Goal: Task Accomplishment & Management: Manage account settings

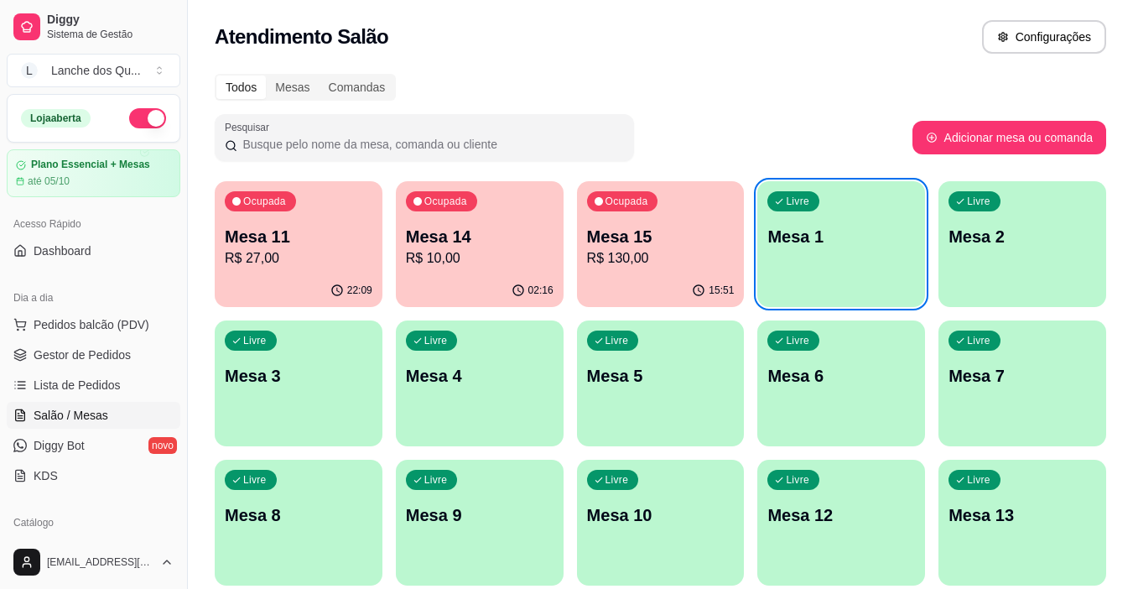
scroll to position [168, 0]
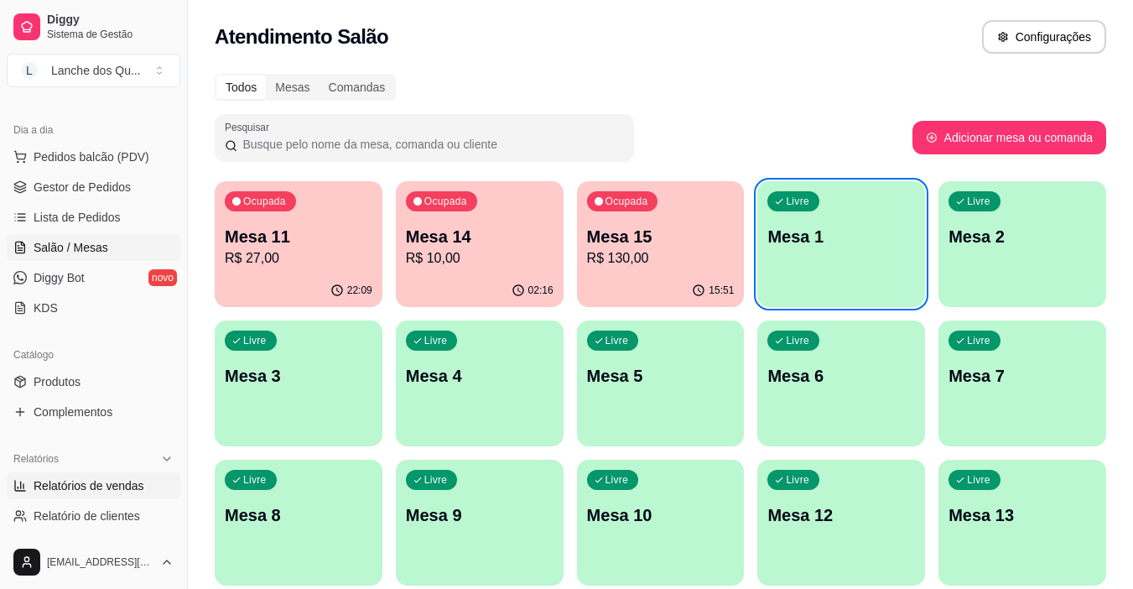
click at [107, 491] on span "Relatórios de vendas" at bounding box center [89, 485] width 111 height 17
select select "ALL"
select select "0"
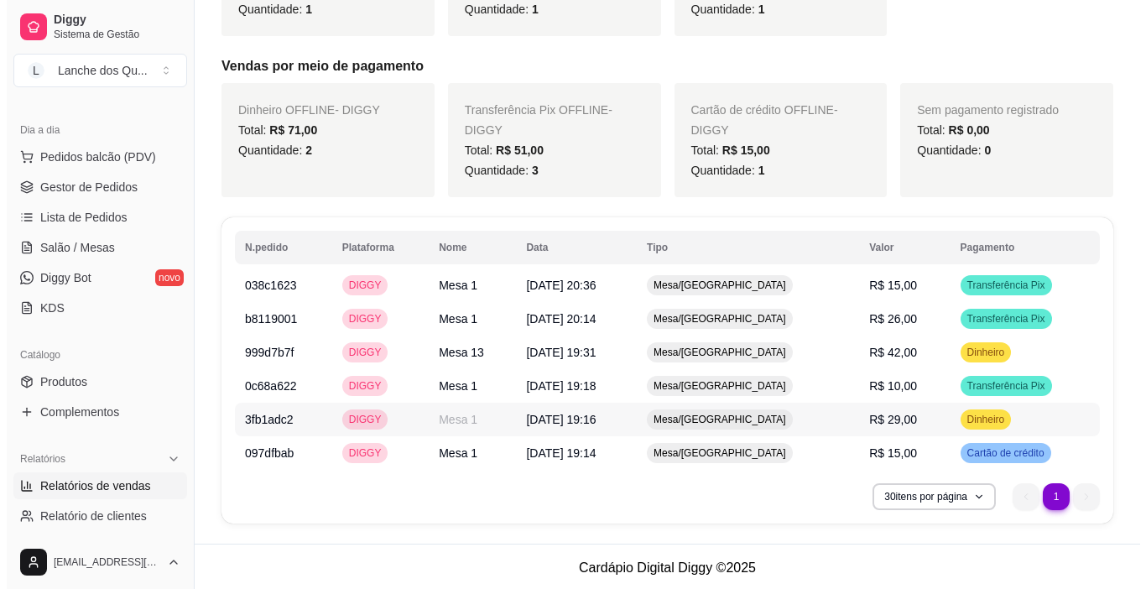
scroll to position [550, 0]
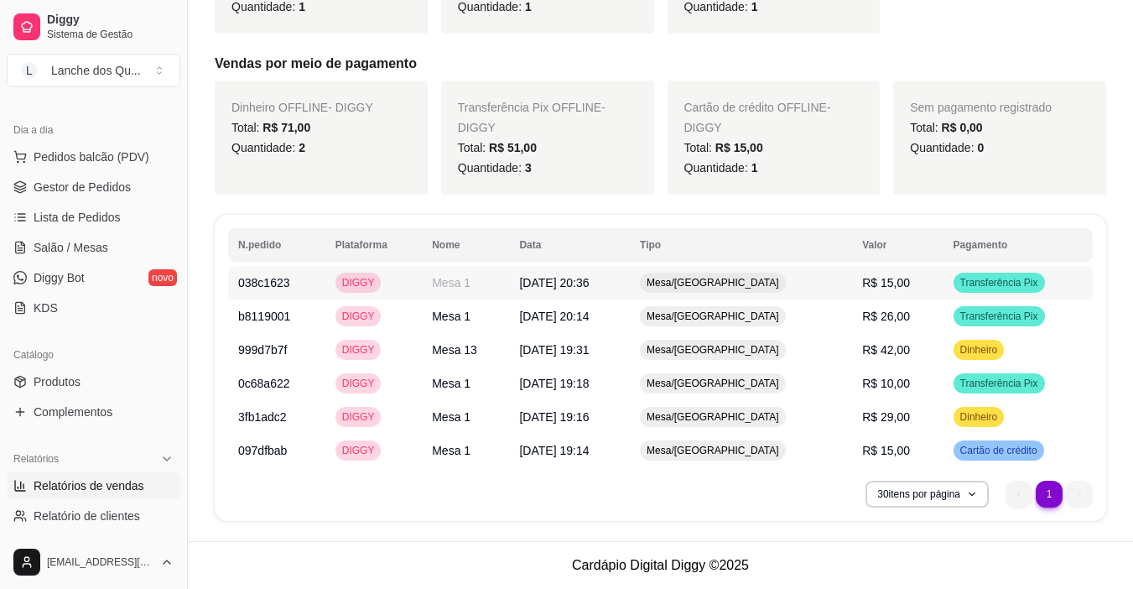
click at [872, 286] on span "R$ 15,00" at bounding box center [886, 282] width 48 height 13
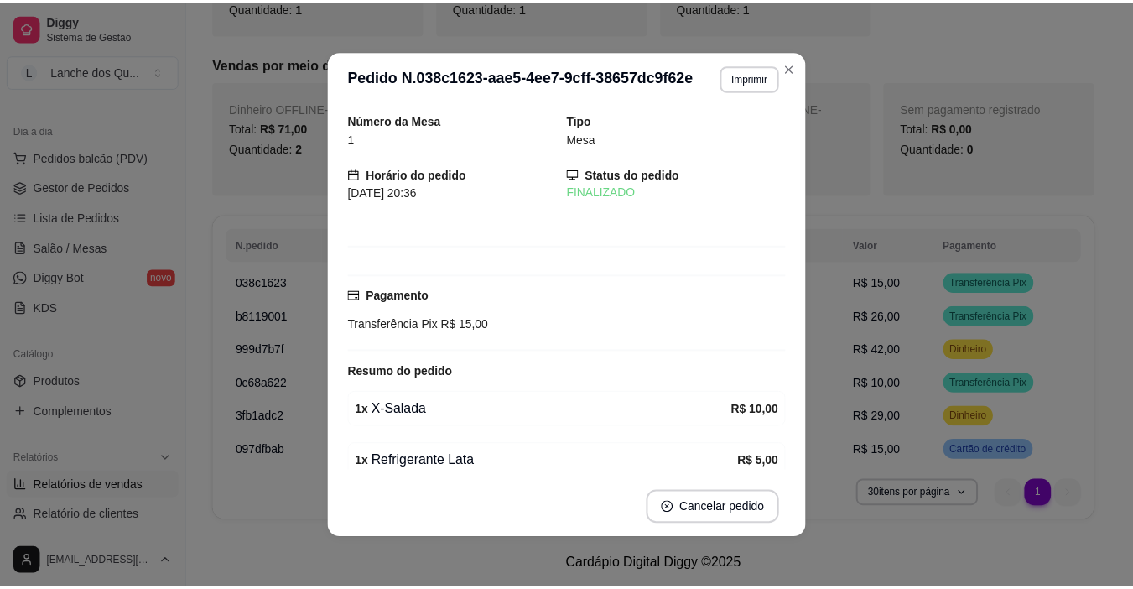
scroll to position [530, 0]
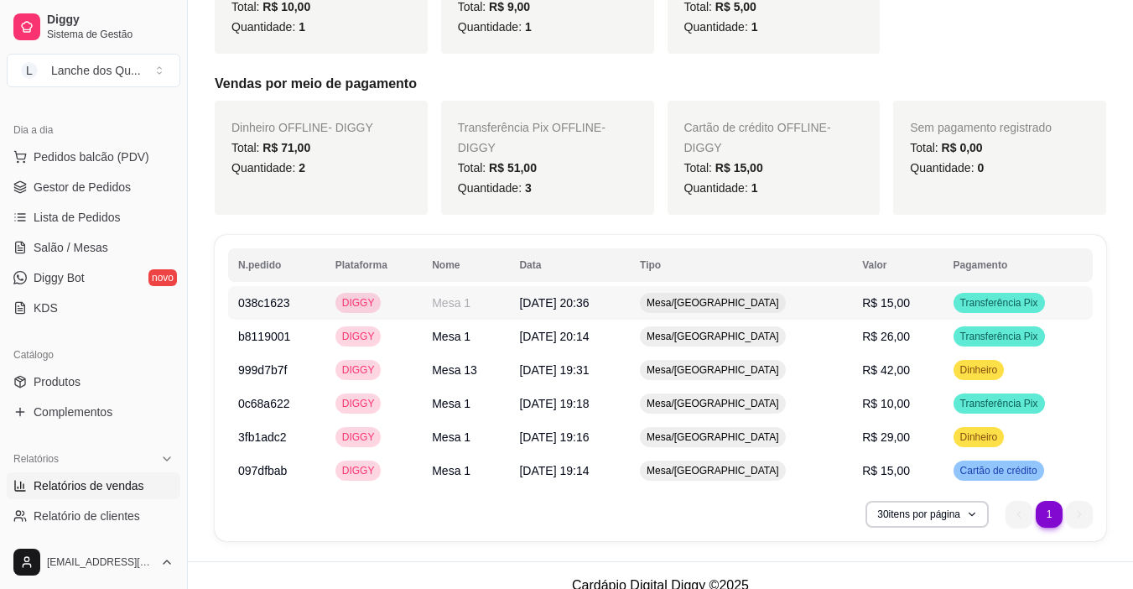
click at [882, 317] on td "R$ 15,00" at bounding box center [897, 303] width 91 height 34
click at [897, 339] on span "R$ 26,00" at bounding box center [886, 336] width 48 height 13
click at [106, 254] on link "Salão / Mesas" at bounding box center [94, 247] width 174 height 27
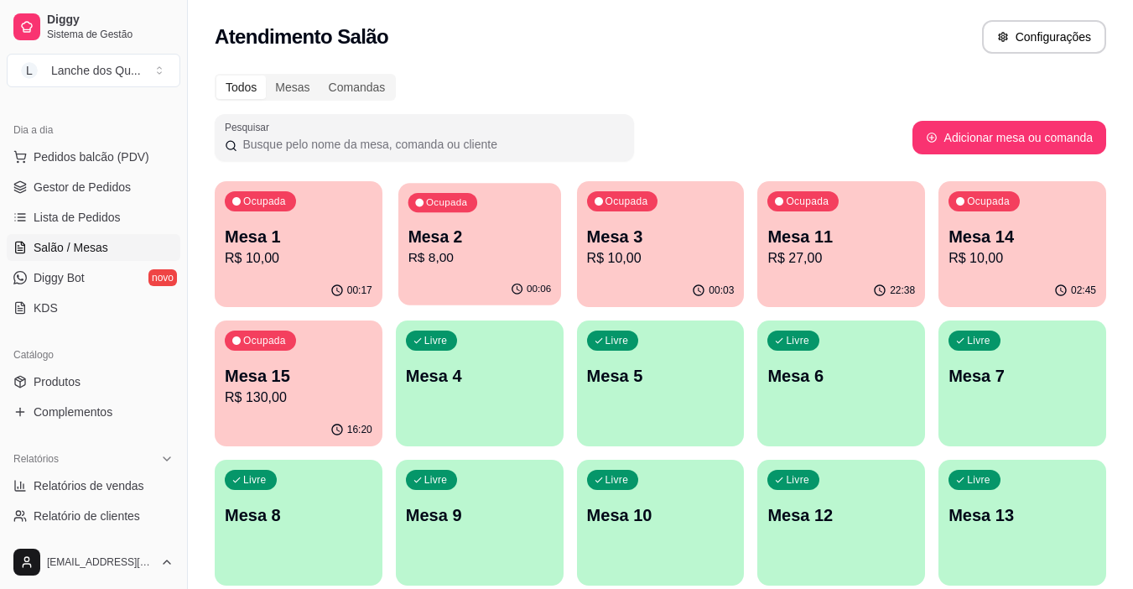
click at [431, 242] on p "Mesa 2" at bounding box center [479, 237] width 143 height 23
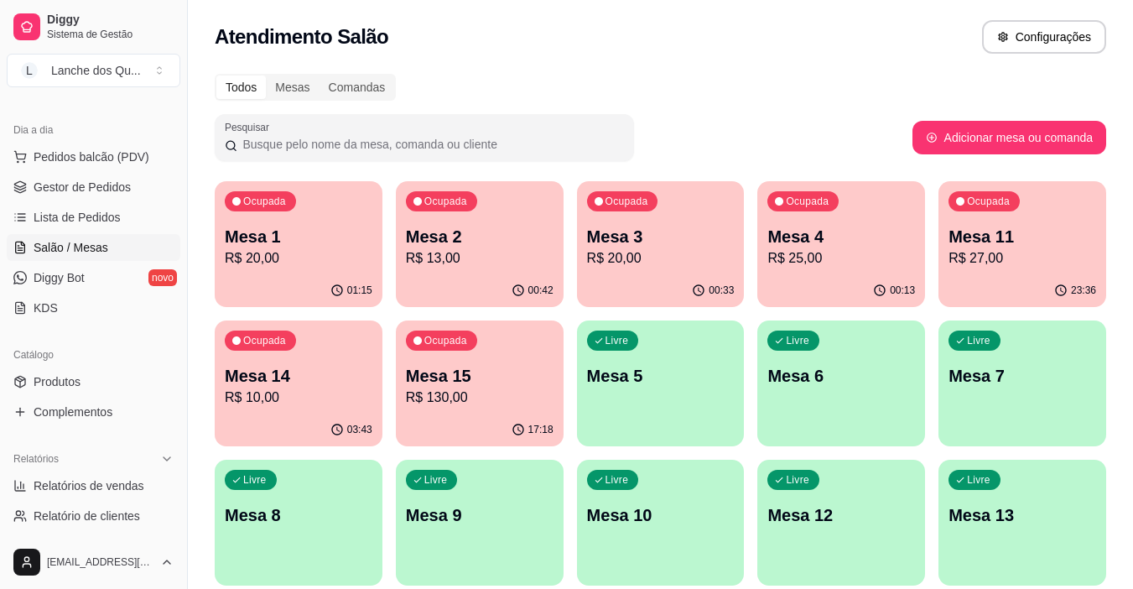
click at [297, 235] on p "Mesa 1" at bounding box center [299, 236] width 148 height 23
click at [75, 278] on span "Diggy Bot" at bounding box center [59, 277] width 51 height 17
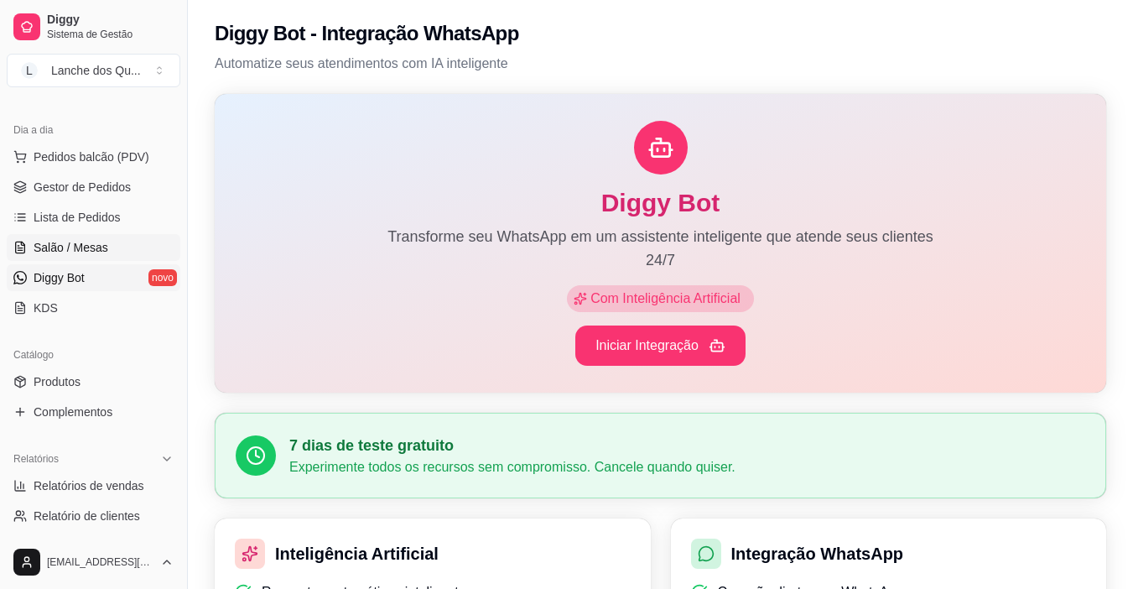
click at [93, 249] on span "Salão / Mesas" at bounding box center [71, 247] width 75 height 17
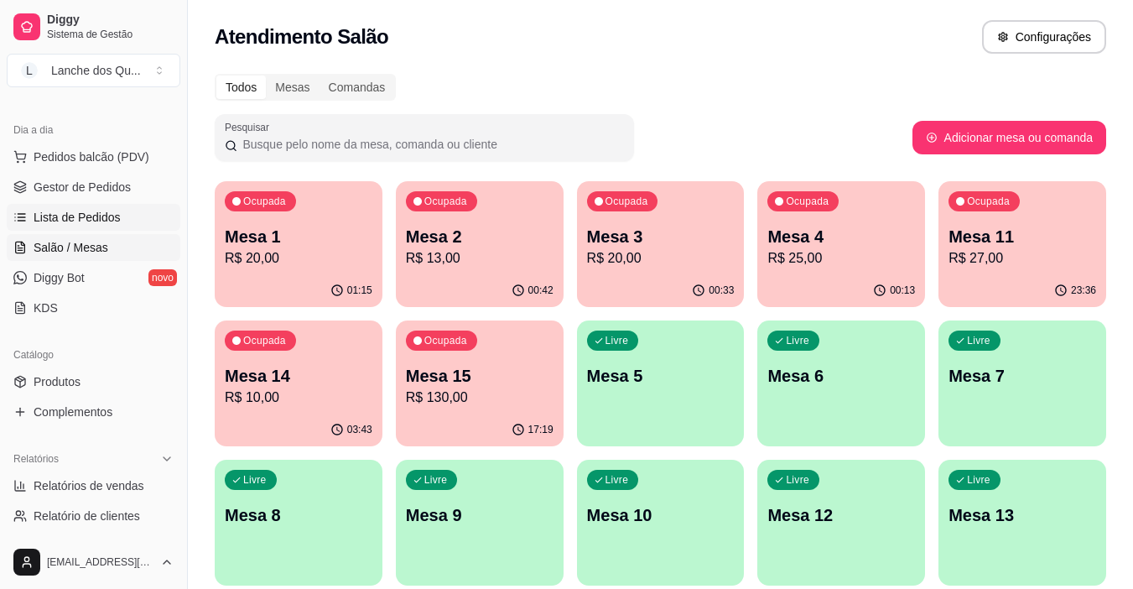
click at [93, 215] on span "Lista de Pedidos" at bounding box center [77, 217] width 87 height 17
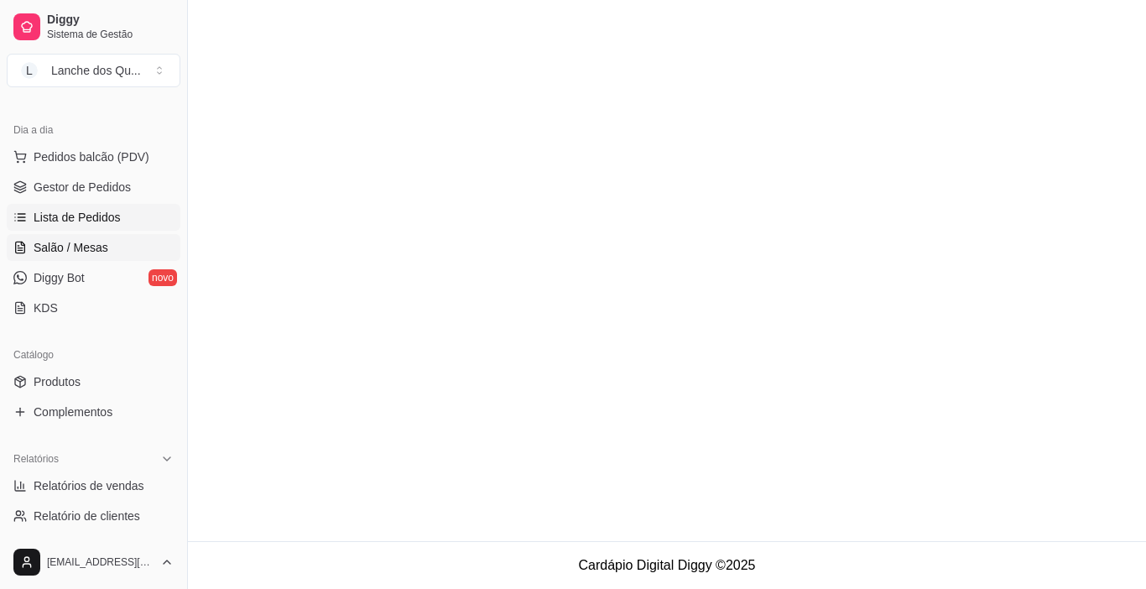
click at [102, 243] on span "Salão / Mesas" at bounding box center [71, 247] width 75 height 17
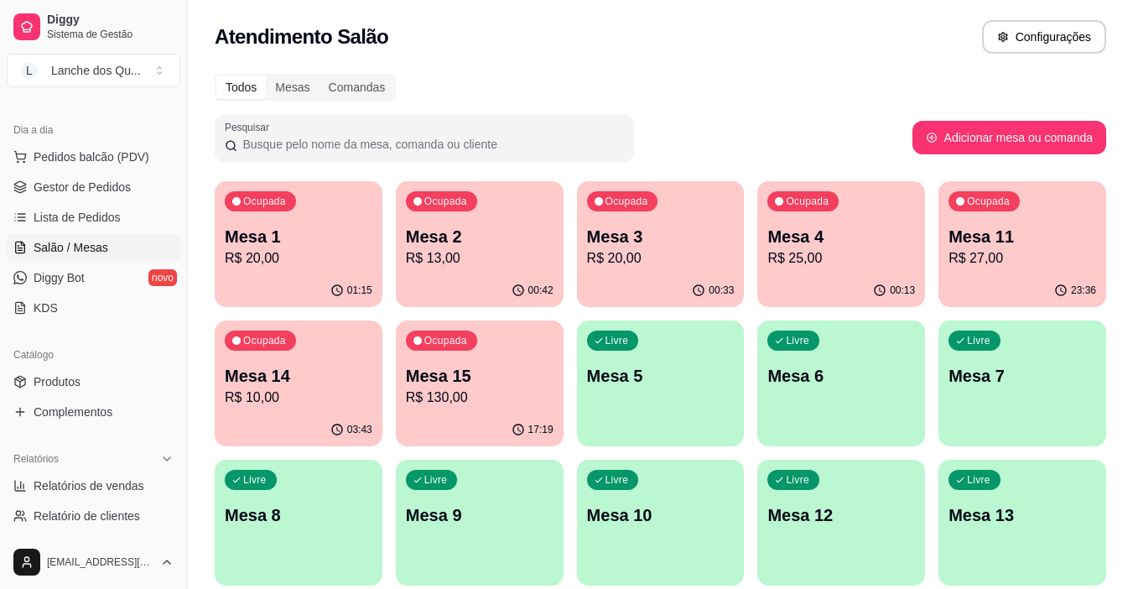
click at [303, 276] on div "01:15" at bounding box center [299, 290] width 168 height 33
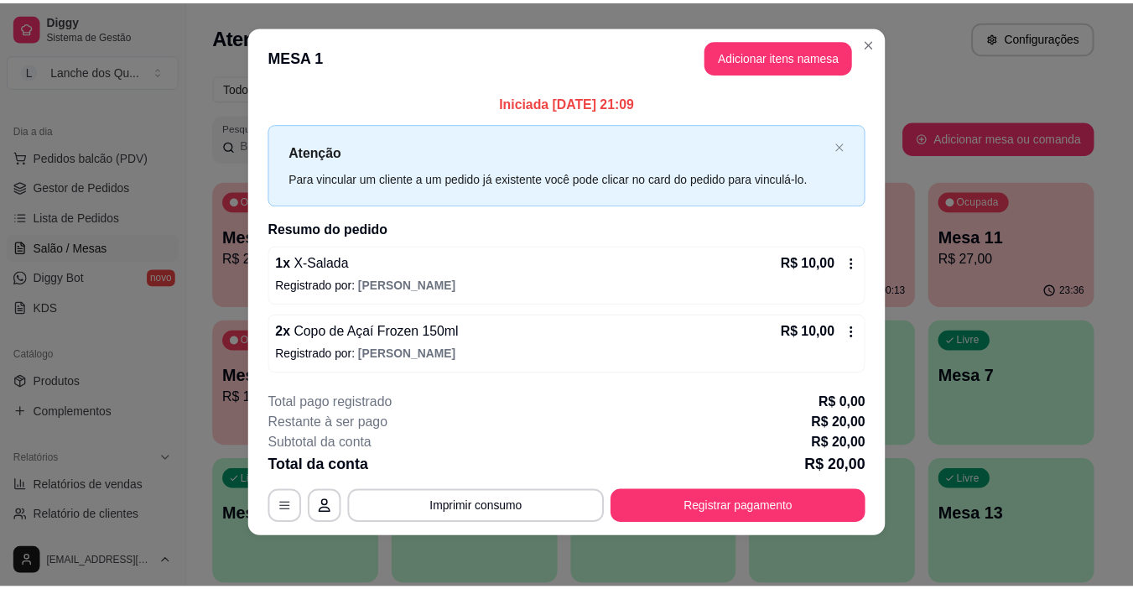
scroll to position [15, 0]
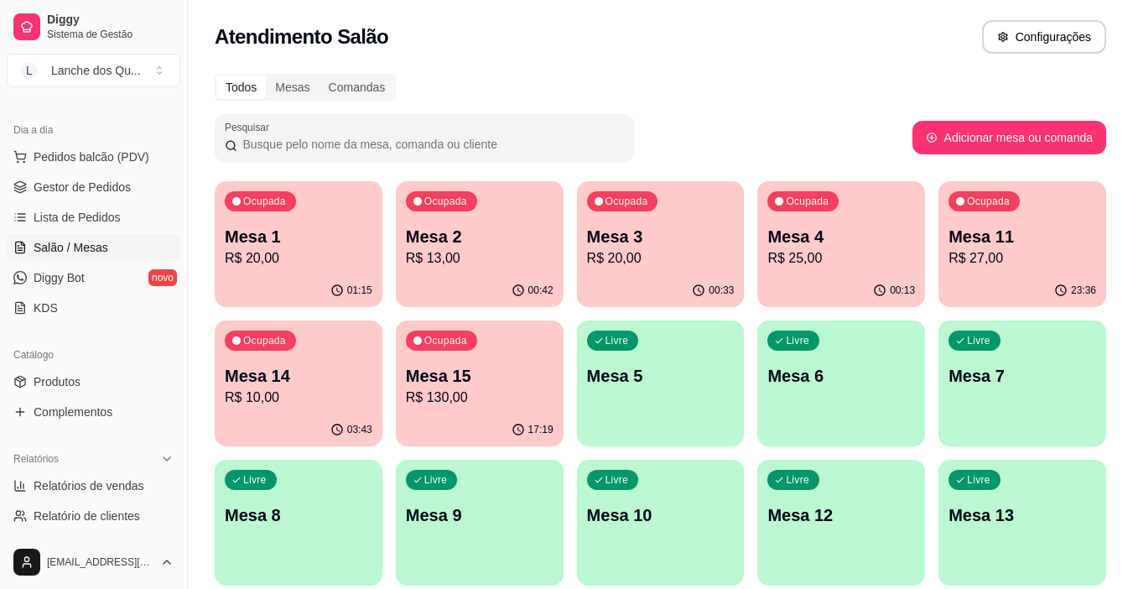
click at [451, 293] on div "00:42" at bounding box center [480, 290] width 168 height 33
click at [481, 251] on p "R$ 13,00" at bounding box center [480, 258] width 148 height 20
click at [642, 235] on p "Mesa 3" at bounding box center [660, 237] width 143 height 23
click at [825, 251] on p "R$ 25,00" at bounding box center [841, 258] width 148 height 20
click at [1028, 253] on p "R$ 27,00" at bounding box center [1023, 258] width 148 height 20
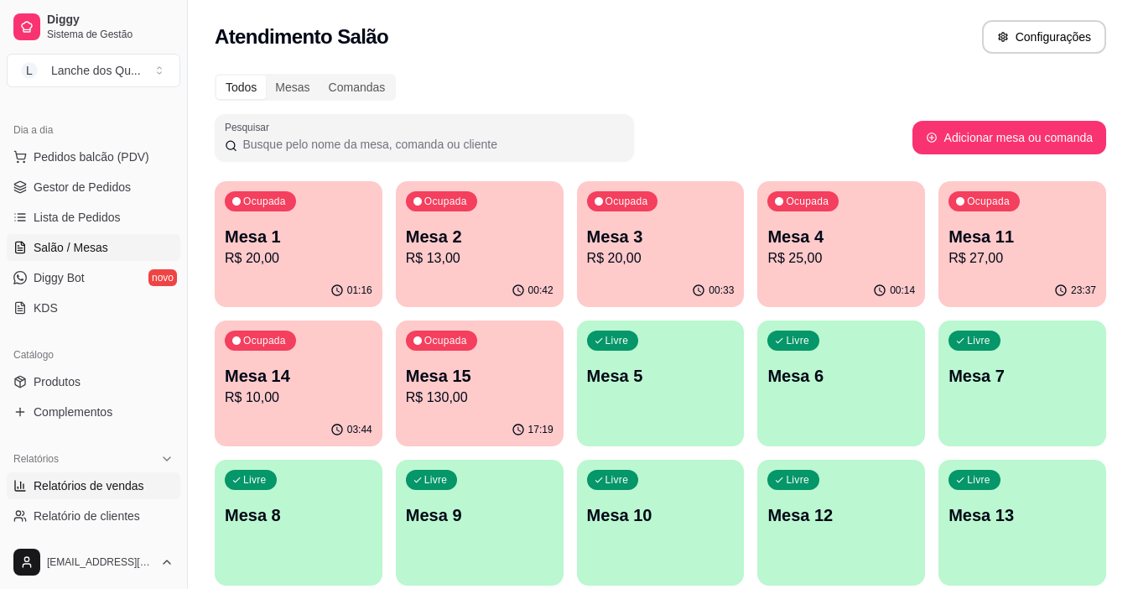
click at [95, 490] on span "Relatórios de vendas" at bounding box center [89, 485] width 111 height 17
select select "ALL"
select select "0"
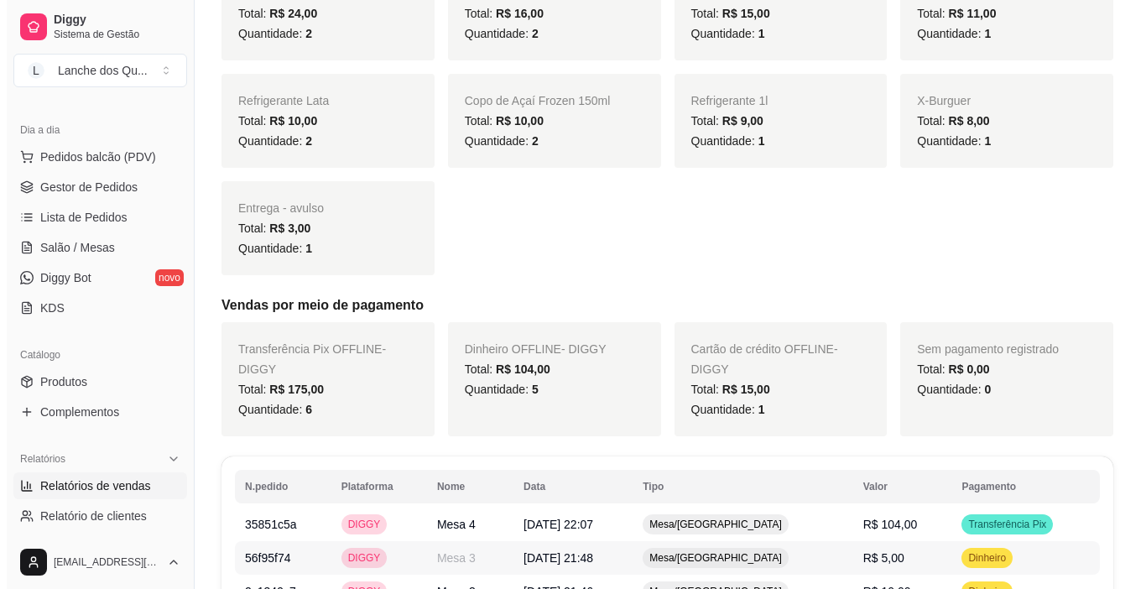
scroll to position [755, 0]
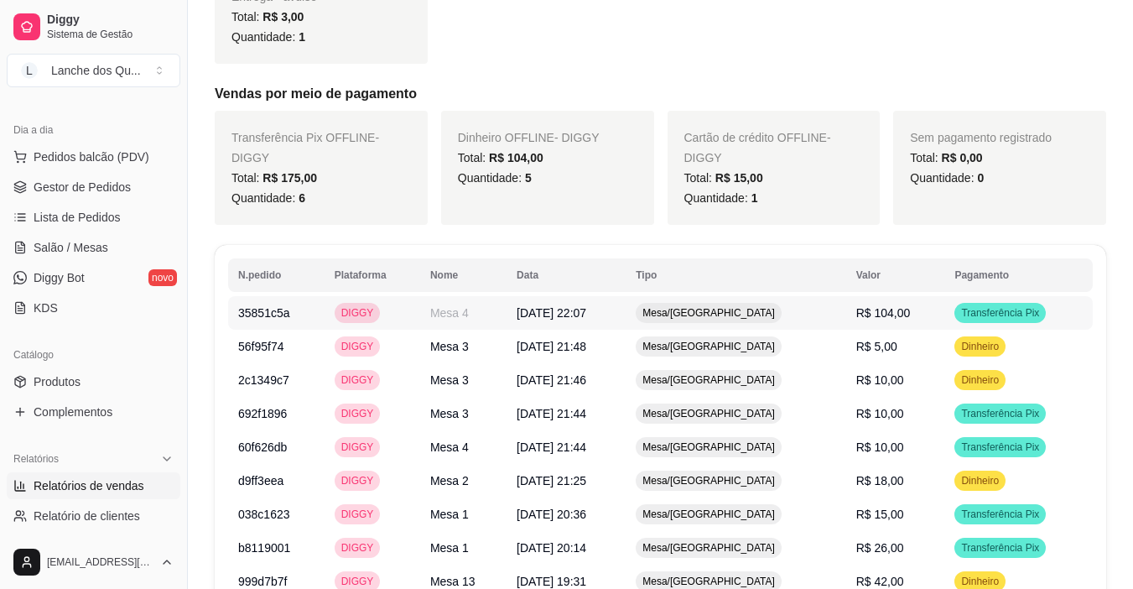
click at [912, 296] on td "R$ 104,00" at bounding box center [895, 313] width 99 height 34
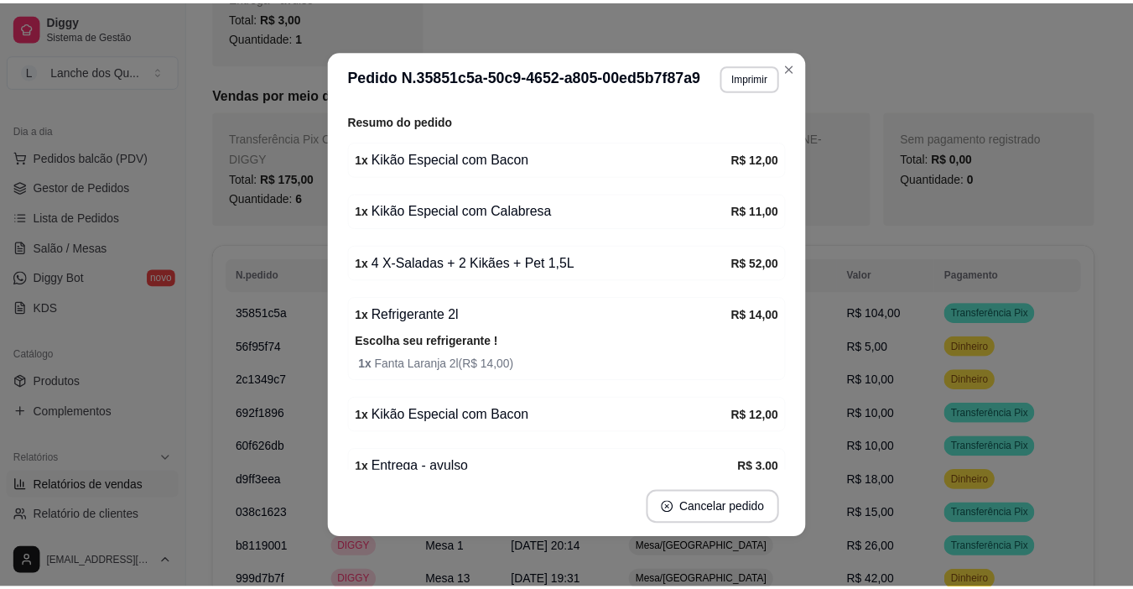
scroll to position [330, 0]
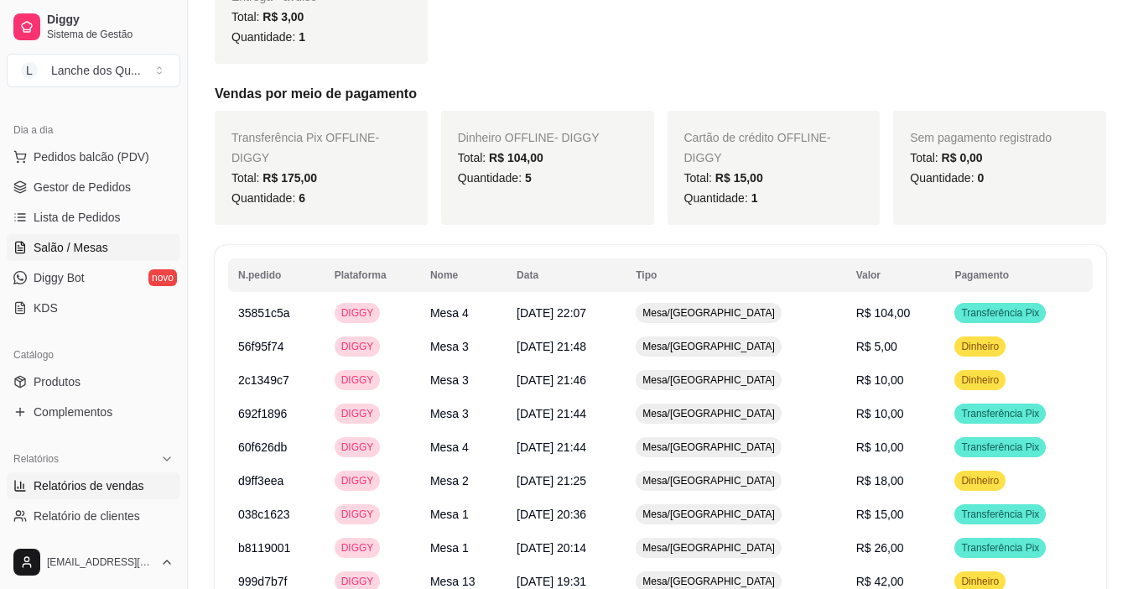
click at [47, 249] on span "Salão / Mesas" at bounding box center [71, 247] width 75 height 17
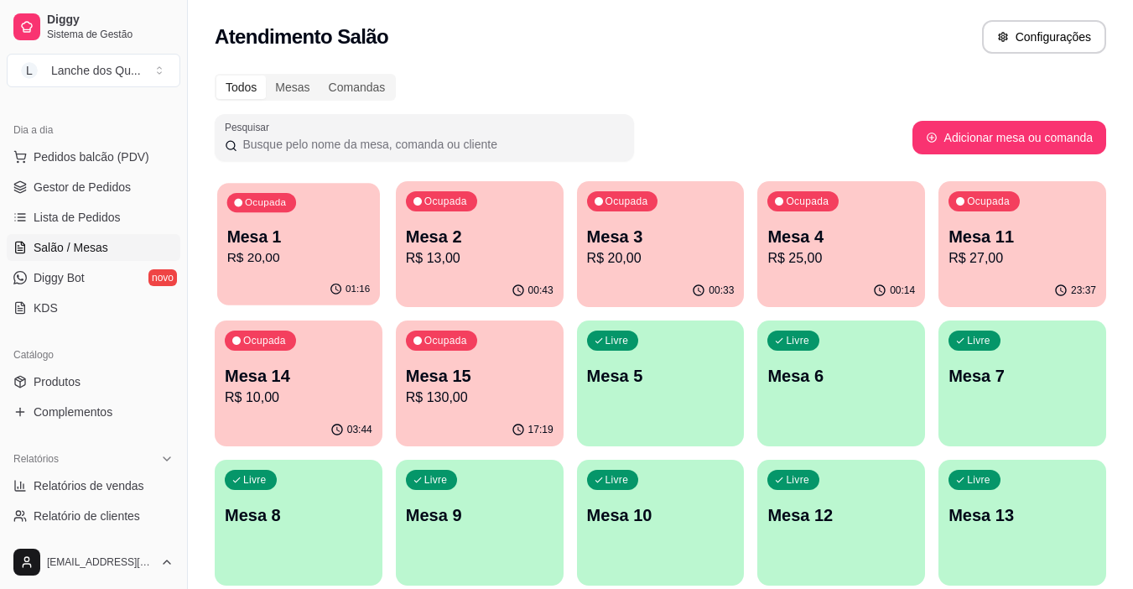
click at [247, 250] on p "R$ 20,00" at bounding box center [298, 257] width 143 height 19
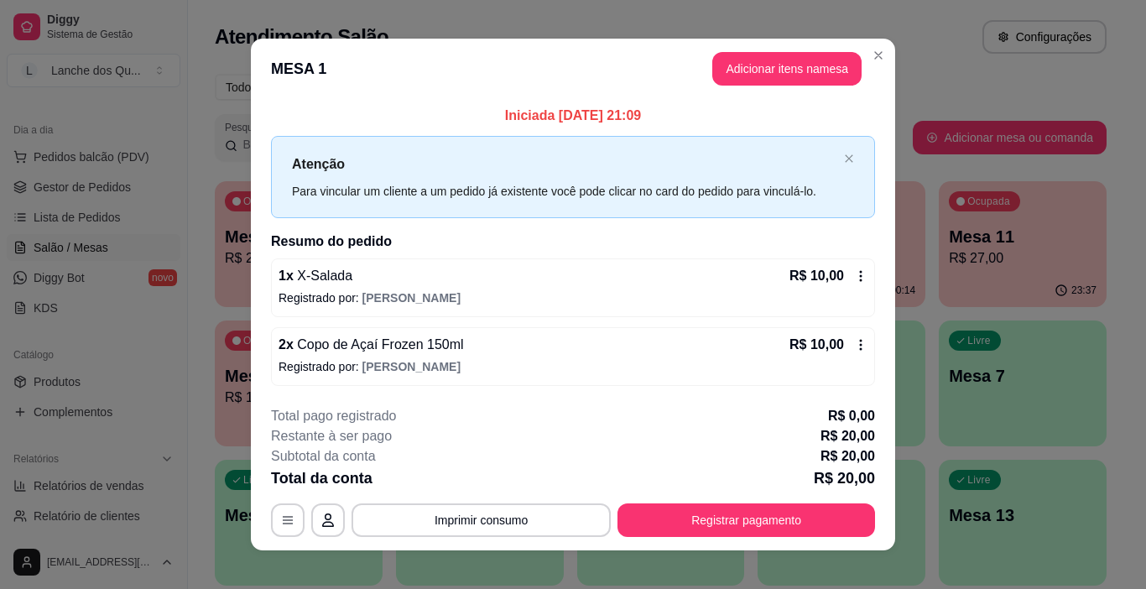
click at [867, 255] on div "Iniciada [DATE] 21:09 Atenção Para vincular um cliente a um pedido [PERSON_NAME…" at bounding box center [573, 245] width 604 height 279
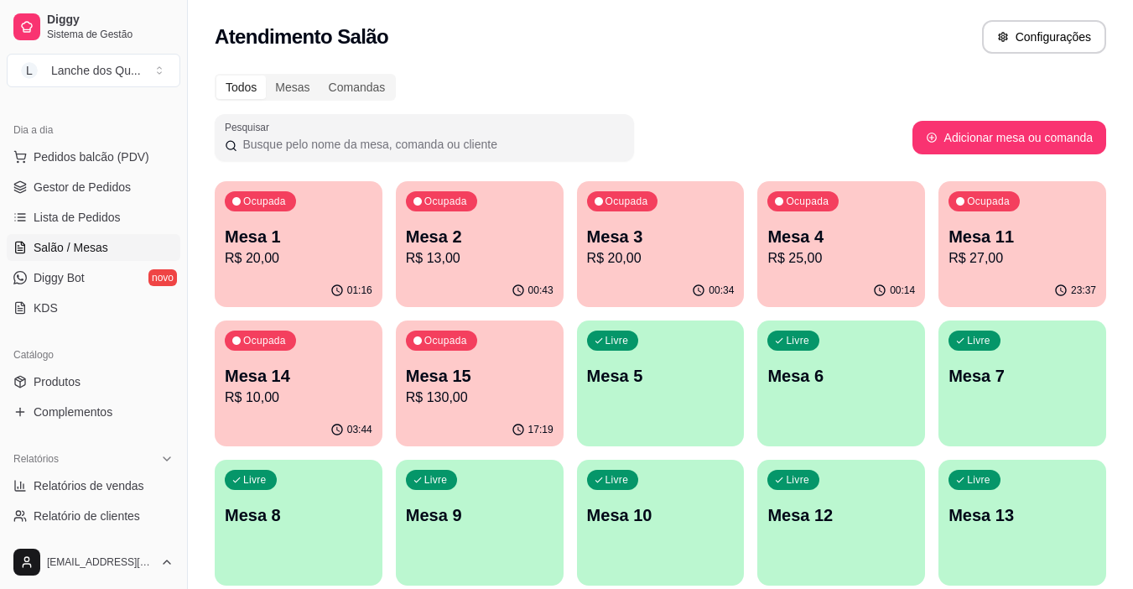
click at [459, 286] on div "00:43" at bounding box center [480, 290] width 168 height 33
click at [607, 252] on p "R$ 20,00" at bounding box center [661, 258] width 148 height 20
click at [887, 256] on p "R$ 25,00" at bounding box center [841, 258] width 148 height 20
click at [1016, 258] on p "R$ 27,00" at bounding box center [1023, 258] width 148 height 20
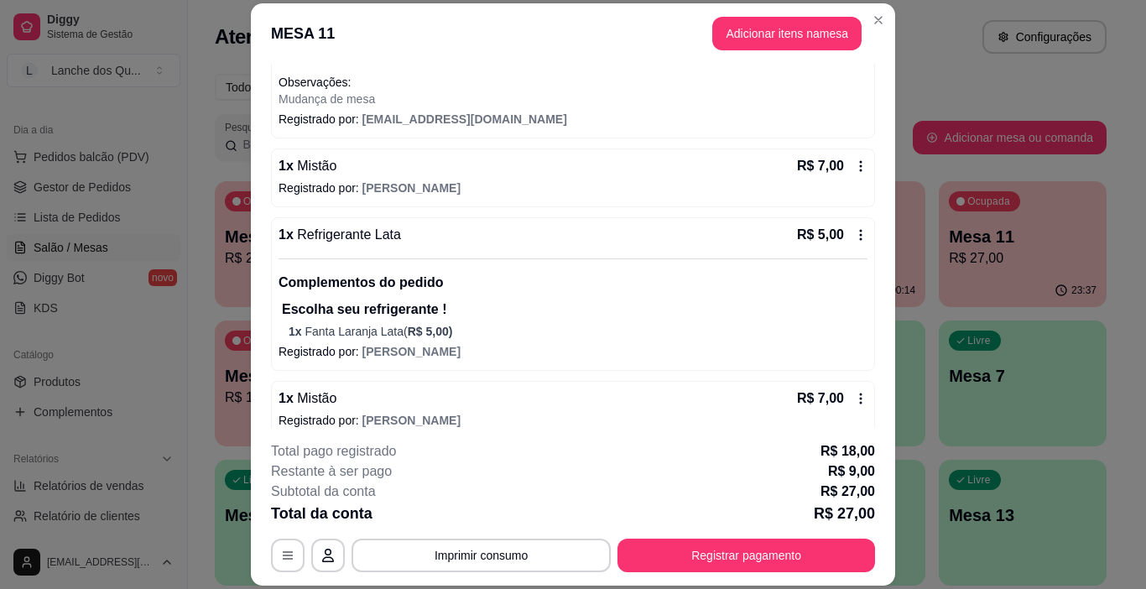
scroll to position [269, 0]
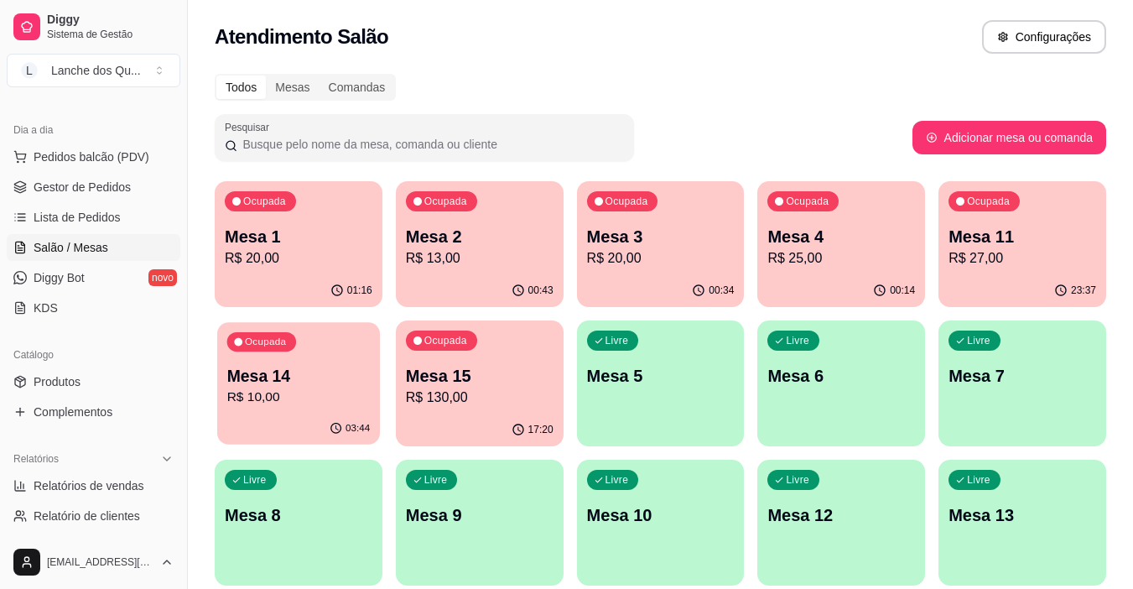
click at [315, 393] on p "R$ 10,00" at bounding box center [298, 397] width 143 height 19
click at [1067, 228] on p "Mesa 11" at bounding box center [1023, 236] width 148 height 23
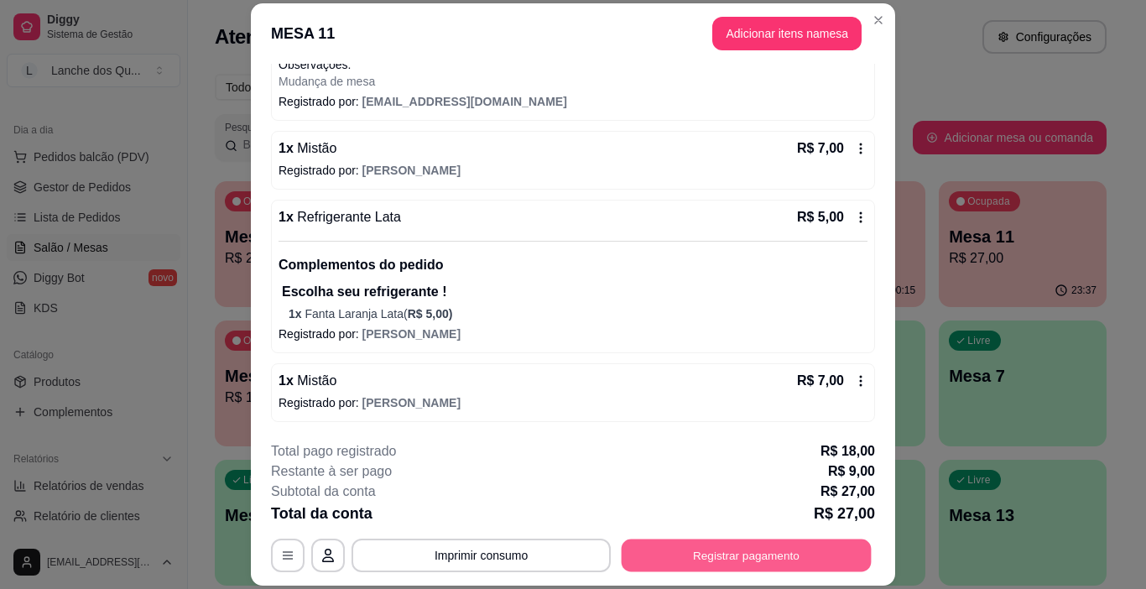
click at [728, 556] on button "Registrar pagamento" at bounding box center [747, 555] width 250 height 33
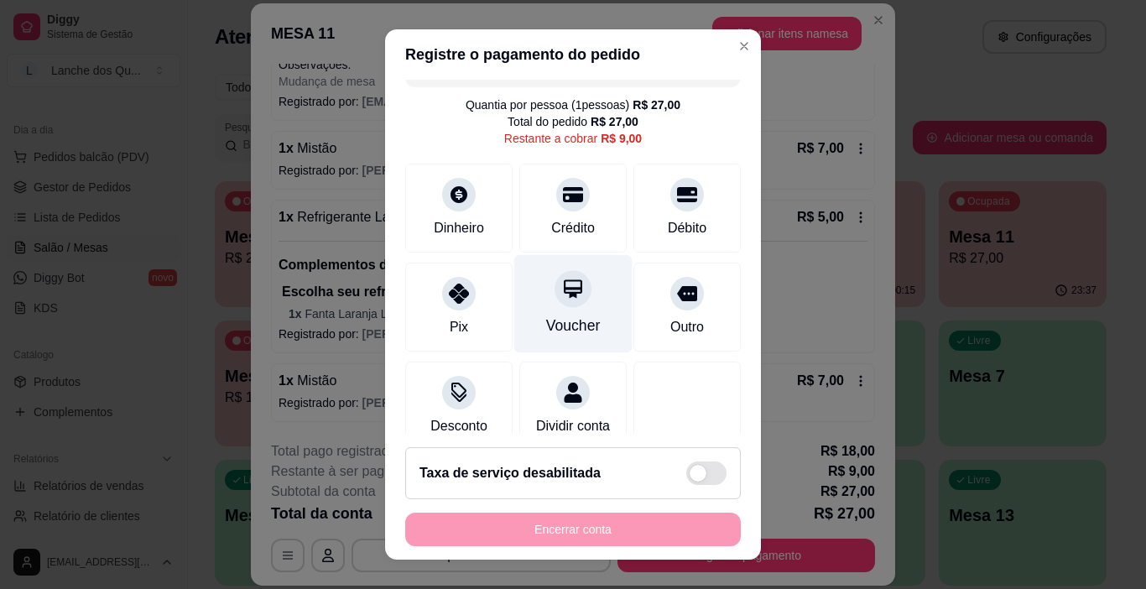
scroll to position [0, 0]
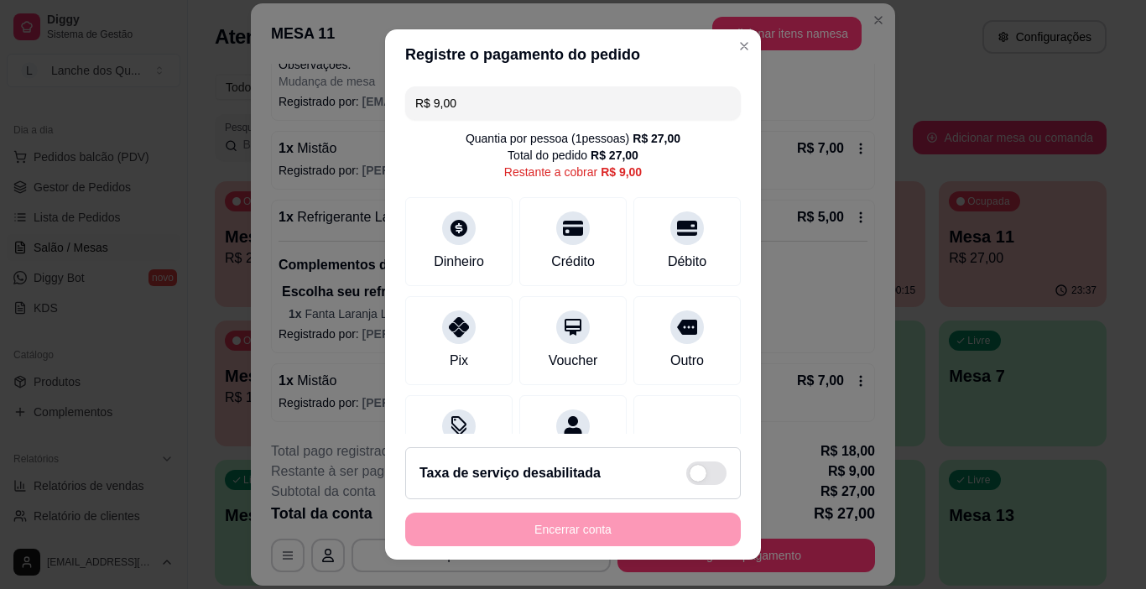
click at [611, 169] on div "R$ 9,00" at bounding box center [621, 172] width 41 height 17
drag, startPoint x: 641, startPoint y: 158, endPoint x: 648, endPoint y: 149, distance: 11.3
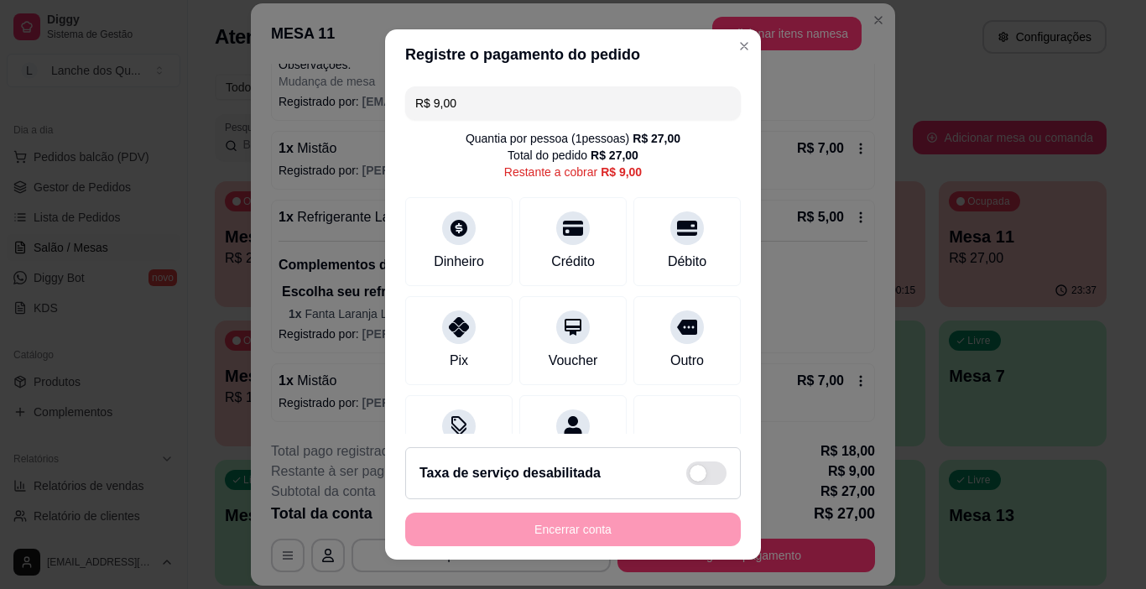
click at [648, 152] on div "Quantia por pessoa ( 1 pessoas) R$ 27,00 Total do pedido R$ 27,00 Restante a co…" at bounding box center [573, 155] width 336 height 50
click at [623, 168] on div "Quantia por pessoa ( 1 pessoas) R$ 27,00 Total do pedido R$ 27,00 Restante a co…" at bounding box center [573, 155] width 336 height 50
click at [616, 172] on div "R$ 9,00" at bounding box center [621, 172] width 41 height 17
click at [702, 164] on div "Quantia por pessoa ( 1 pessoas) R$ 27,00 Total do pedido R$ 27,00 Restante a co…" at bounding box center [573, 155] width 336 height 50
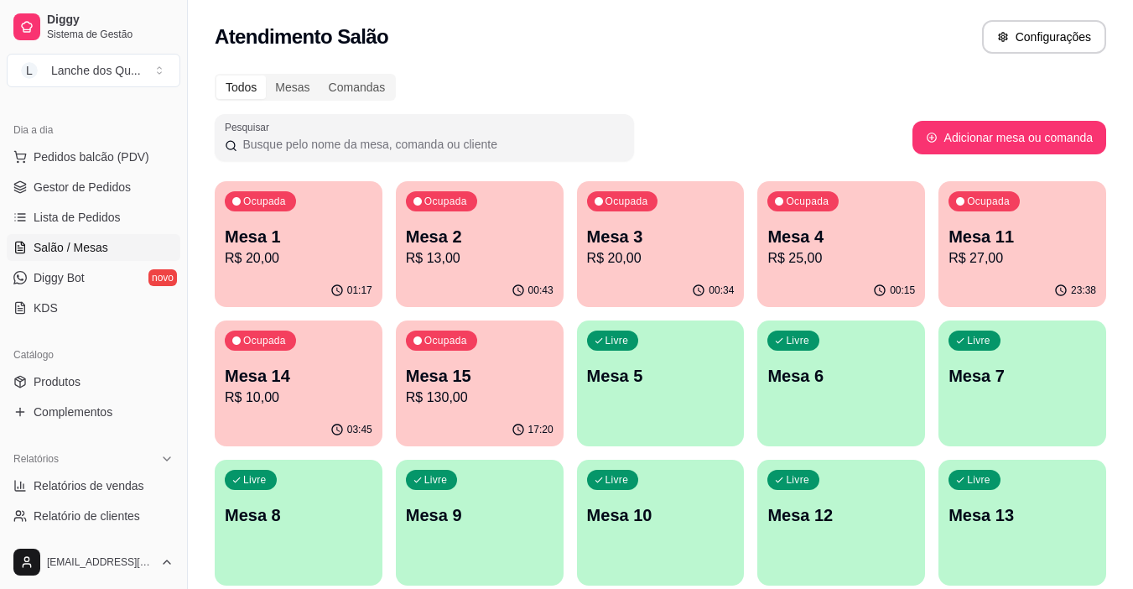
click at [335, 277] on div "01:17" at bounding box center [299, 290] width 168 height 33
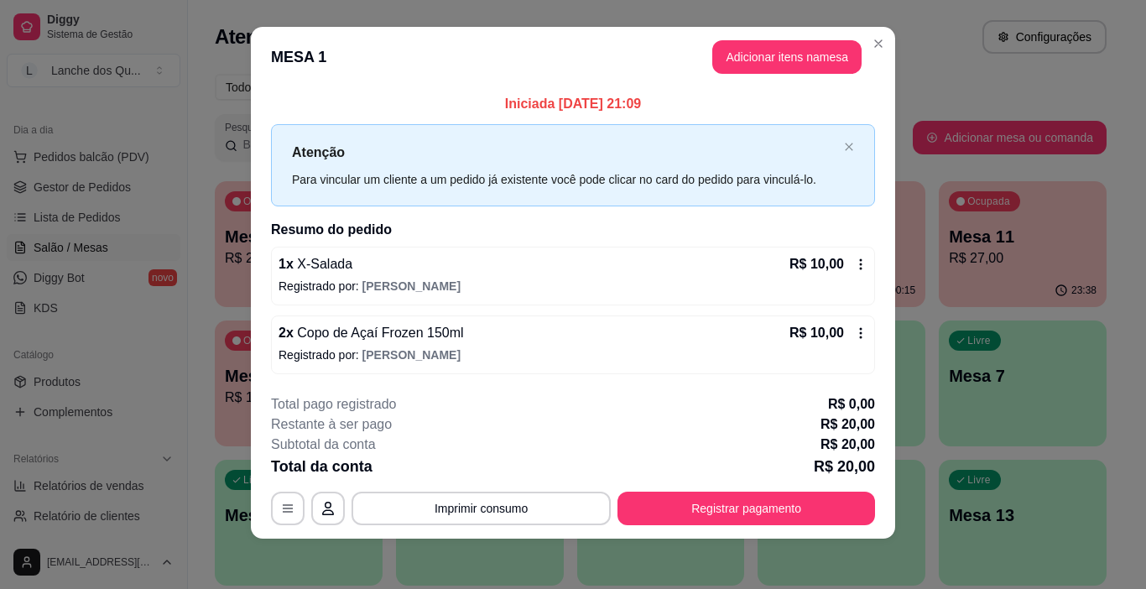
scroll to position [15, 0]
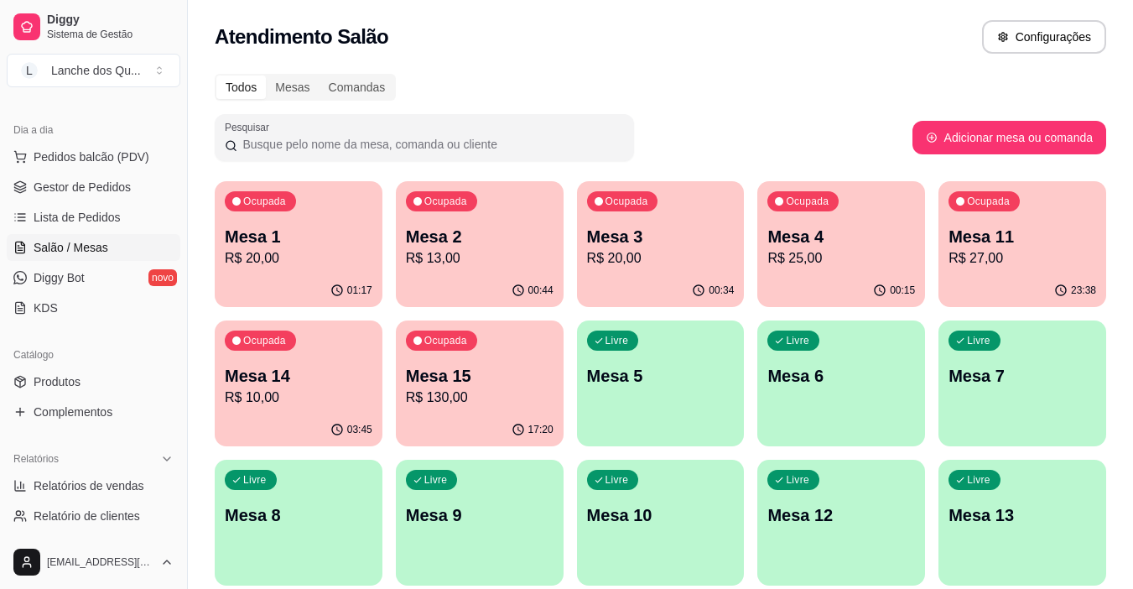
click at [439, 299] on div "00:44" at bounding box center [480, 290] width 168 height 33
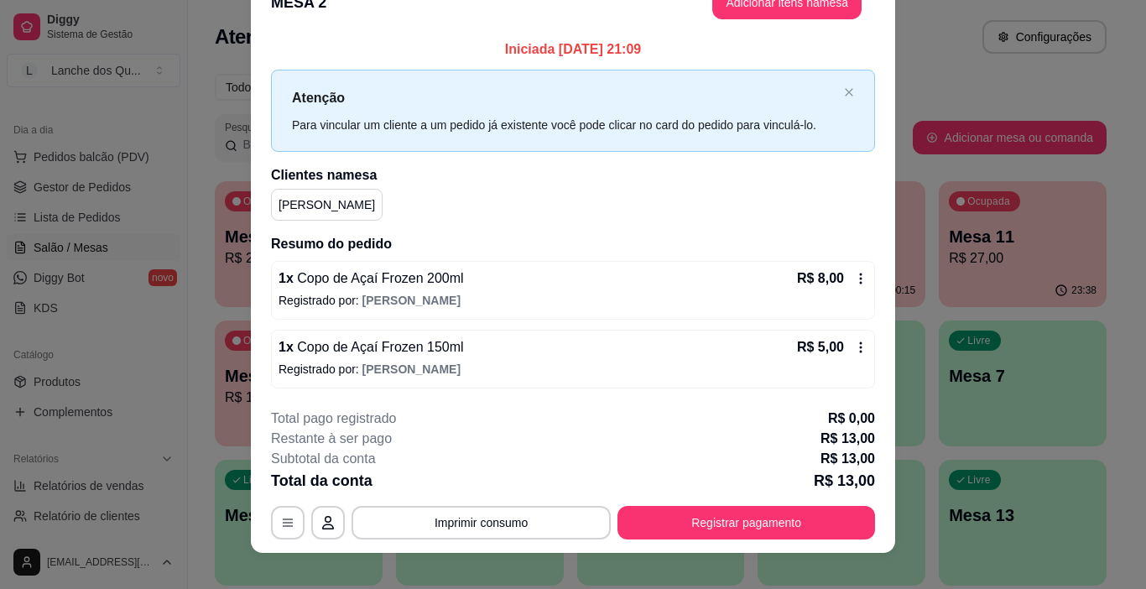
scroll to position [49, 0]
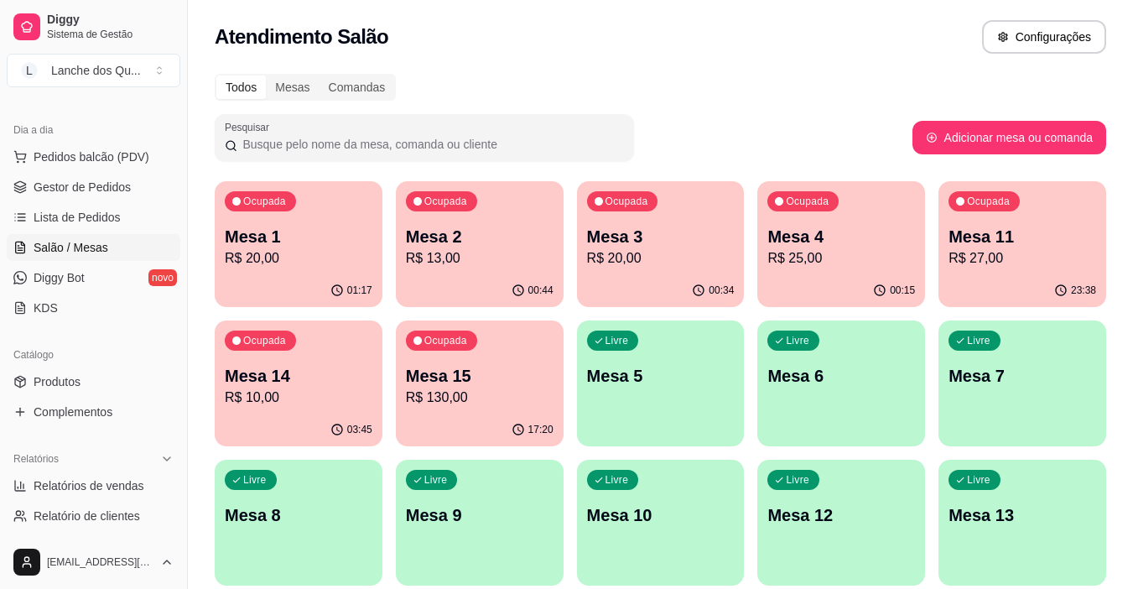
click at [636, 245] on p "Mesa 3" at bounding box center [661, 236] width 148 height 23
click at [919, 245] on div "Ocupada Mesa 4 R$ 25,00" at bounding box center [841, 227] width 168 height 93
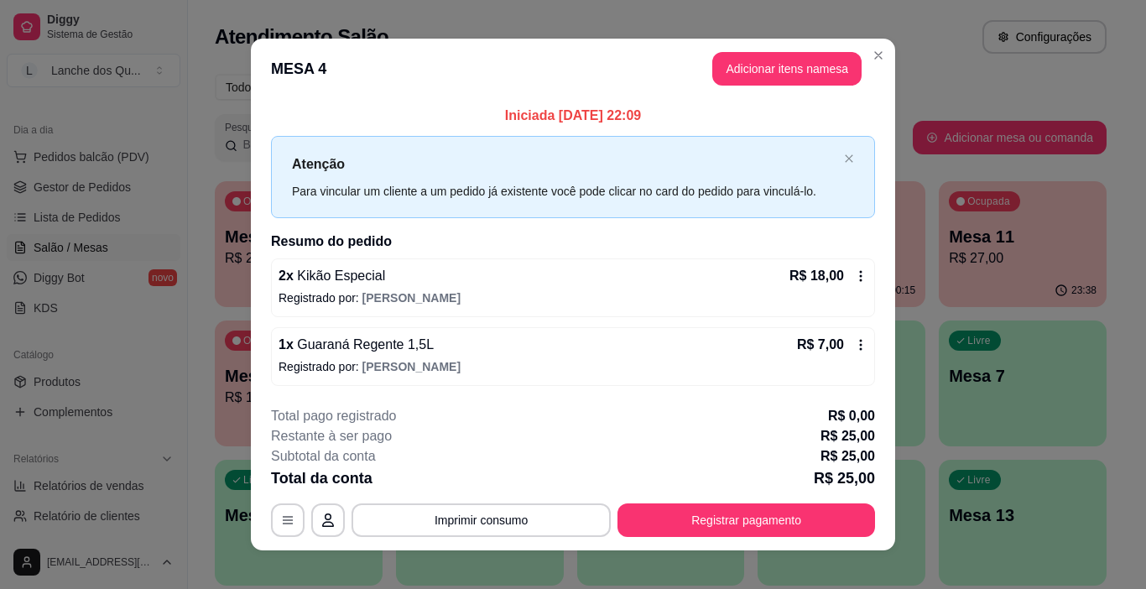
scroll to position [15, 0]
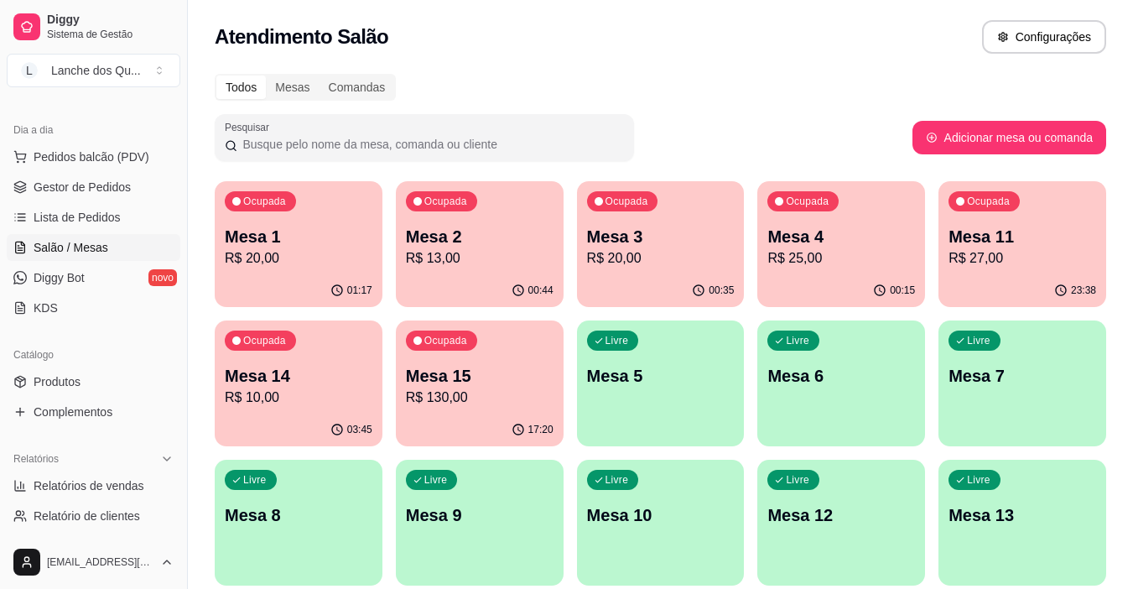
click at [944, 257] on div "Ocupada Mesa 11 R$ 27,00" at bounding box center [1023, 227] width 168 height 93
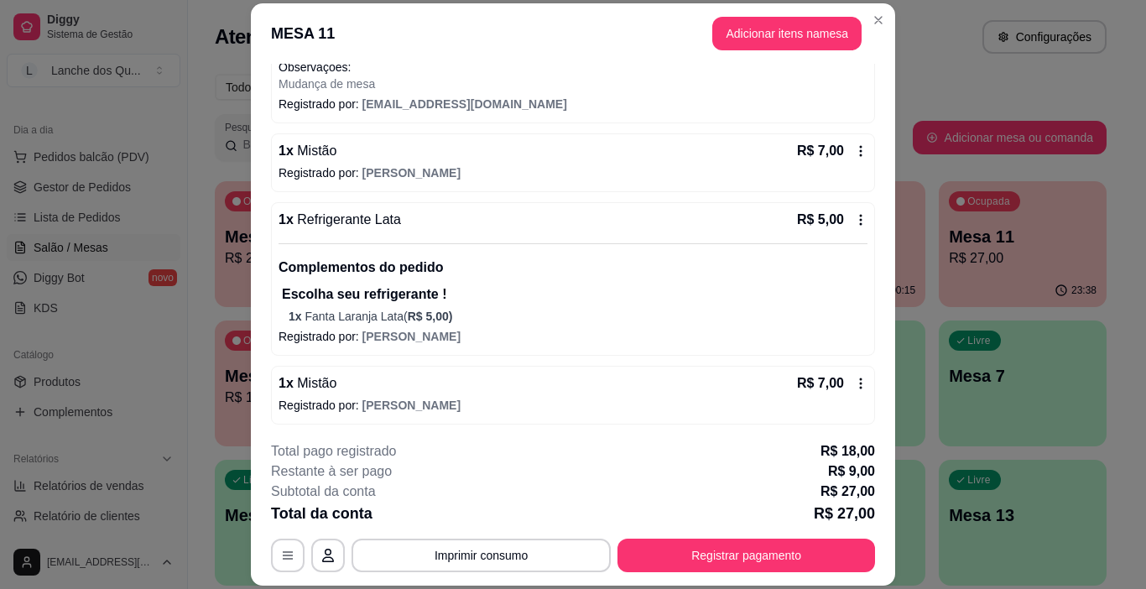
scroll to position [269, 0]
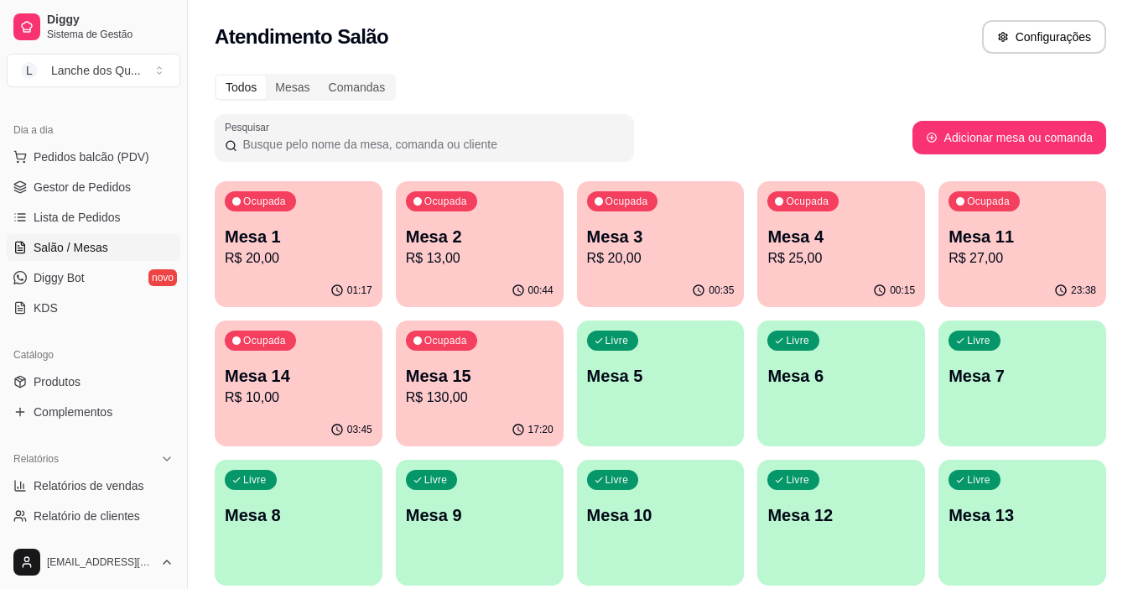
click at [274, 421] on div "03:45" at bounding box center [299, 430] width 168 height 33
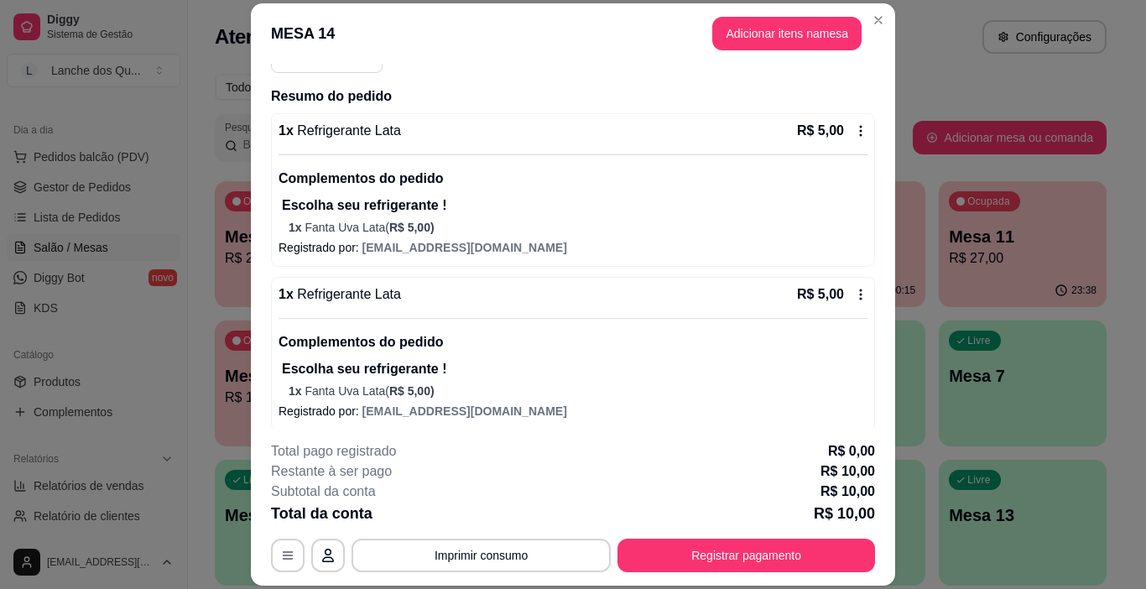
scroll to position [186, 0]
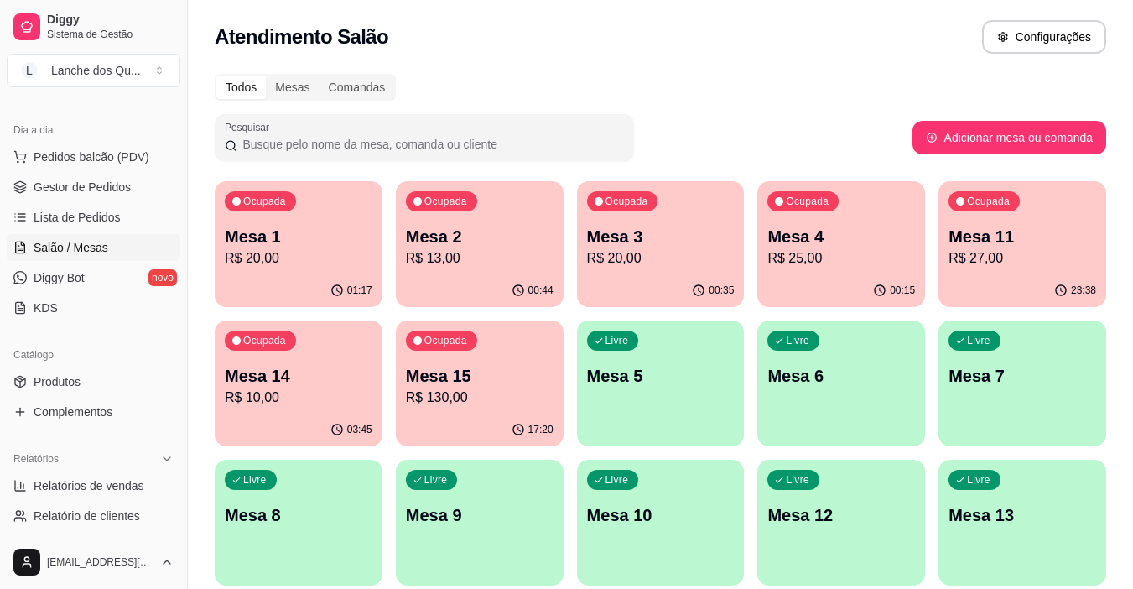
click at [467, 384] on p "Mesa 15" at bounding box center [480, 375] width 148 height 23
click at [528, 380] on p "Mesa 15" at bounding box center [479, 376] width 143 height 23
click at [988, 280] on div "23:38" at bounding box center [1022, 289] width 163 height 32
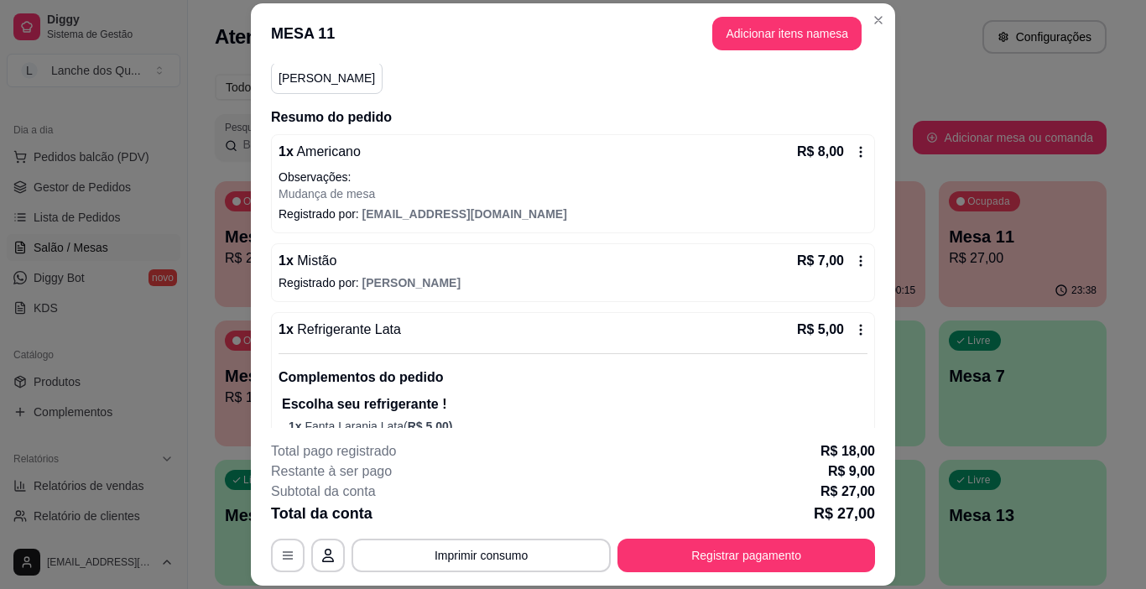
scroll to position [269, 0]
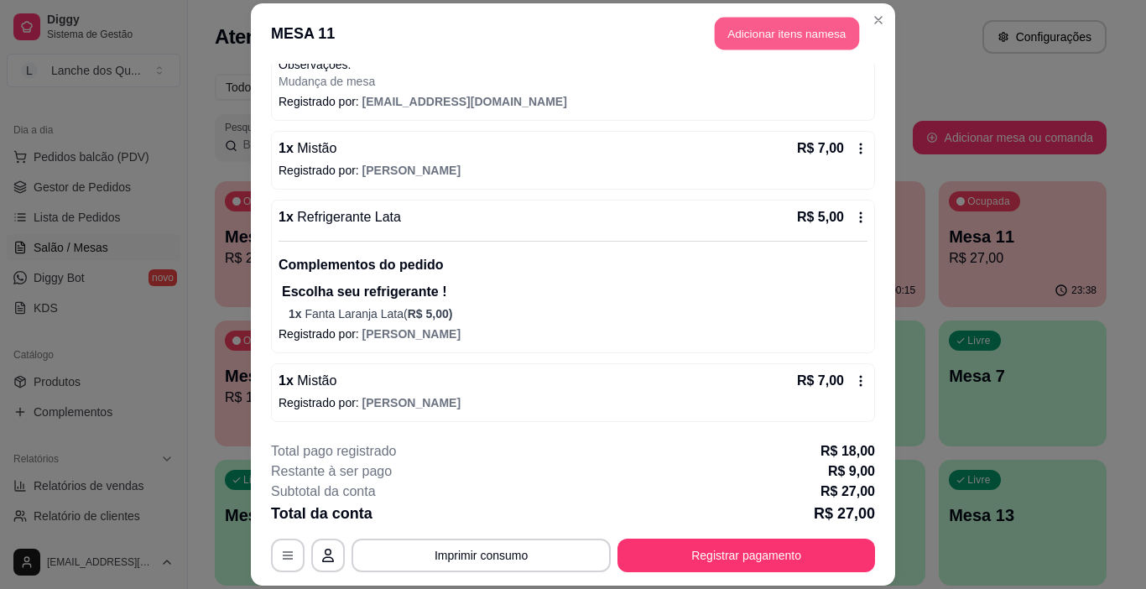
click at [757, 28] on button "Adicionar itens na mesa" at bounding box center [787, 33] width 144 height 33
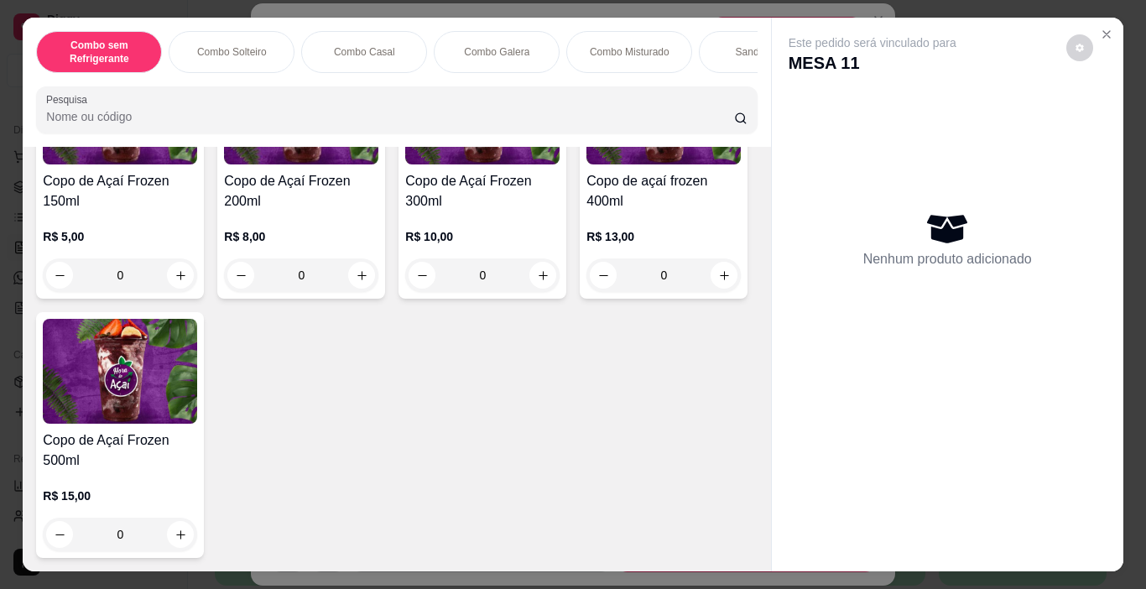
scroll to position [5284, 0]
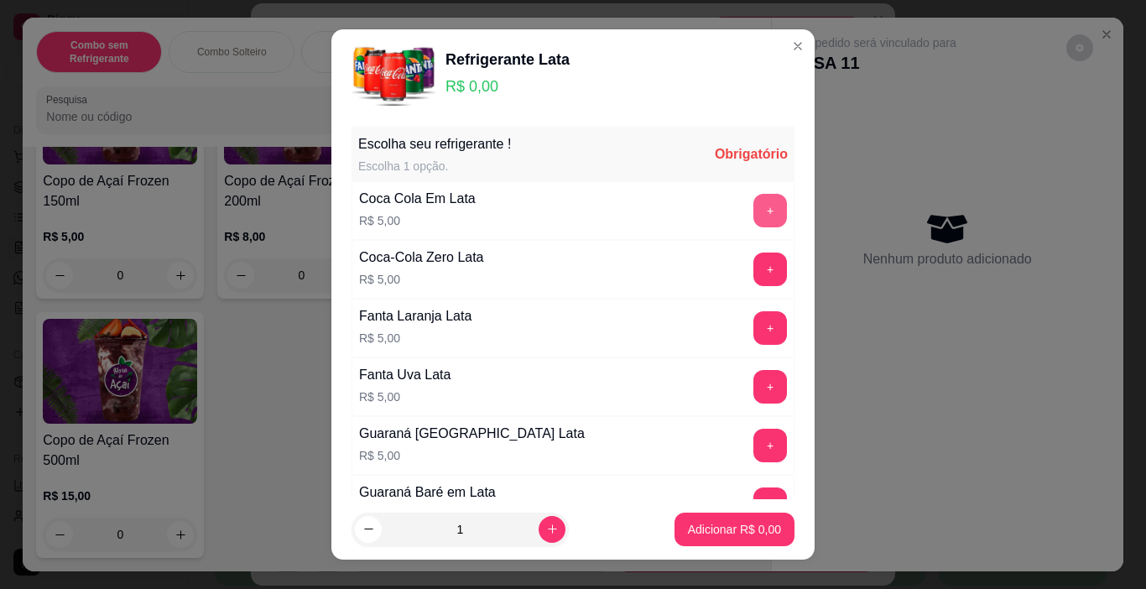
click at [753, 215] on button "+" at bounding box center [770, 211] width 34 height 34
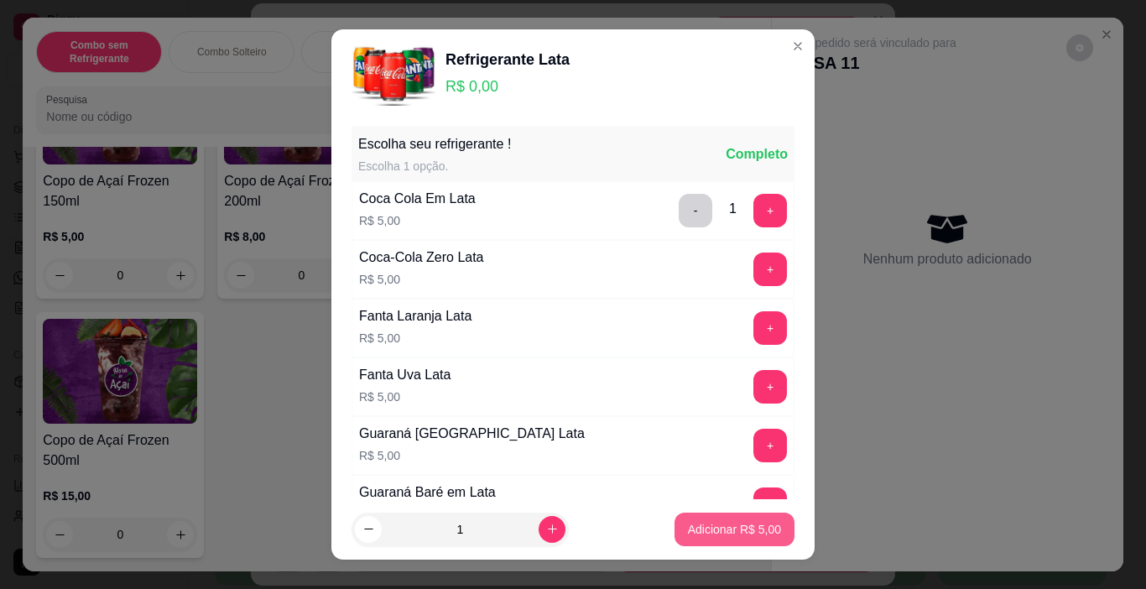
click at [749, 530] on p "Adicionar R$ 5,00" at bounding box center [734, 529] width 93 height 17
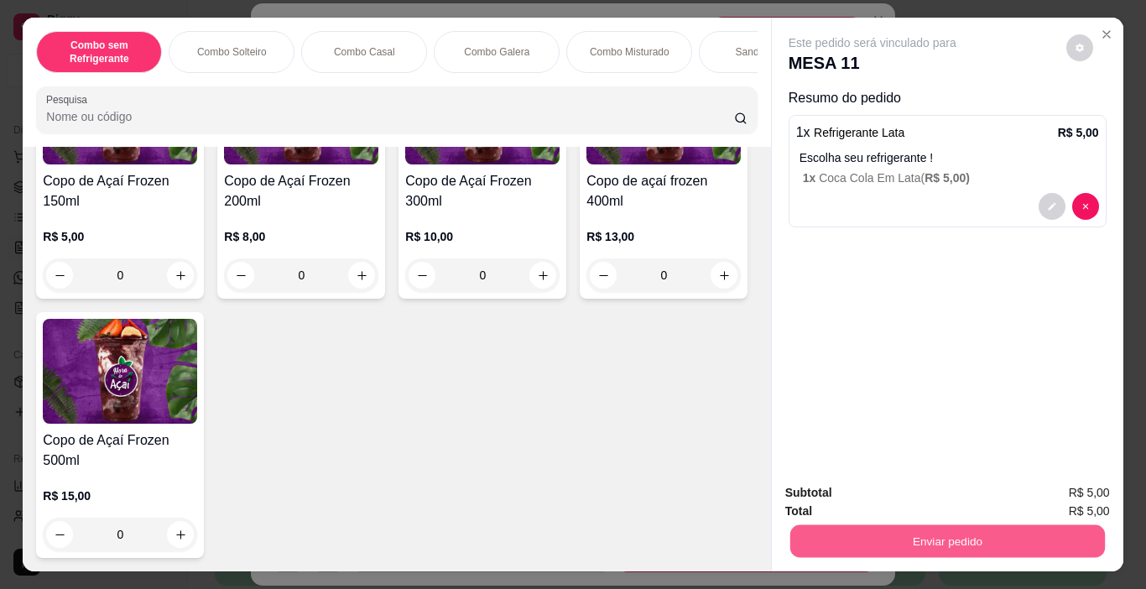
click at [894, 534] on button "Enviar pedido" at bounding box center [946, 541] width 315 height 33
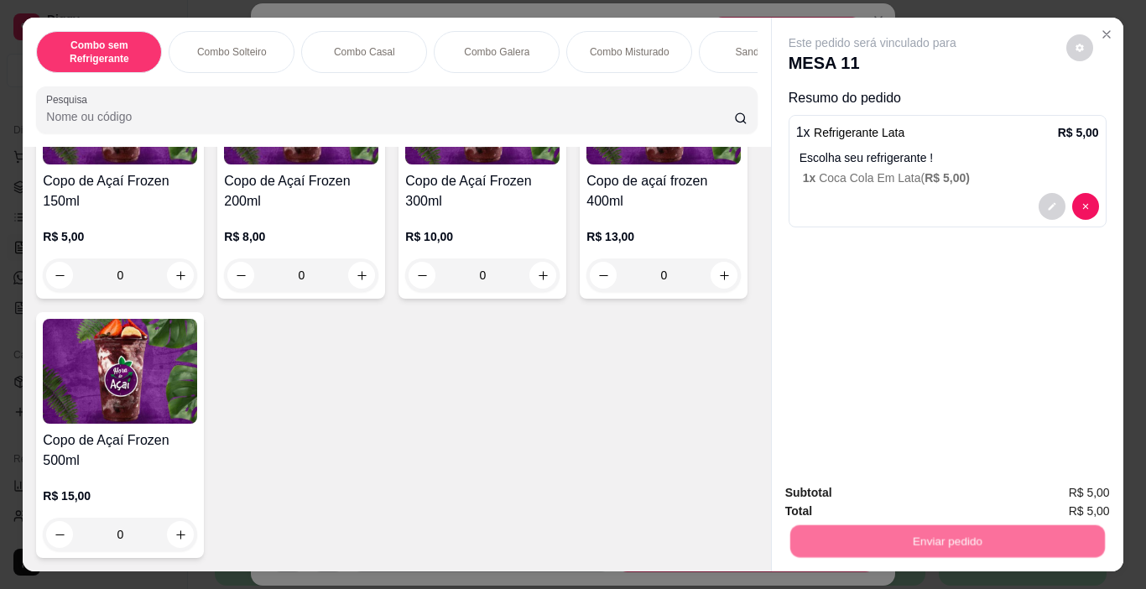
click at [867, 503] on button "Não registrar e enviar pedido" at bounding box center [891, 493] width 174 height 32
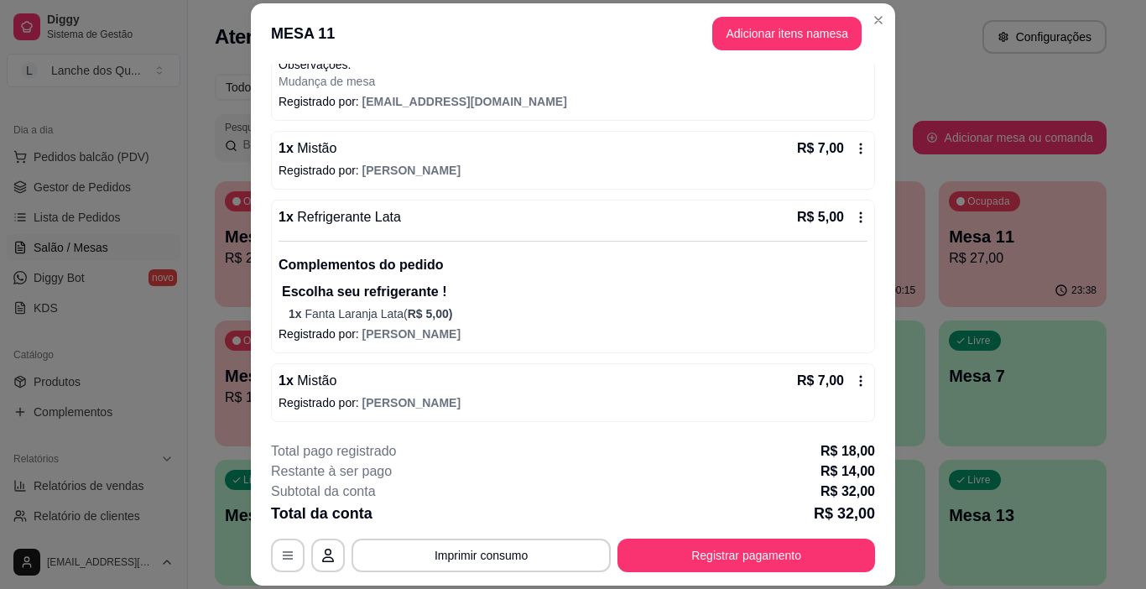
scroll to position [433, 0]
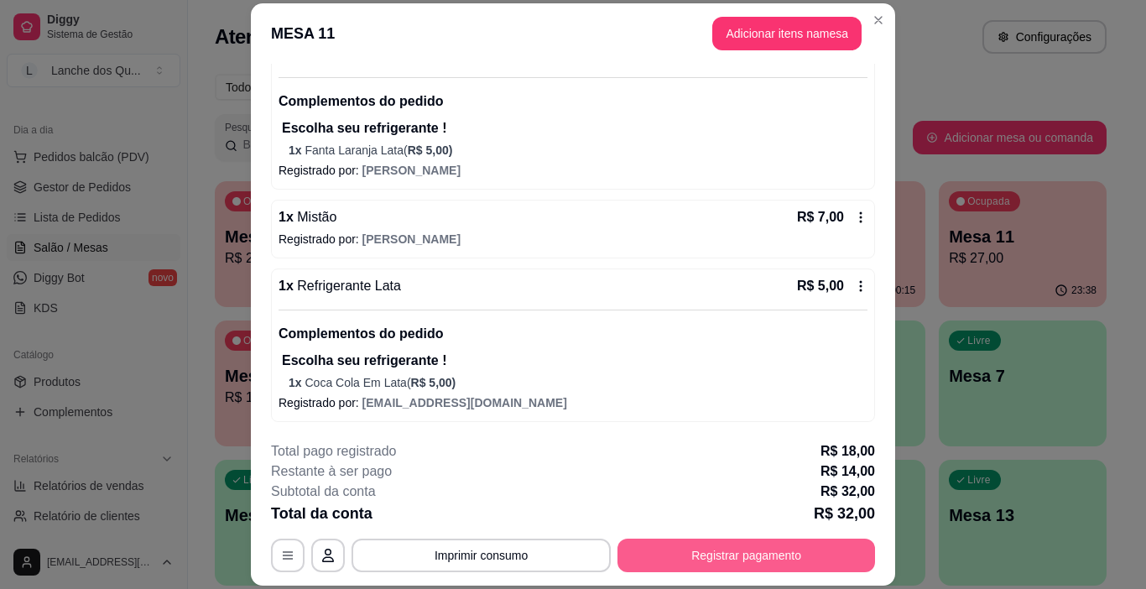
click at [754, 563] on button "Registrar pagamento" at bounding box center [746, 555] width 258 height 34
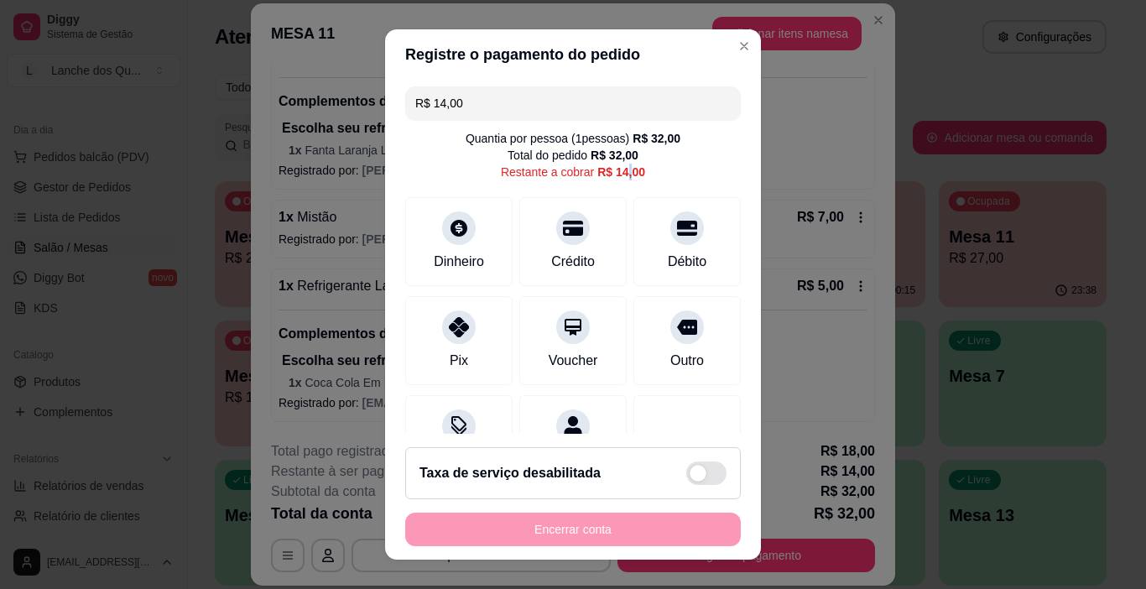
drag, startPoint x: 609, startPoint y: 174, endPoint x: 627, endPoint y: 174, distance: 18.5
click at [627, 174] on div "Quantia por pessoa ( 1 pessoas) R$ 32,00 Total do pedido R$ 32,00 Restante a co…" at bounding box center [573, 155] width 336 height 50
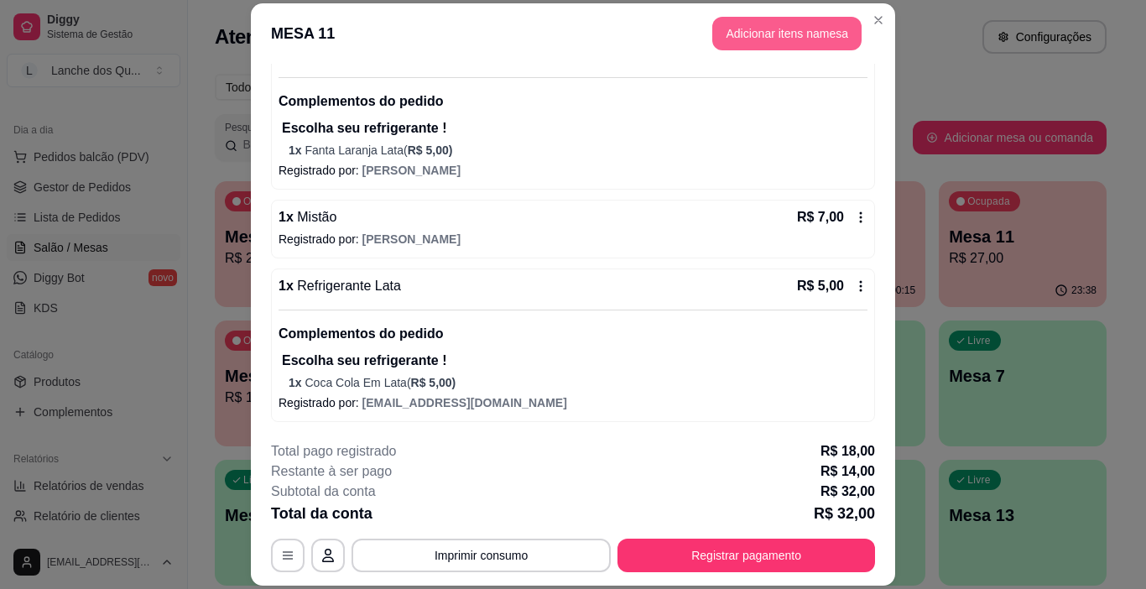
click at [773, 36] on button "Adicionar itens na mesa" at bounding box center [786, 34] width 149 height 34
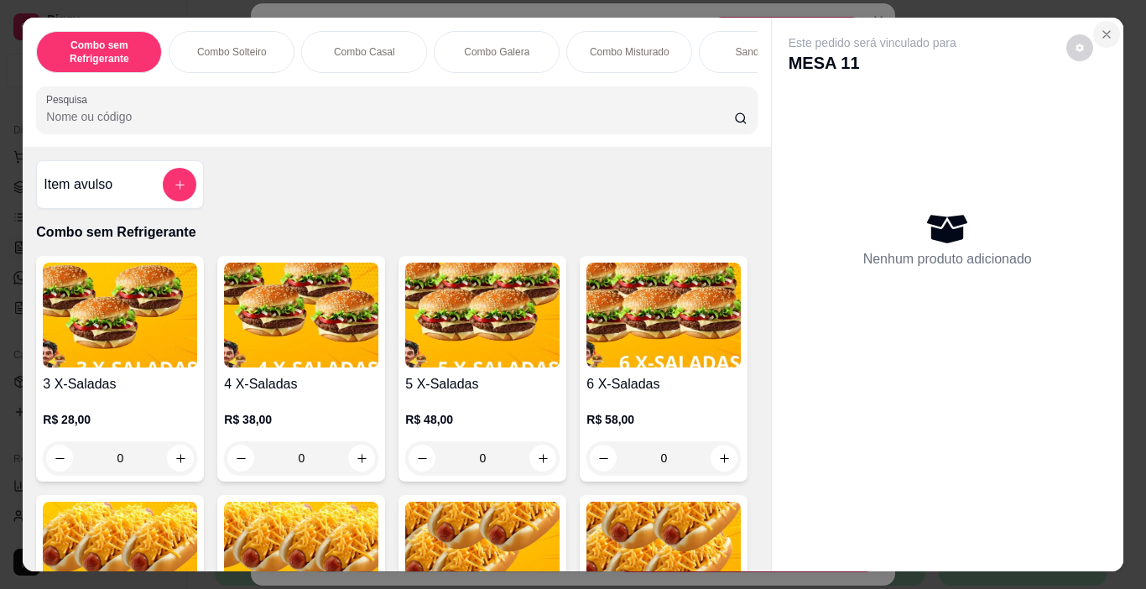
click at [1105, 28] on icon "Close" at bounding box center [1106, 34] width 13 height 13
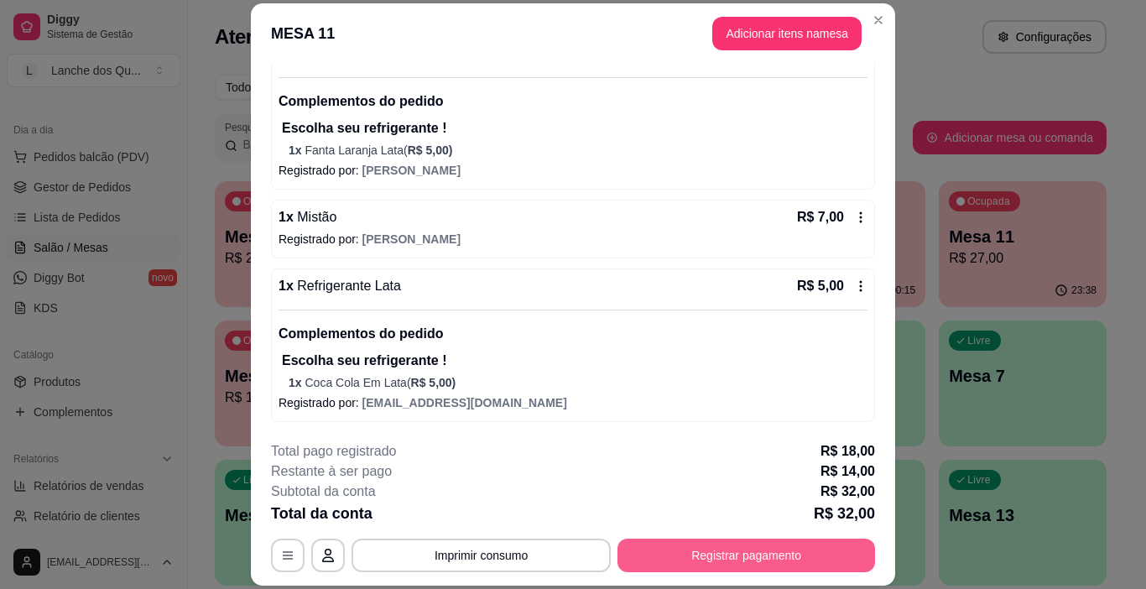
click at [699, 553] on button "Registrar pagamento" at bounding box center [746, 555] width 258 height 34
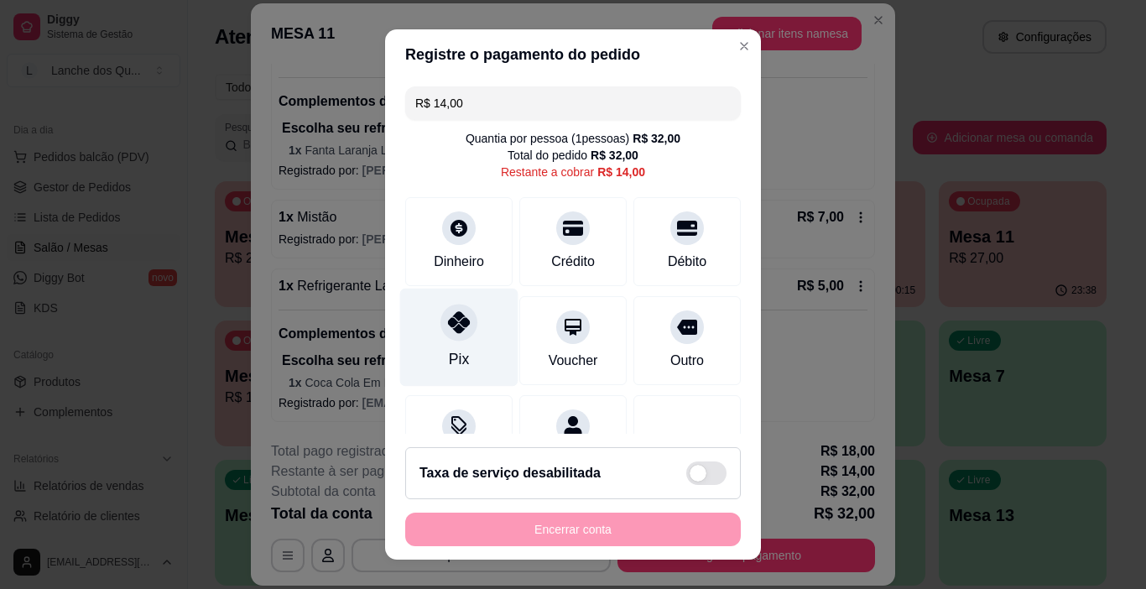
click at [440, 338] on div at bounding box center [458, 322] width 37 height 37
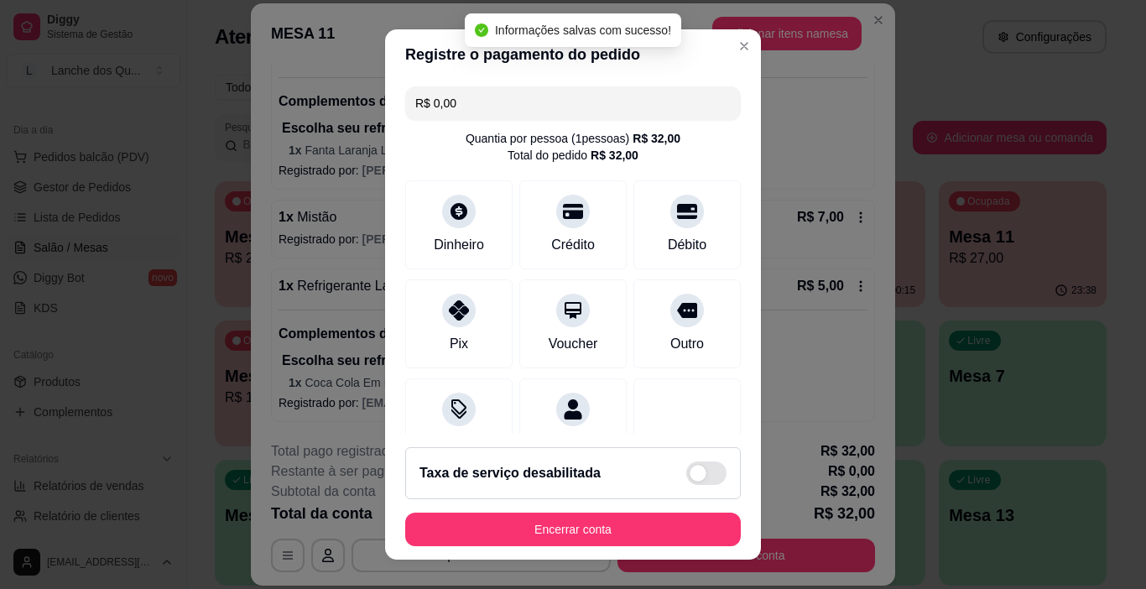
drag, startPoint x: 491, startPoint y: 106, endPoint x: 352, endPoint y: 109, distance: 138.4
click at [352, 109] on div "Registre o pagamento do pedido R$ 0,00 Quantia por pessoa ( 1 pessoas) R$ 32,00…" at bounding box center [573, 294] width 1146 height 589
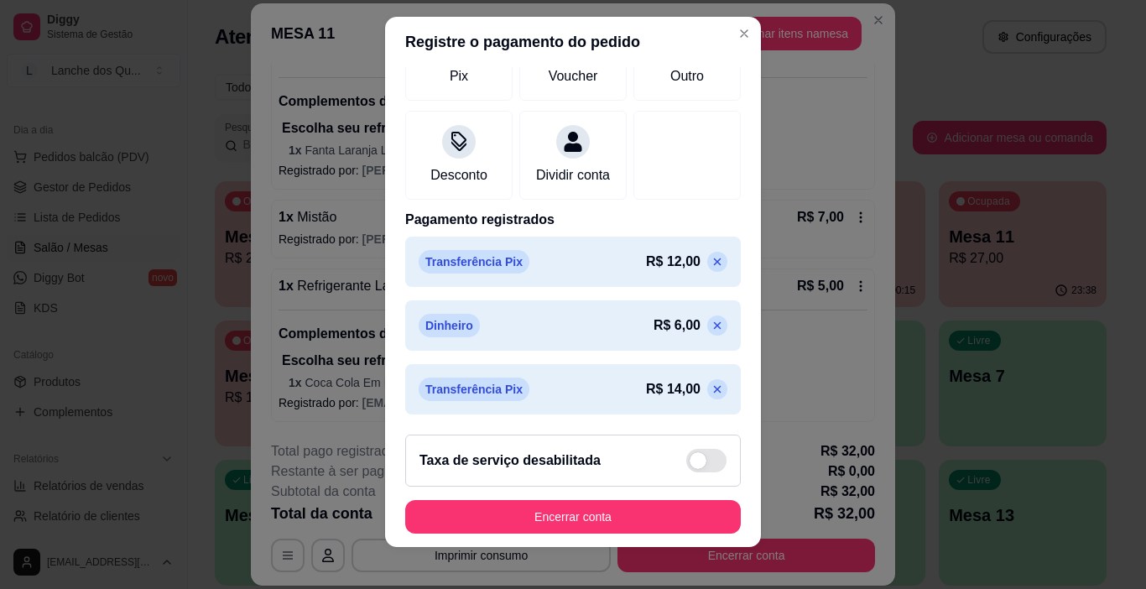
scroll to position [24, 0]
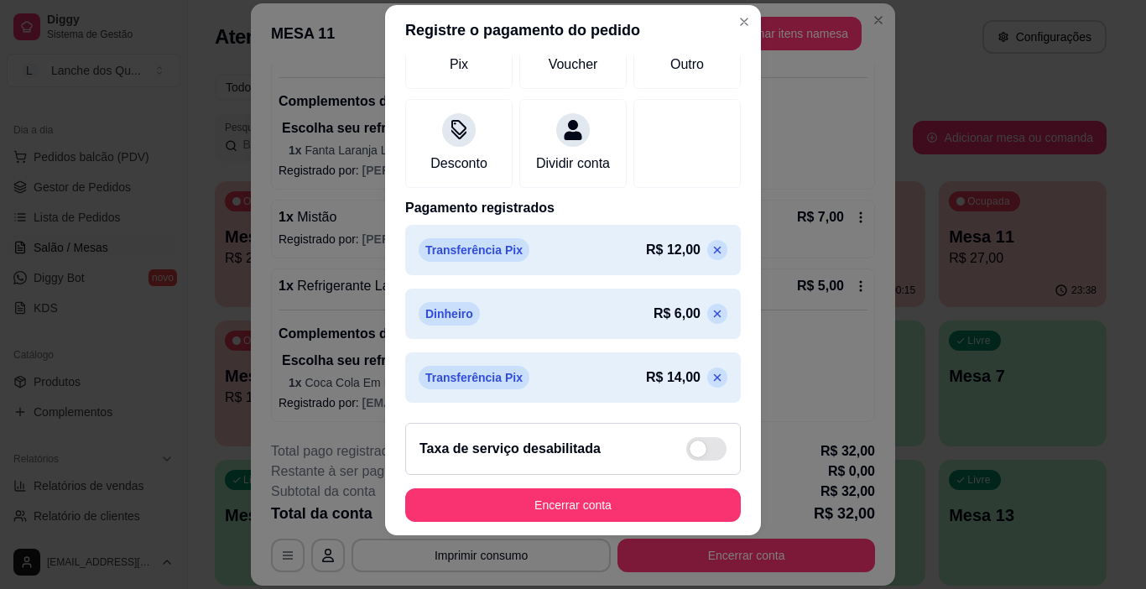
click at [710, 379] on icon at bounding box center [716, 377] width 13 height 13
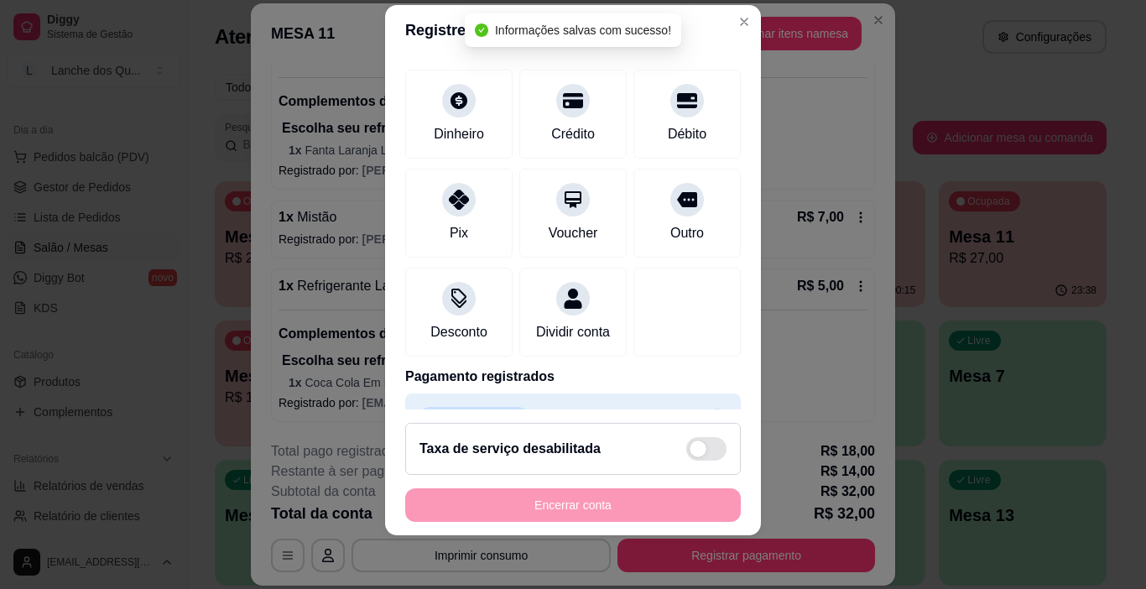
scroll to position [0, 0]
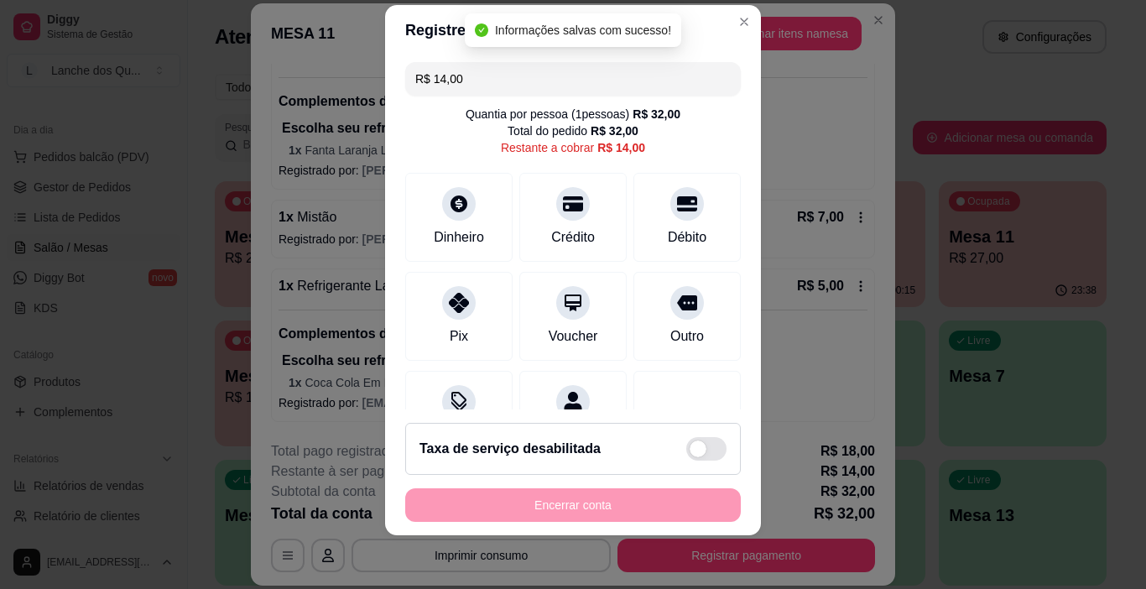
drag, startPoint x: 483, startPoint y: 65, endPoint x: 317, endPoint y: 92, distance: 168.4
click at [318, 91] on div "Registre o pagamento do pedido R$ 14,00 Quantia por pessoa ( 1 pessoas) R$ 32,0…" at bounding box center [573, 294] width 1146 height 589
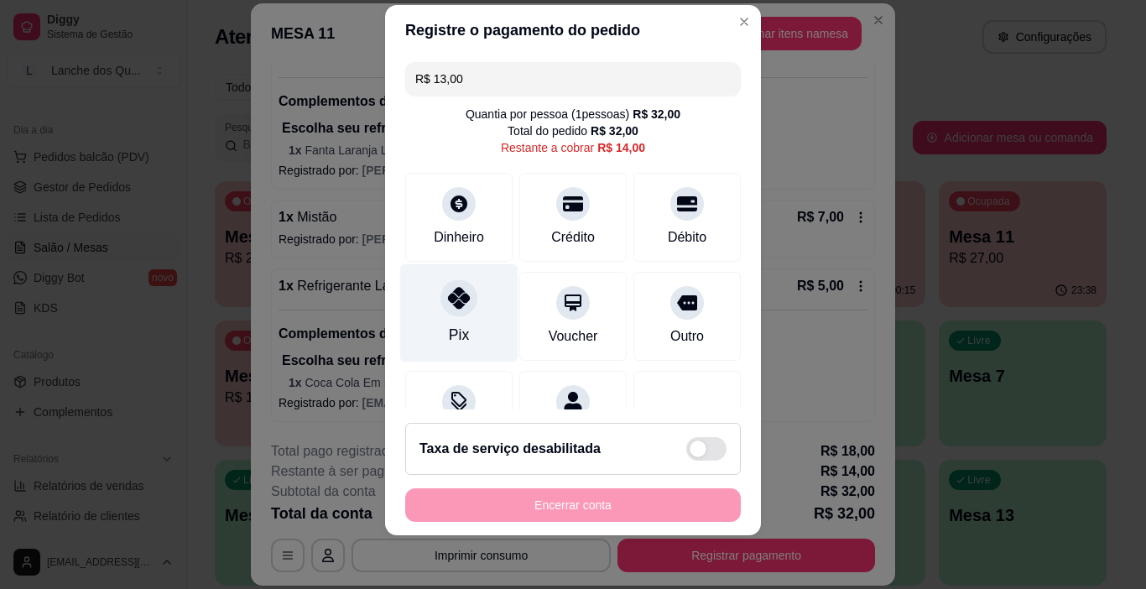
click at [466, 299] on div at bounding box center [458, 298] width 37 height 37
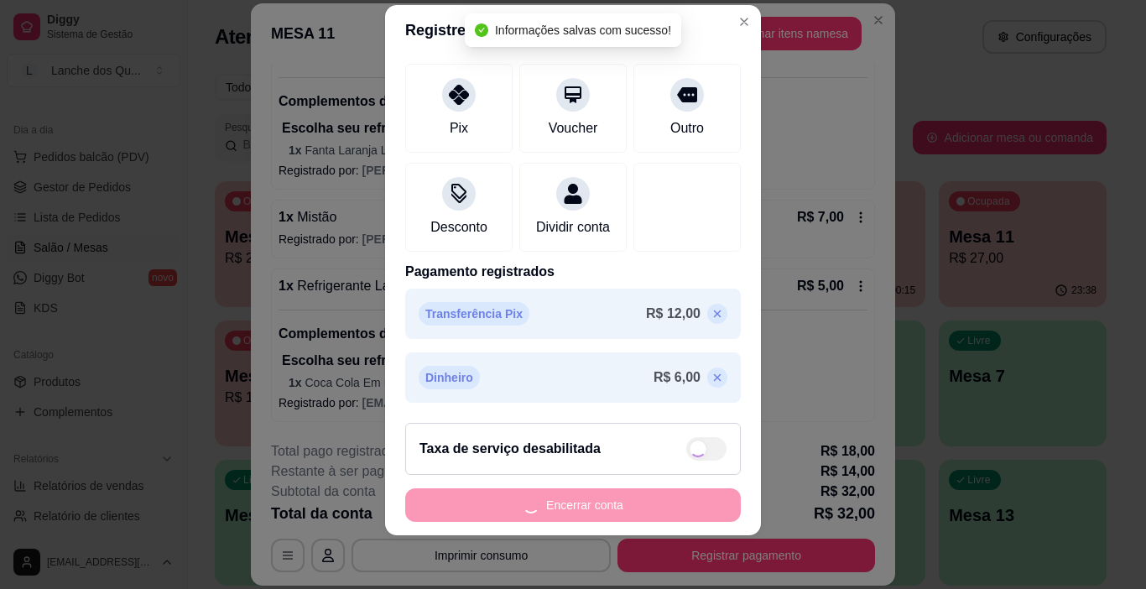
type input "R$ 1,00"
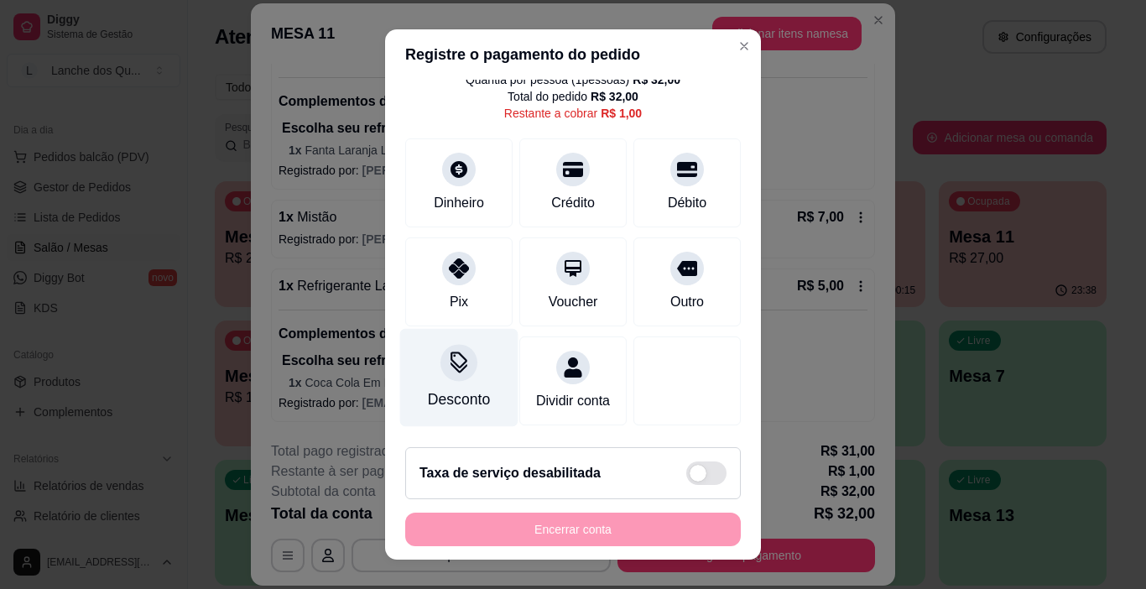
scroll to position [84, 0]
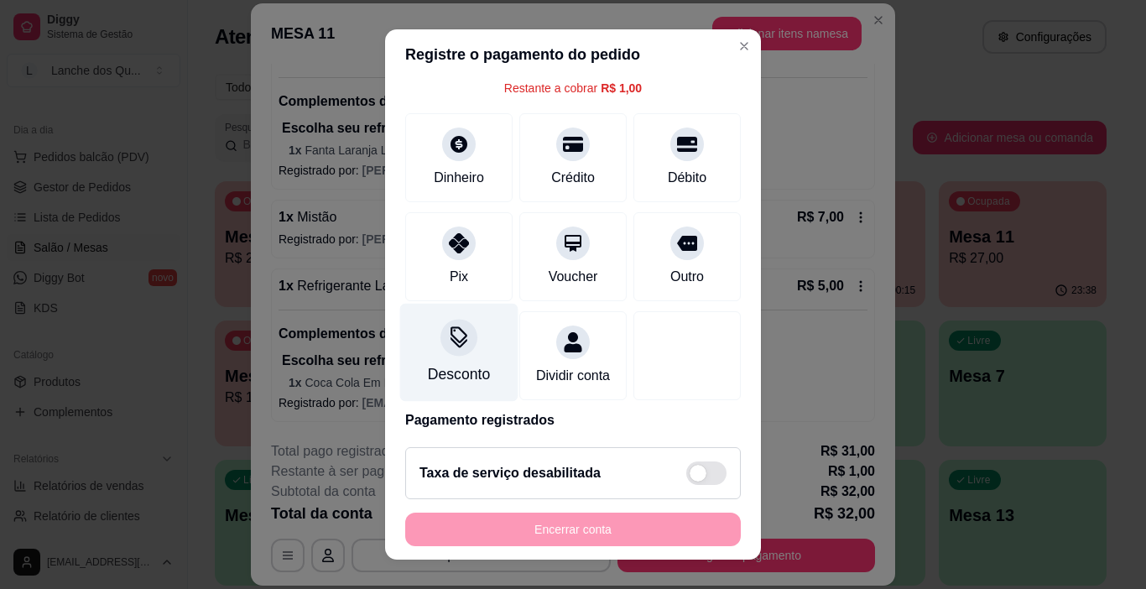
click at [447, 365] on div "Desconto" at bounding box center [459, 374] width 62 height 22
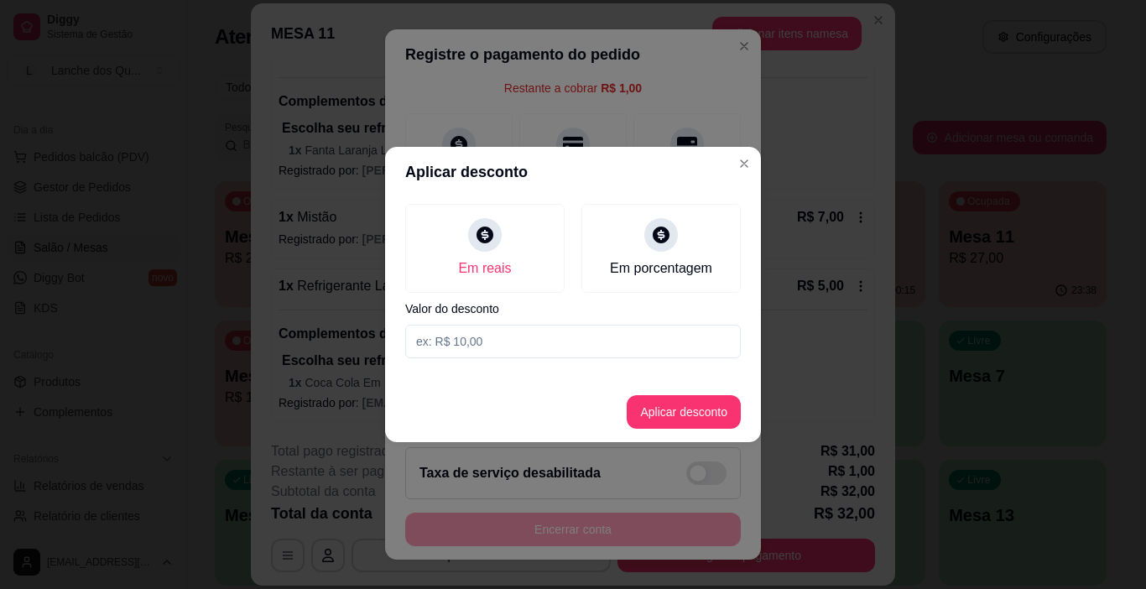
click at [478, 332] on input at bounding box center [573, 342] width 336 height 34
type input "1,00"
click at [674, 408] on button "Aplicar desconto" at bounding box center [684, 412] width 114 height 34
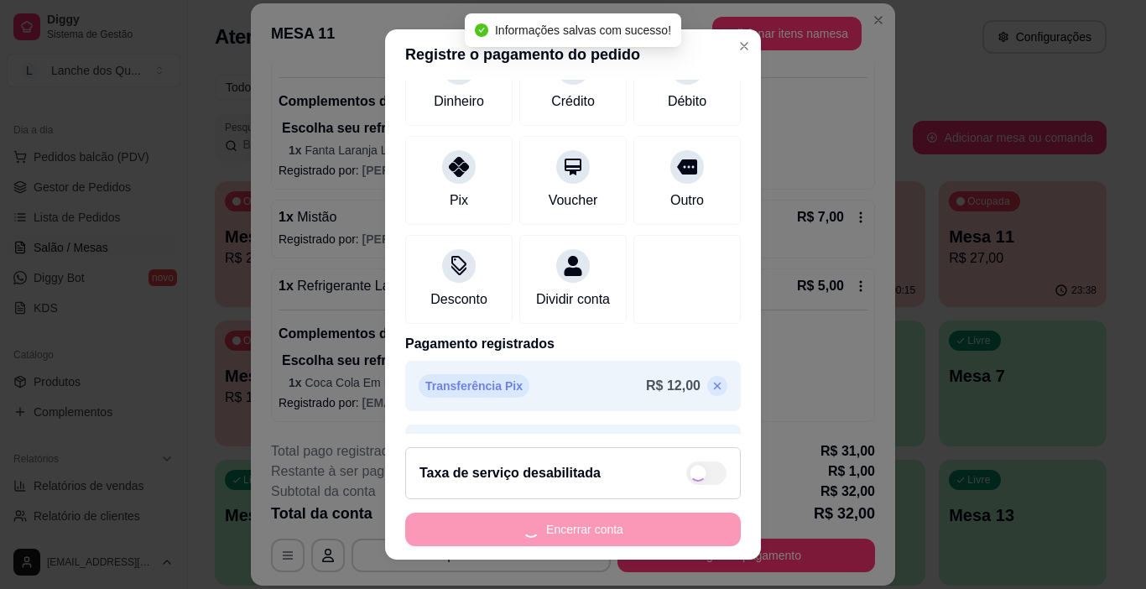
scroll to position [292, 0]
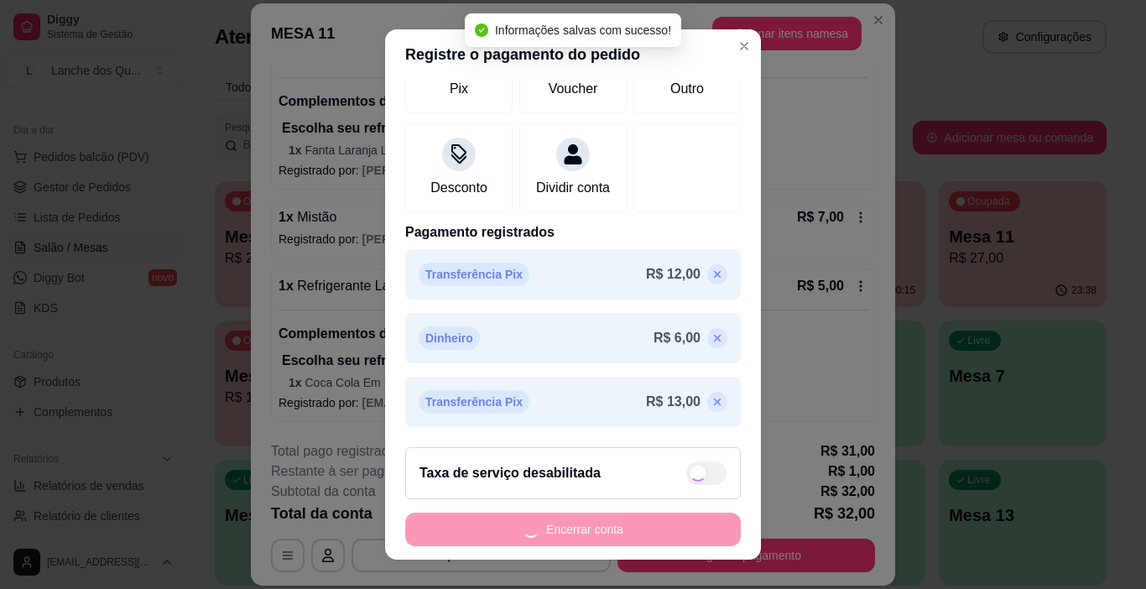
type input "R$ 0,00"
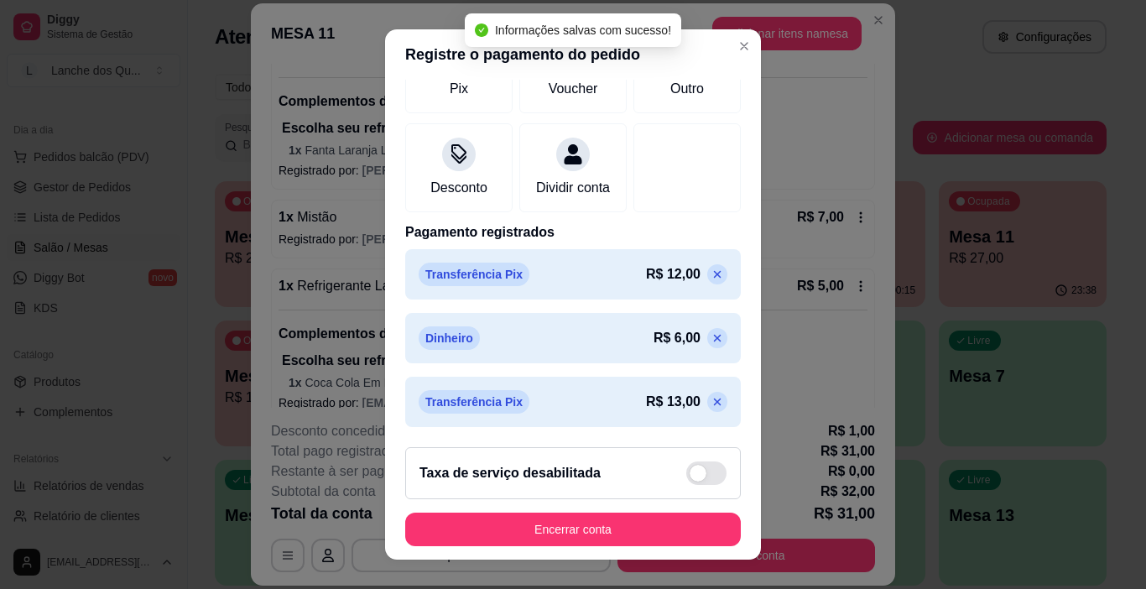
click at [658, 532] on button "Encerrar conta" at bounding box center [573, 529] width 336 height 34
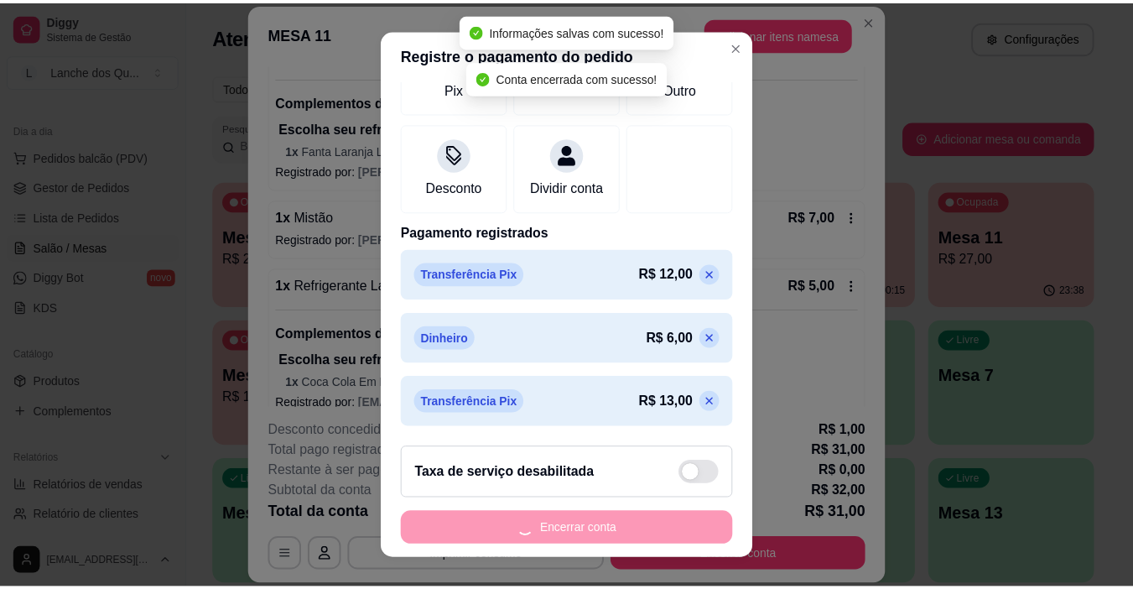
scroll to position [0, 0]
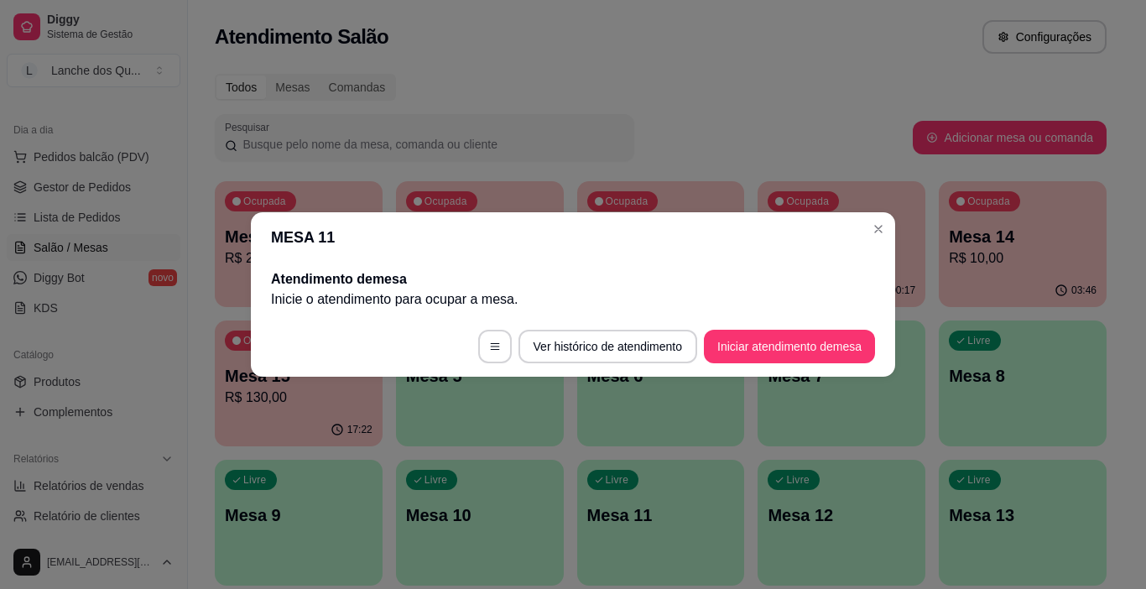
click at [891, 217] on header "MESA 11" at bounding box center [573, 237] width 644 height 50
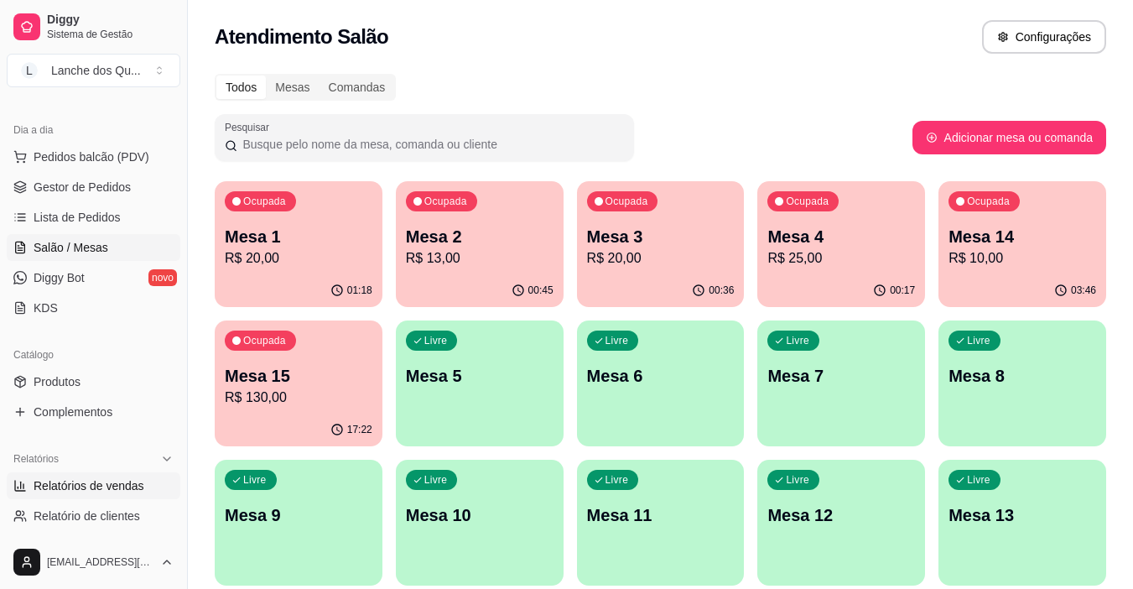
click at [101, 487] on span "Relatórios de vendas" at bounding box center [89, 485] width 111 height 17
select select "ALL"
select select "0"
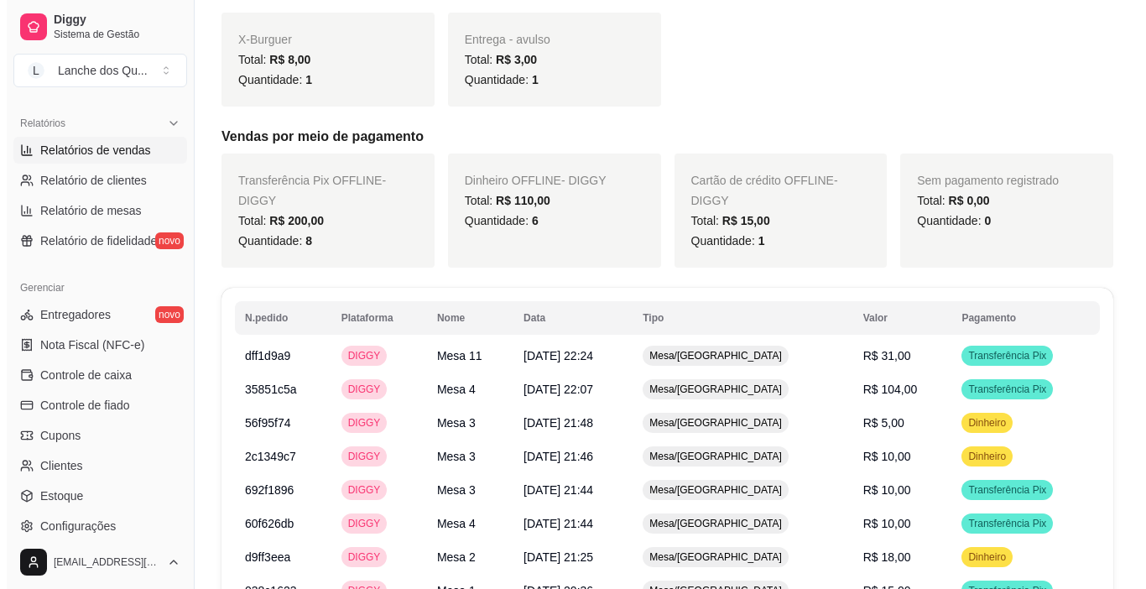
scroll to position [839, 0]
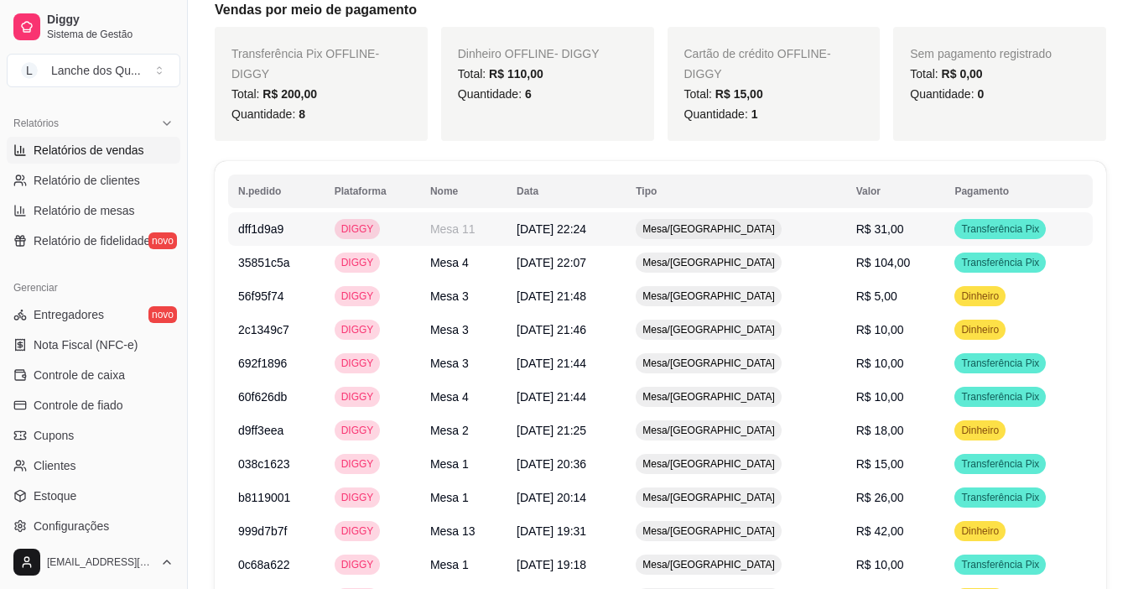
click at [897, 212] on td "R$ 31,00" at bounding box center [895, 229] width 99 height 34
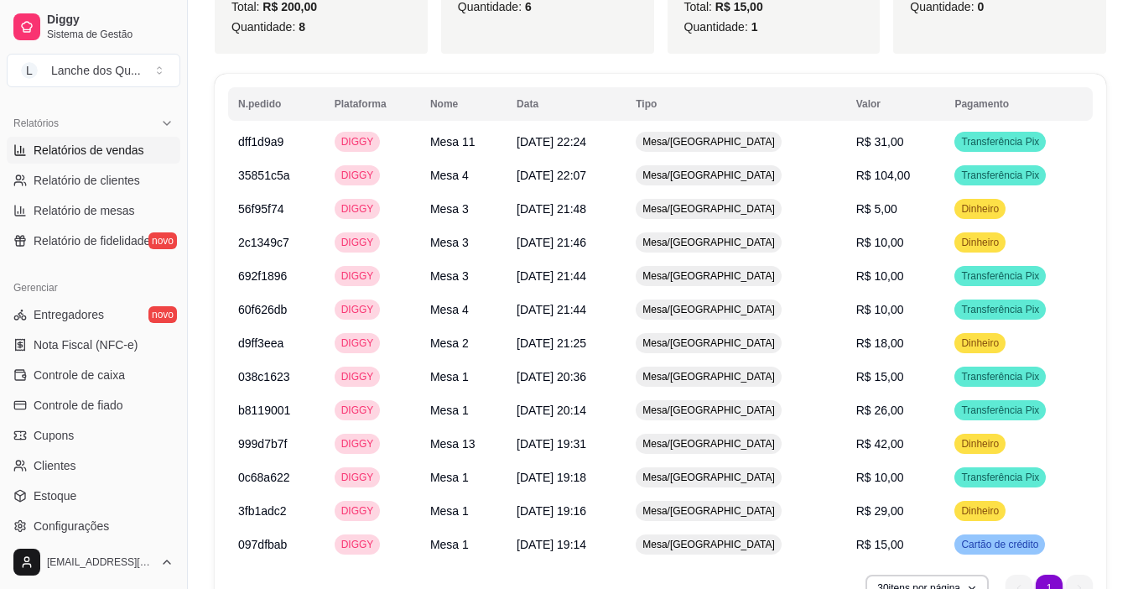
scroll to position [1000, 0]
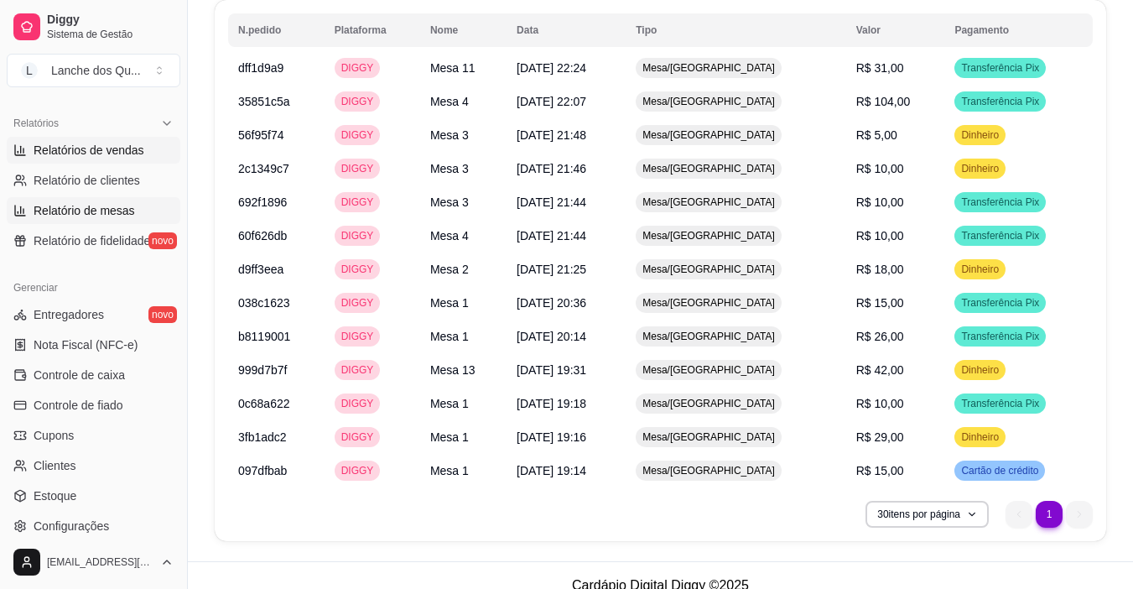
click at [75, 203] on span "Relatório de mesas" at bounding box center [84, 210] width 101 height 17
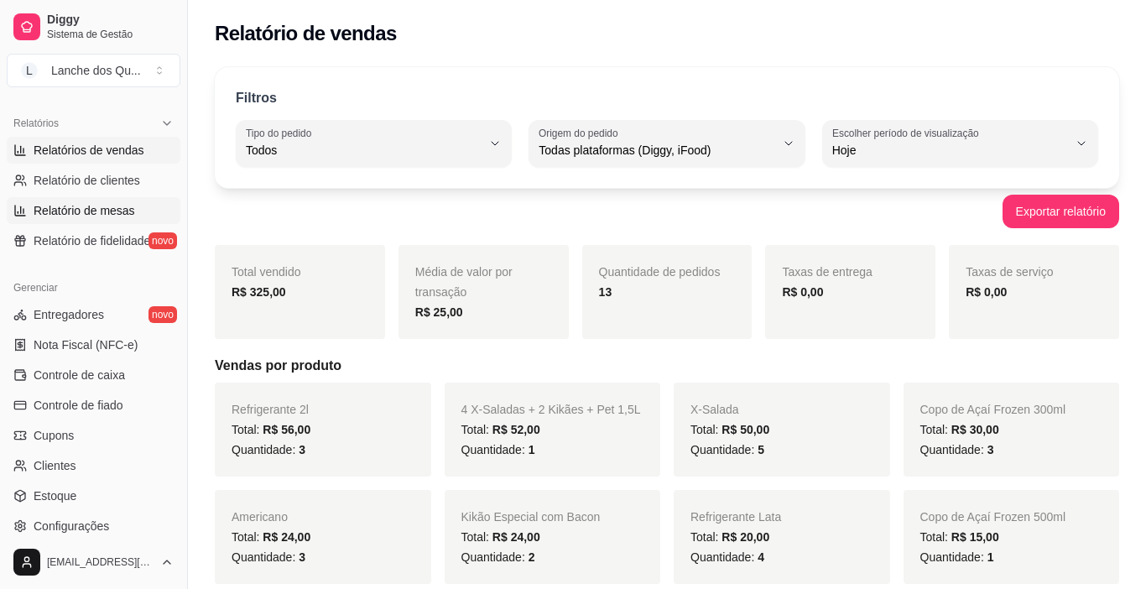
select select "TOTAL_OF_ORDERS"
select select "7"
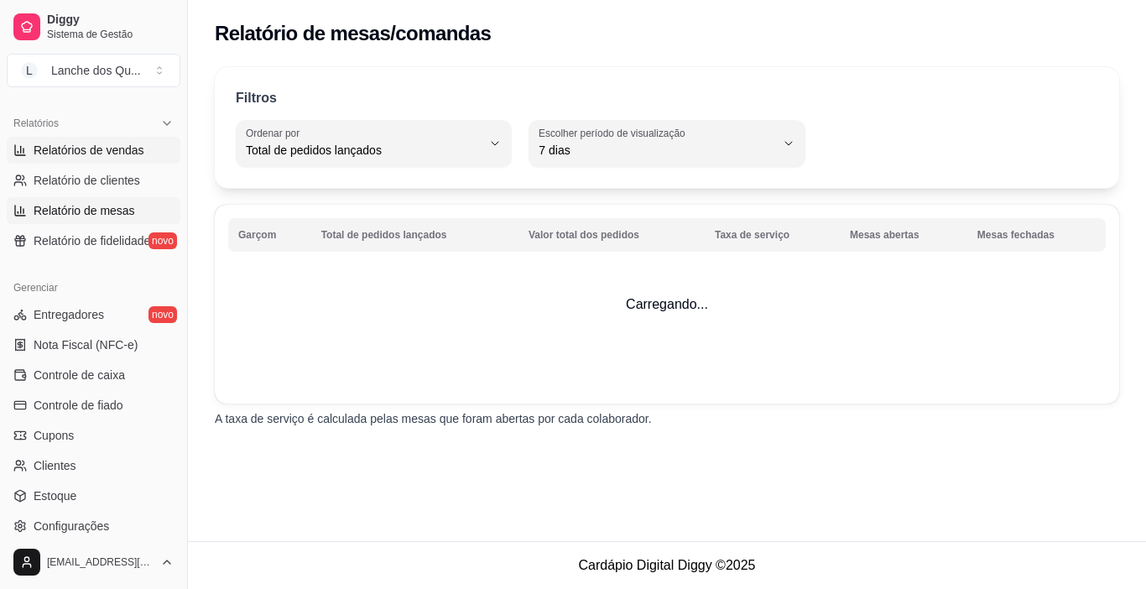
click at [97, 152] on span "Relatórios de vendas" at bounding box center [89, 150] width 111 height 17
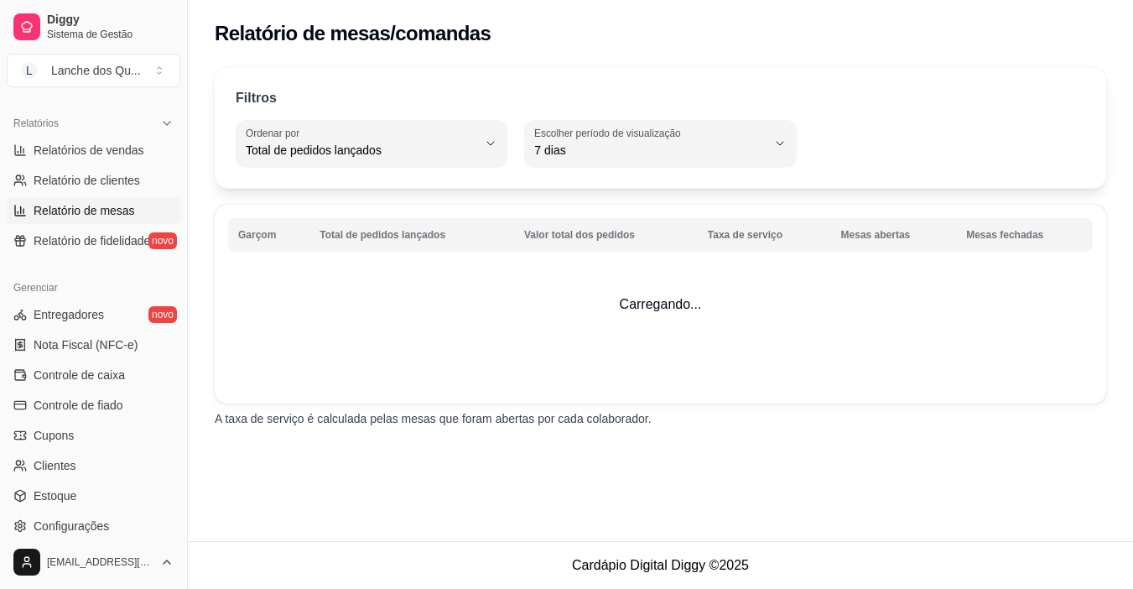
select select "ALL"
select select "0"
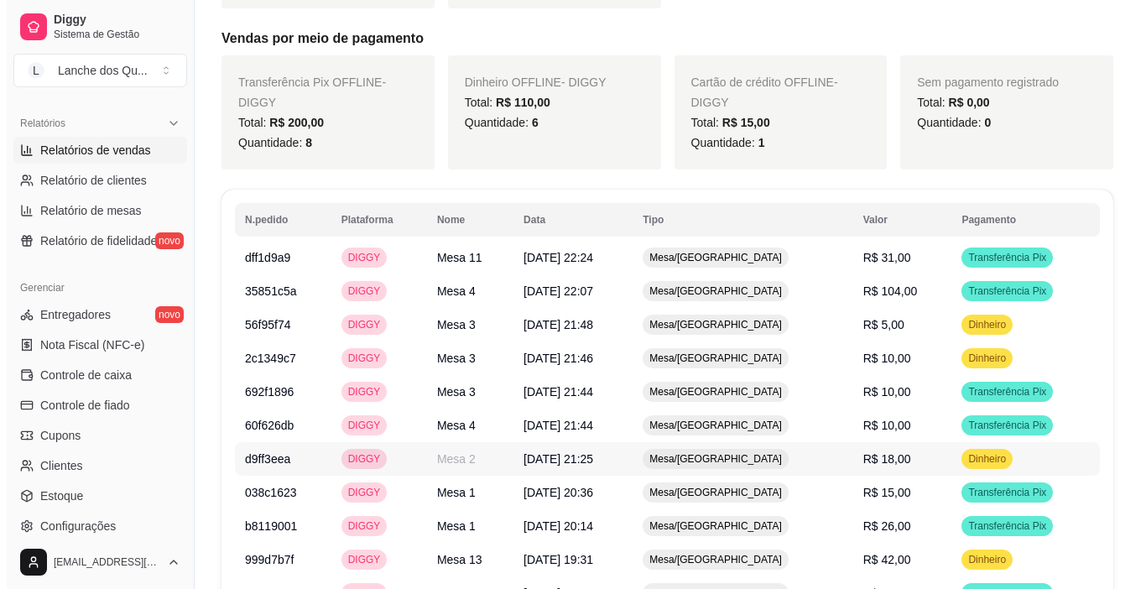
scroll to position [923, 0]
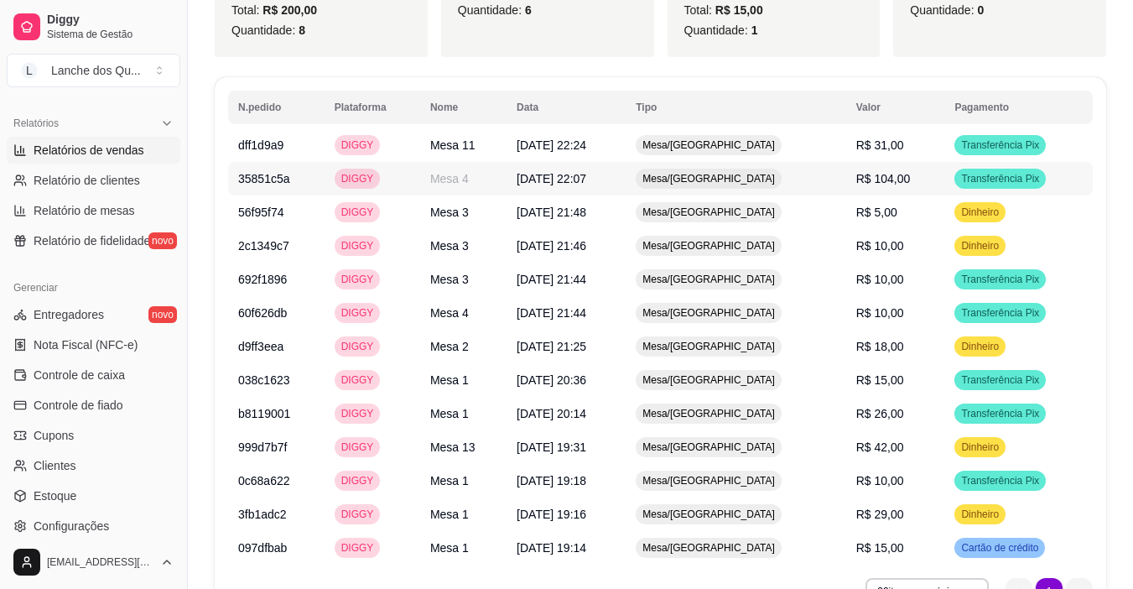
click at [923, 162] on td "R$ 104,00" at bounding box center [895, 179] width 99 height 34
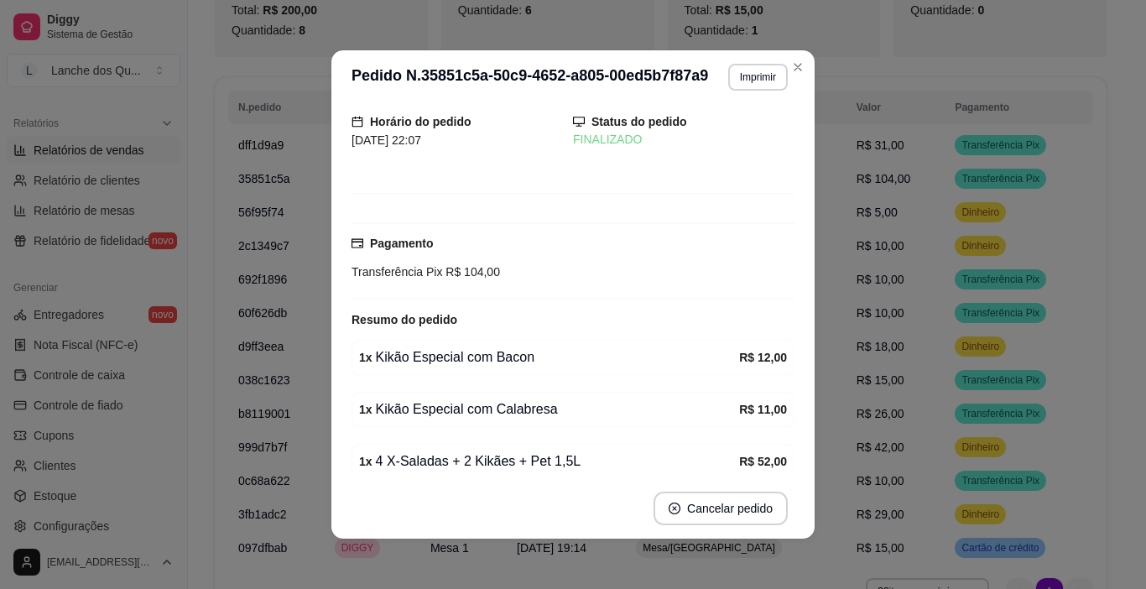
scroll to position [330, 0]
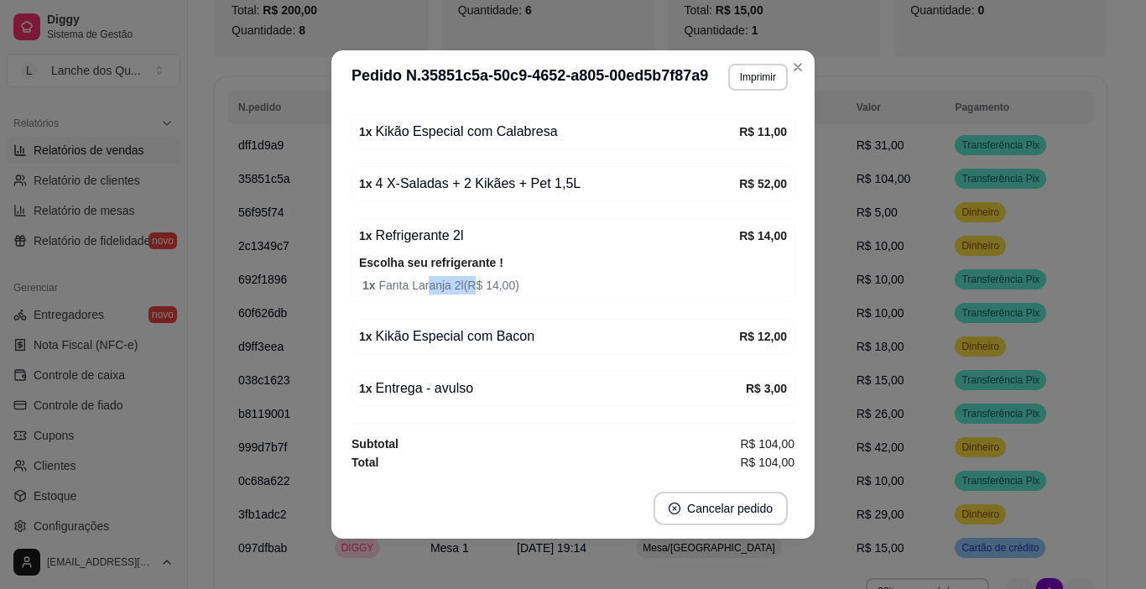
drag, startPoint x: 418, startPoint y: 287, endPoint x: 465, endPoint y: 285, distance: 47.0
click at [465, 285] on span "1 x Fanta Laranja 2l ( R$ 14,00 )" at bounding box center [574, 285] width 424 height 18
click at [466, 285] on span "1 x Fanta Laranja 2l ( R$ 14,00 )" at bounding box center [574, 285] width 424 height 18
click at [450, 279] on span "1 x Fanta Laranja 2l ( R$ 14,00 )" at bounding box center [574, 285] width 424 height 18
click at [492, 288] on span "1 x Fanta Laranja 2l ( R$ 14,00 )" at bounding box center [574, 285] width 424 height 18
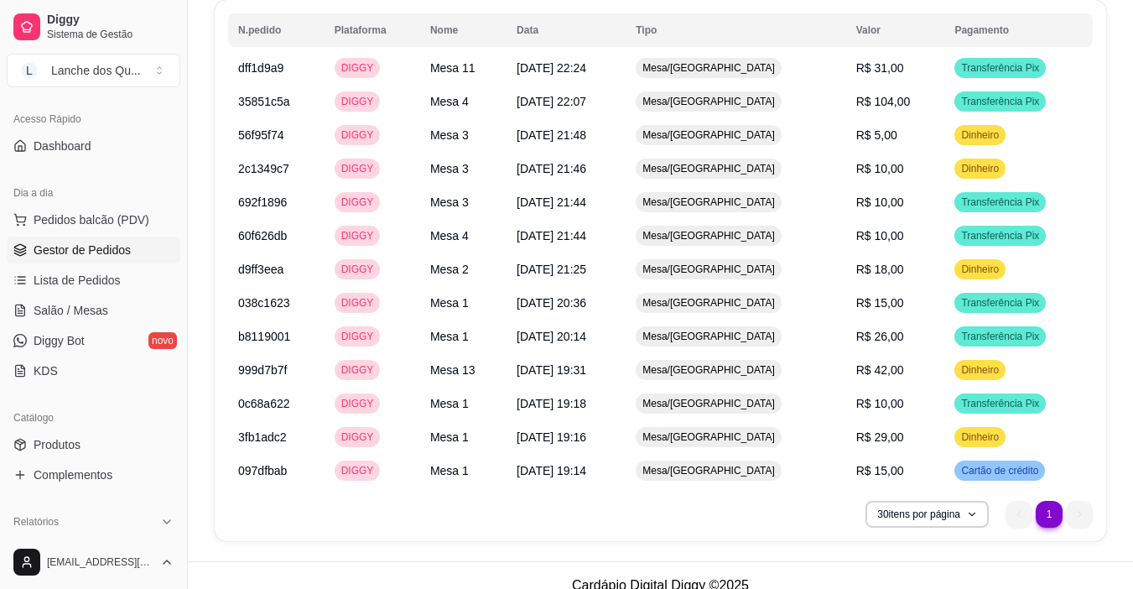
scroll to position [0, 0]
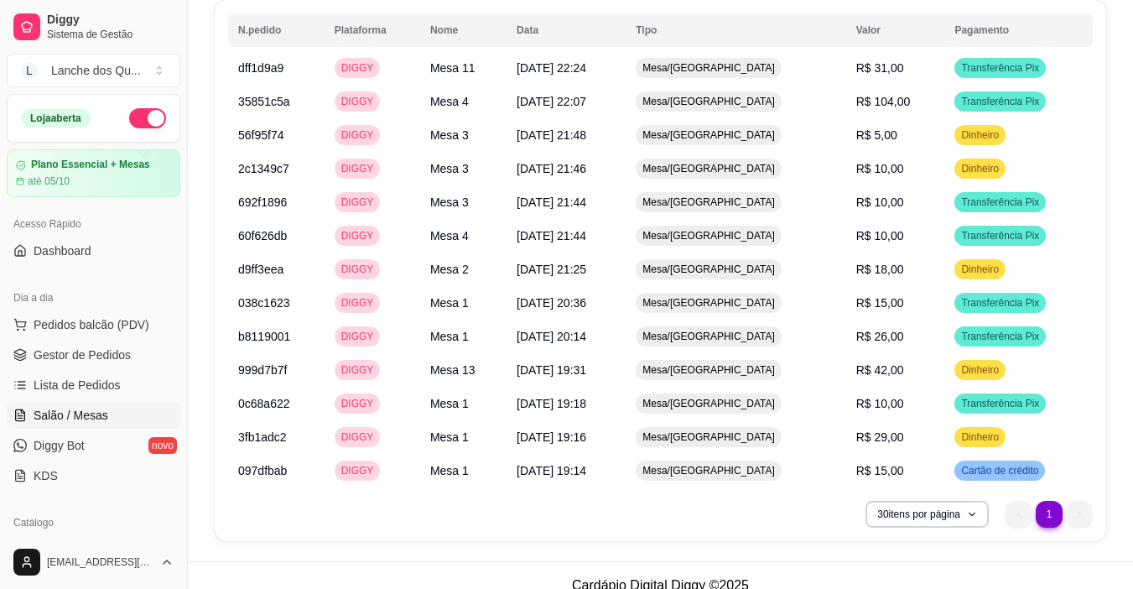
click at [74, 415] on span "Salão / Mesas" at bounding box center [71, 415] width 75 height 17
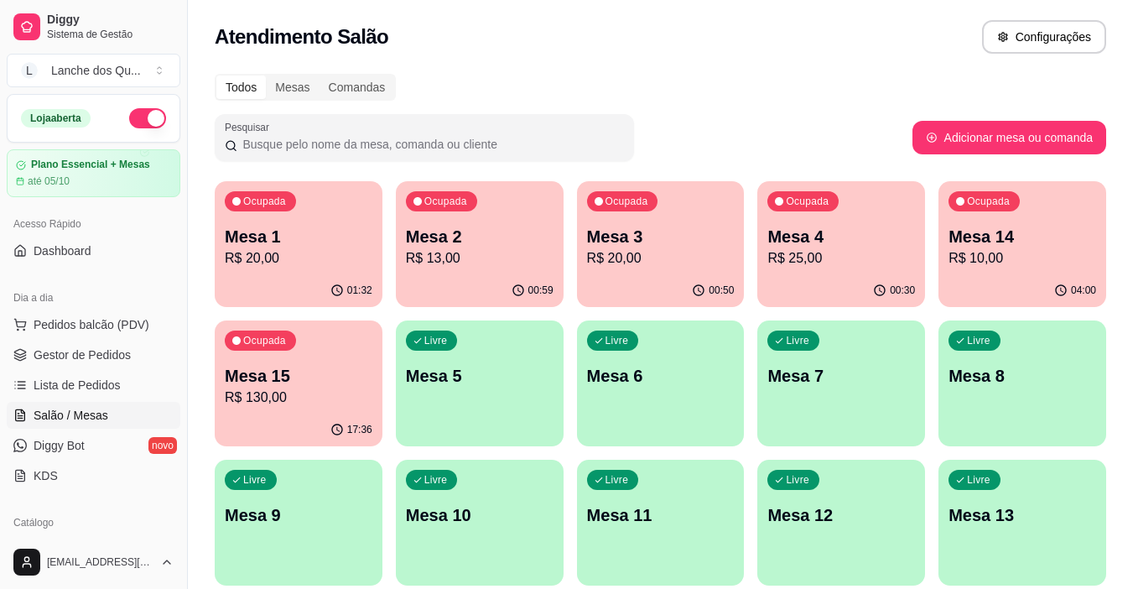
click at [480, 367] on p "Mesa 5" at bounding box center [480, 375] width 148 height 23
click at [480, 367] on body "Diggy Sistema de Gestão L Lanche dos Qu ... Loja aberta Plano Essencial + Mesas…" at bounding box center [566, 294] width 1133 height 589
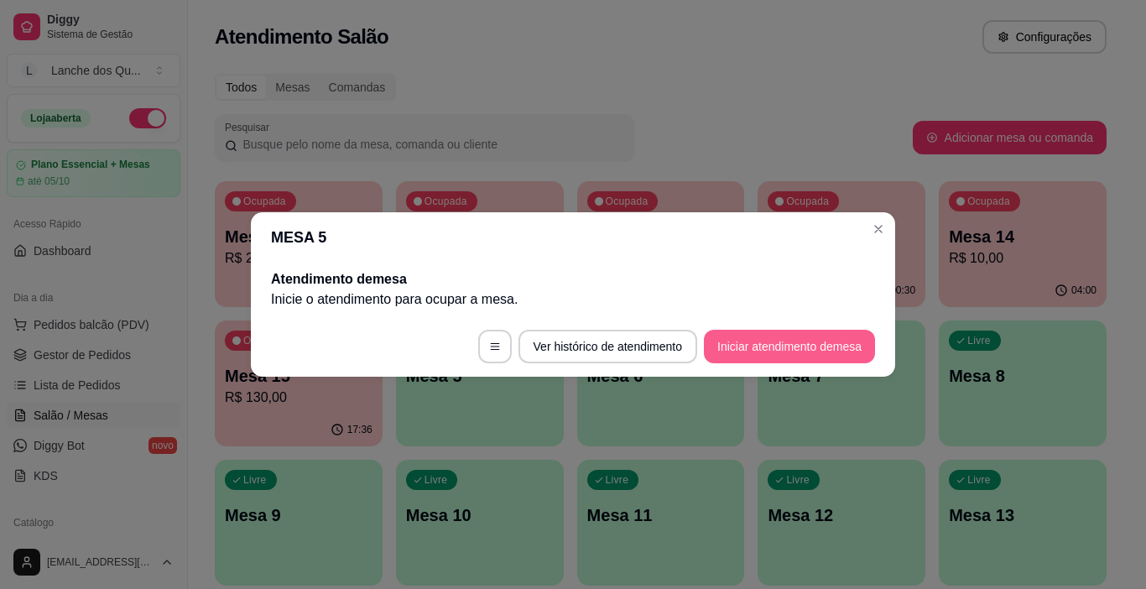
click at [792, 344] on button "Iniciar atendimento de mesa" at bounding box center [789, 347] width 171 height 34
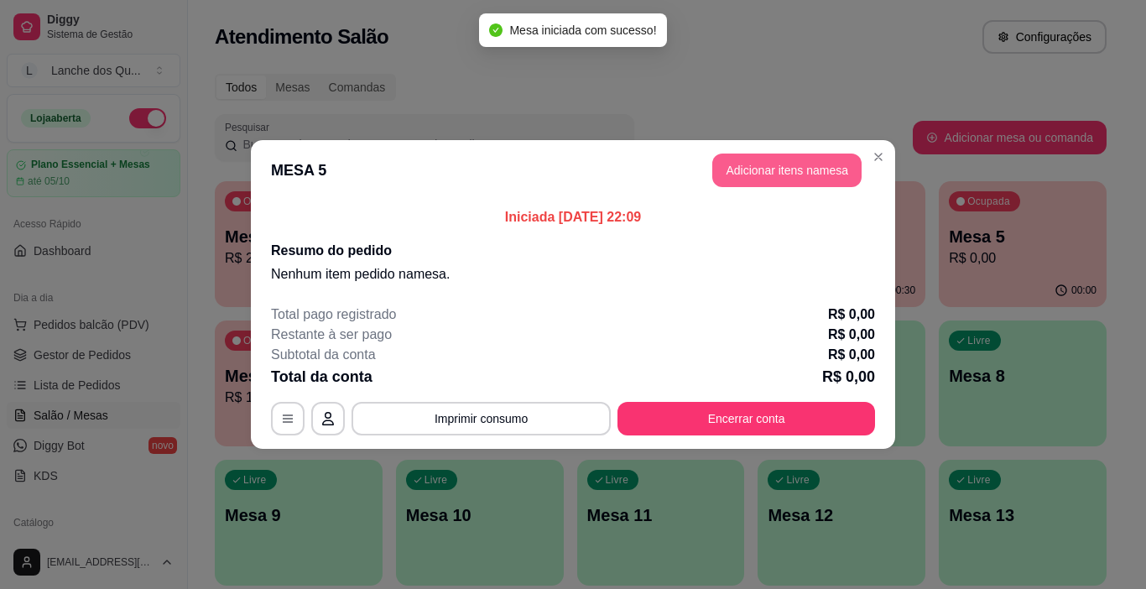
click at [793, 175] on button "Adicionar itens na mesa" at bounding box center [786, 170] width 149 height 34
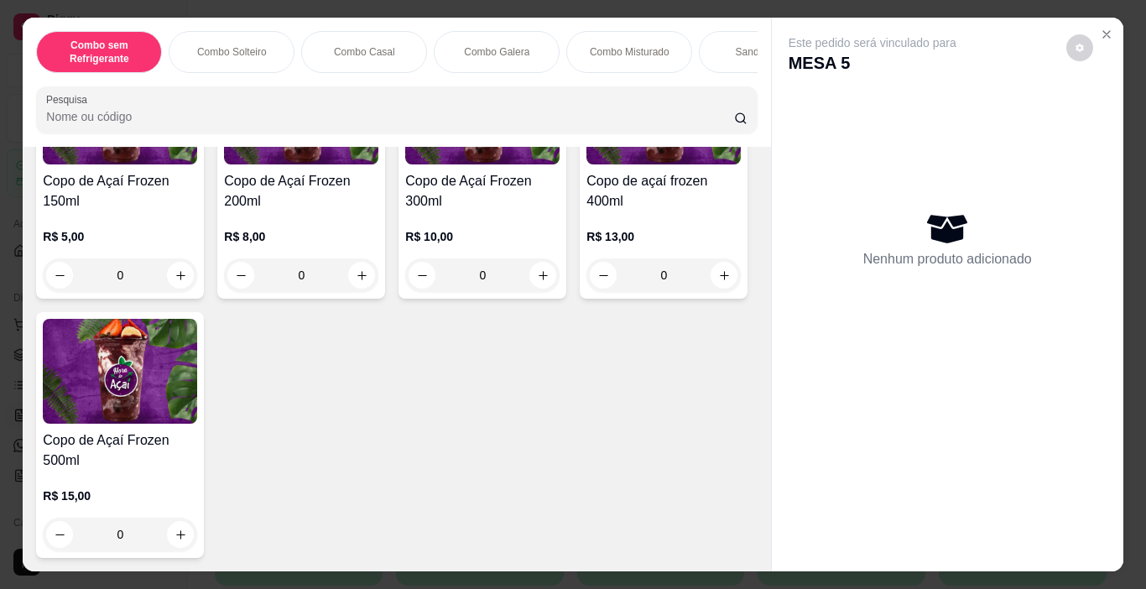
scroll to position [5864, 0]
click at [197, 358] on img at bounding box center [120, 371] width 154 height 105
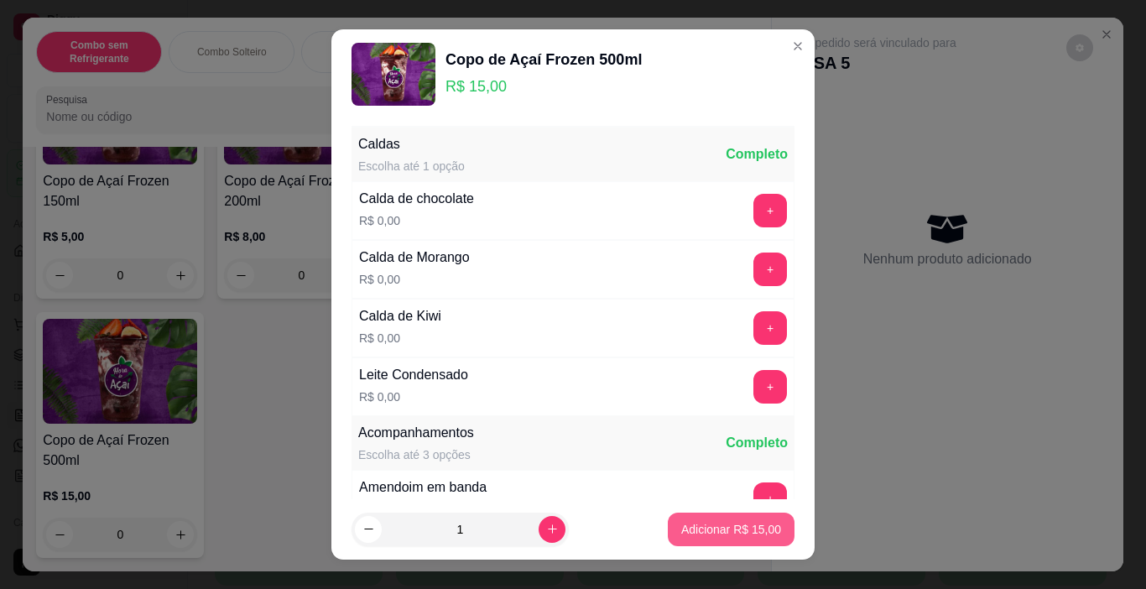
click at [709, 531] on p "Adicionar R$ 15,00" at bounding box center [731, 529] width 100 height 17
type input "1"
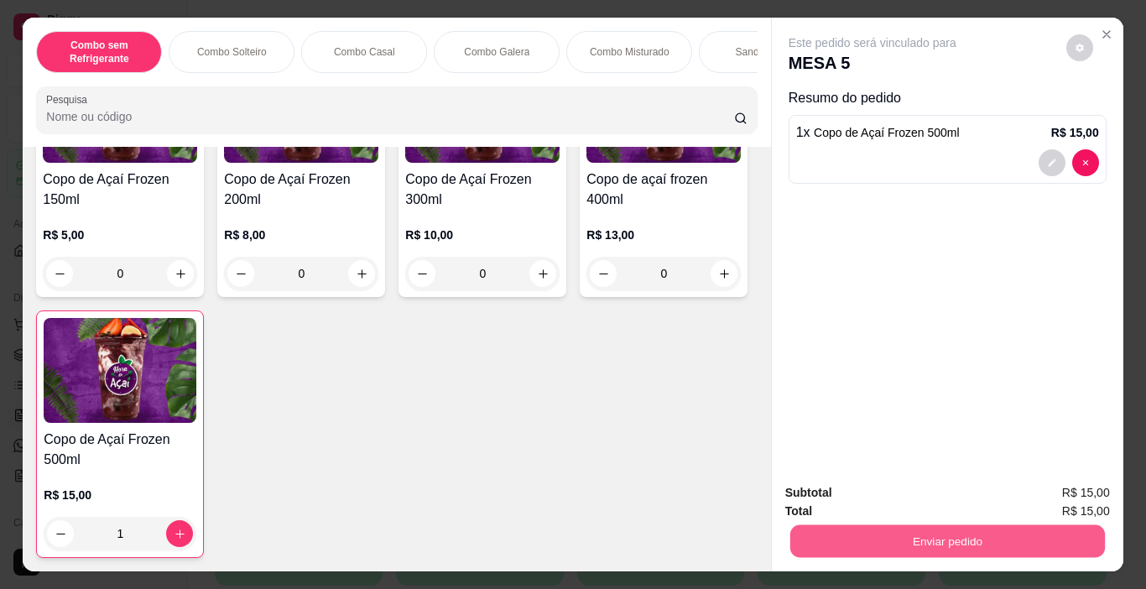
click at [835, 531] on button "Enviar pedido" at bounding box center [946, 541] width 315 height 33
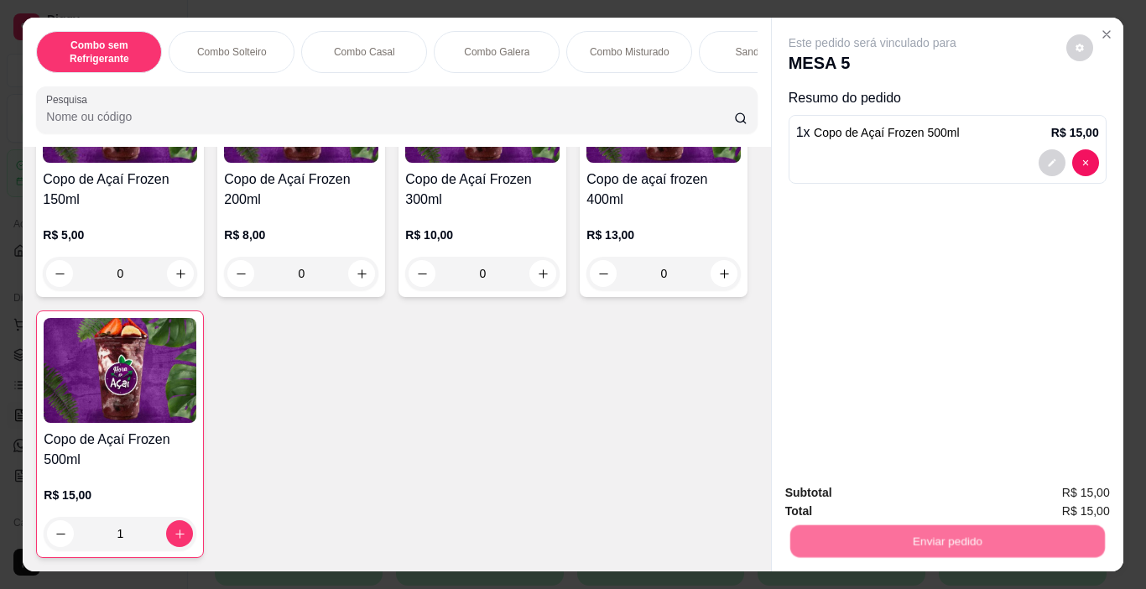
click at [841, 492] on button "Não registrar e enviar pedido" at bounding box center [891, 492] width 169 height 31
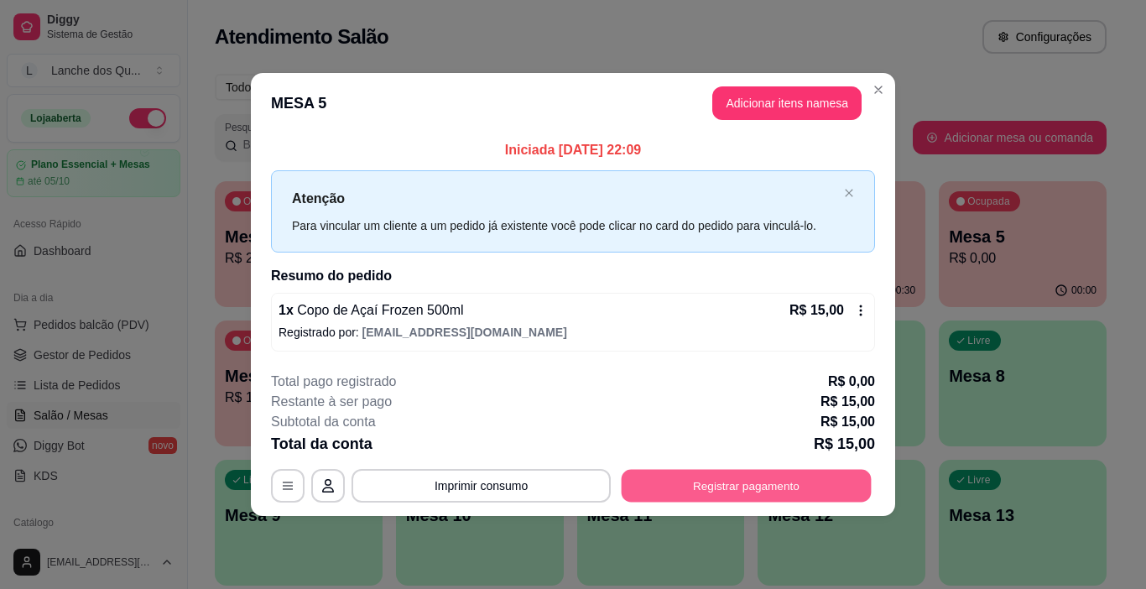
click at [737, 481] on button "Registrar pagamento" at bounding box center [747, 485] width 250 height 33
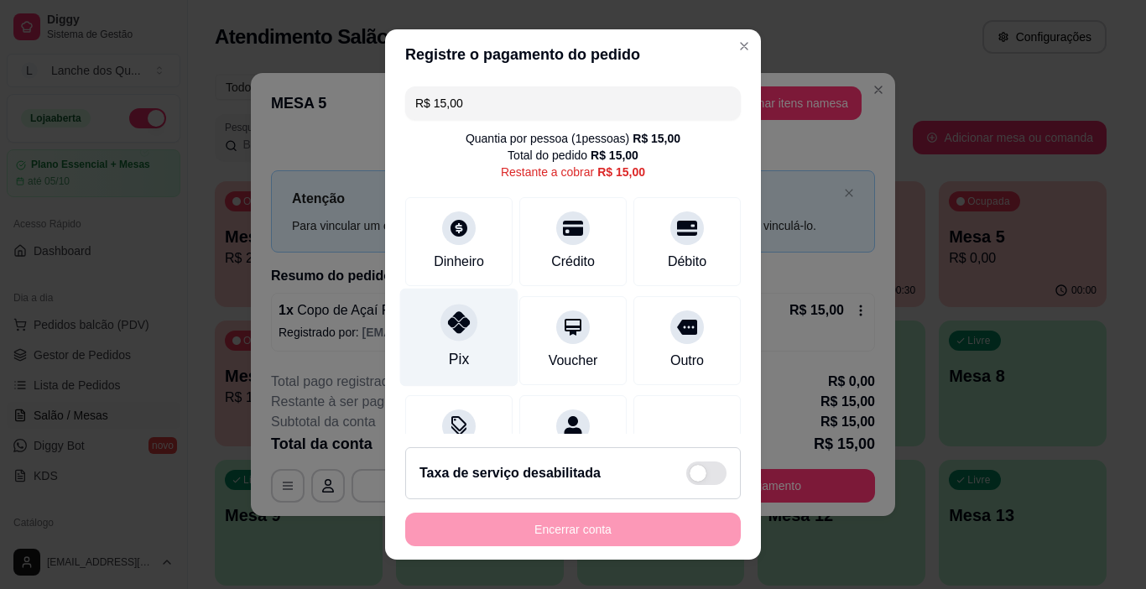
click at [441, 335] on div at bounding box center [458, 322] width 37 height 37
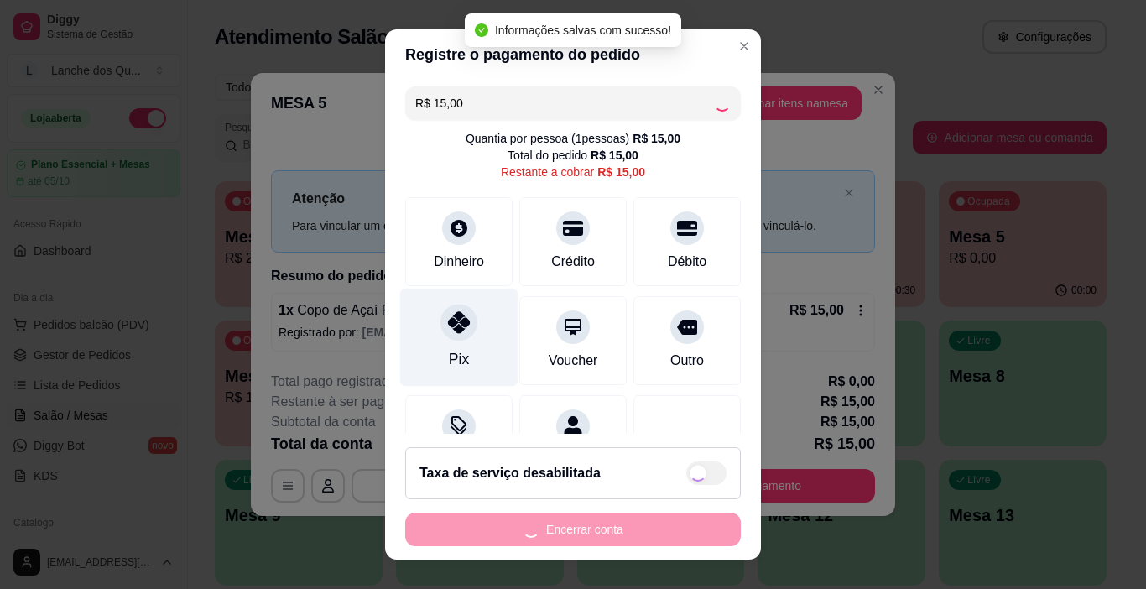
type input "R$ 0,00"
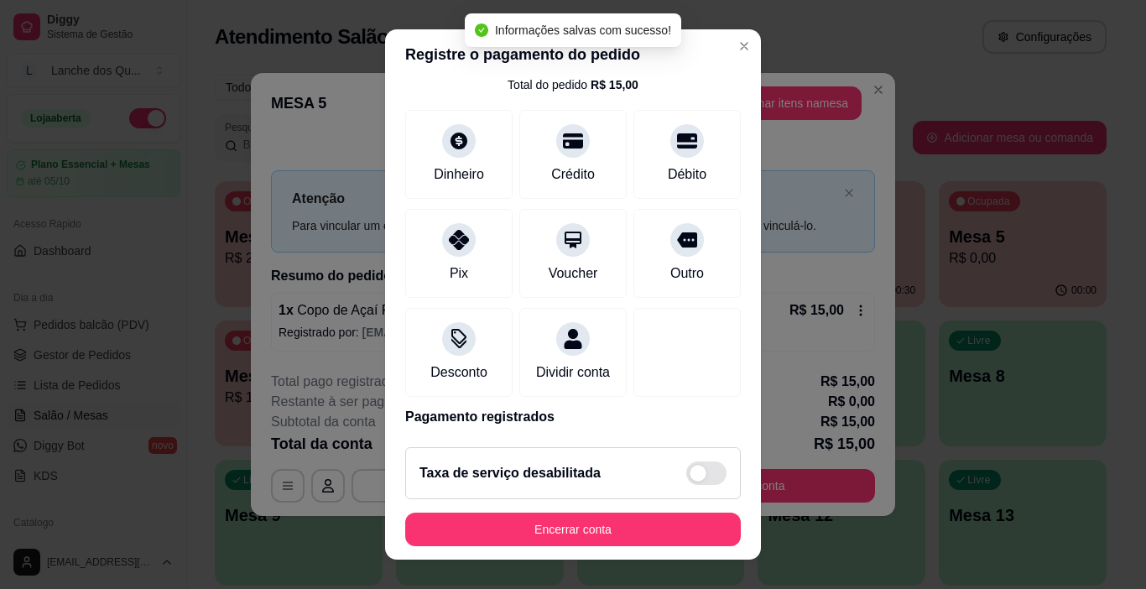
scroll to position [148, 0]
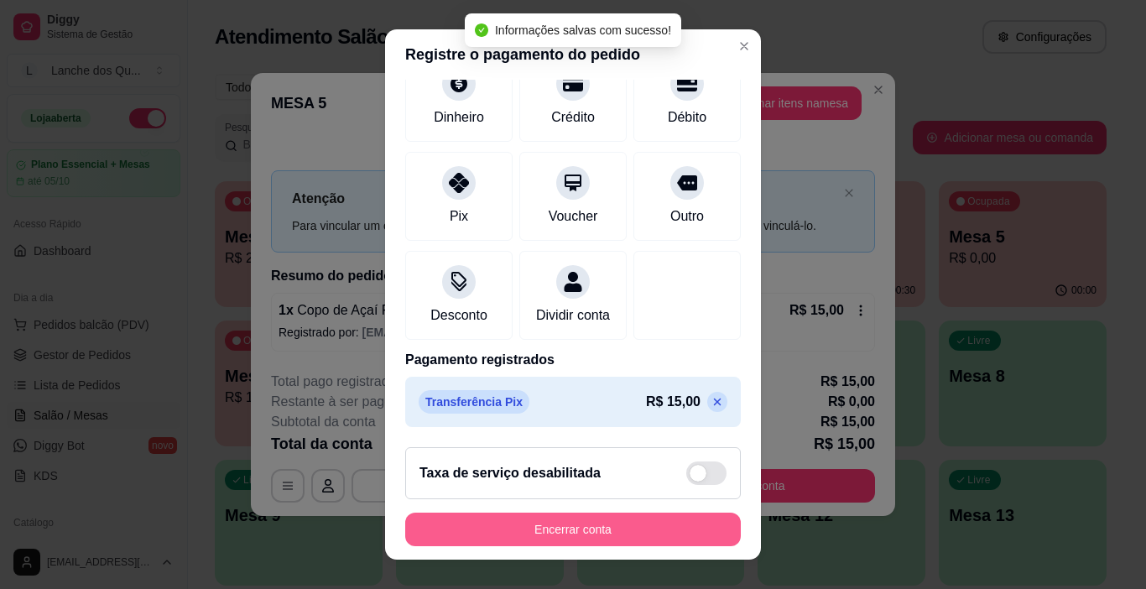
click at [584, 535] on button "Encerrar conta" at bounding box center [573, 529] width 336 height 34
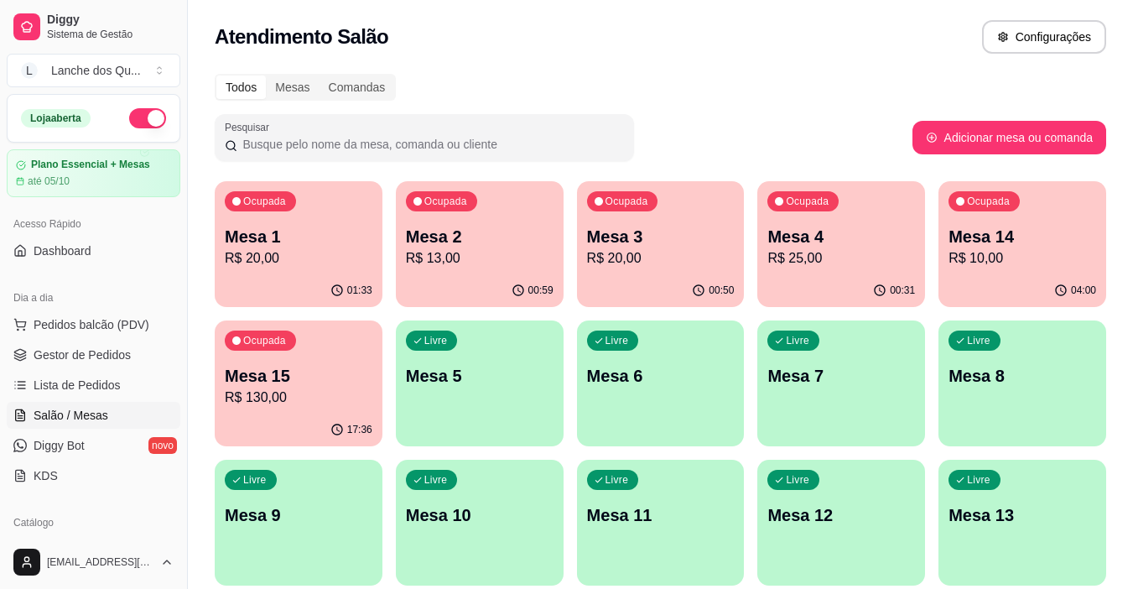
click at [414, 247] on div "Mesa 2 R$ 13,00" at bounding box center [480, 247] width 148 height 44
click at [245, 251] on p "R$ 20,00" at bounding box center [298, 257] width 143 height 19
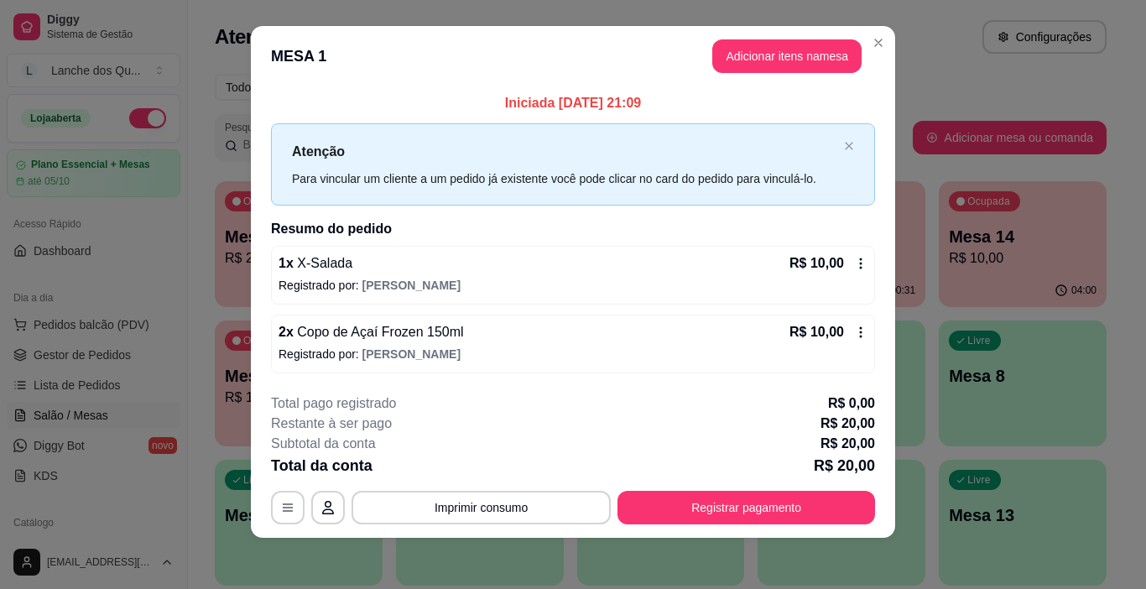
scroll to position [15, 0]
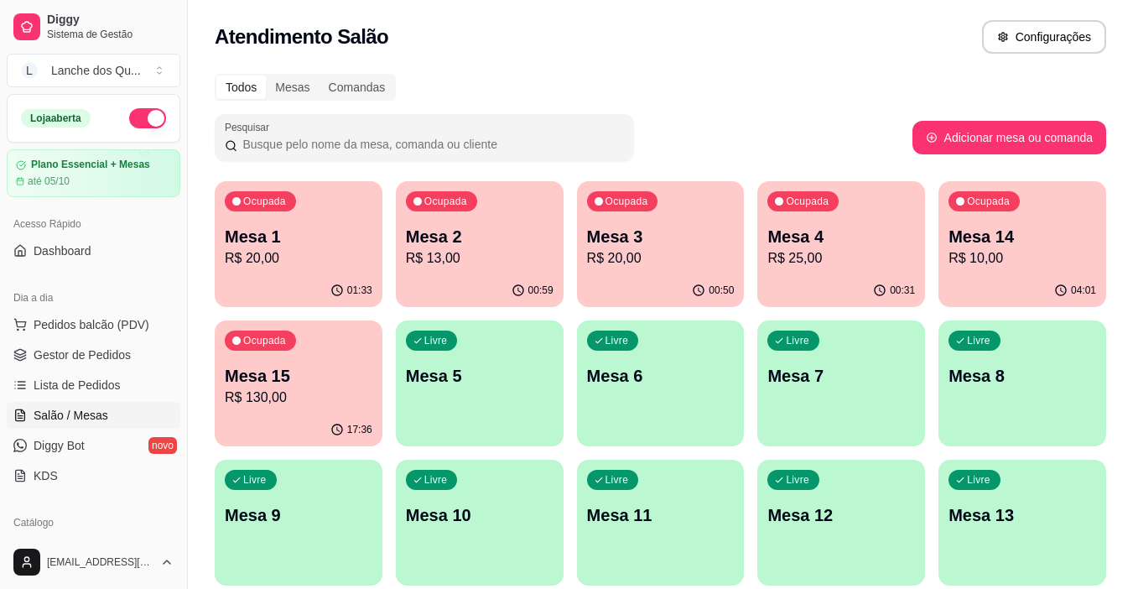
click at [663, 263] on p "R$ 20,00" at bounding box center [661, 258] width 148 height 20
click at [825, 237] on p "Mesa 4" at bounding box center [841, 236] width 148 height 23
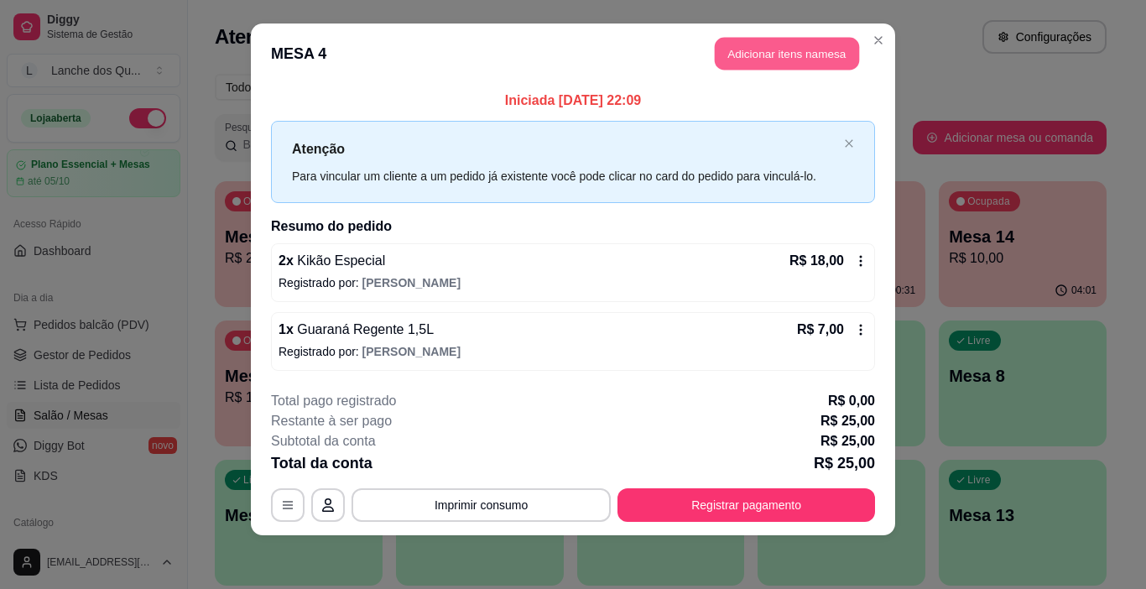
click at [779, 59] on button "Adicionar itens na mesa" at bounding box center [787, 54] width 144 height 33
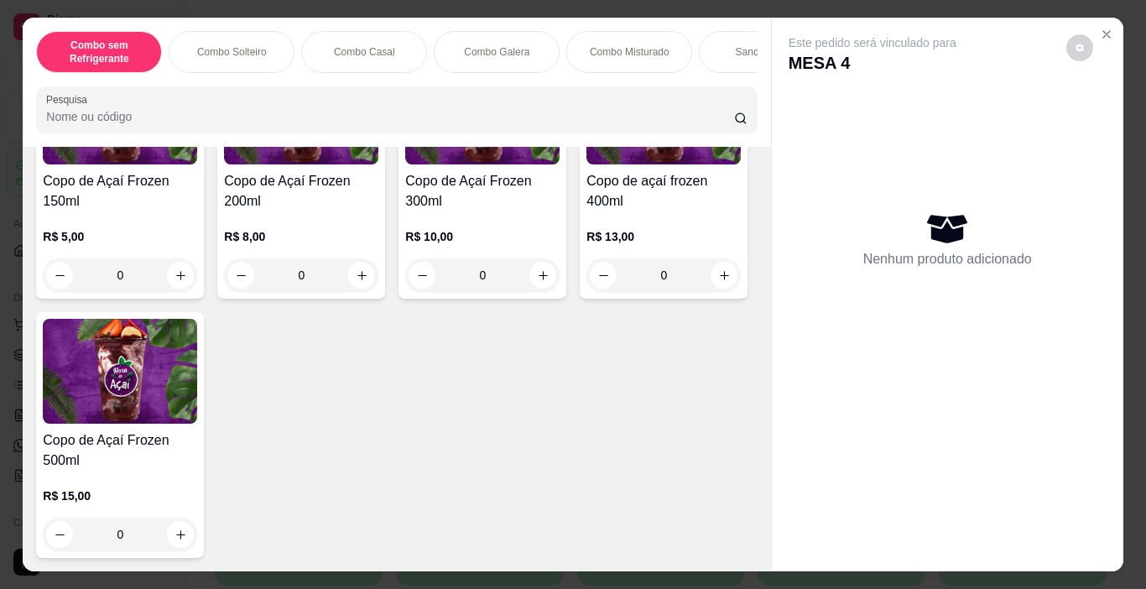
scroll to position [4697, 0]
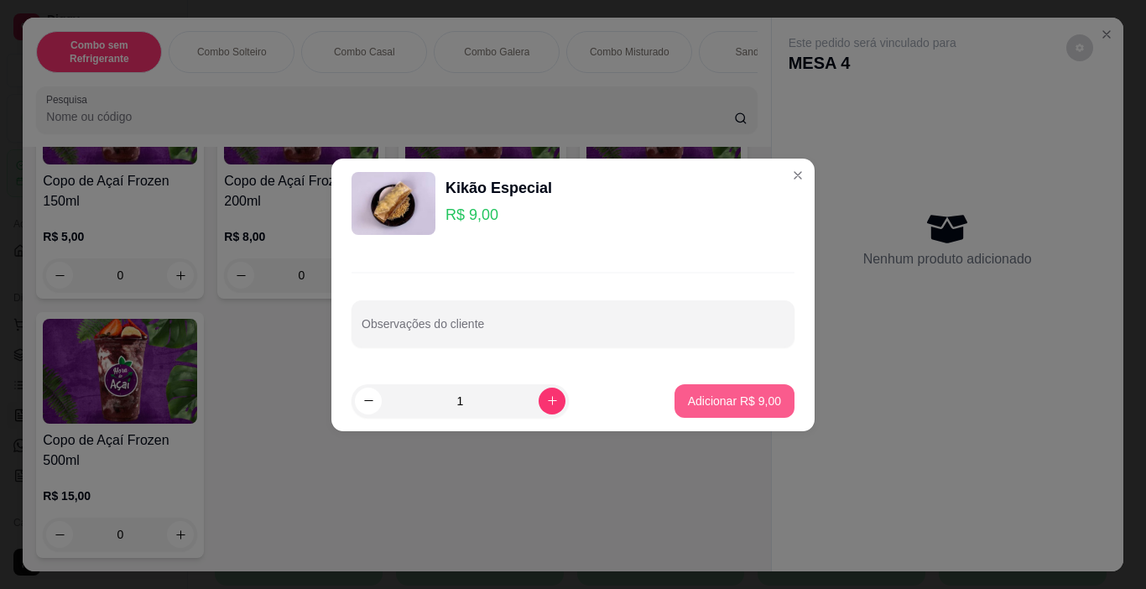
click at [705, 390] on button "Adicionar R$ 9,00" at bounding box center [734, 401] width 120 height 34
type input "1"
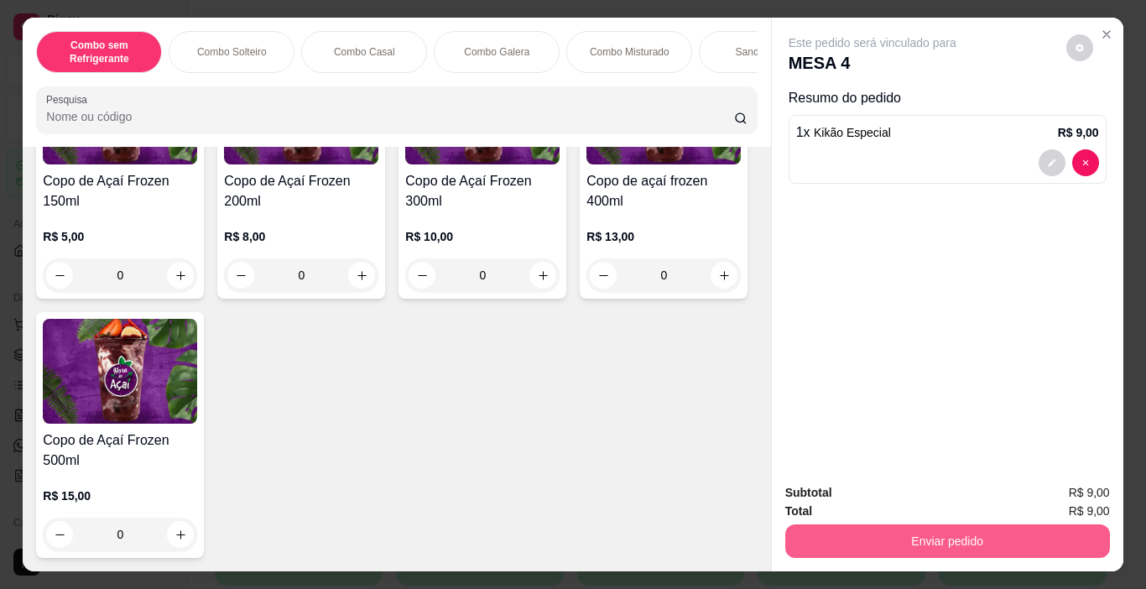
click at [938, 539] on button "Enviar pedido" at bounding box center [947, 541] width 325 height 34
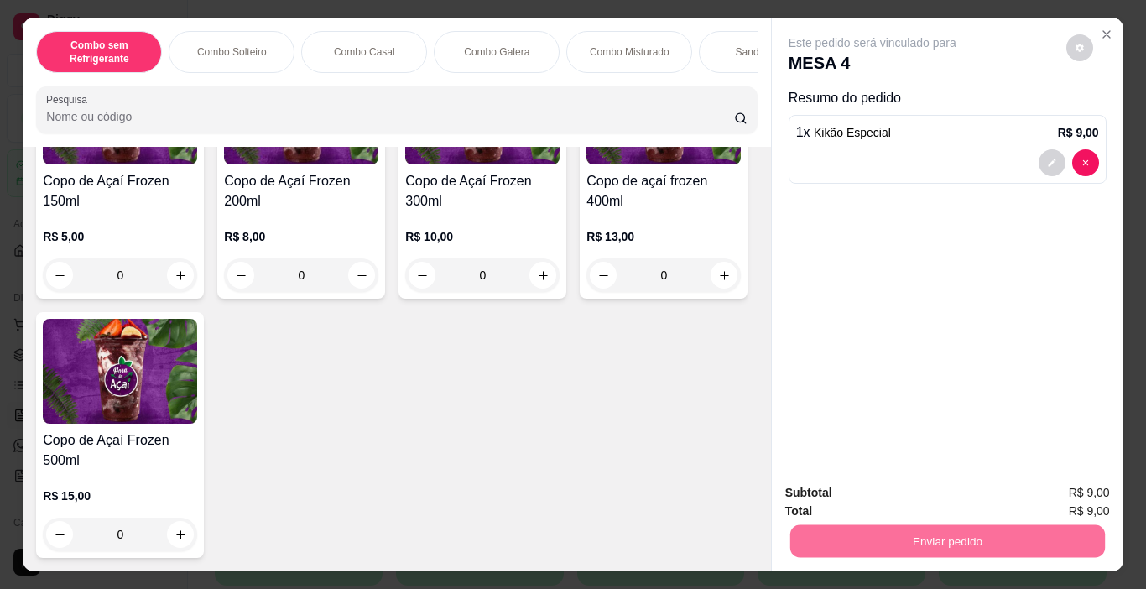
click at [894, 492] on button "Não registrar e enviar pedido" at bounding box center [891, 493] width 174 height 32
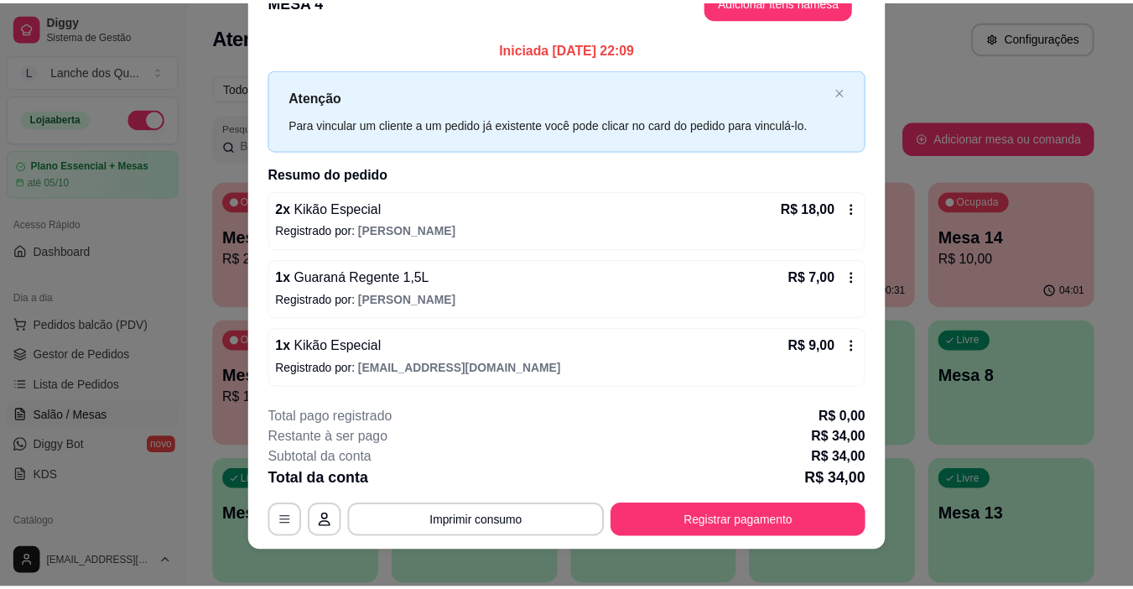
scroll to position [49, 0]
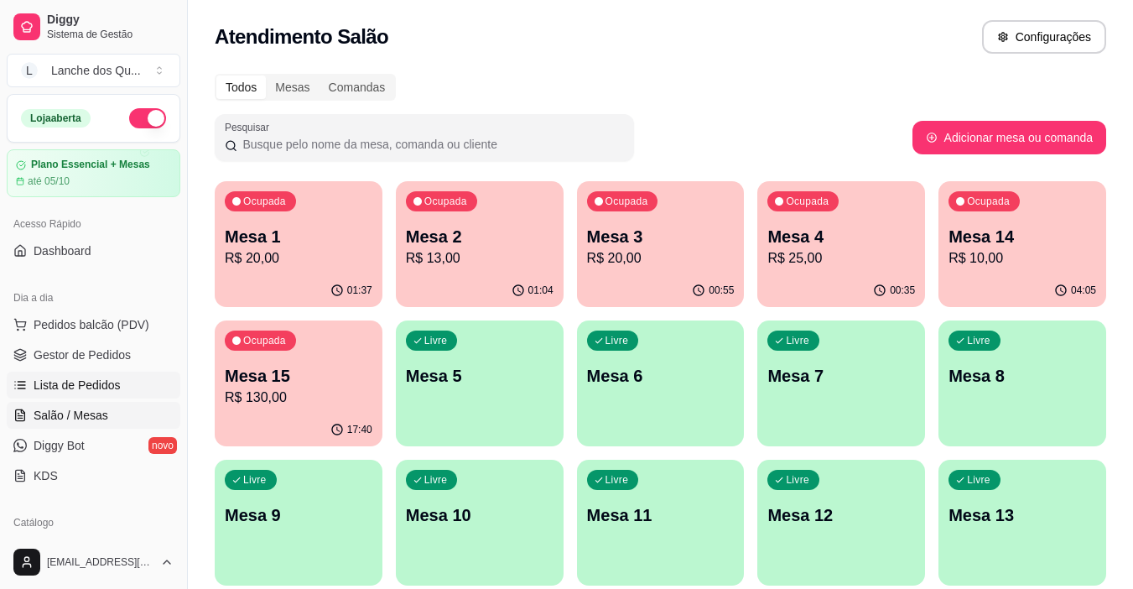
click at [78, 379] on span "Lista de Pedidos" at bounding box center [77, 385] width 87 height 17
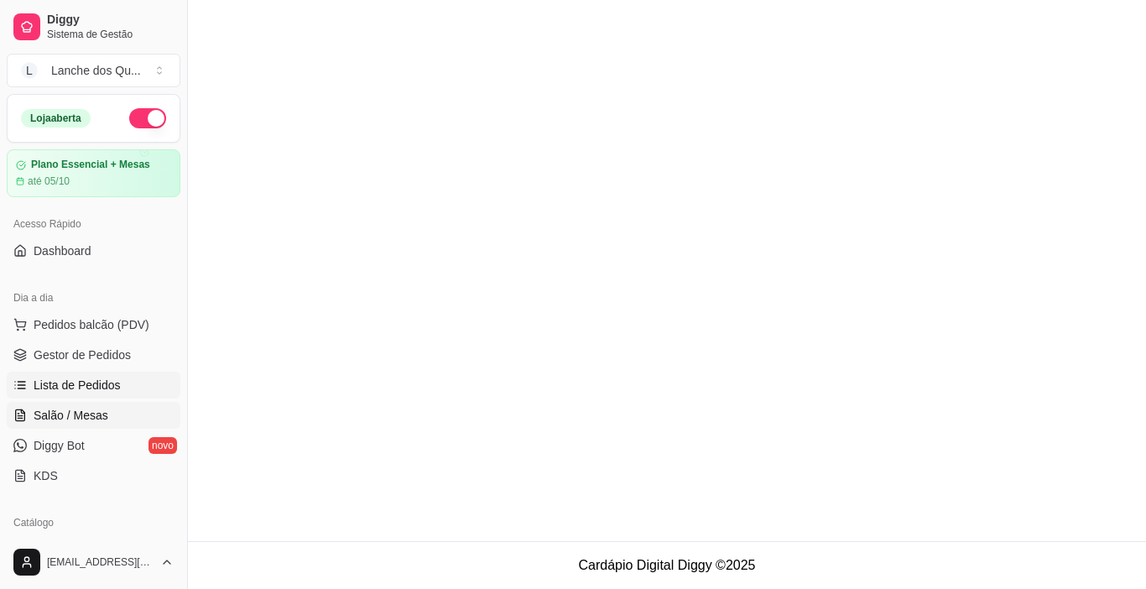
click at [77, 413] on span "Salão / Mesas" at bounding box center [71, 415] width 75 height 17
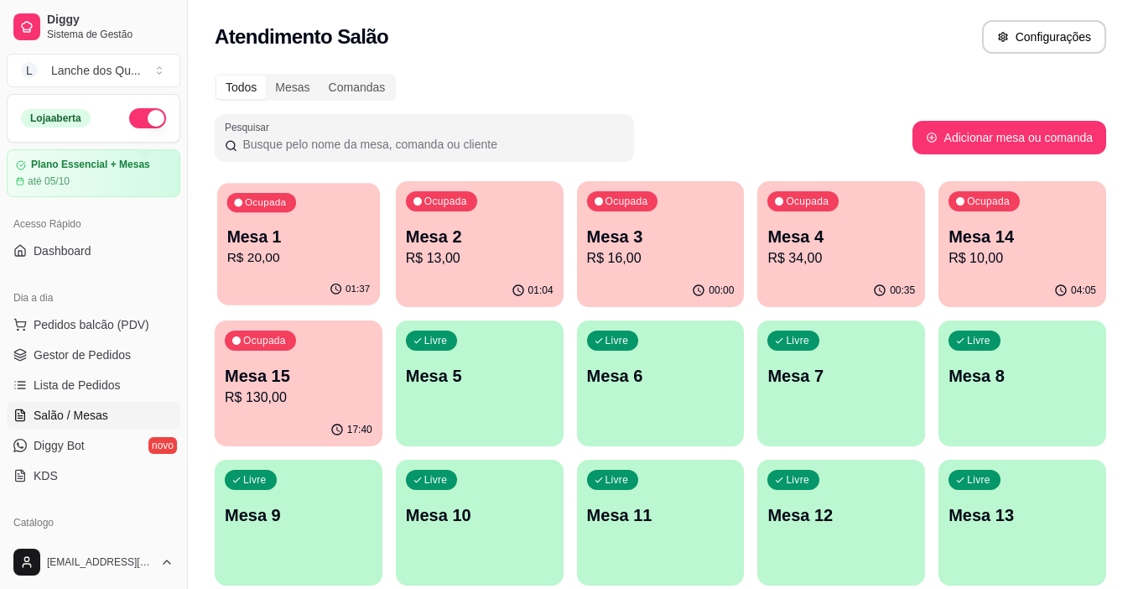
click at [299, 247] on div "Mesa 1 R$ 20,00" at bounding box center [298, 247] width 143 height 42
click at [688, 251] on p "R$ 16,00" at bounding box center [661, 258] width 148 height 20
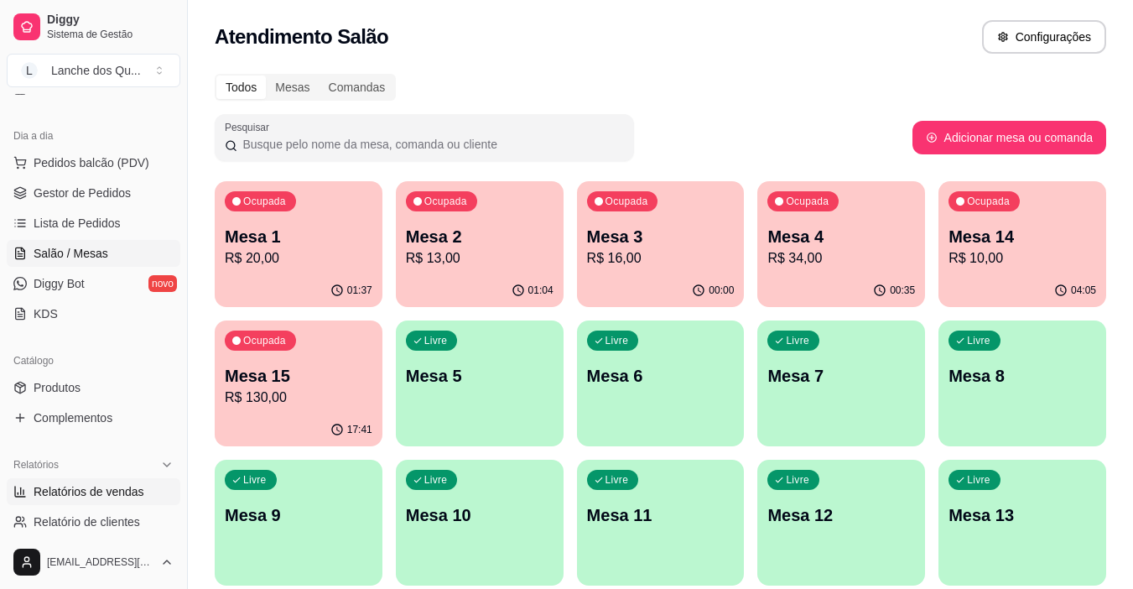
scroll to position [168, 0]
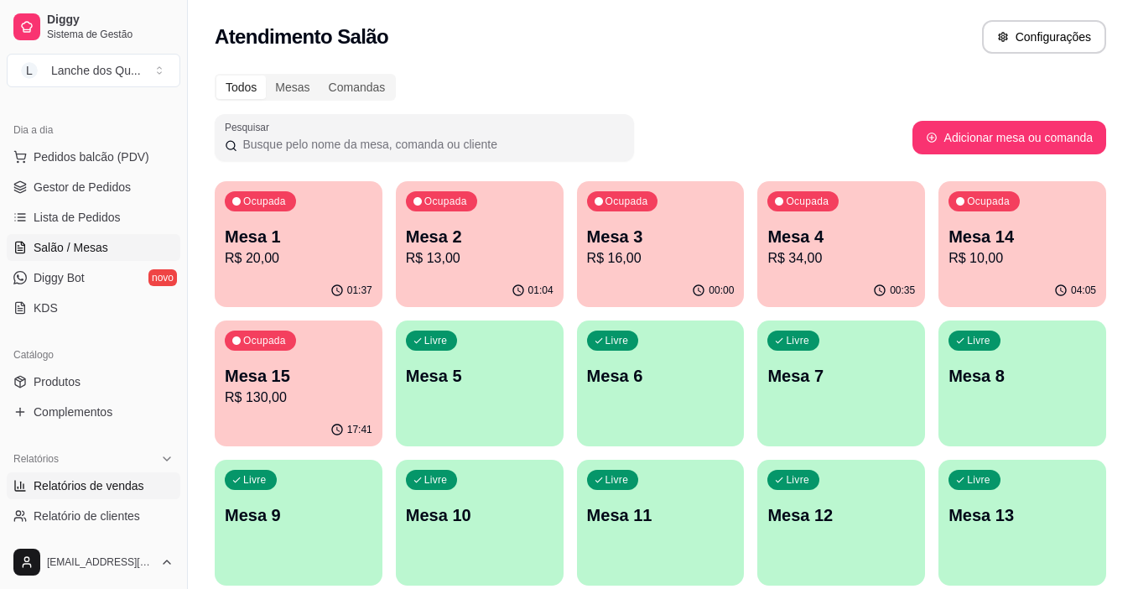
click at [86, 486] on span "Relatórios de vendas" at bounding box center [89, 485] width 111 height 17
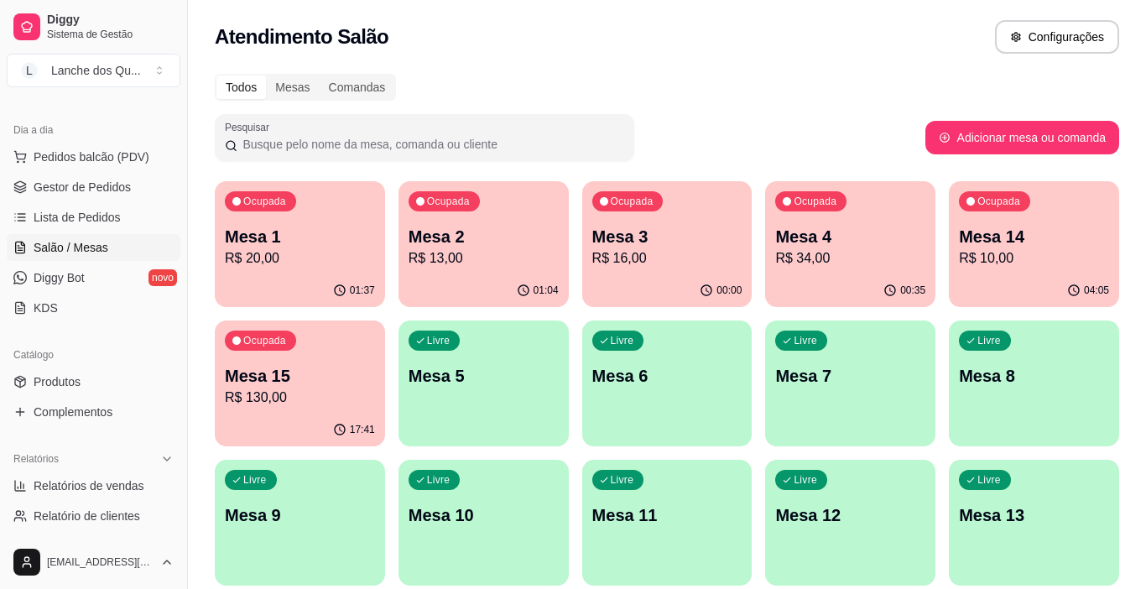
select select "ALL"
select select "0"
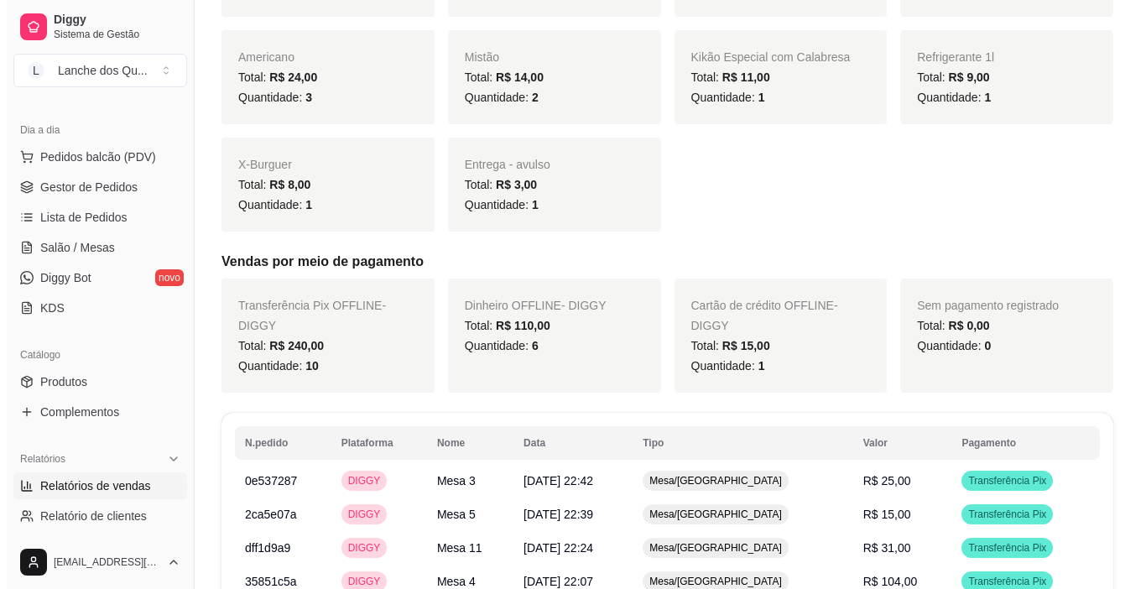
scroll to position [671, 0]
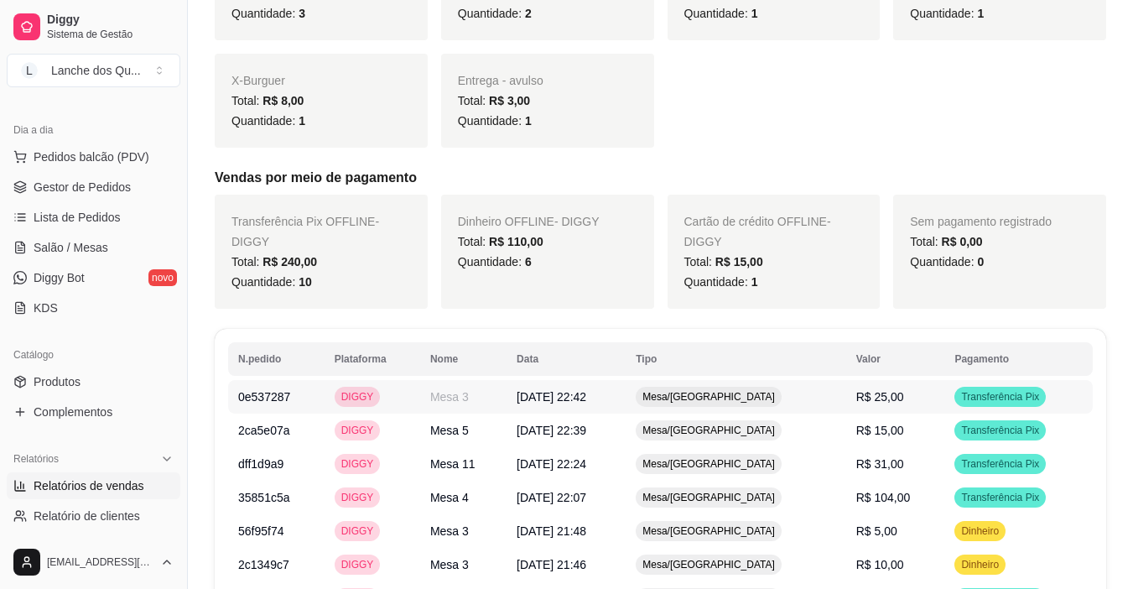
click at [896, 380] on td "R$ 25,00" at bounding box center [895, 397] width 99 height 34
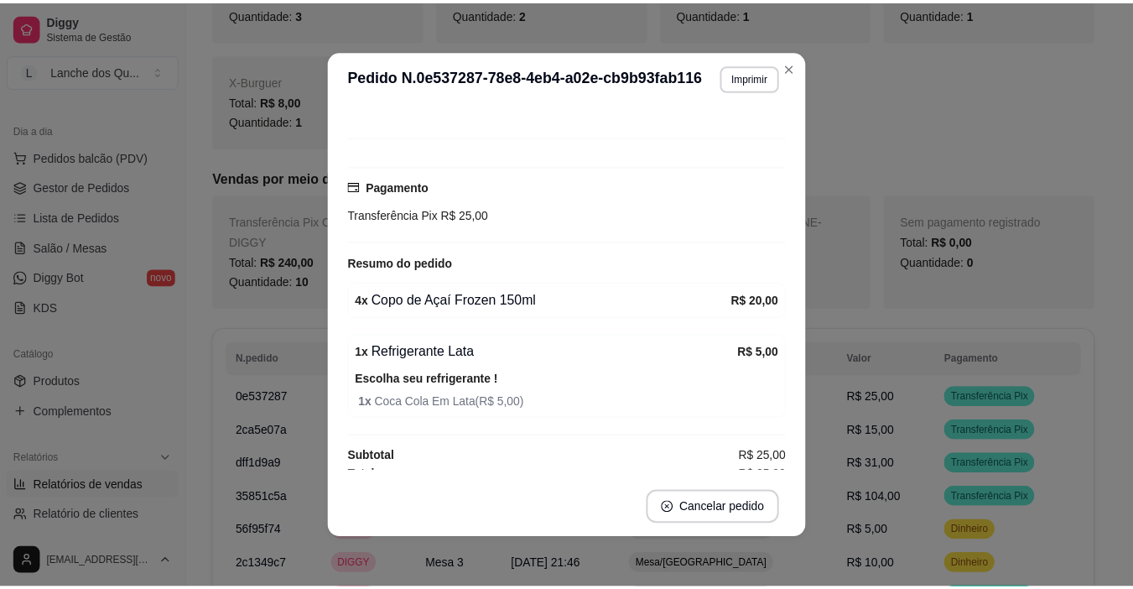
scroll to position [122, 0]
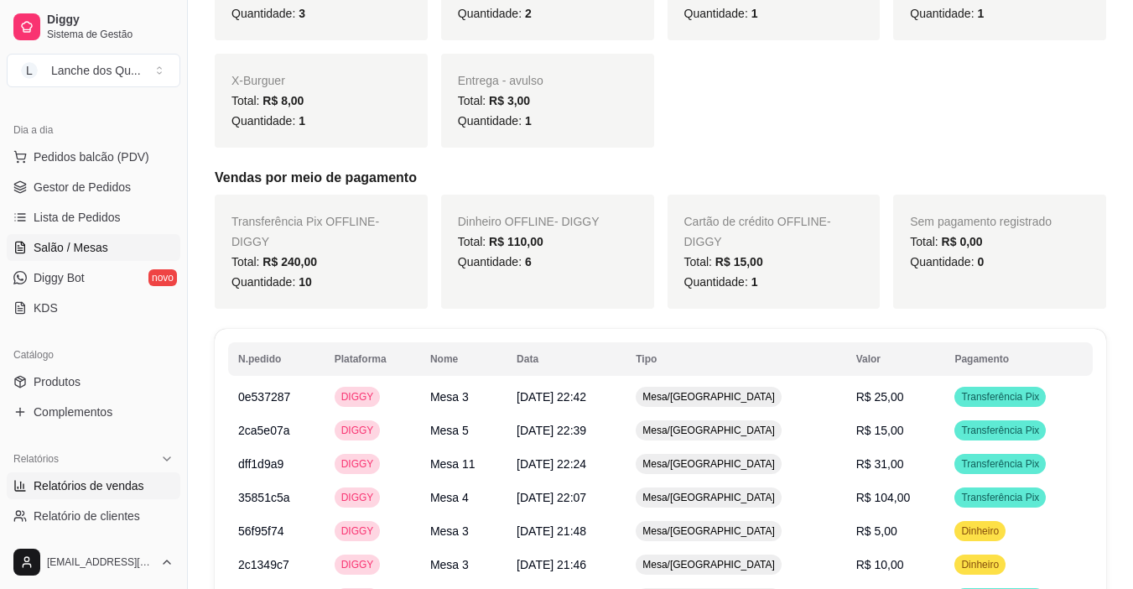
click at [65, 243] on span "Salão / Mesas" at bounding box center [71, 247] width 75 height 17
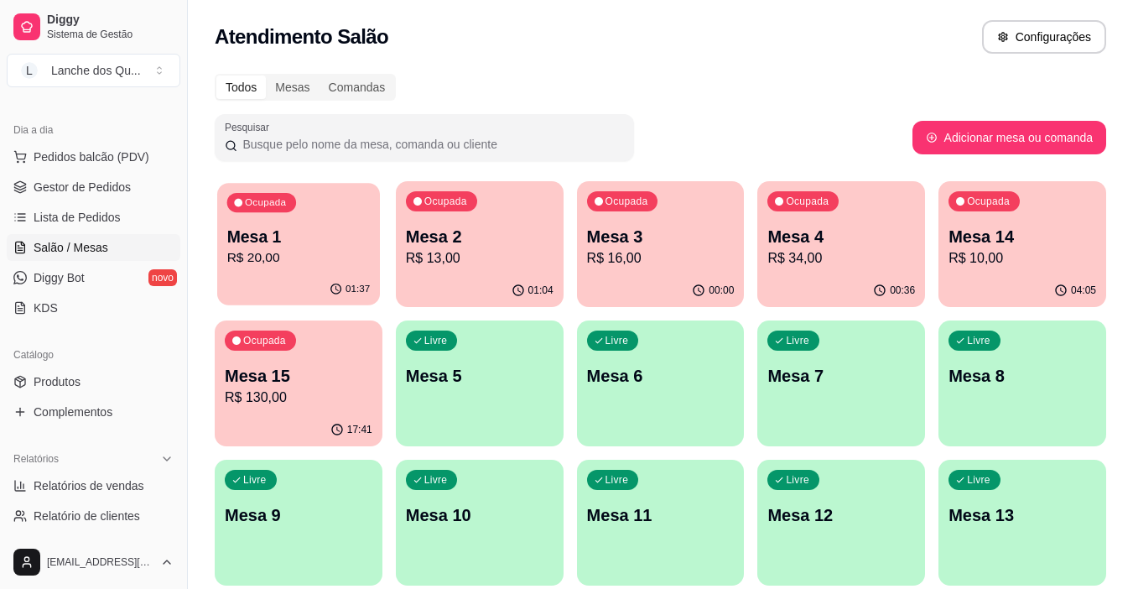
click at [263, 254] on p "R$ 20,00" at bounding box center [298, 257] width 143 height 19
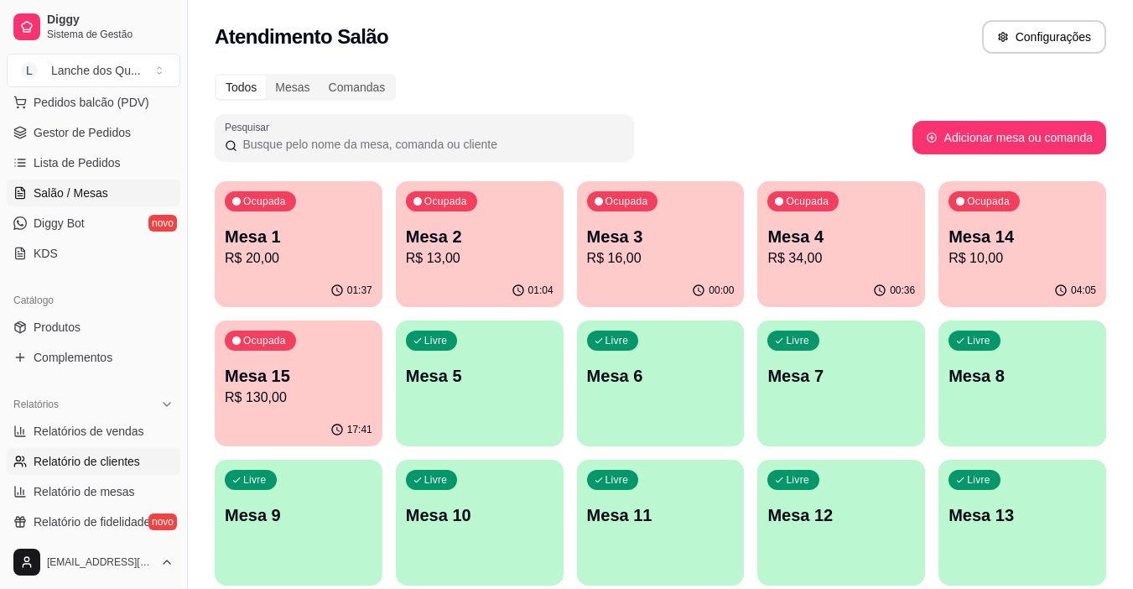
scroll to position [252, 0]
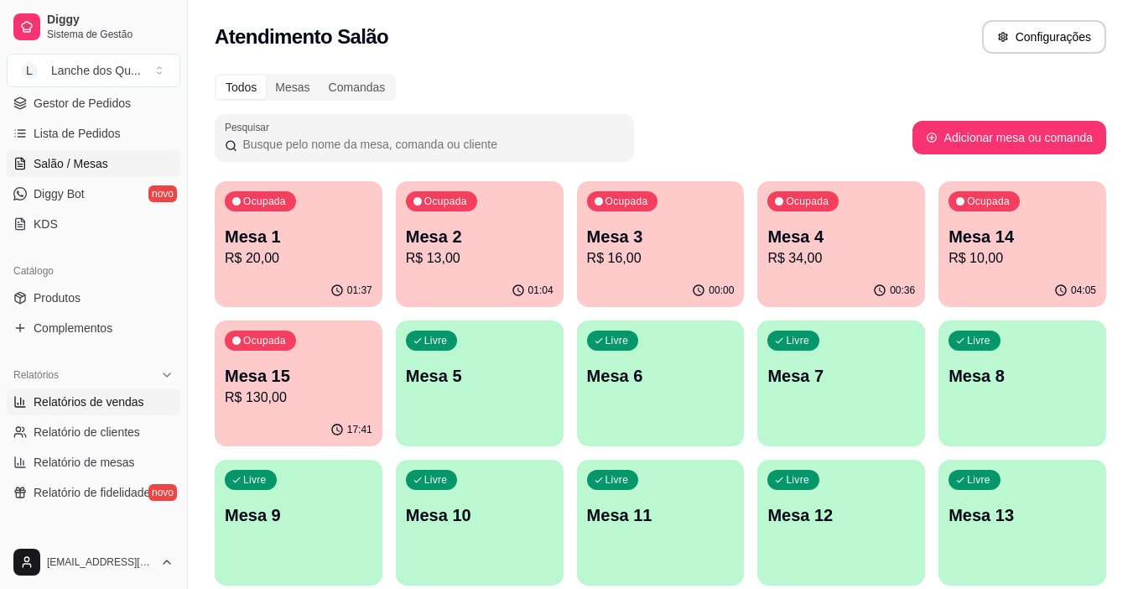
click at [99, 405] on span "Relatórios de vendas" at bounding box center [89, 401] width 111 height 17
select select "ALL"
select select "0"
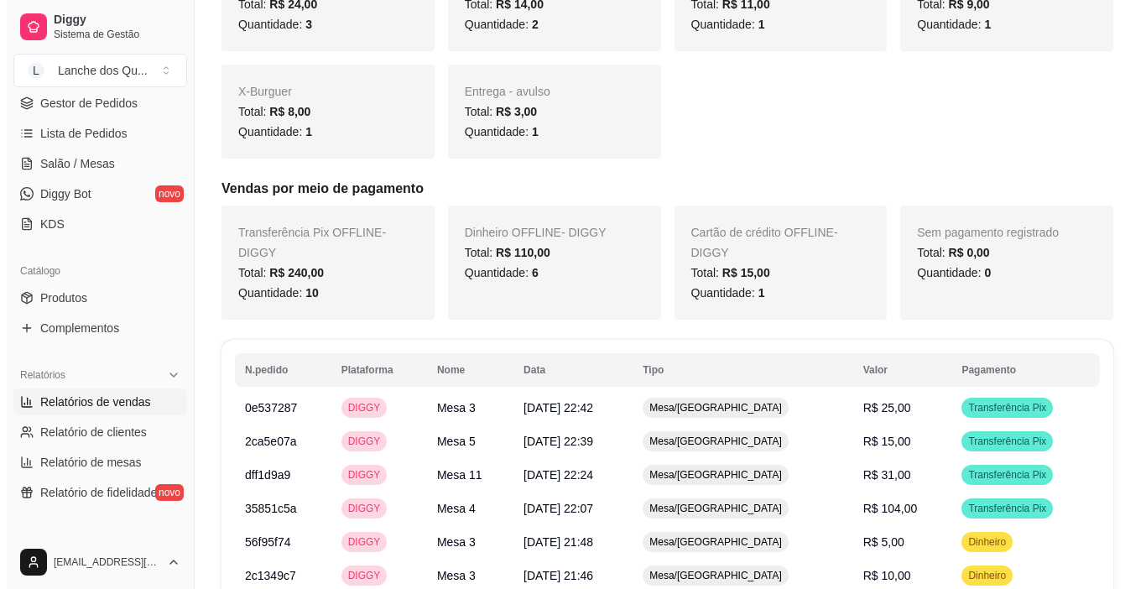
scroll to position [671, 0]
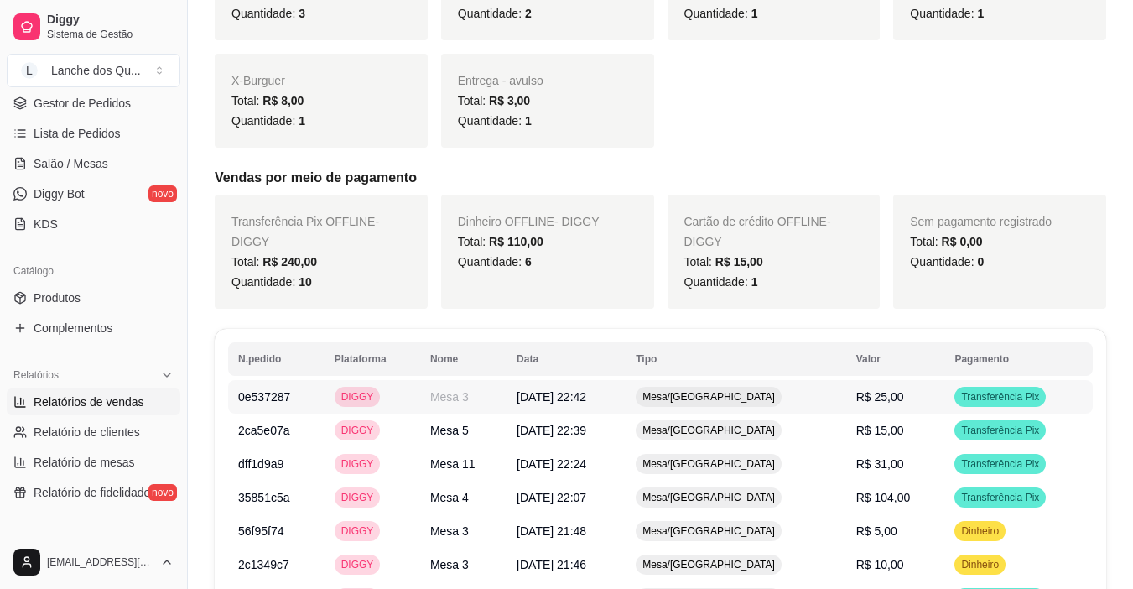
click at [1018, 387] on div "Transferência Pix" at bounding box center [1000, 397] width 91 height 20
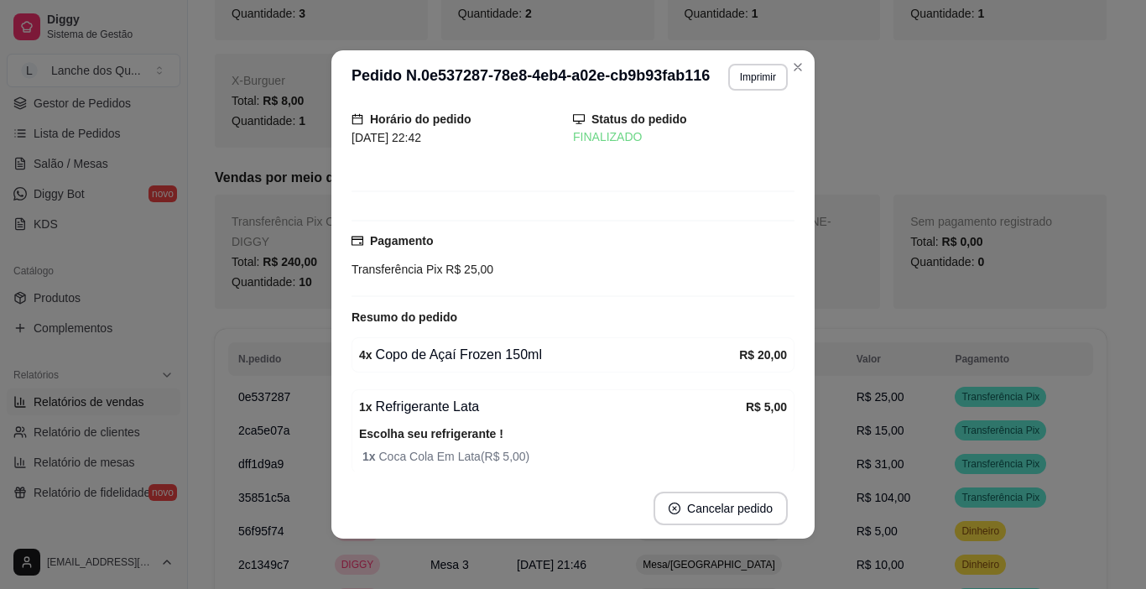
scroll to position [122, 0]
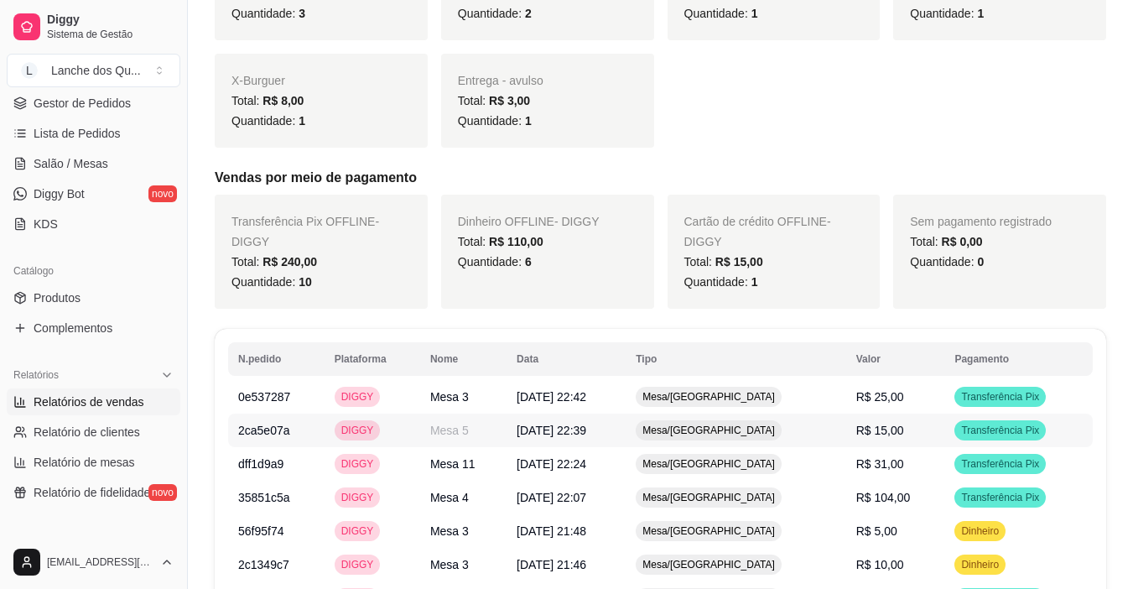
click at [965, 424] on span "Transferência Pix" at bounding box center [1000, 430] width 85 height 13
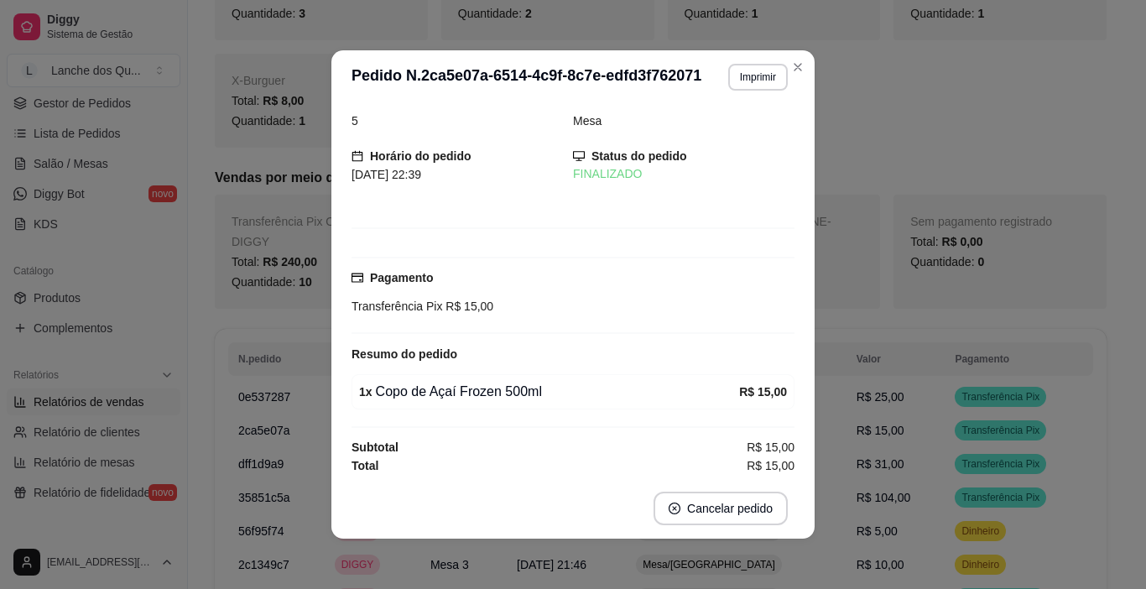
scroll to position [21, 0]
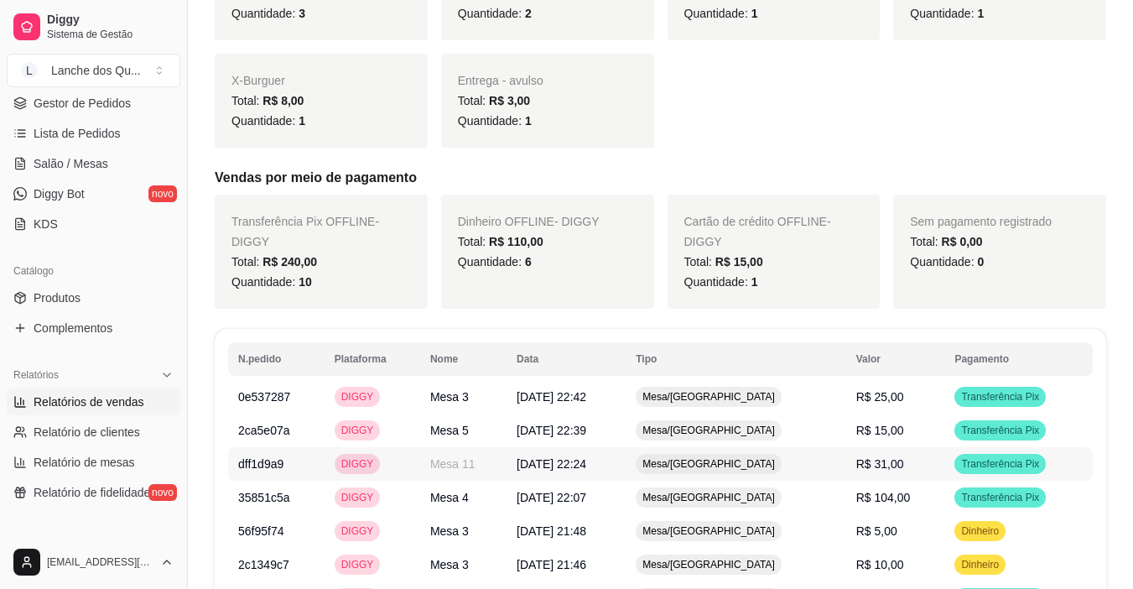
click at [977, 457] on span "Transferência Pix" at bounding box center [1000, 463] width 85 height 13
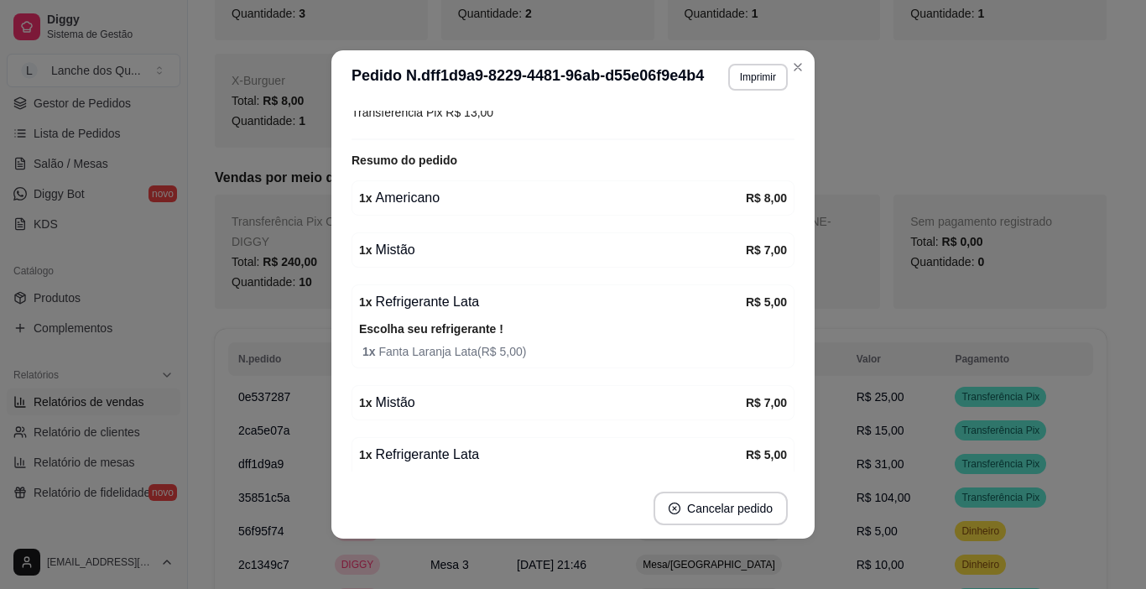
scroll to position [252, 0]
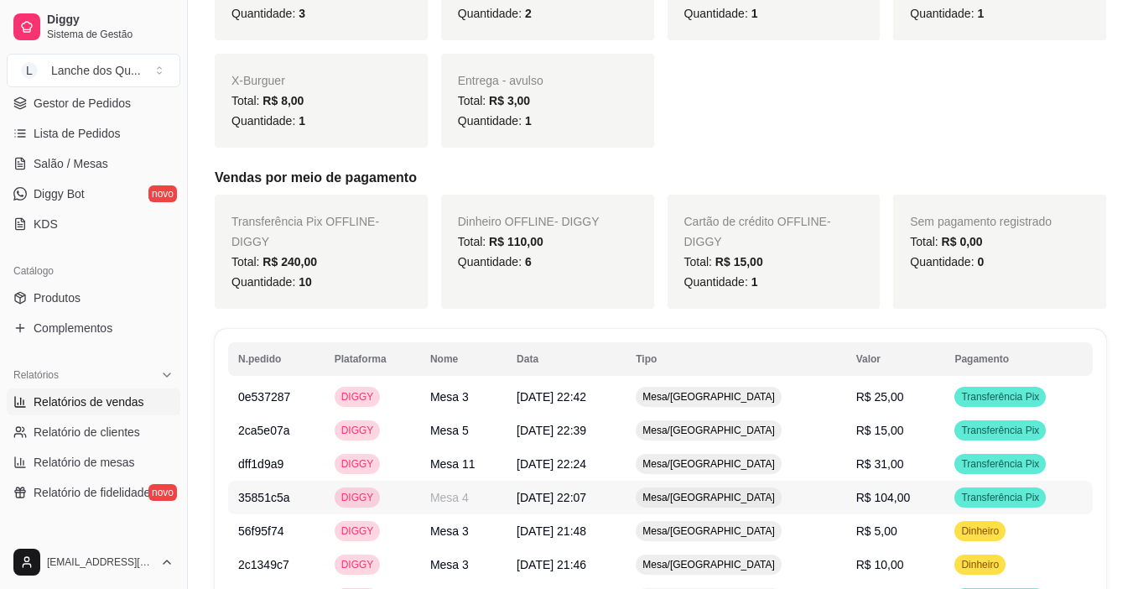
click at [930, 481] on td "R$ 104,00" at bounding box center [895, 498] width 99 height 34
click at [913, 447] on td "R$ 31,00" at bounding box center [895, 464] width 99 height 34
click at [909, 414] on td "R$ 15,00" at bounding box center [895, 431] width 99 height 34
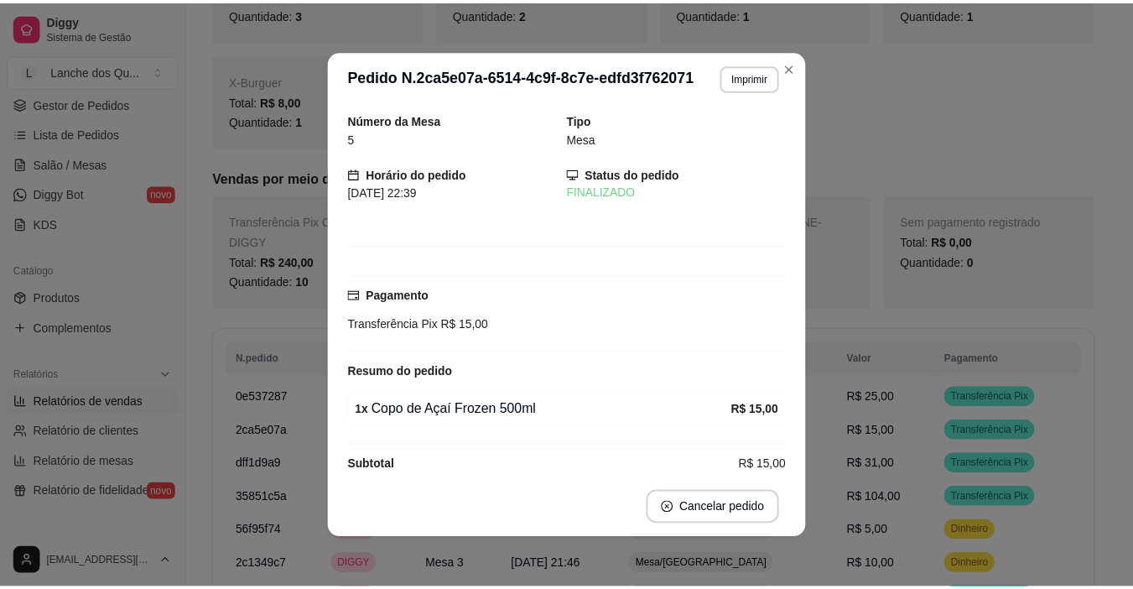
scroll to position [21, 0]
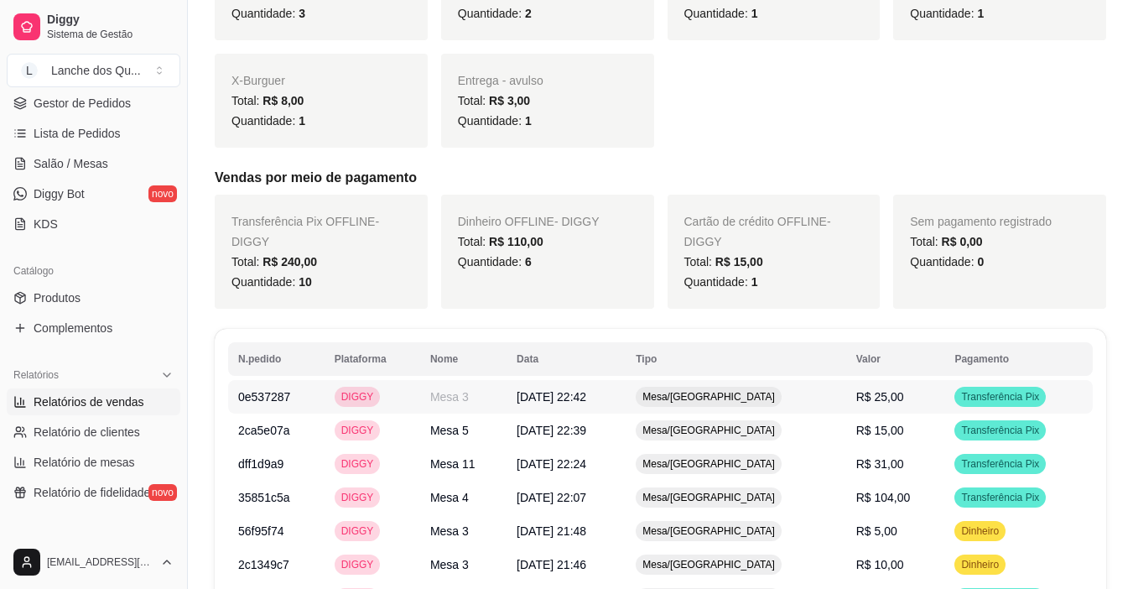
click at [898, 380] on td "R$ 25,00" at bounding box center [895, 397] width 99 height 34
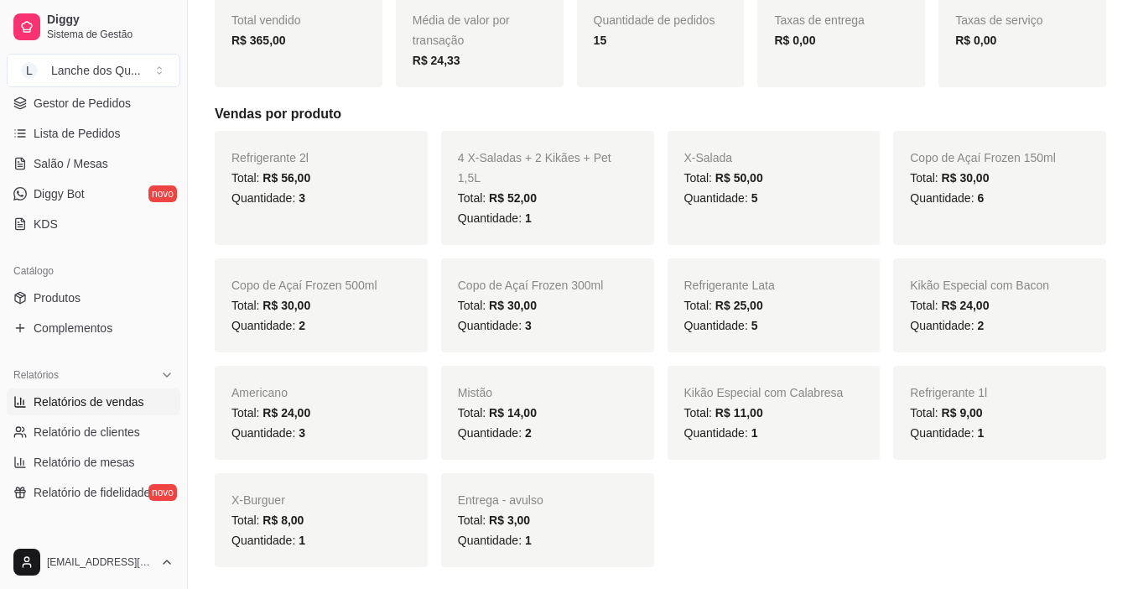
scroll to position [84, 0]
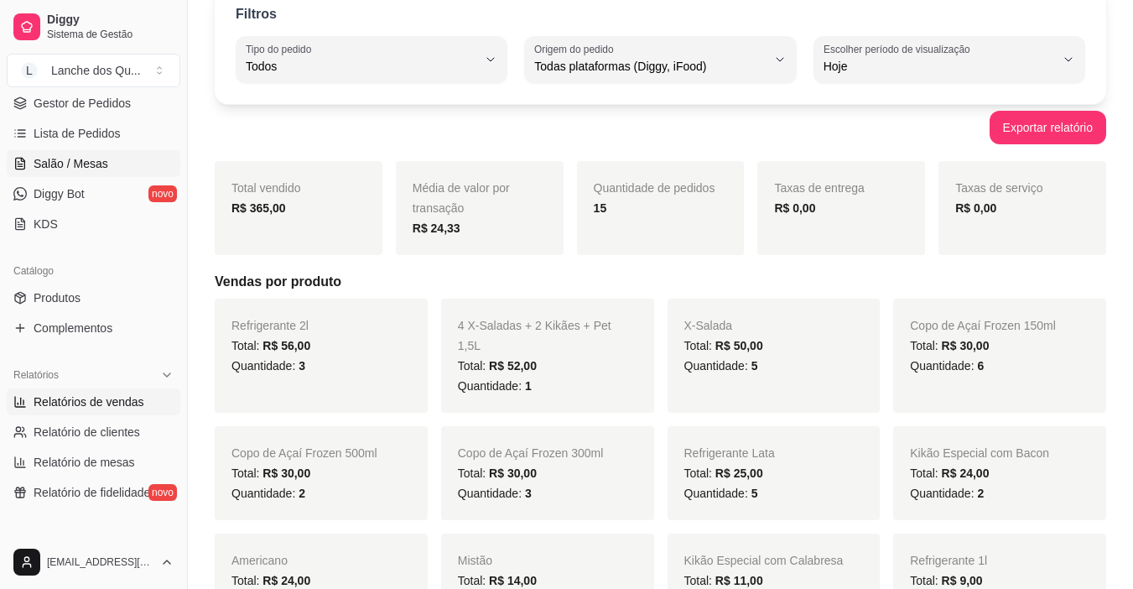
click at [61, 165] on span "Salão / Mesas" at bounding box center [71, 163] width 75 height 17
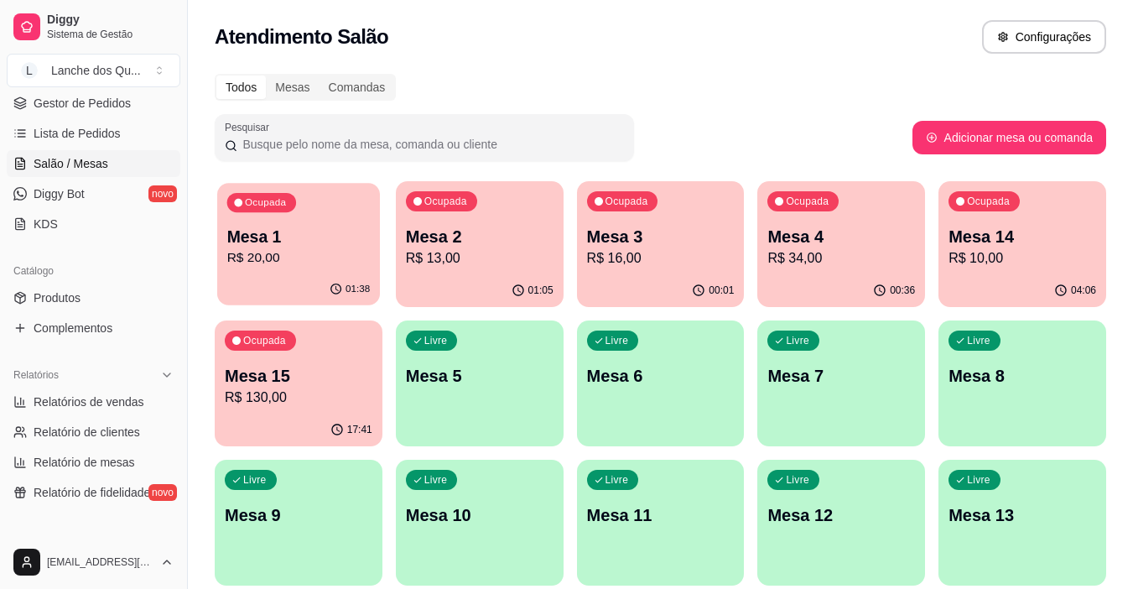
click at [283, 261] on p "R$ 20,00" at bounding box center [298, 257] width 143 height 19
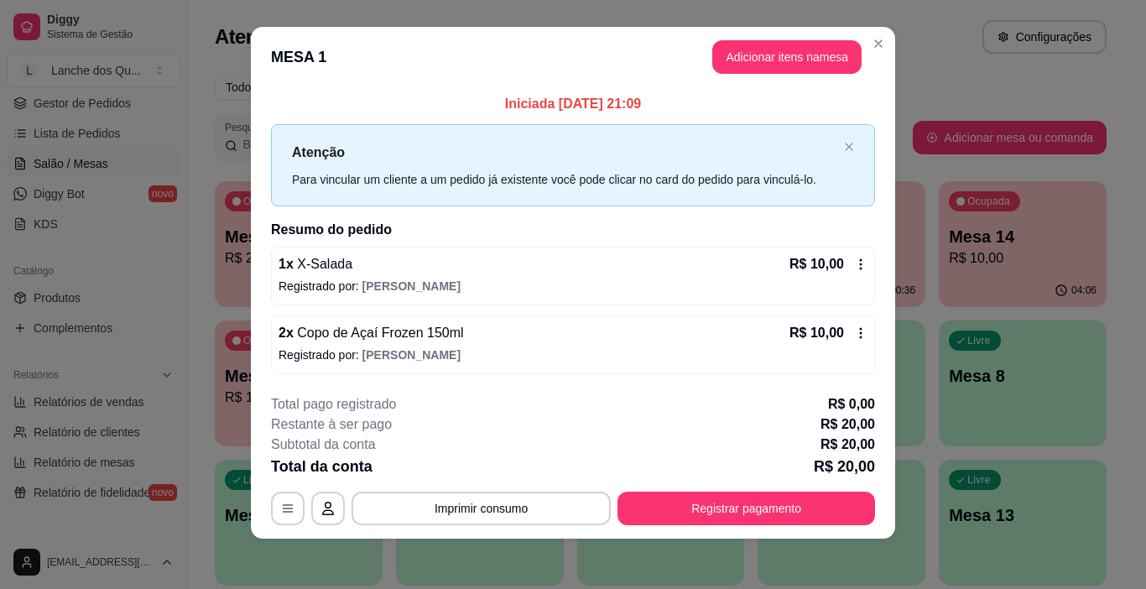
scroll to position [15, 0]
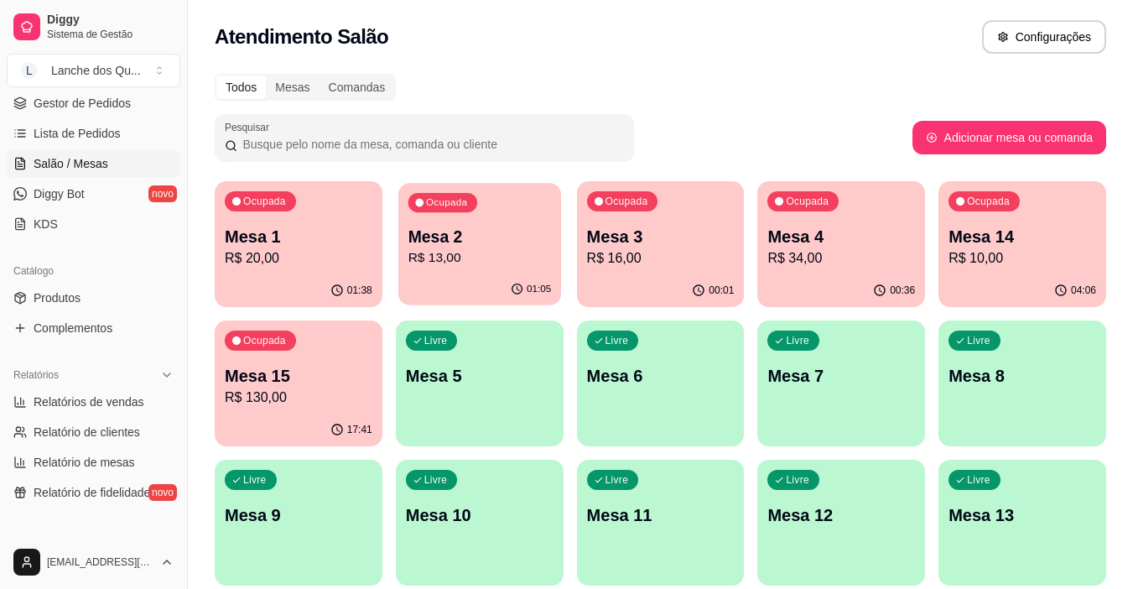
click at [479, 265] on p "R$ 13,00" at bounding box center [479, 257] width 143 height 19
click at [650, 283] on div "00:01" at bounding box center [661, 290] width 168 height 33
click at [665, 254] on p "R$ 16,00" at bounding box center [661, 258] width 148 height 20
click at [884, 266] on p "R$ 34,00" at bounding box center [841, 258] width 148 height 20
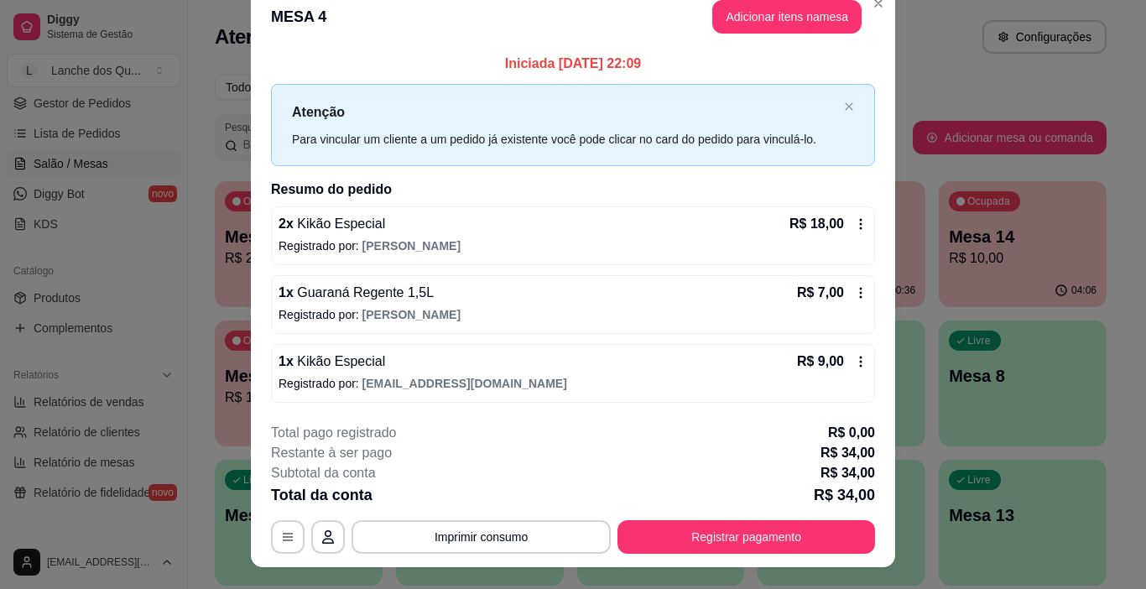
scroll to position [49, 0]
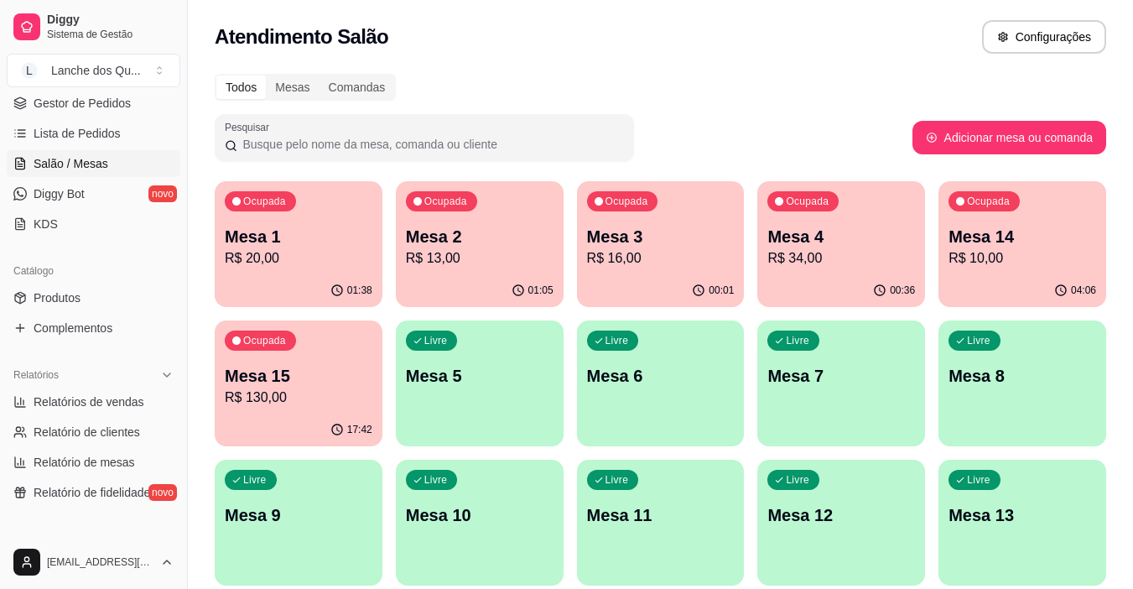
click at [1021, 277] on div "04:06" at bounding box center [1023, 290] width 168 height 33
click at [666, 206] on div "Ocupada Mesa 3 R$ 16,00" at bounding box center [661, 227] width 168 height 93
click at [860, 240] on p "Mesa 4" at bounding box center [841, 236] width 148 height 23
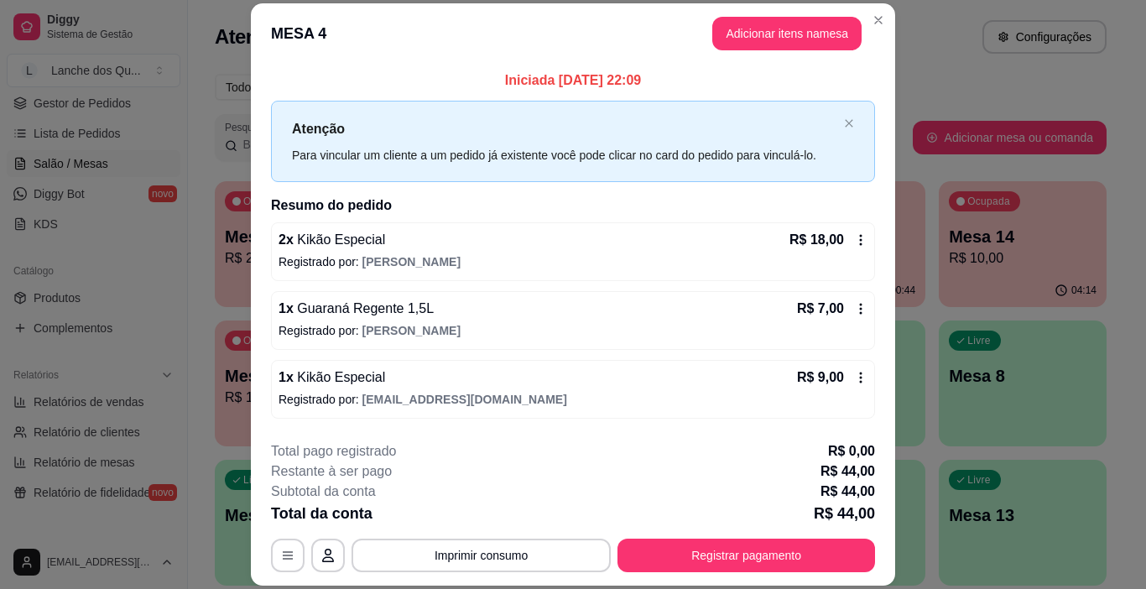
scroll to position [65, 0]
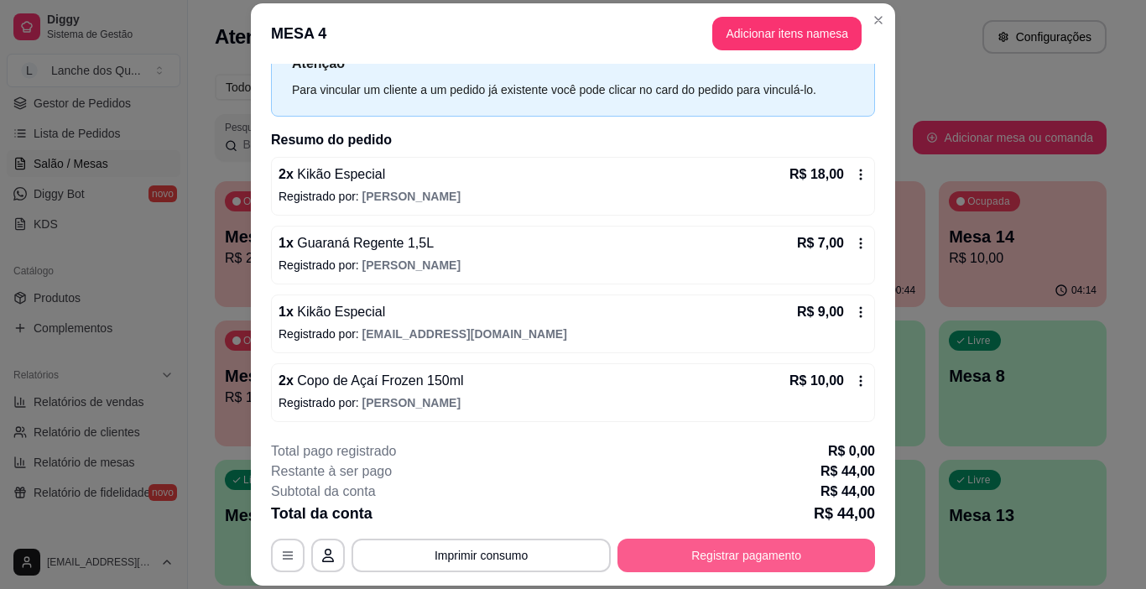
click at [773, 554] on button "Registrar pagamento" at bounding box center [746, 555] width 258 height 34
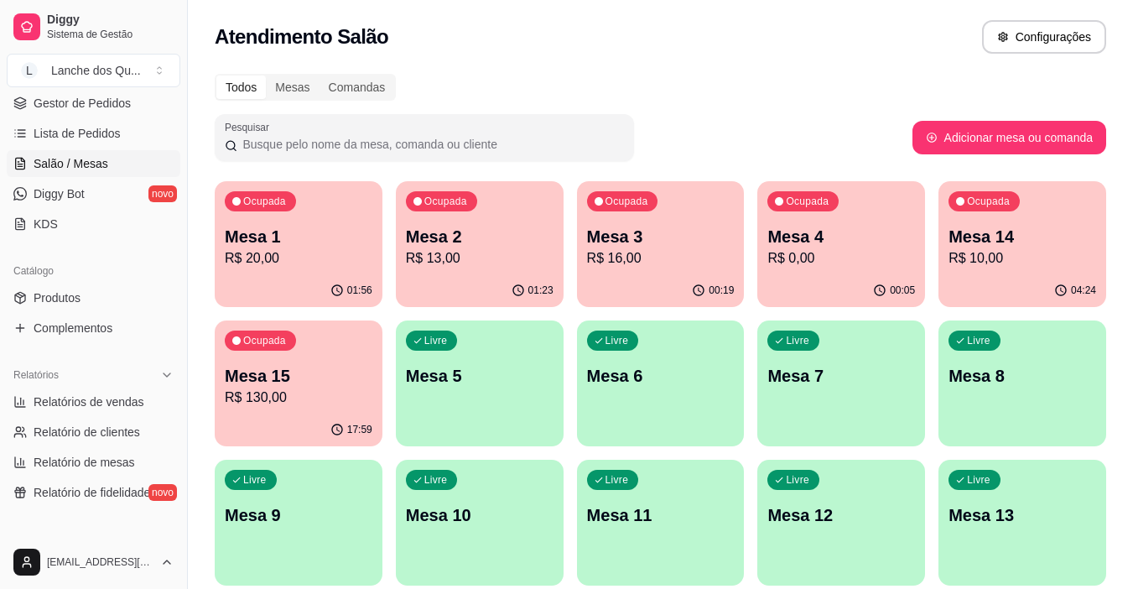
click at [486, 408] on div "Livre Mesa 5" at bounding box center [480, 373] width 168 height 106
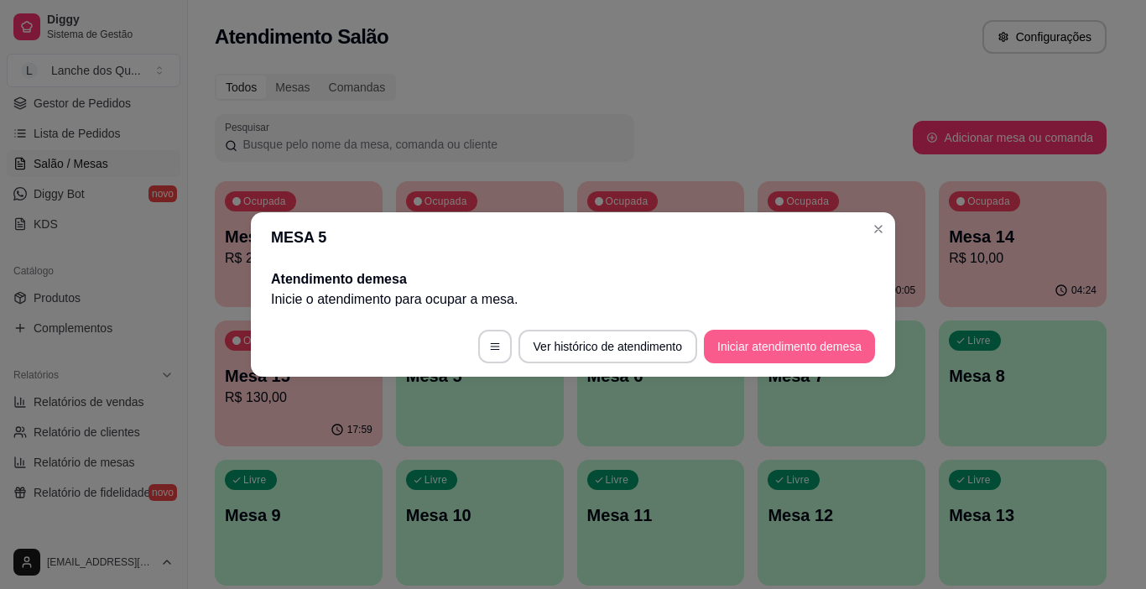
click at [825, 349] on button "Iniciar atendimento de mesa" at bounding box center [789, 347] width 171 height 34
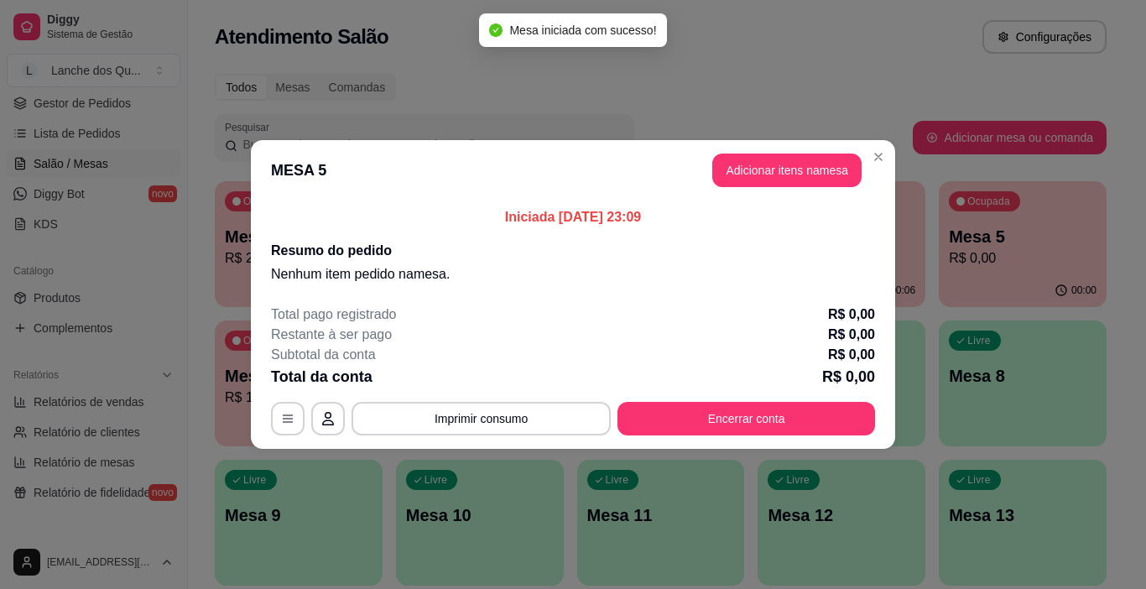
click at [779, 186] on button "Adicionar itens na mesa" at bounding box center [786, 170] width 149 height 34
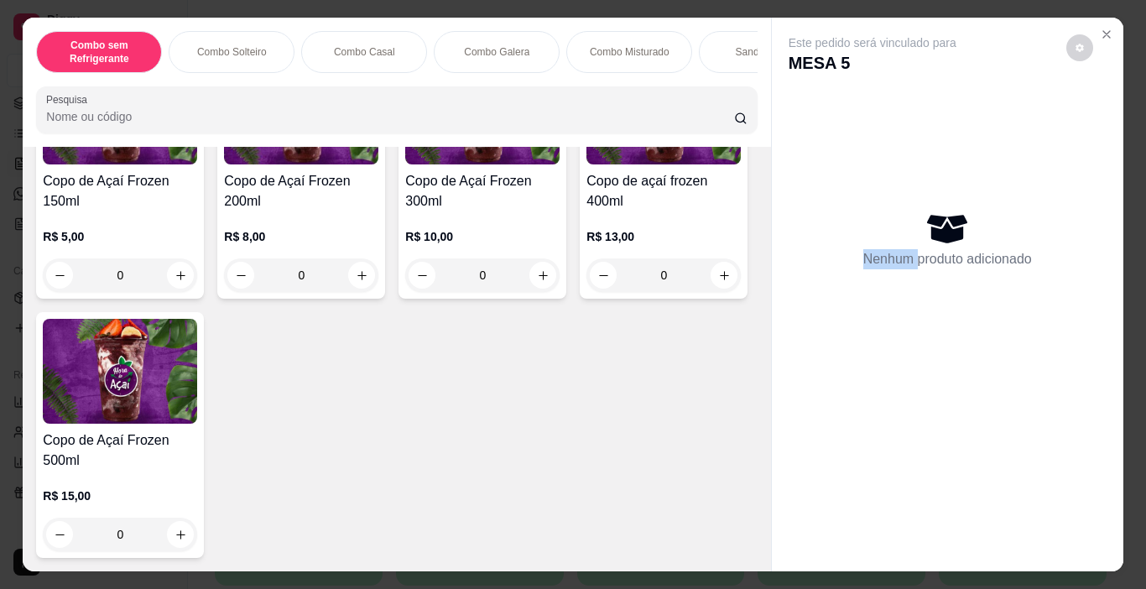
scroll to position [5864, 0]
click at [197, 525] on div "0" at bounding box center [120, 535] width 154 height 34
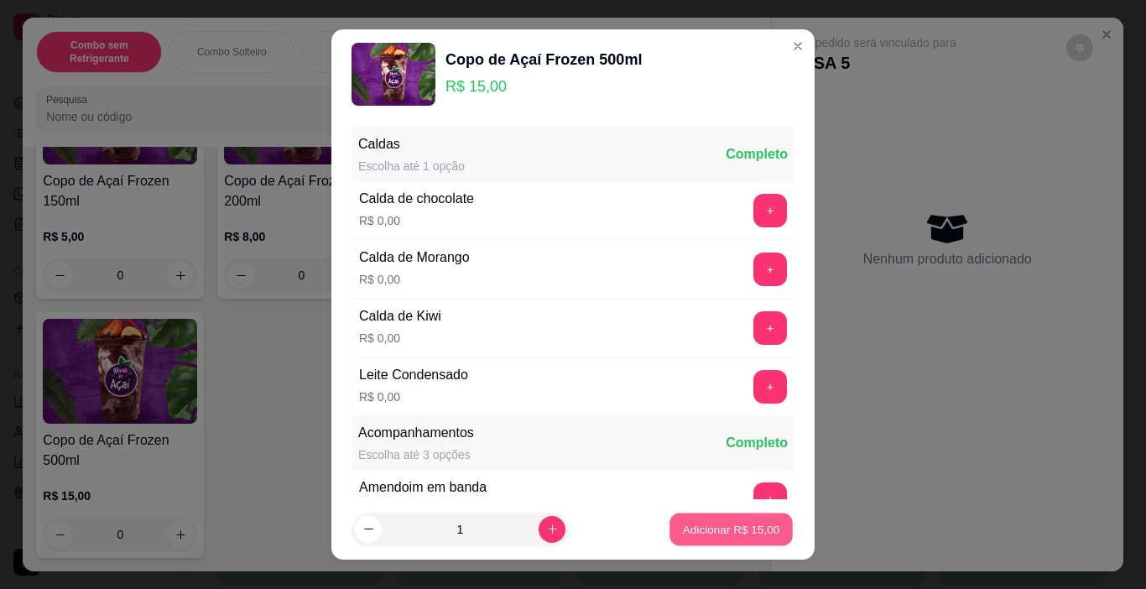
click at [702, 533] on p "Adicionar R$ 15,00" at bounding box center [731, 529] width 97 height 16
type input "1"
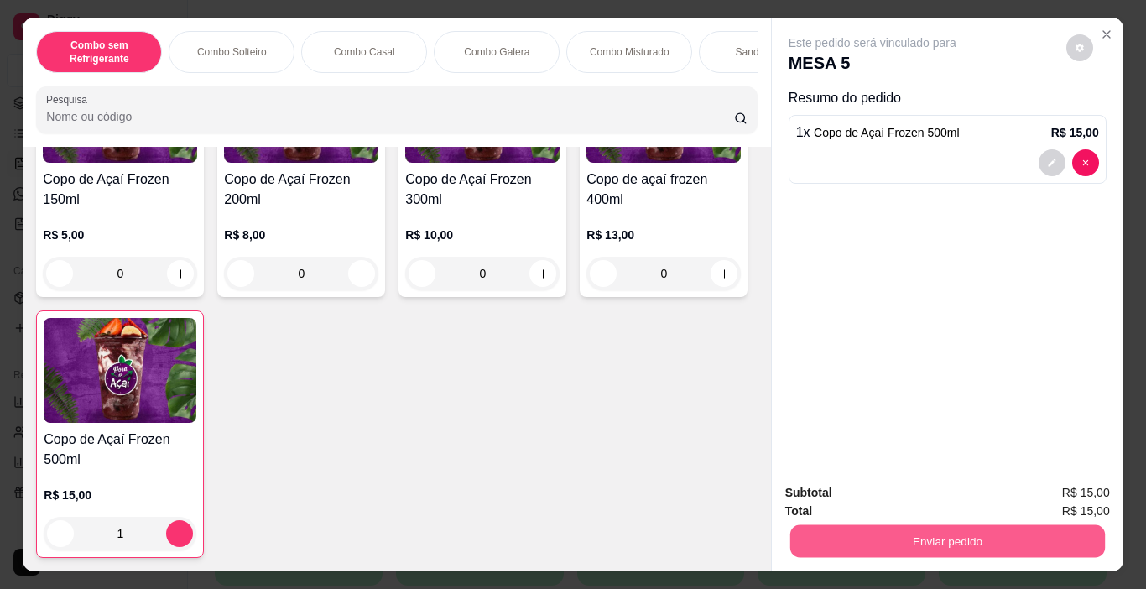
click at [860, 529] on button "Enviar pedido" at bounding box center [946, 541] width 315 height 33
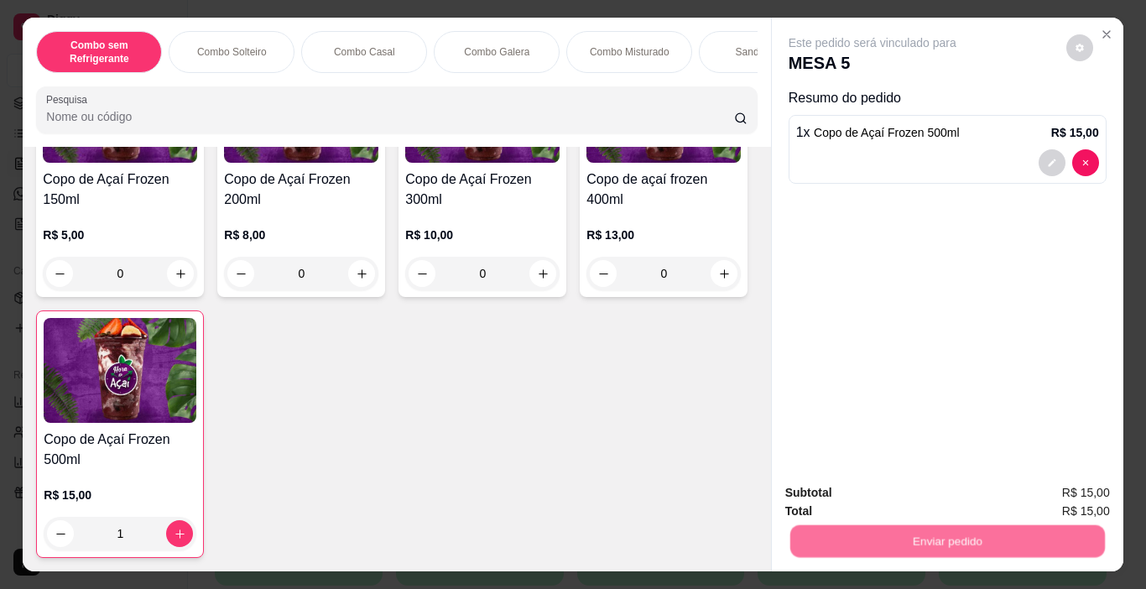
click at [872, 490] on button "Não registrar e enviar pedido" at bounding box center [891, 493] width 174 height 32
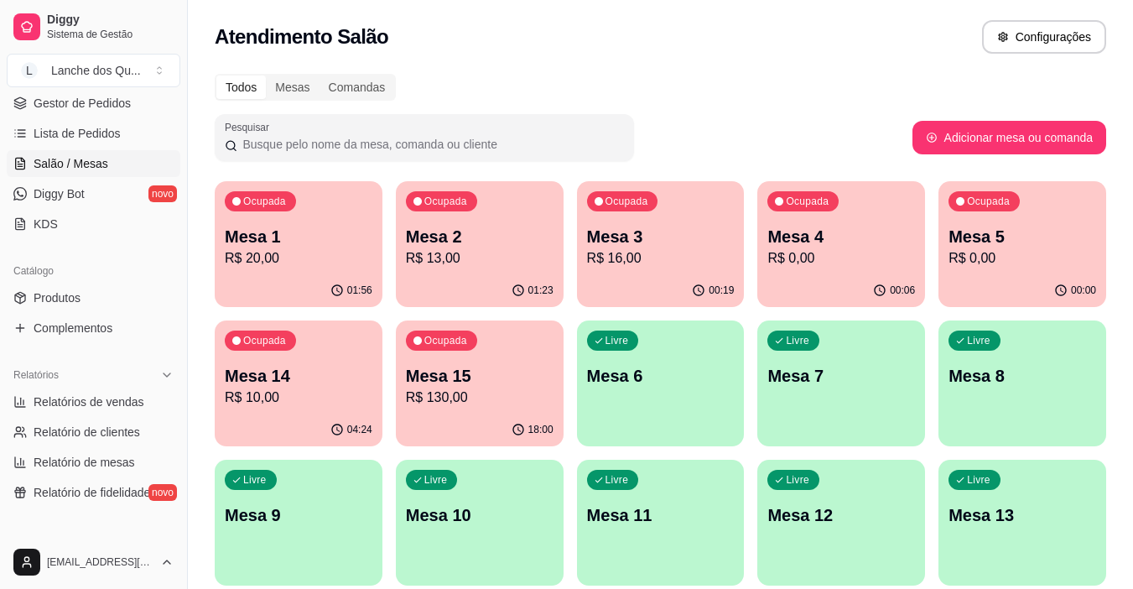
click at [79, 159] on span "Salão / Mesas" at bounding box center [71, 163] width 75 height 17
click at [89, 133] on span "Lista de Pedidos" at bounding box center [77, 133] width 87 height 17
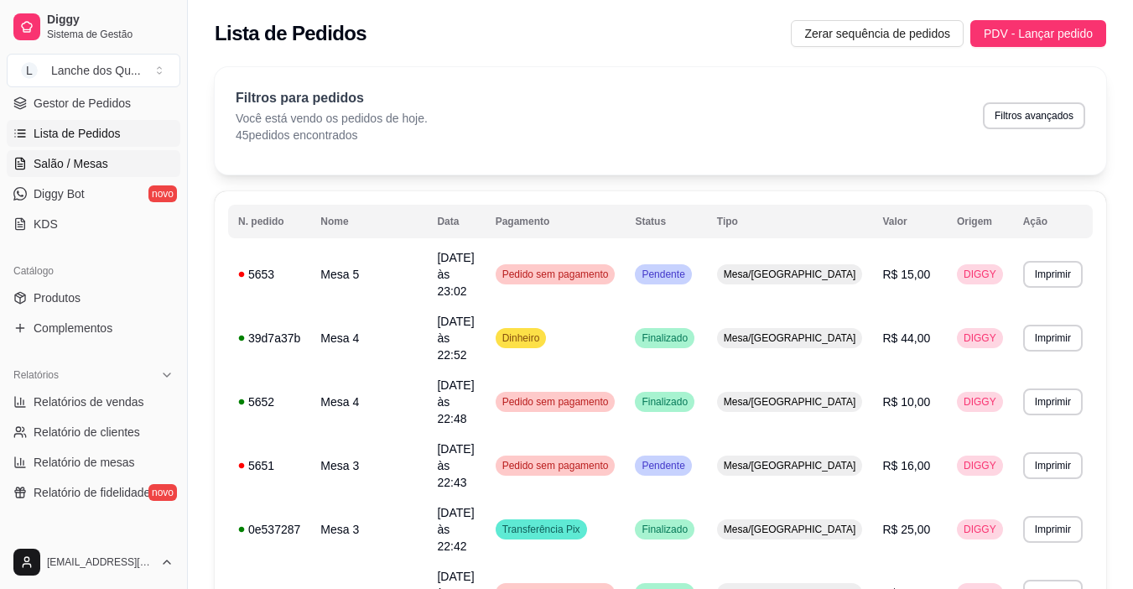
click at [94, 159] on span "Salão / Mesas" at bounding box center [71, 163] width 75 height 17
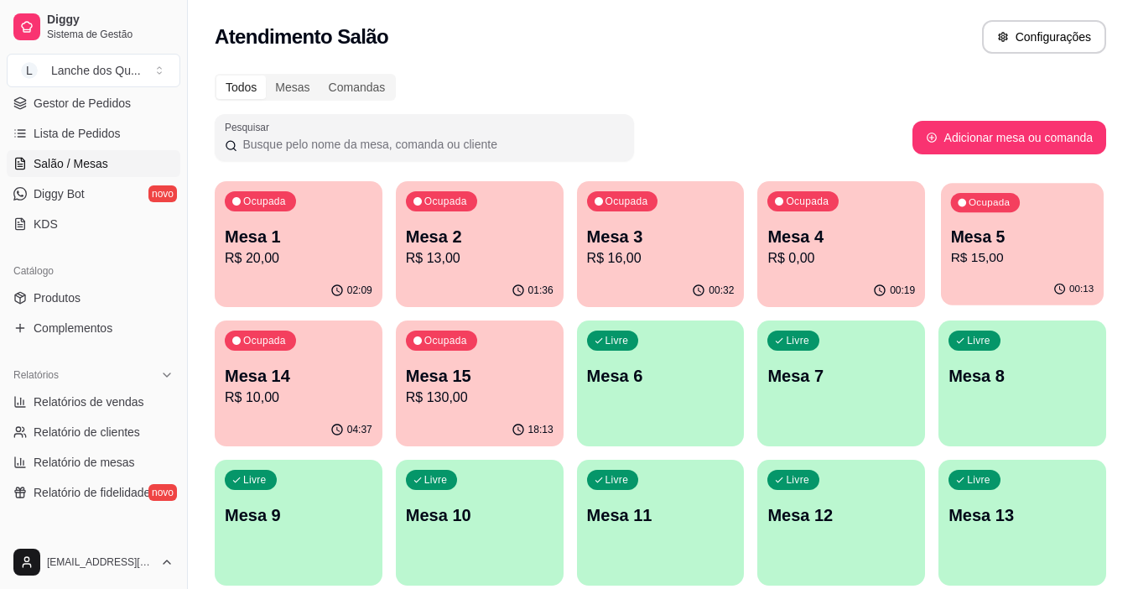
click at [1002, 265] on p "R$ 15,00" at bounding box center [1022, 257] width 143 height 19
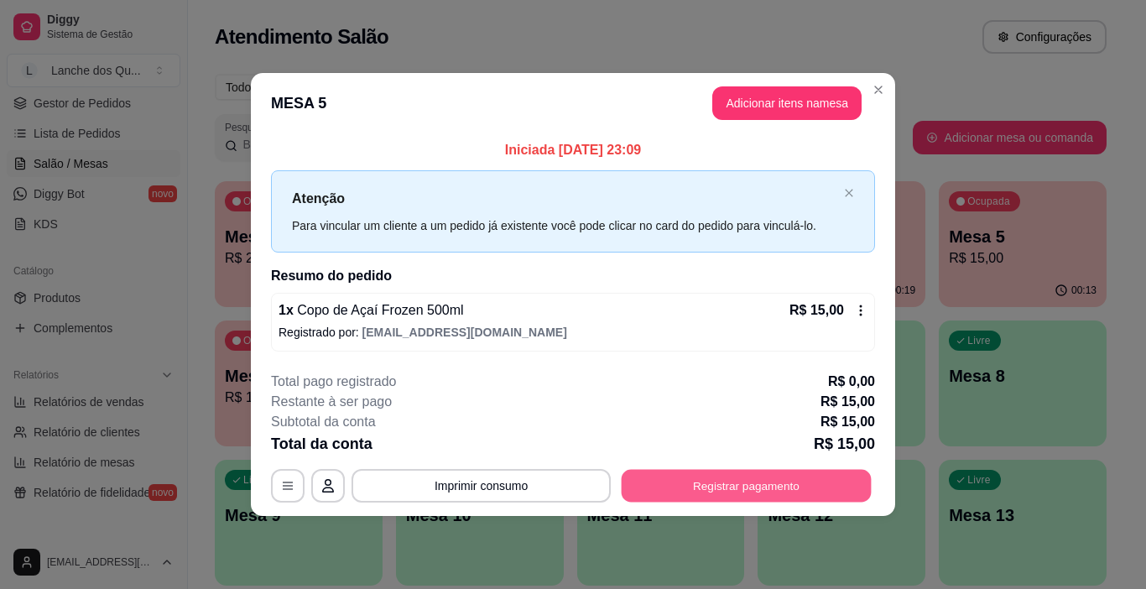
click at [751, 501] on button "Registrar pagamento" at bounding box center [747, 485] width 250 height 33
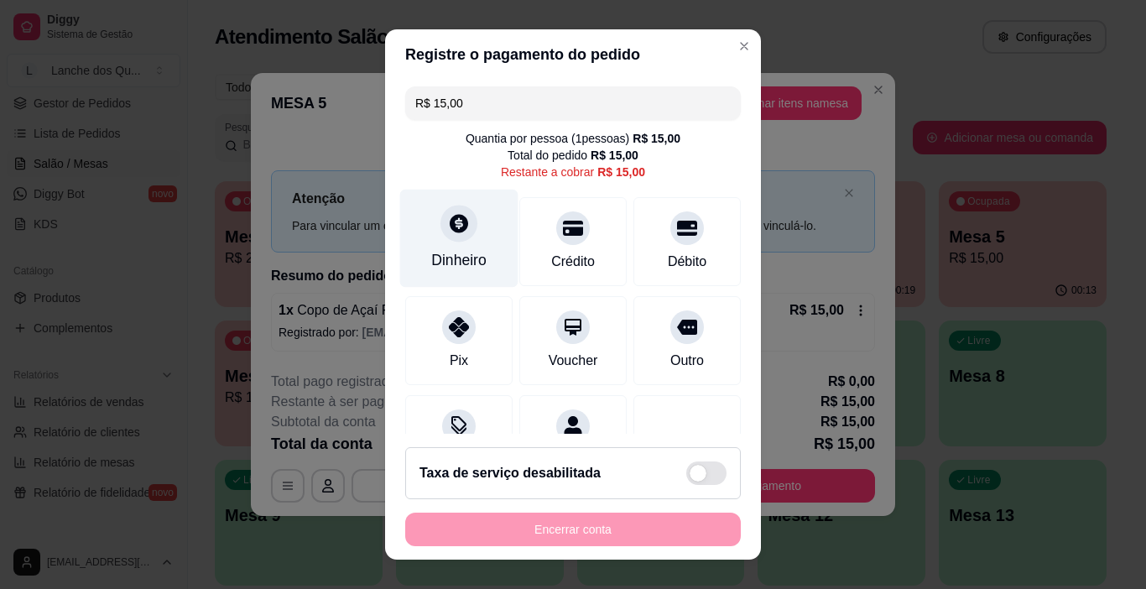
click at [462, 242] on div "Dinheiro" at bounding box center [459, 239] width 118 height 98
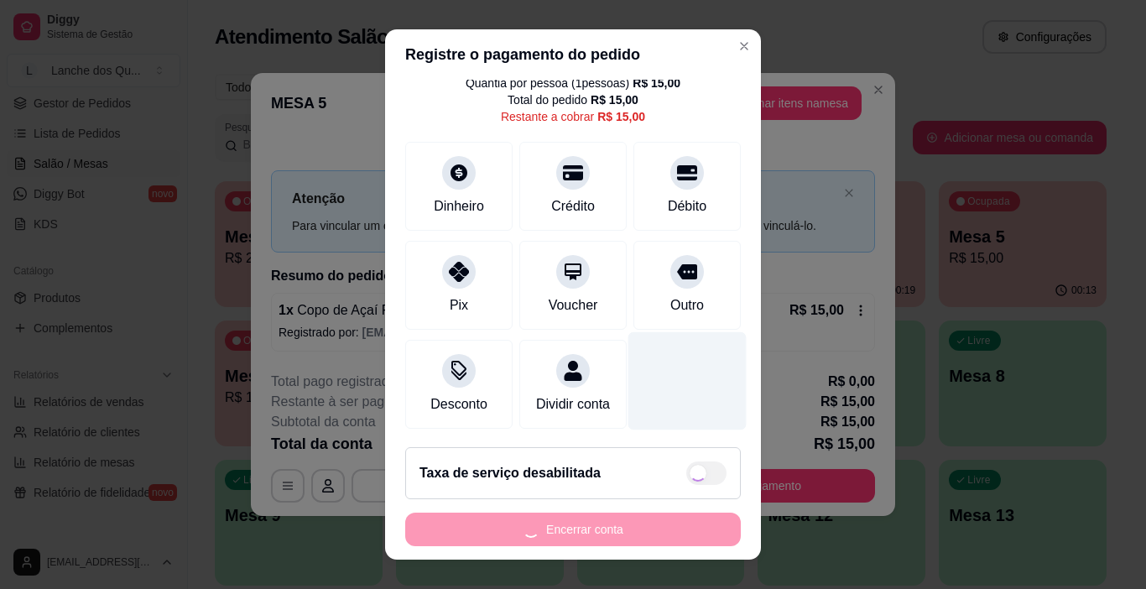
scroll to position [77, 0]
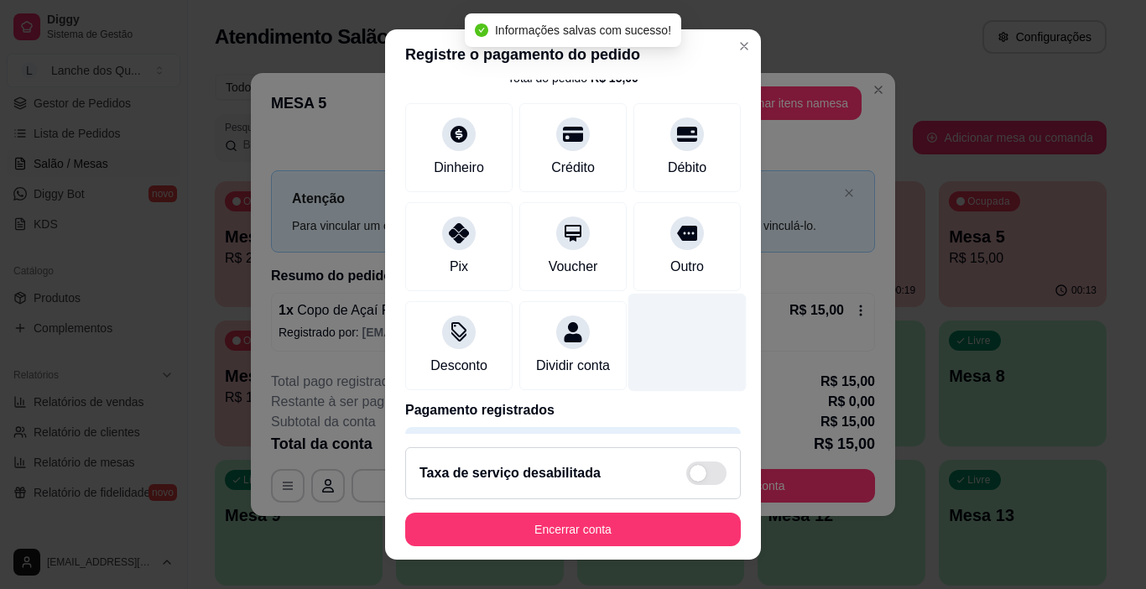
type input "R$ 0,00"
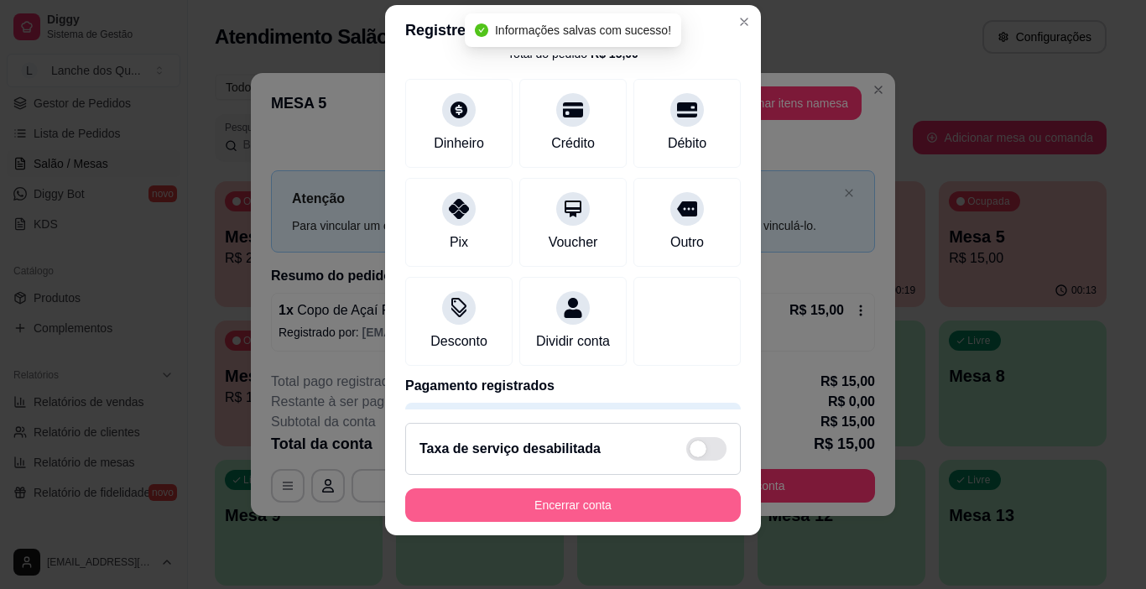
click at [668, 498] on button "Encerrar conta" at bounding box center [573, 505] width 336 height 34
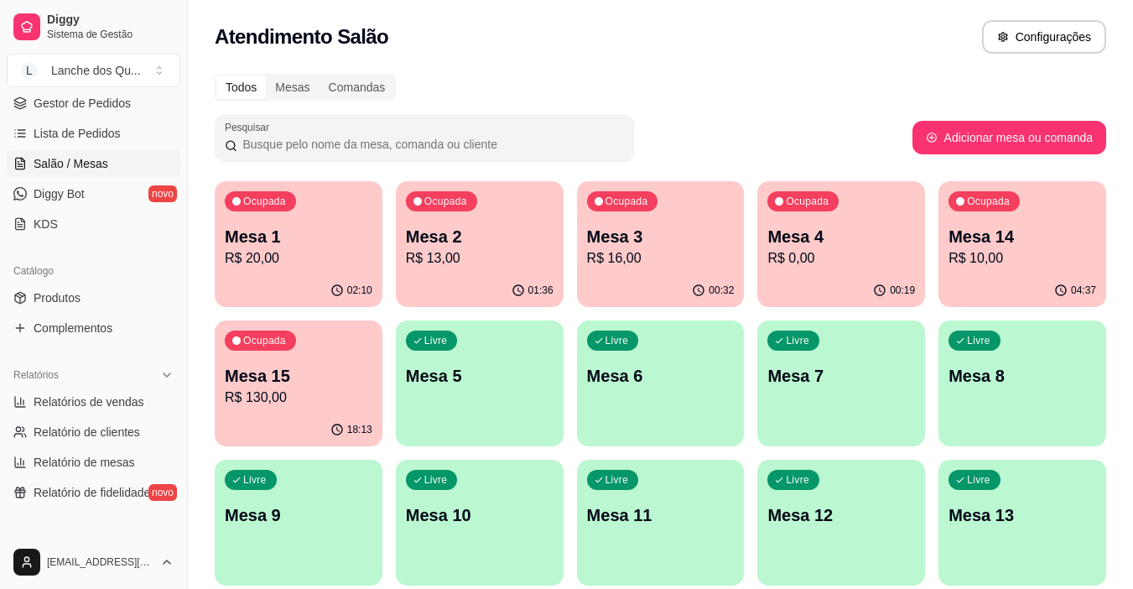
click at [817, 241] on p "Mesa 4" at bounding box center [841, 236] width 148 height 23
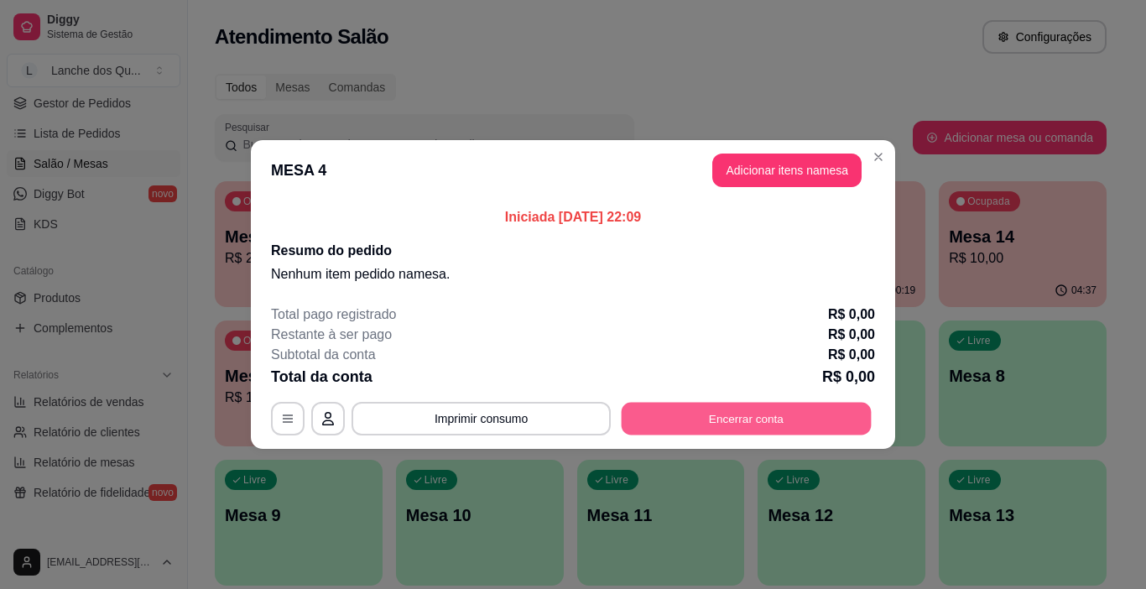
click at [746, 416] on button "Encerrar conta" at bounding box center [747, 419] width 250 height 33
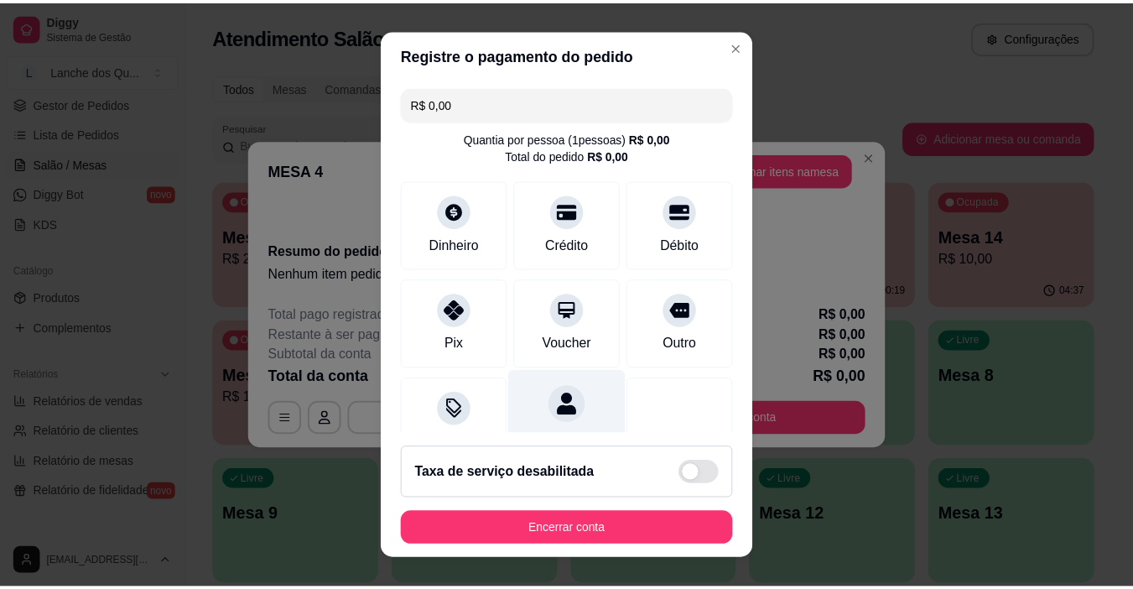
scroll to position [60, 0]
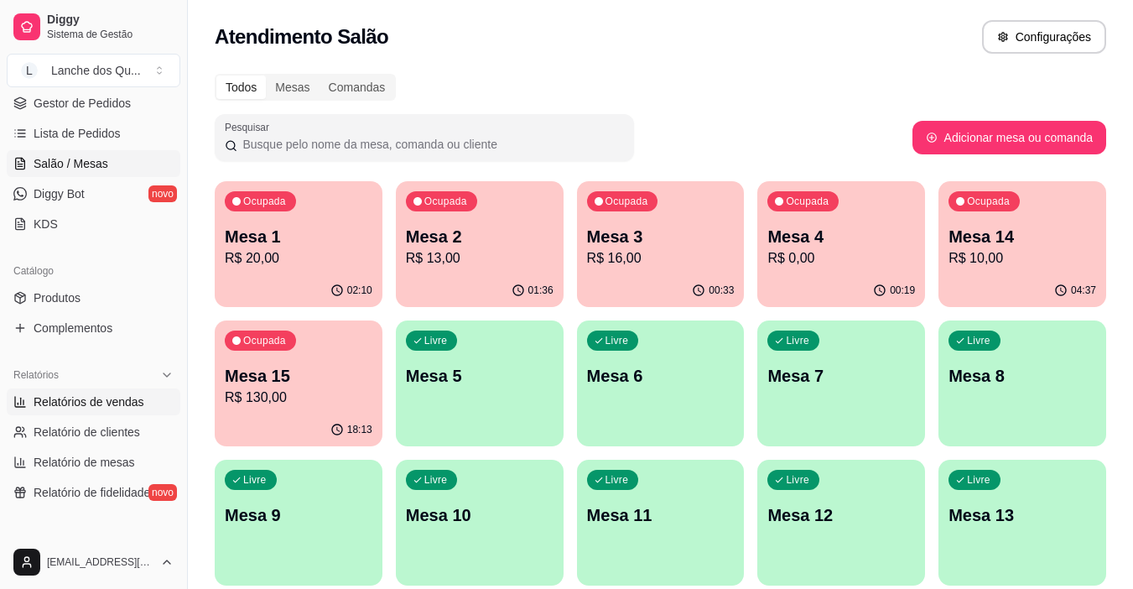
click at [60, 407] on span "Relatórios de vendas" at bounding box center [89, 401] width 111 height 17
select select "ALL"
select select "0"
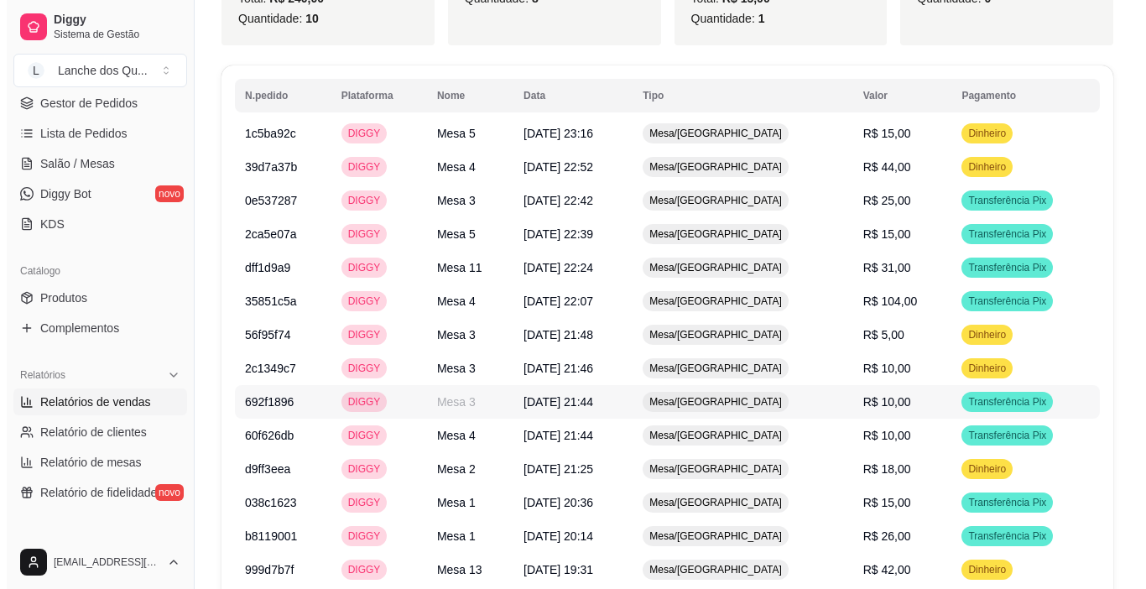
scroll to position [882, 0]
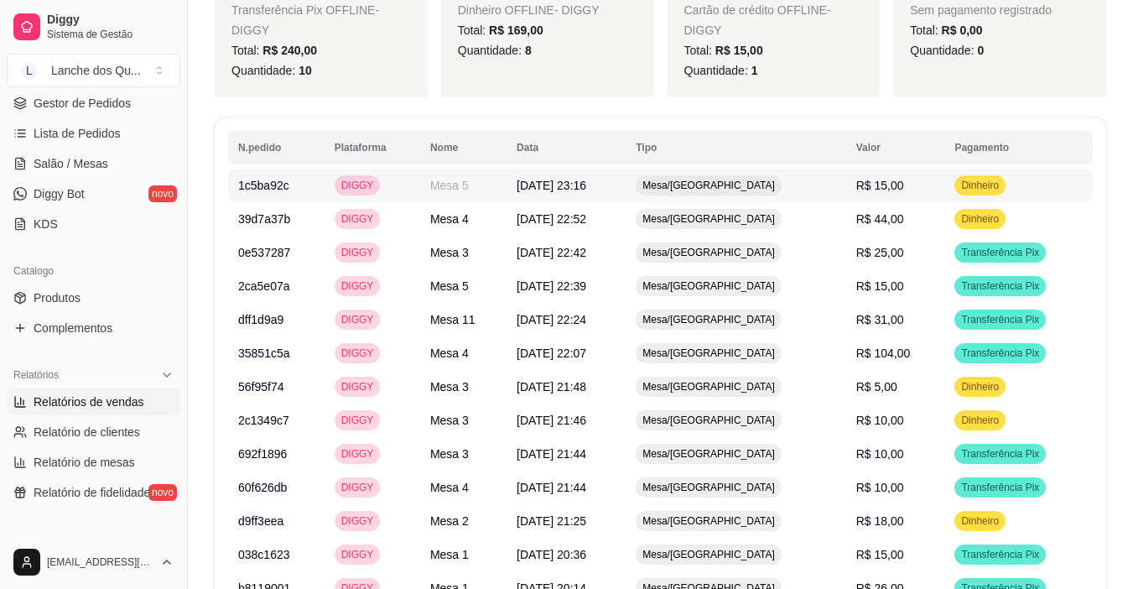
click at [915, 169] on td "R$ 15,00" at bounding box center [895, 186] width 99 height 34
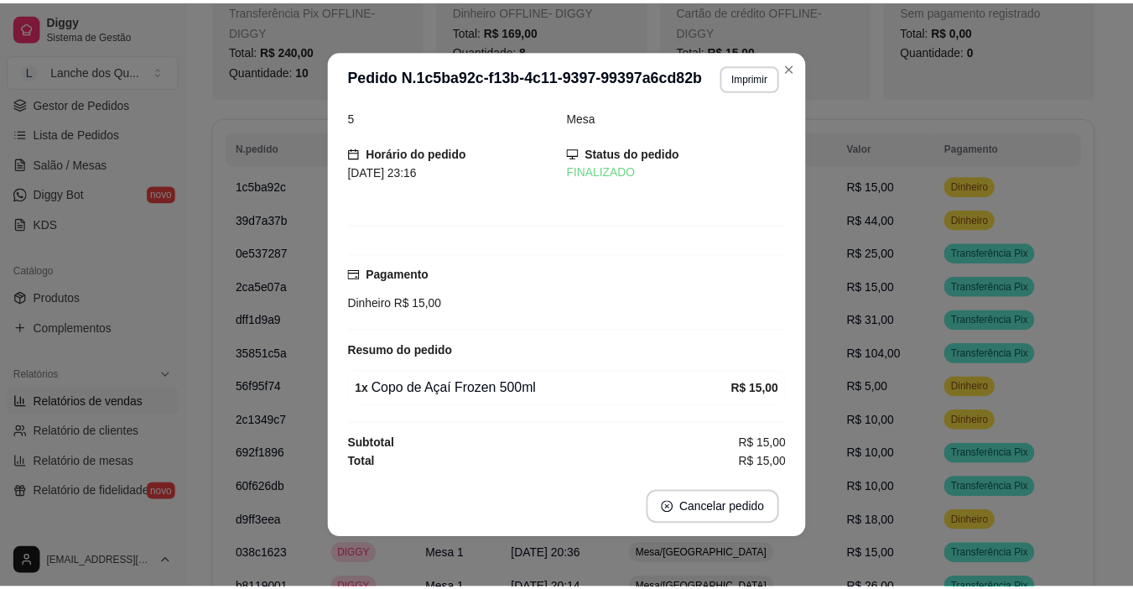
scroll to position [3, 0]
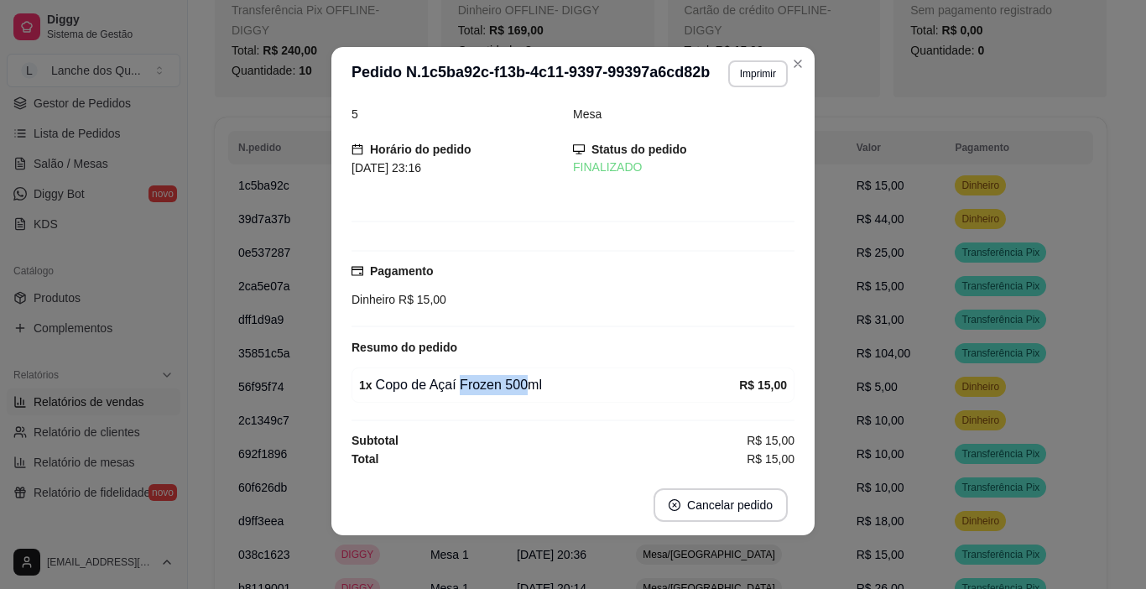
drag, startPoint x: 450, startPoint y: 389, endPoint x: 575, endPoint y: 382, distance: 125.2
click at [575, 382] on div "1 x Copo de Açaí Frozen 500ml" at bounding box center [549, 385] width 380 height 20
click at [550, 386] on div "1 x Copo de Açaí Frozen 500ml" at bounding box center [549, 385] width 380 height 20
click at [451, 386] on div "1 x Copo de Açaí Frozen 500ml" at bounding box center [549, 385] width 380 height 20
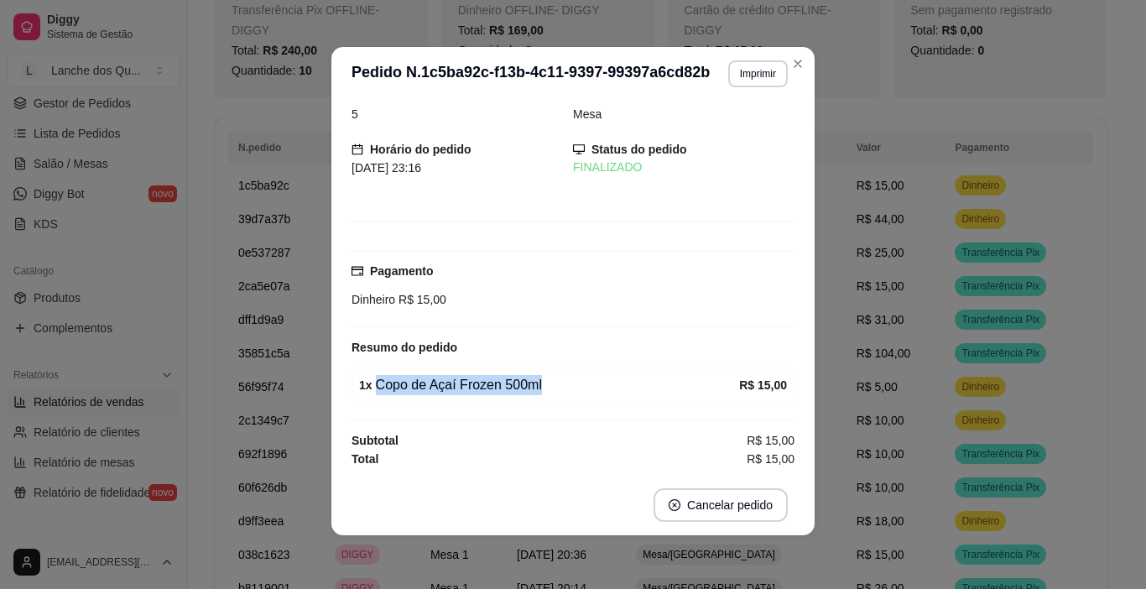
click at [451, 386] on div "1 x Copo de Açaí Frozen 500ml" at bounding box center [549, 385] width 380 height 20
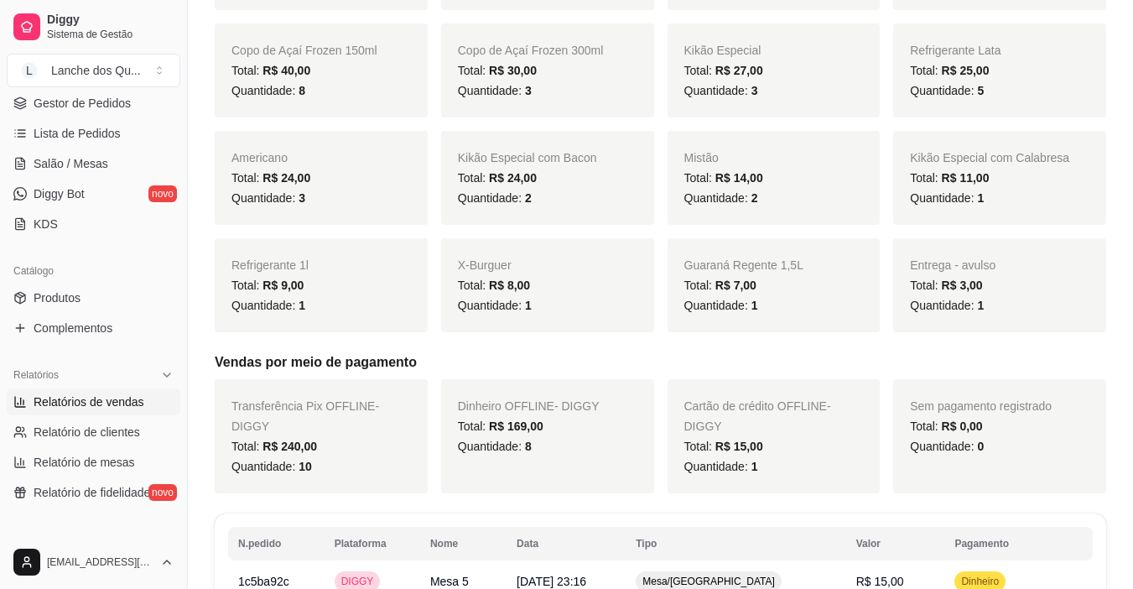
scroll to position [755, 0]
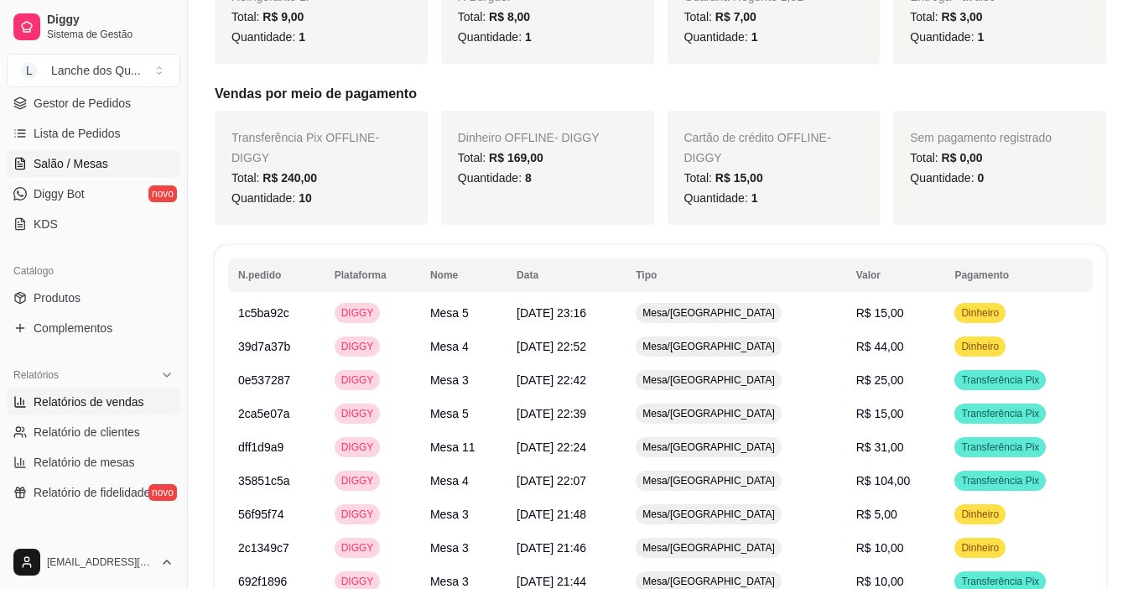
click at [75, 170] on span "Salão / Mesas" at bounding box center [71, 163] width 75 height 17
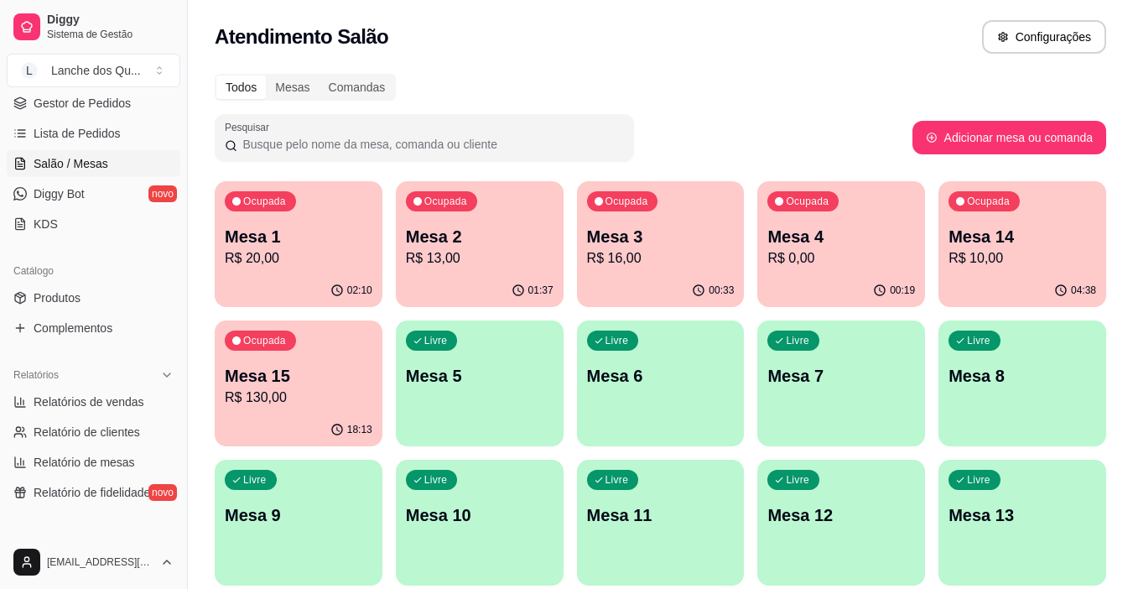
click at [245, 257] on p "R$ 20,00" at bounding box center [299, 258] width 148 height 20
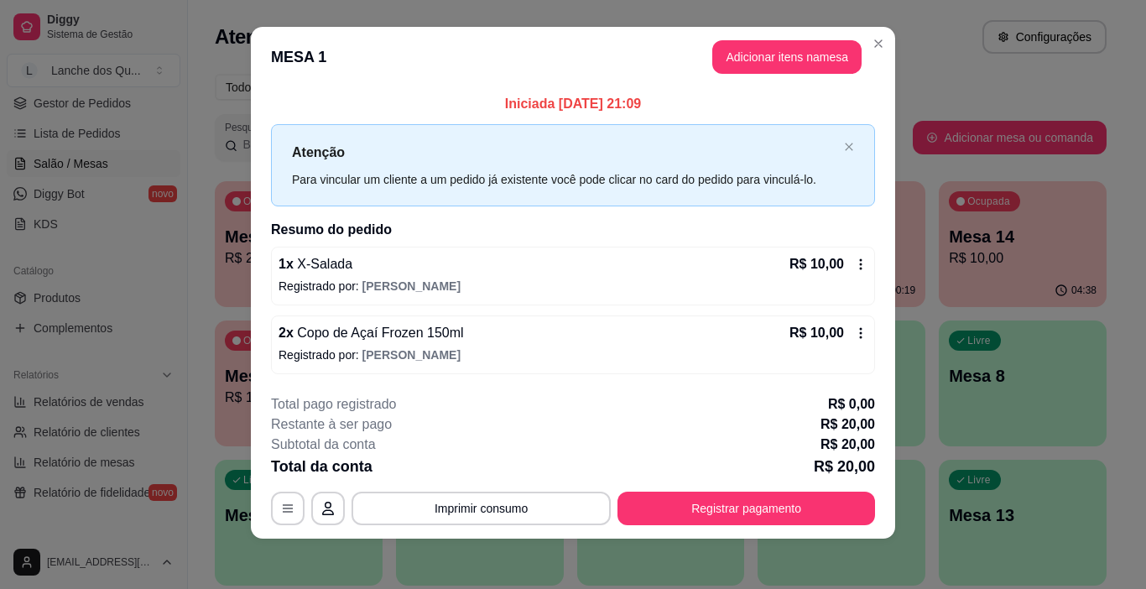
scroll to position [15, 0]
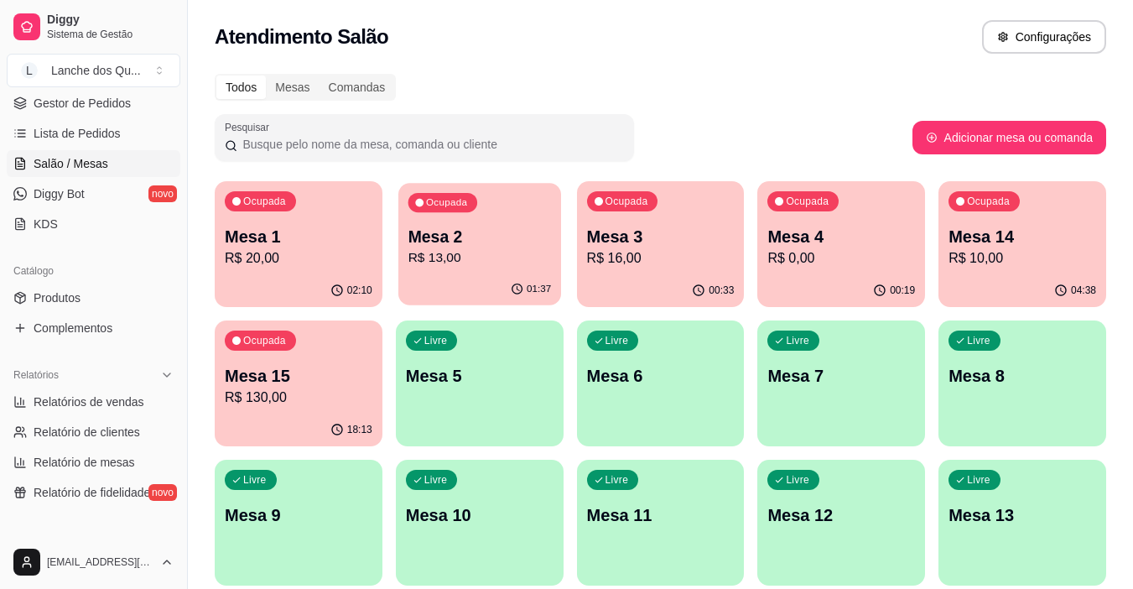
click at [510, 265] on p "R$ 13,00" at bounding box center [479, 257] width 143 height 19
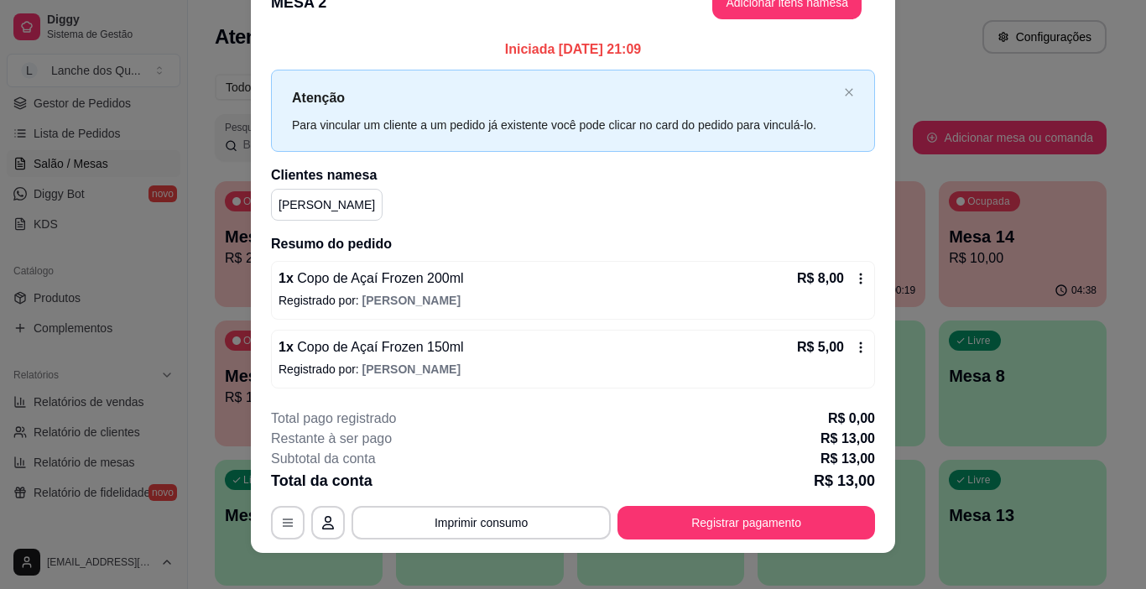
scroll to position [49, 0]
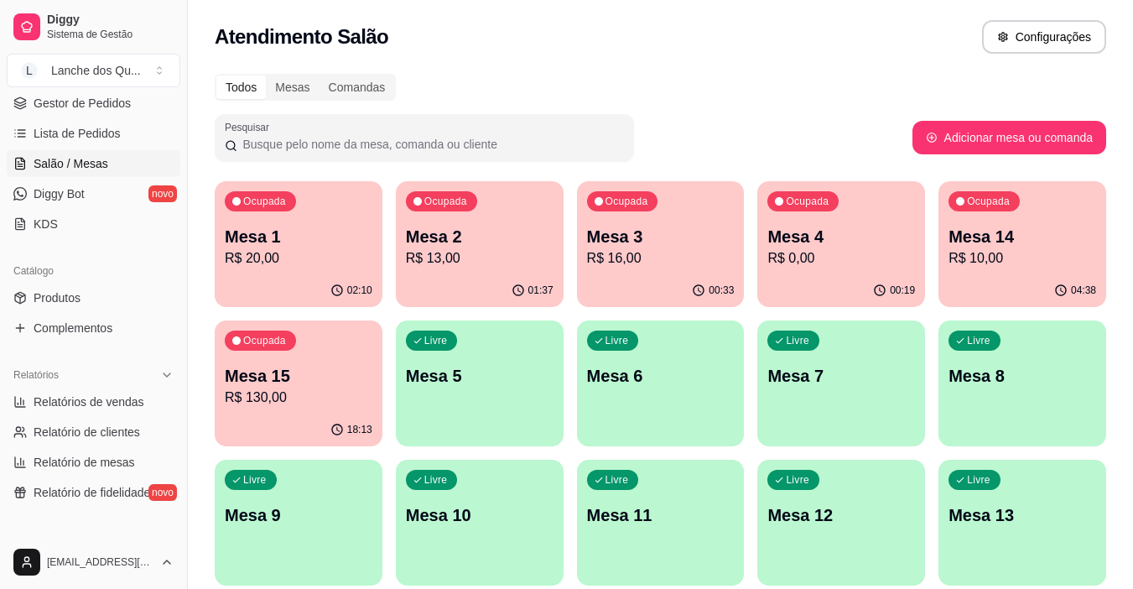
click at [661, 251] on p "R$ 16,00" at bounding box center [661, 258] width 148 height 20
click at [1046, 243] on p "Mesa 14" at bounding box center [1023, 236] width 148 height 23
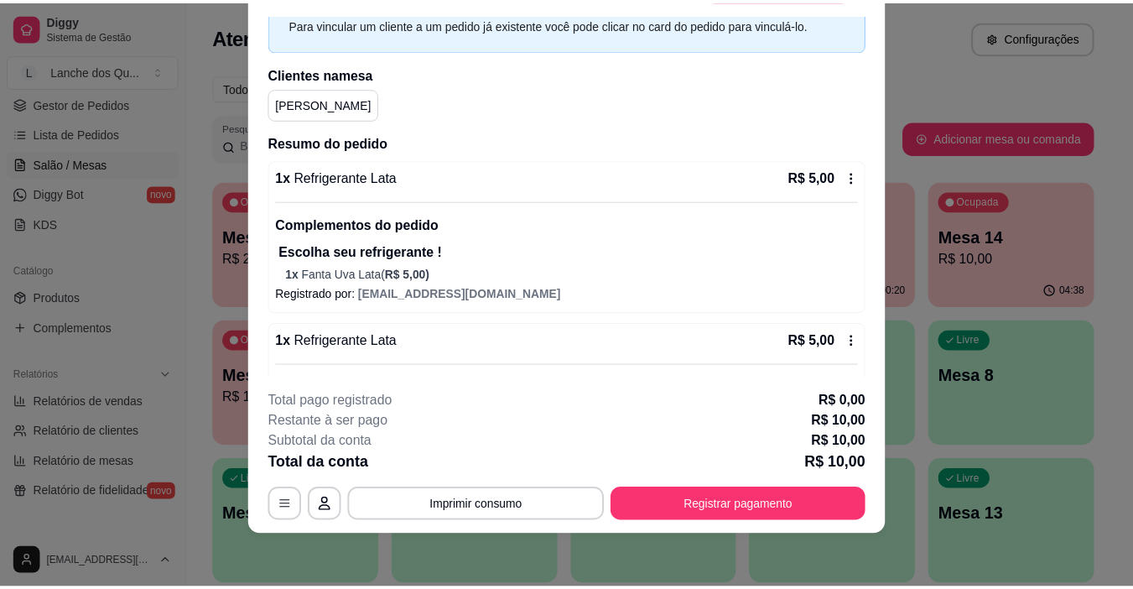
scroll to position [0, 0]
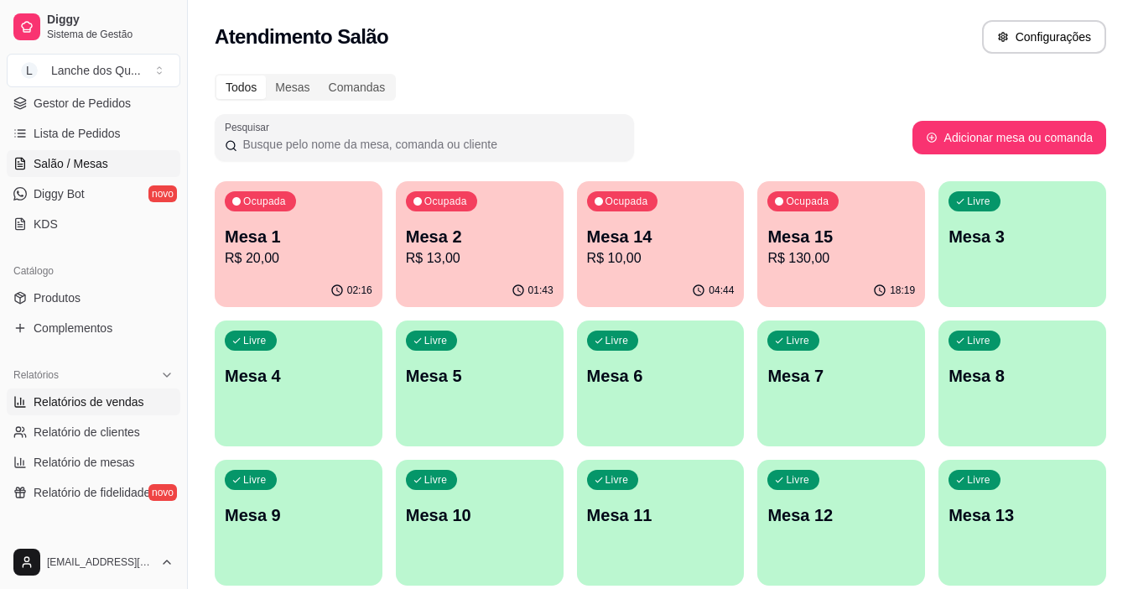
click at [42, 404] on span "Relatórios de vendas" at bounding box center [89, 401] width 111 height 17
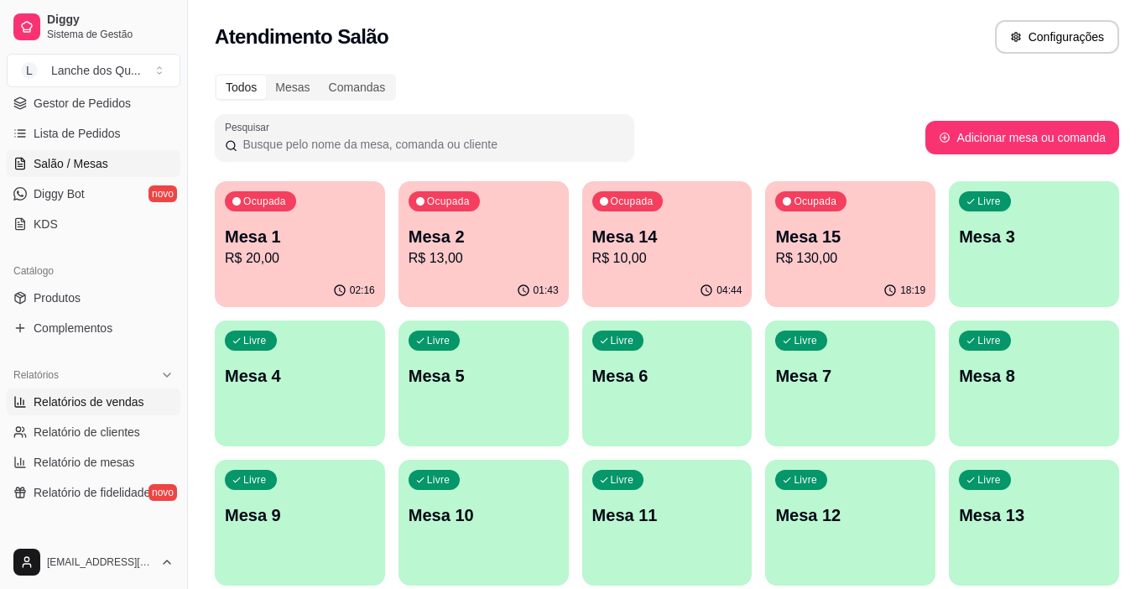
select select "ALL"
select select "0"
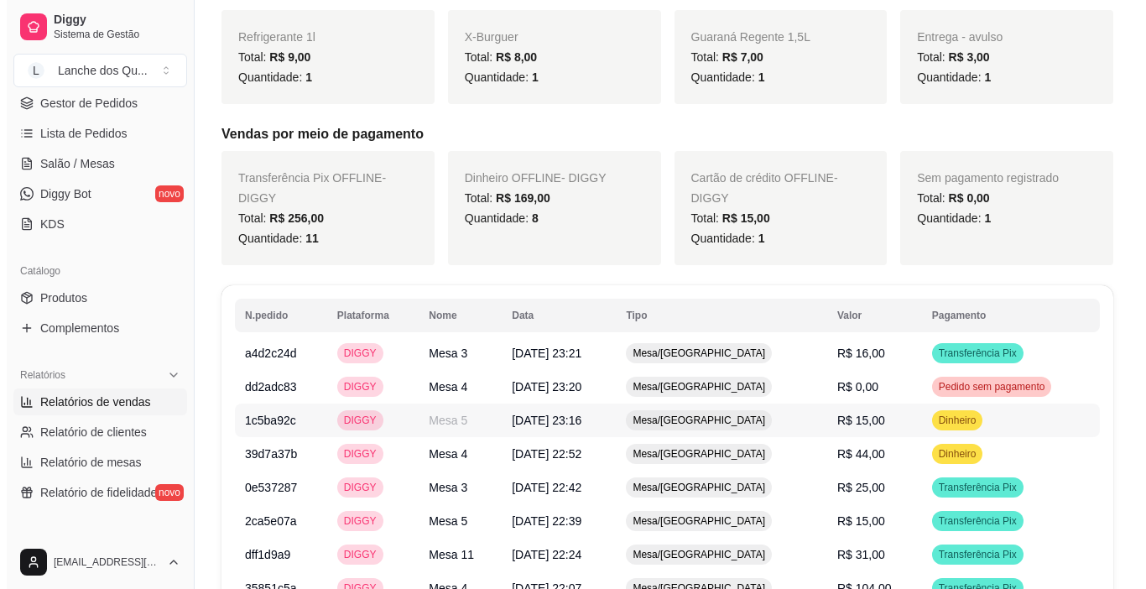
scroll to position [755, 0]
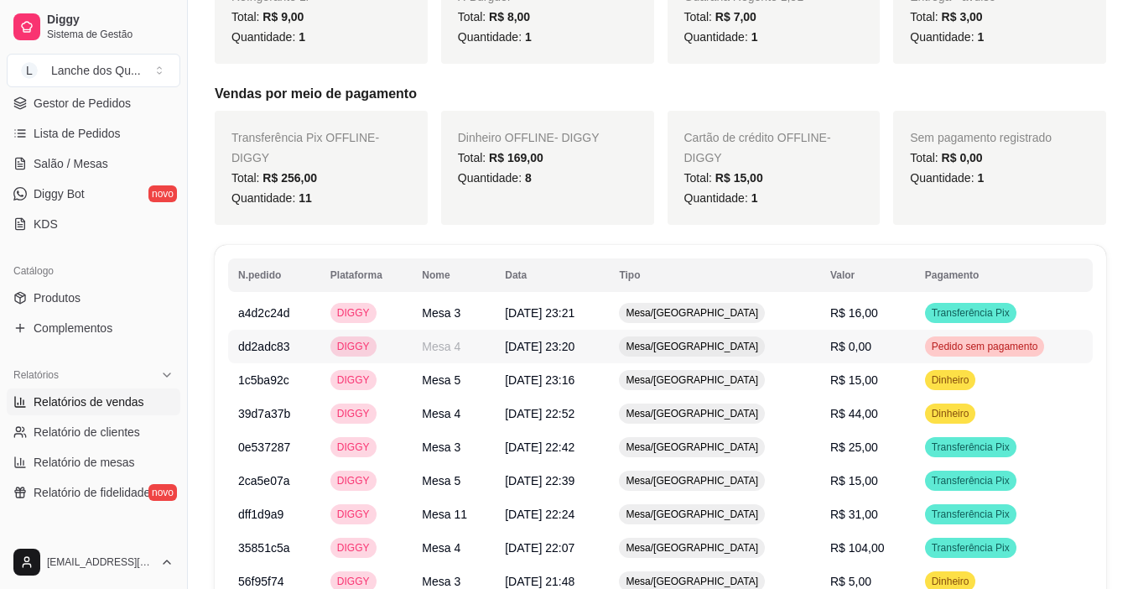
click at [979, 336] on td "Pedido sem pagamento" at bounding box center [1004, 347] width 178 height 34
click at [958, 306] on span "Transferência Pix" at bounding box center [971, 312] width 85 height 13
click at [971, 340] on span "Pedido sem pagamento" at bounding box center [985, 346] width 113 height 13
click at [945, 306] on span "Transferência Pix" at bounding box center [971, 312] width 85 height 13
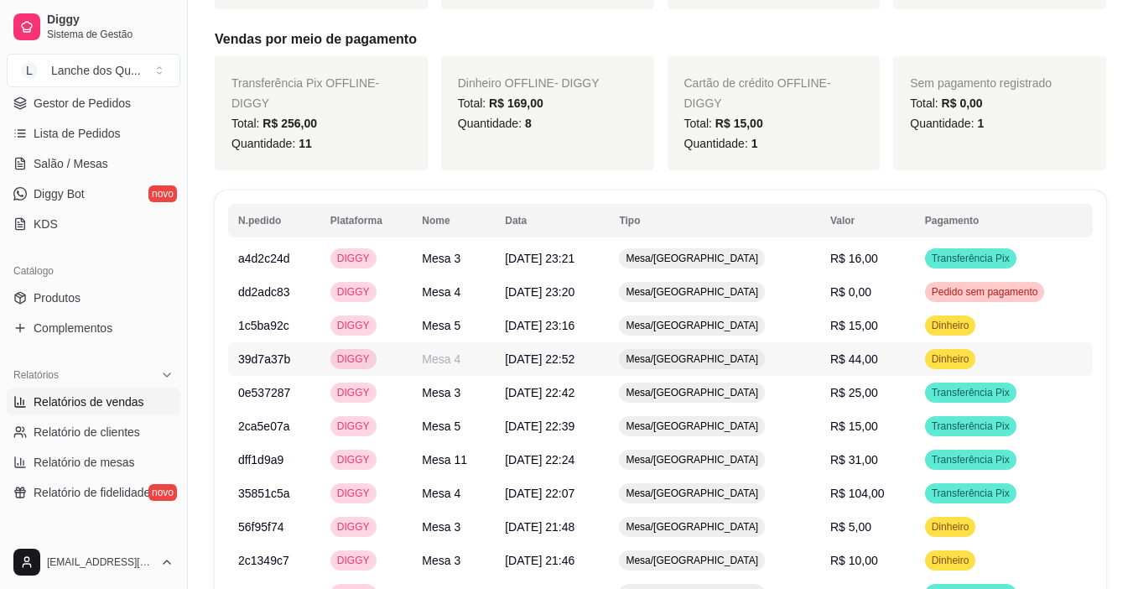
scroll to position [839, 0]
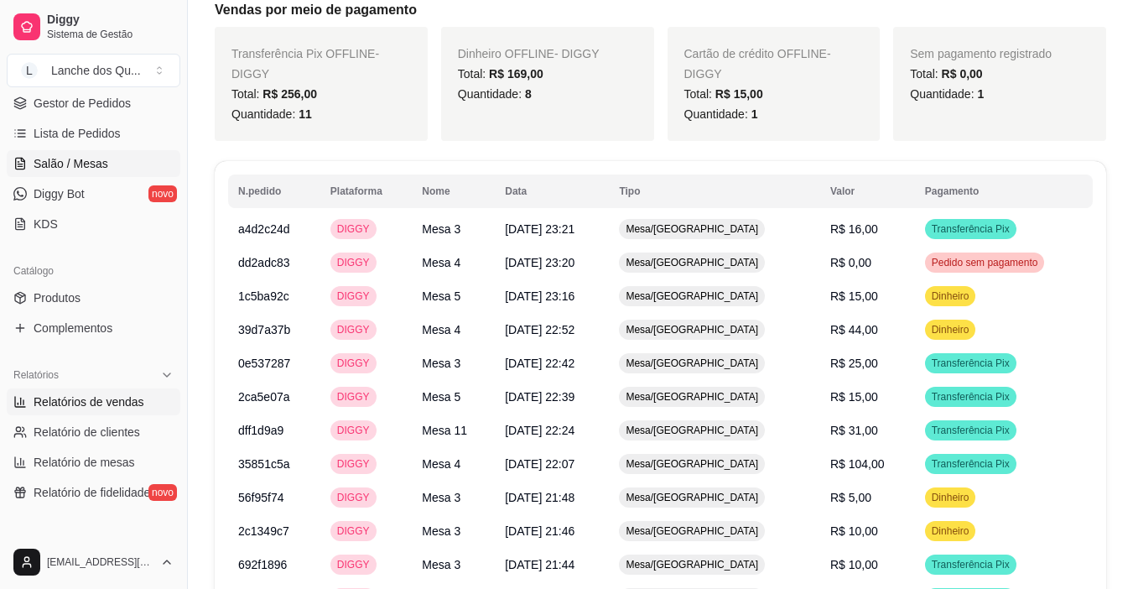
click at [94, 159] on span "Salão / Mesas" at bounding box center [71, 163] width 75 height 17
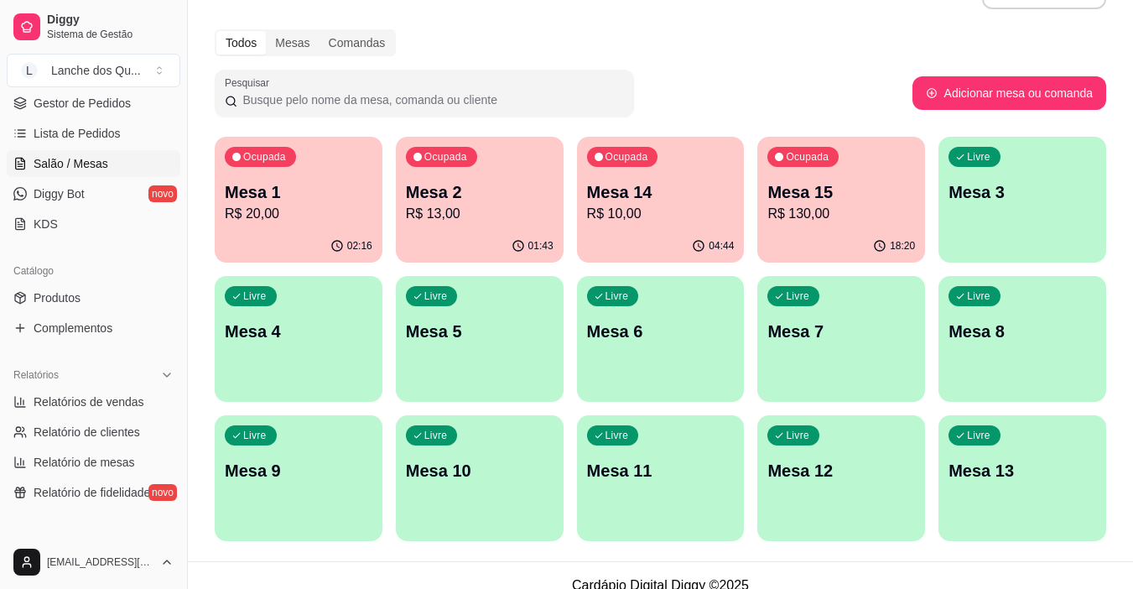
scroll to position [65, 0]
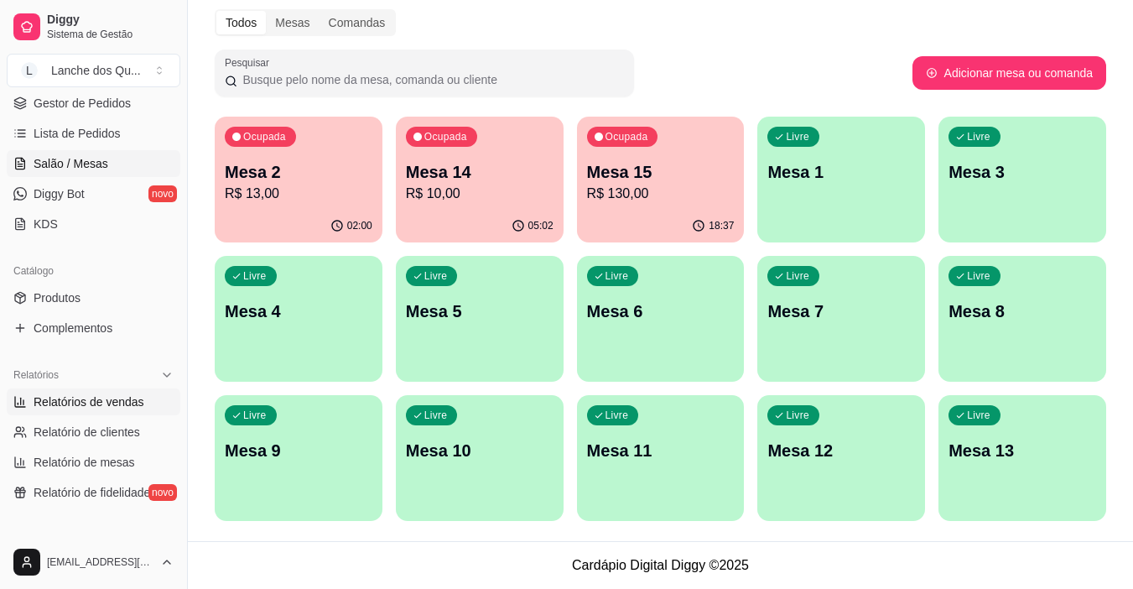
click at [77, 399] on span "Relatórios de vendas" at bounding box center [89, 401] width 111 height 17
select select "ALL"
select select "0"
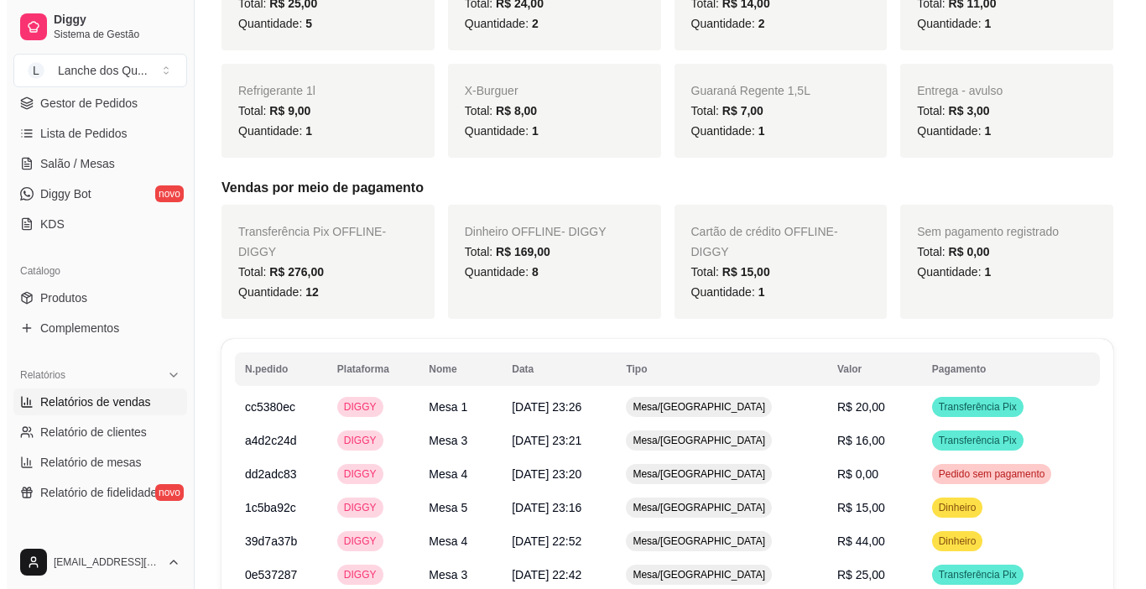
scroll to position [671, 0]
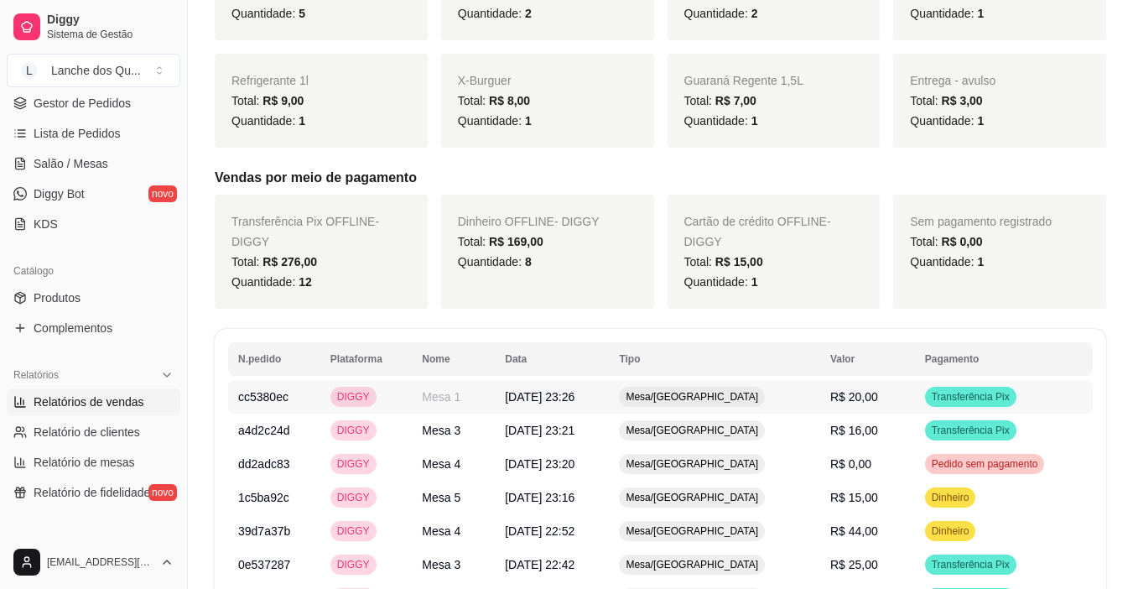
click at [842, 390] on span "R$ 20,00" at bounding box center [854, 396] width 48 height 13
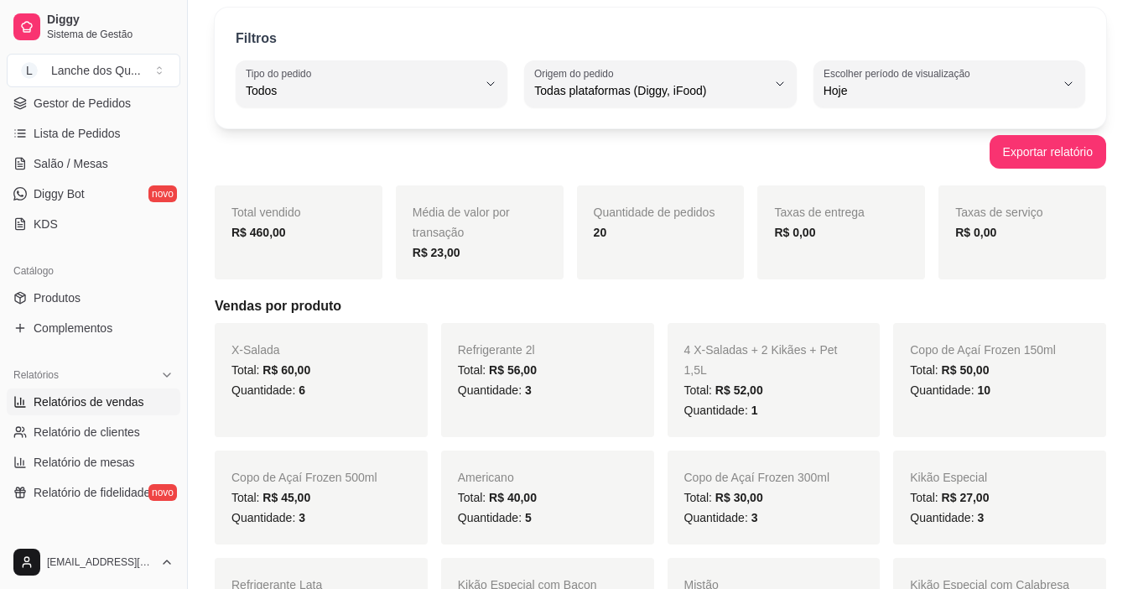
scroll to position [0, 0]
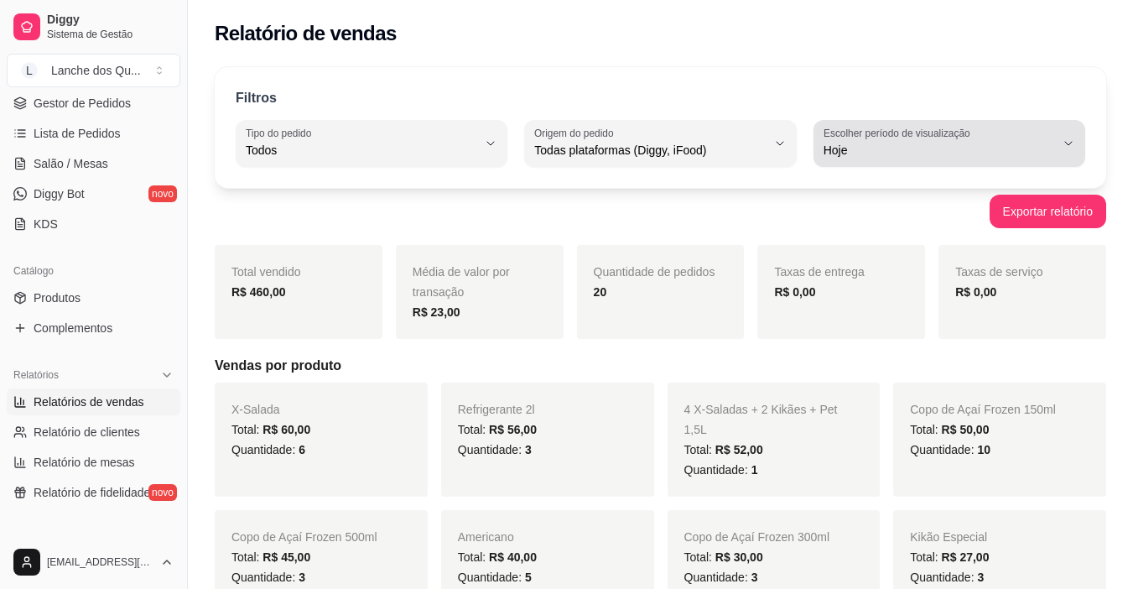
click at [934, 143] on span "Hoje" at bounding box center [940, 150] width 232 height 17
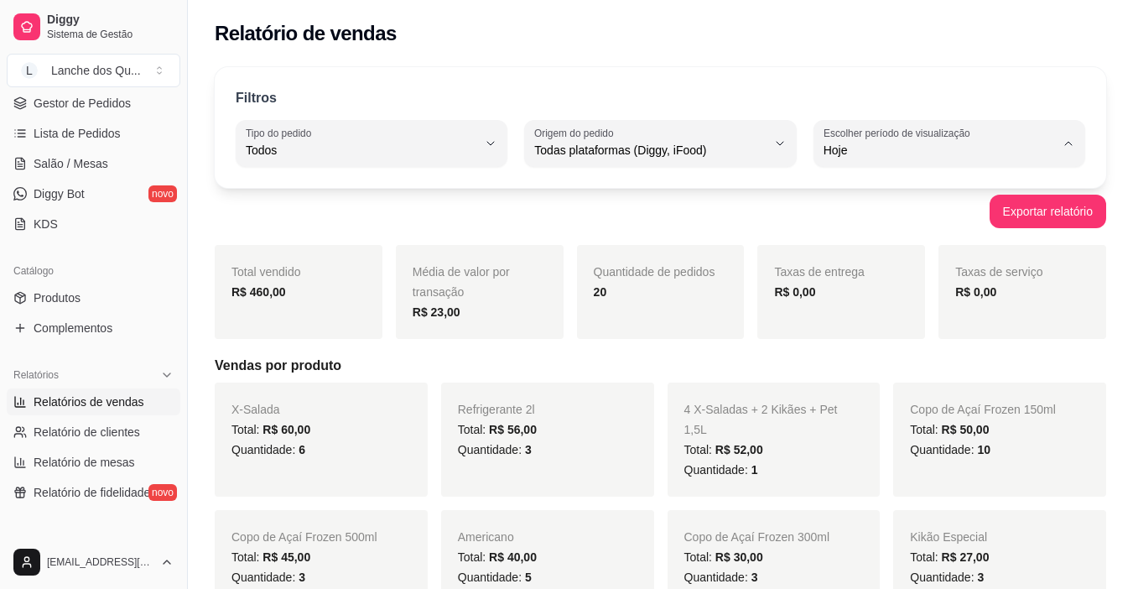
click at [877, 221] on span "Ontem" at bounding box center [940, 218] width 219 height 16
type input "1"
select select "1"
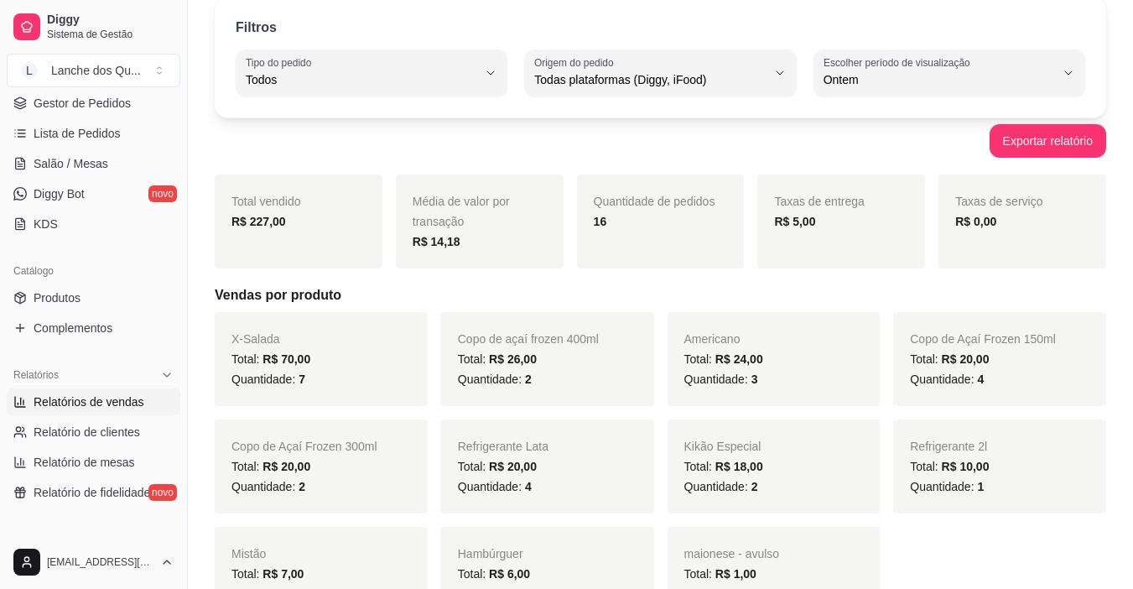
scroll to position [406, 0]
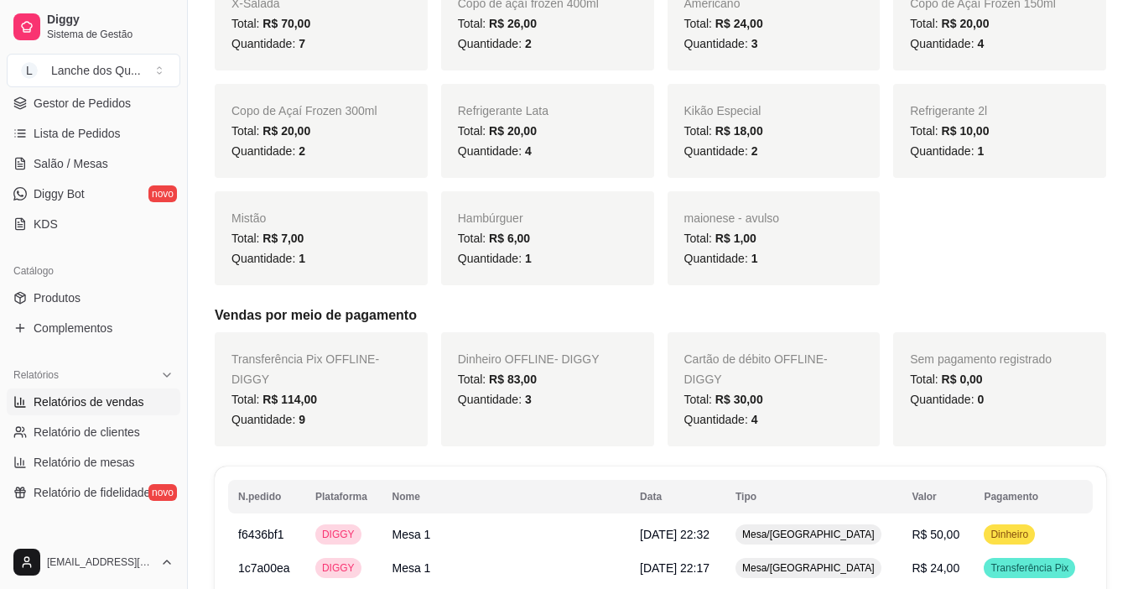
click at [601, 289] on div "Total vendido R$ 227,00 Média de valor por transação R$ 14,18 Quantidade de ped…" at bounding box center [661, 142] width 892 height 607
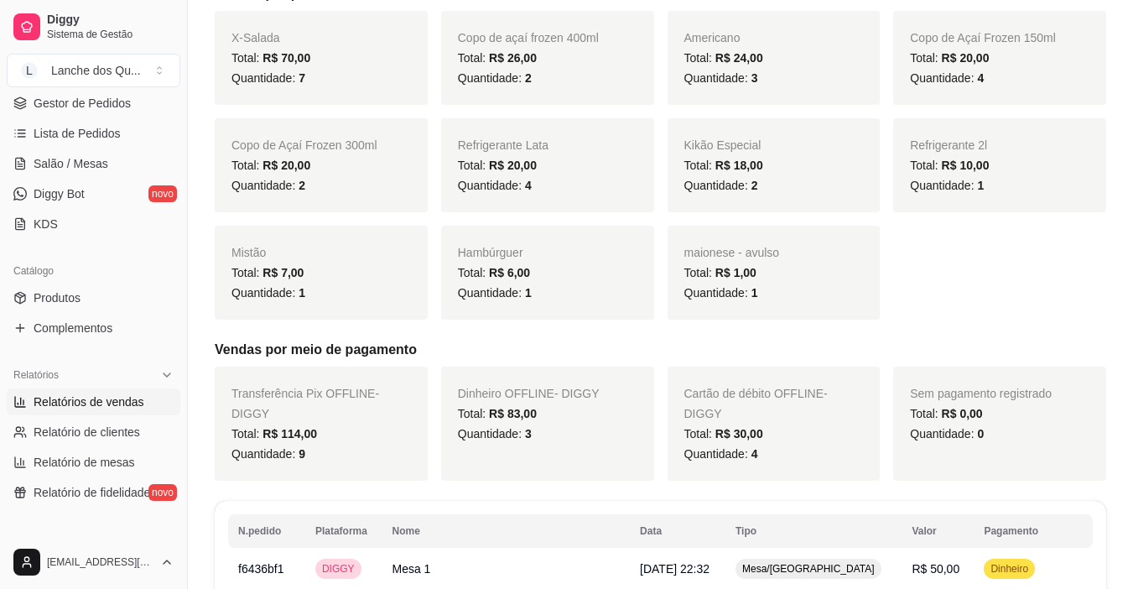
scroll to position [490, 0]
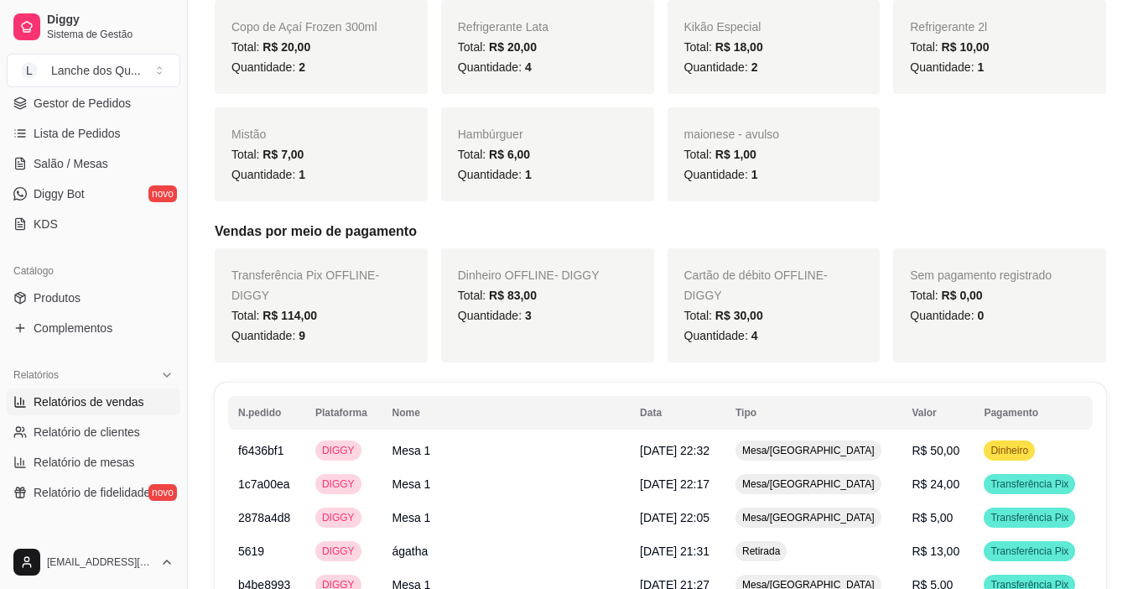
click at [1057, 325] on div "Sem pagamento registrado Total: R$ 0,00 Quantidade: 0" at bounding box center [999, 305] width 213 height 114
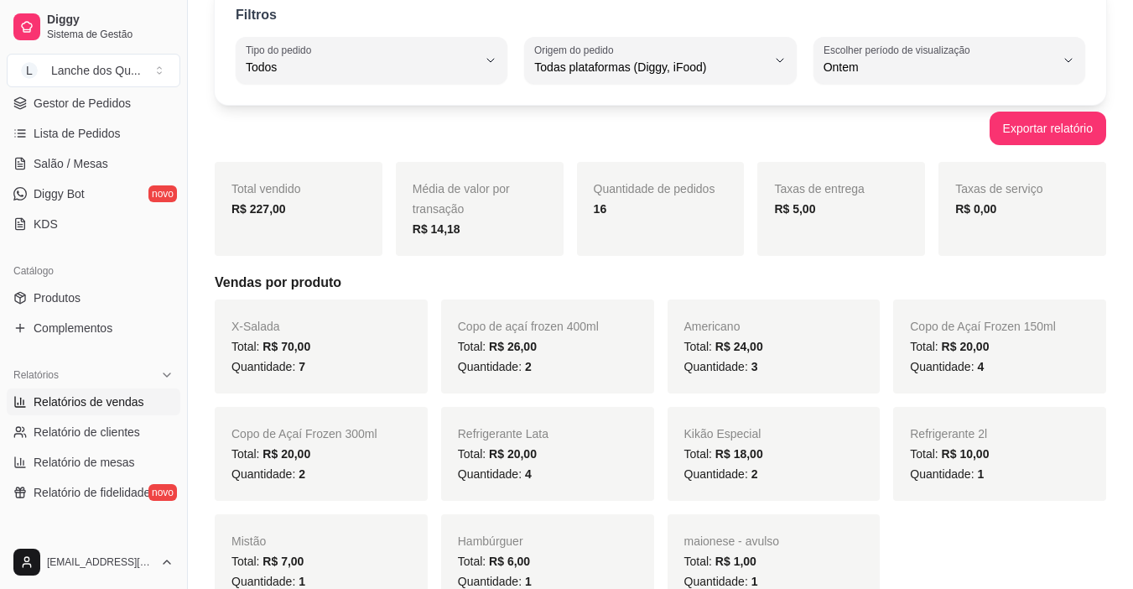
scroll to position [0, 0]
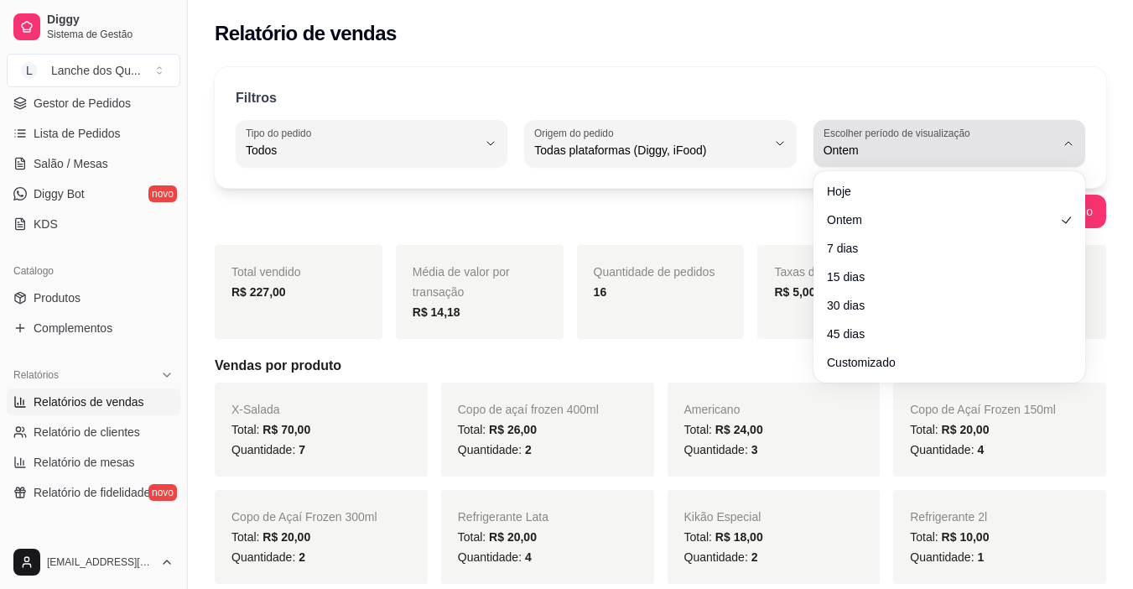
click at [947, 161] on button "Escolher período de visualização Ontem" at bounding box center [950, 143] width 272 height 47
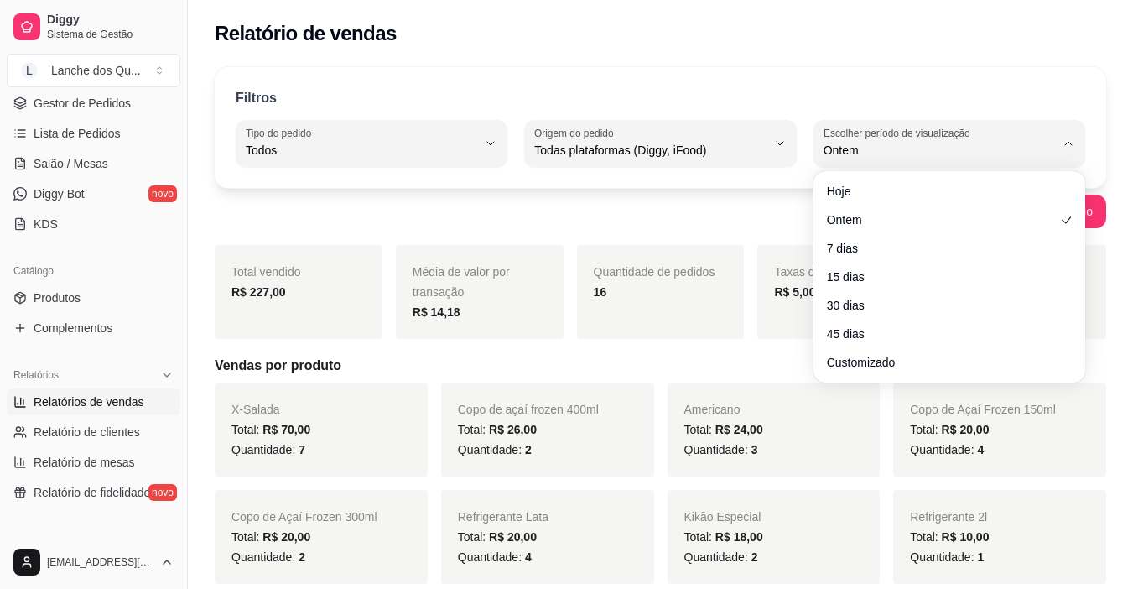
click at [861, 205] on ul "Hoje Ontem 7 dias 15 dias 30 dias 45 dias Customizado" at bounding box center [949, 277] width 258 height 198
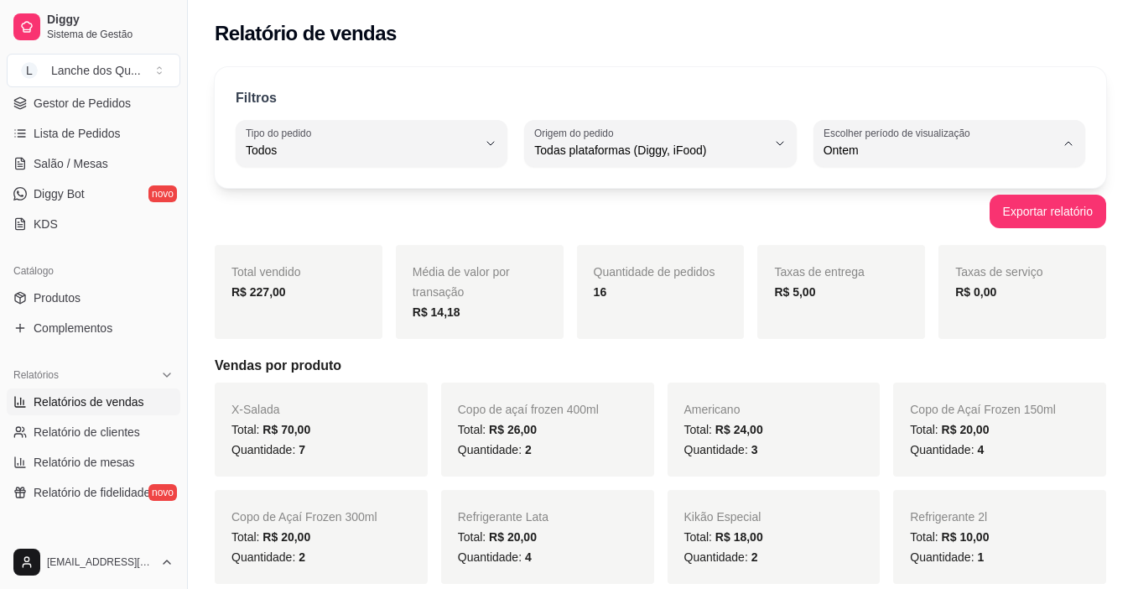
click at [861, 202] on li "Hoje" at bounding box center [949, 191] width 248 height 26
type input "0"
select select "0"
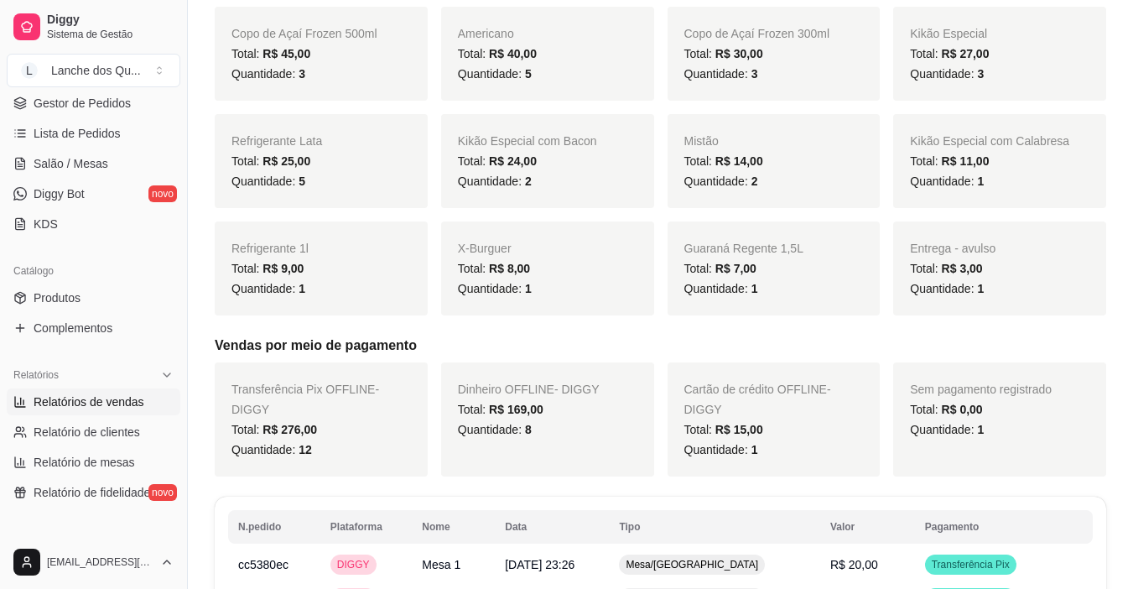
scroll to position [587, 0]
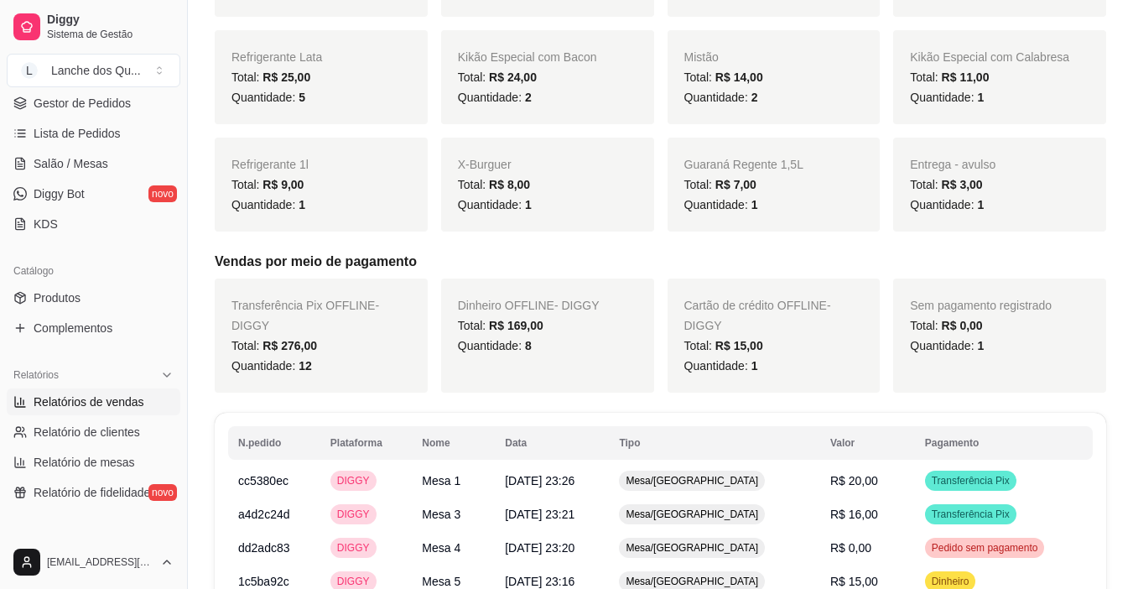
click at [1091, 367] on div "Sem pagamento registrado Total: R$ 0,00 Quantidade: 1" at bounding box center [999, 335] width 213 height 114
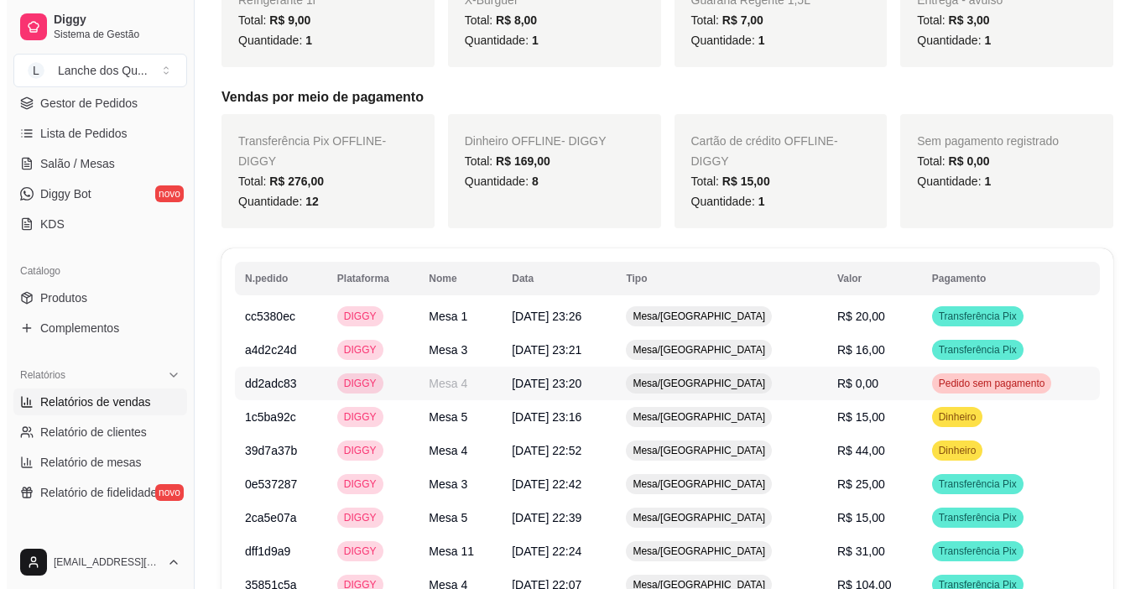
scroll to position [755, 0]
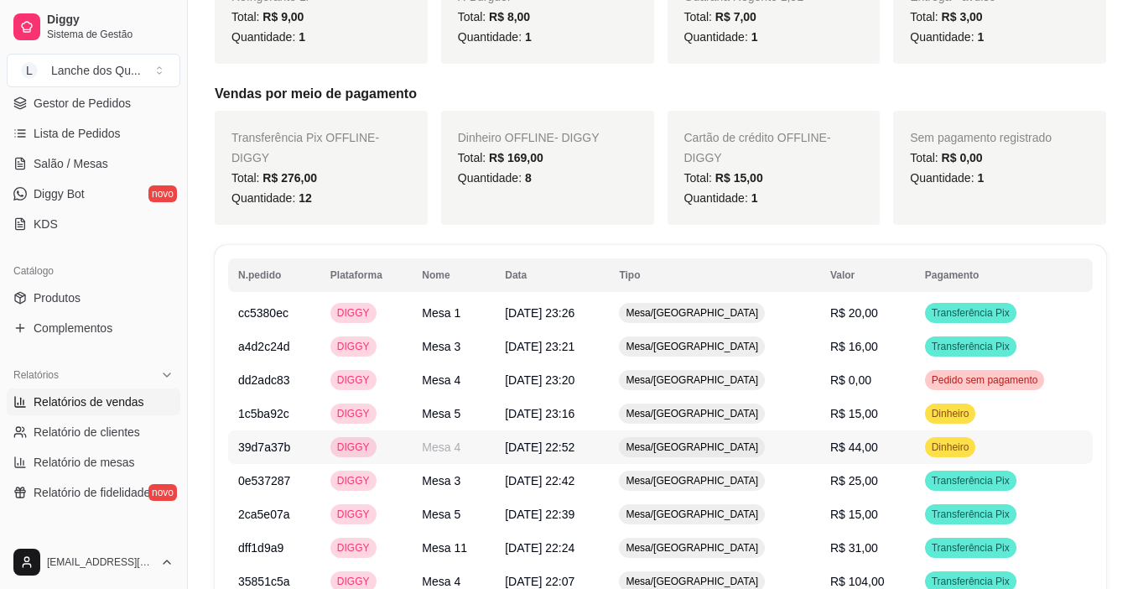
click at [886, 430] on td "R$ 44,00" at bounding box center [867, 447] width 95 height 34
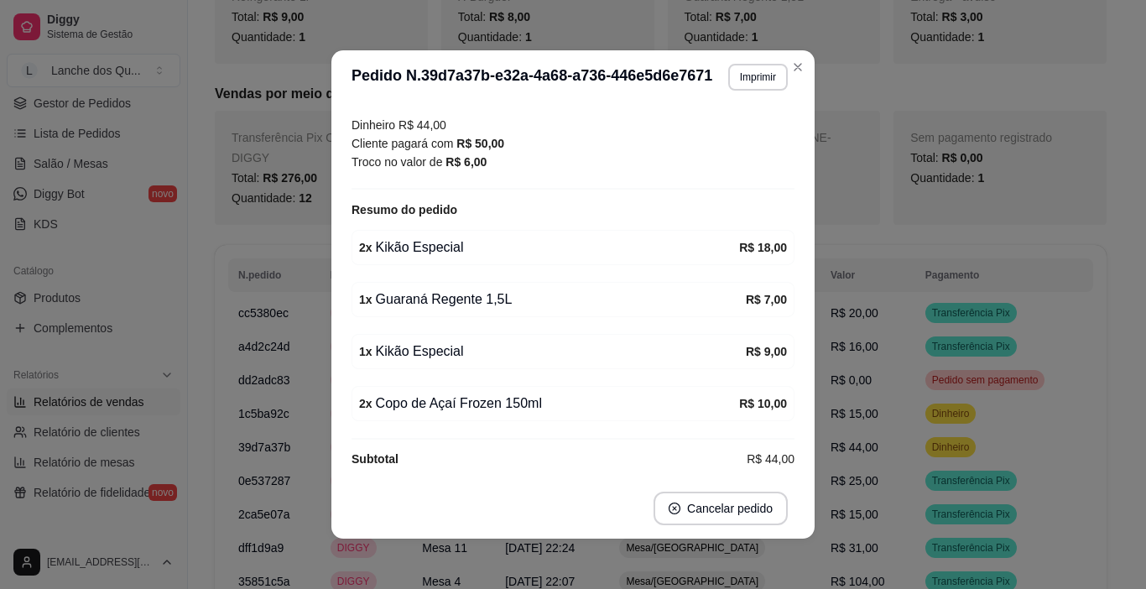
scroll to position [214, 0]
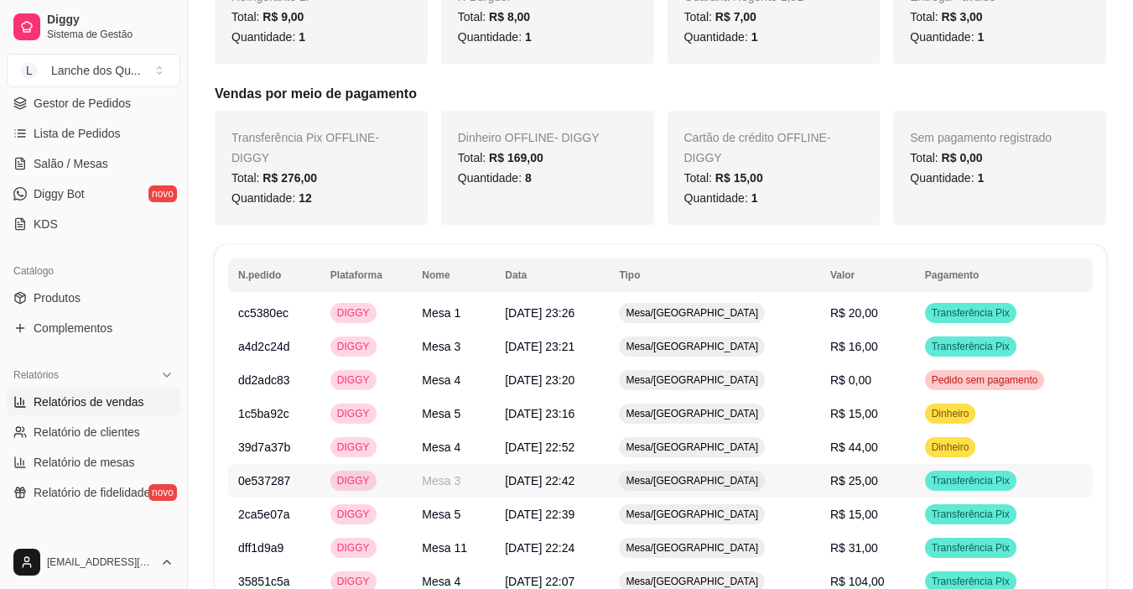
click at [884, 464] on td "R$ 25,00" at bounding box center [867, 481] width 95 height 34
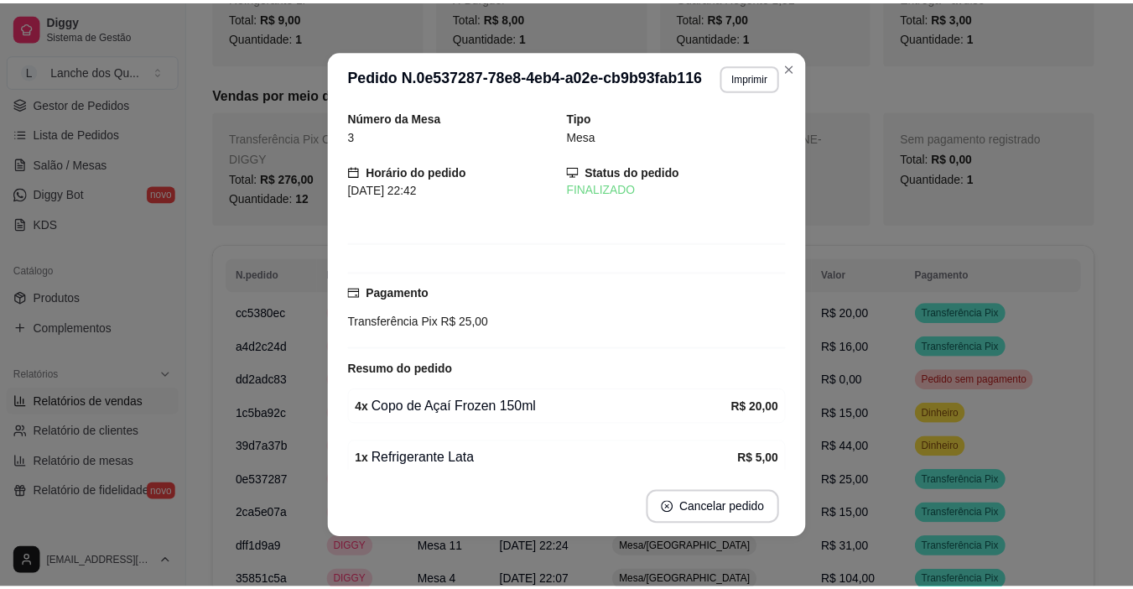
scroll to position [0, 0]
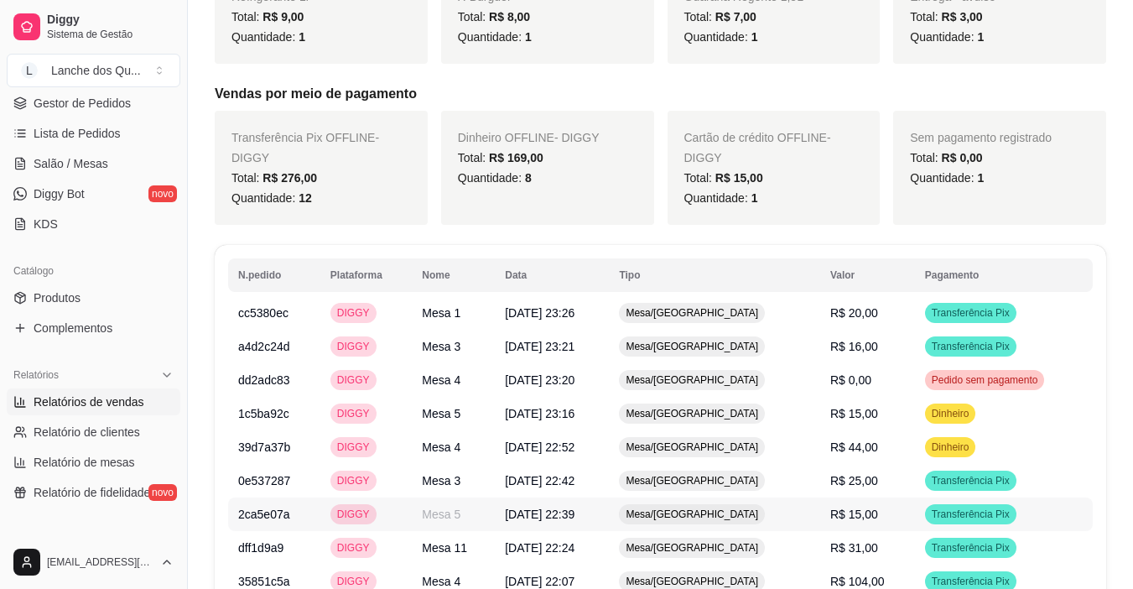
click at [879, 497] on td "R$ 15,00" at bounding box center [867, 514] width 95 height 34
click at [853, 340] on span "R$ 16,00" at bounding box center [854, 346] width 48 height 13
click at [865, 302] on td "R$ 20,00" at bounding box center [867, 313] width 95 height 34
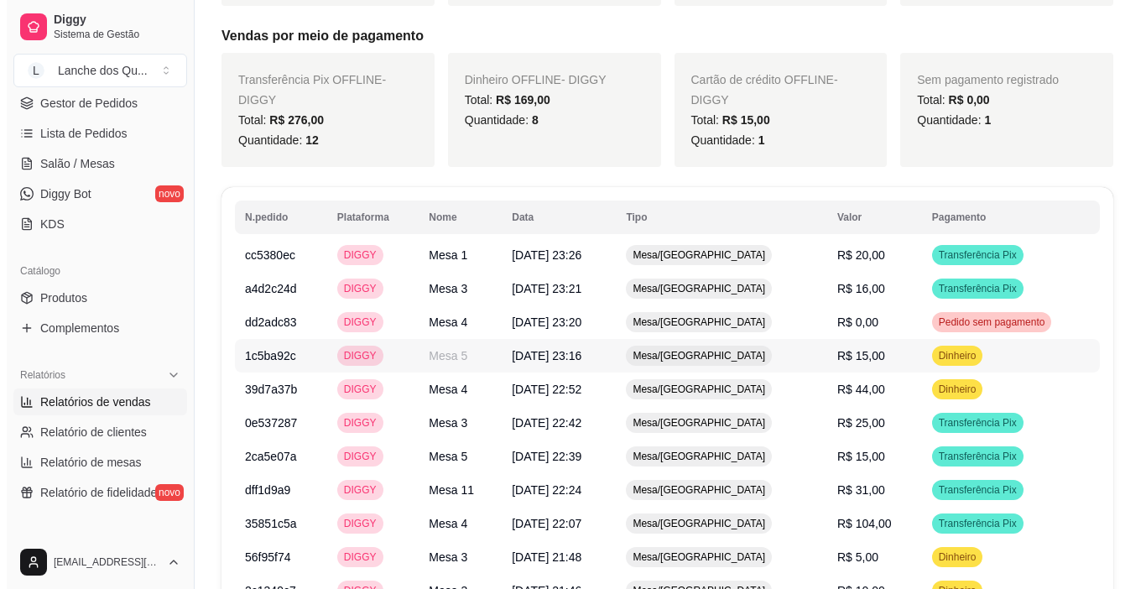
scroll to position [839, 0]
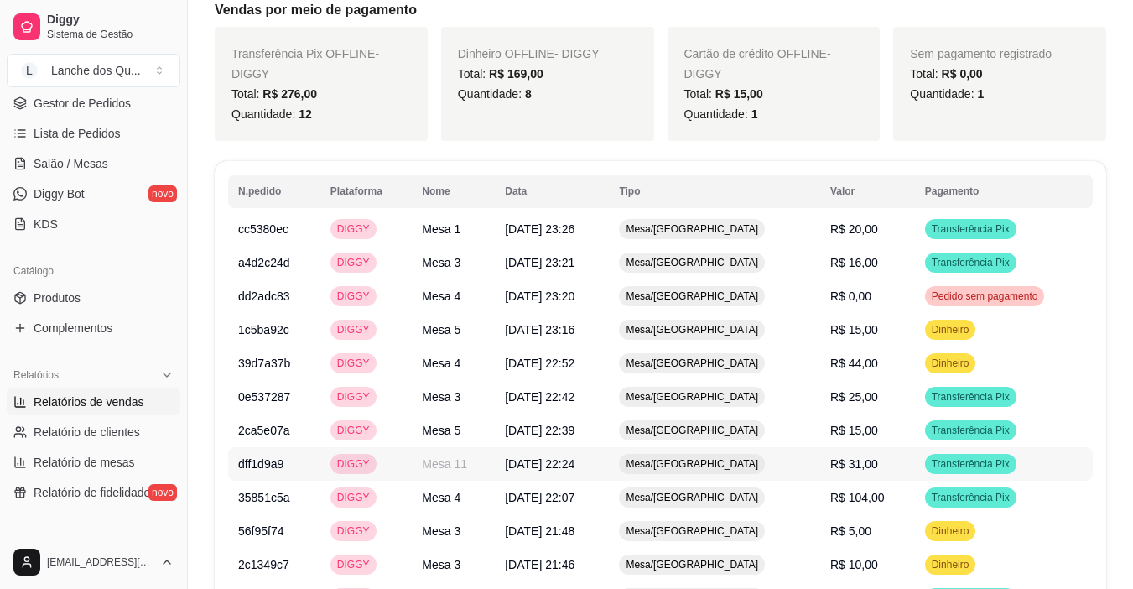
click at [872, 447] on td "R$ 31,00" at bounding box center [867, 464] width 95 height 34
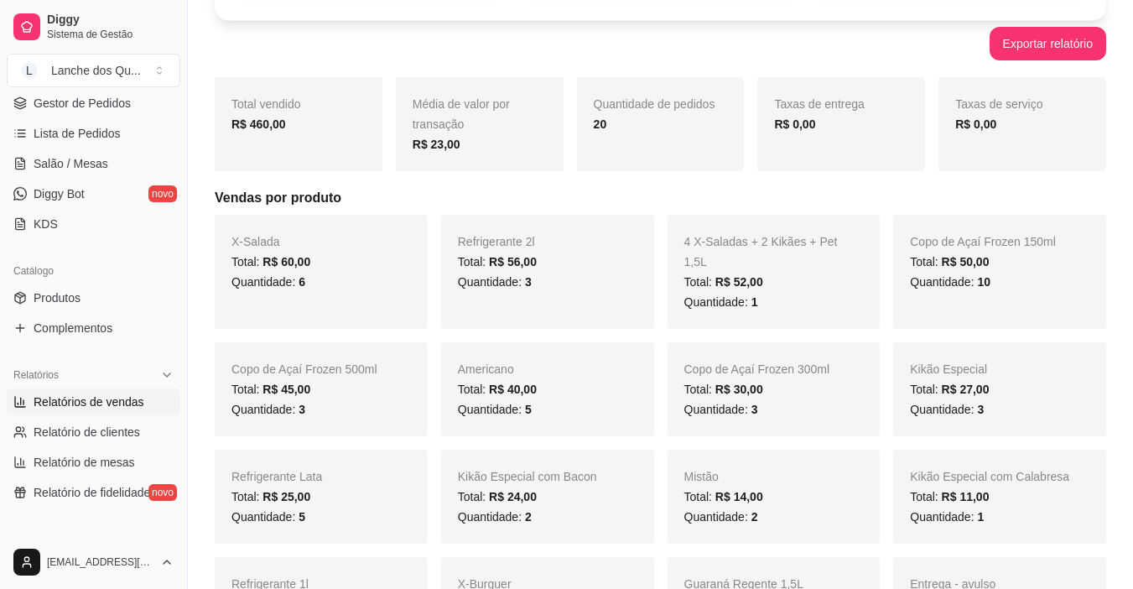
scroll to position [0, 0]
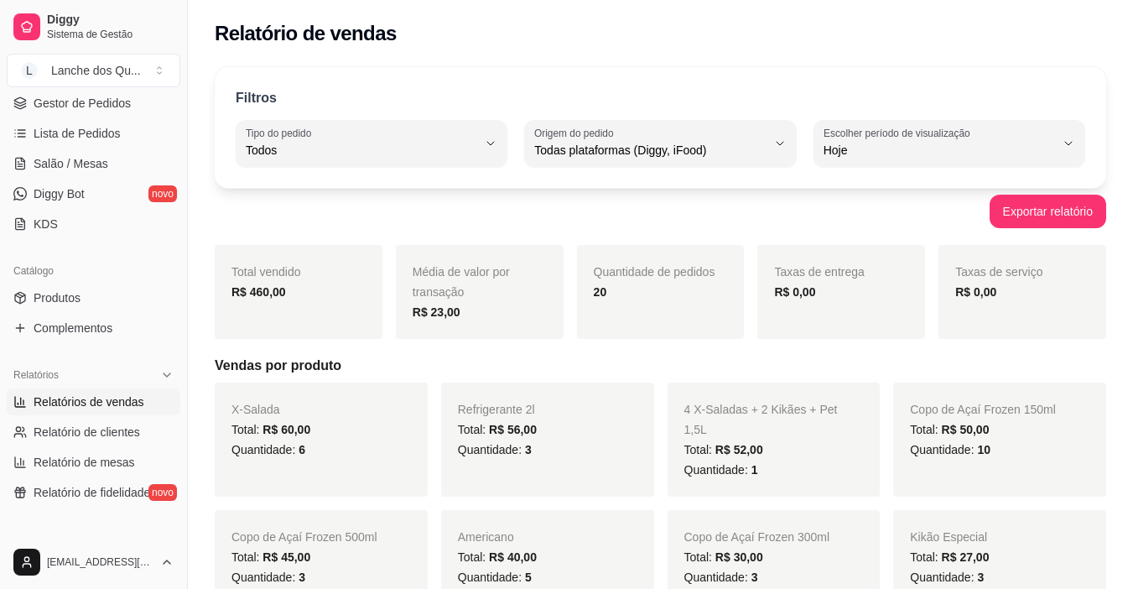
click at [856, 137] on label "Escolher período de visualização" at bounding box center [900, 133] width 152 height 14
click at [844, 212] on span "Ontem" at bounding box center [940, 218] width 219 height 16
type input "1"
select select "1"
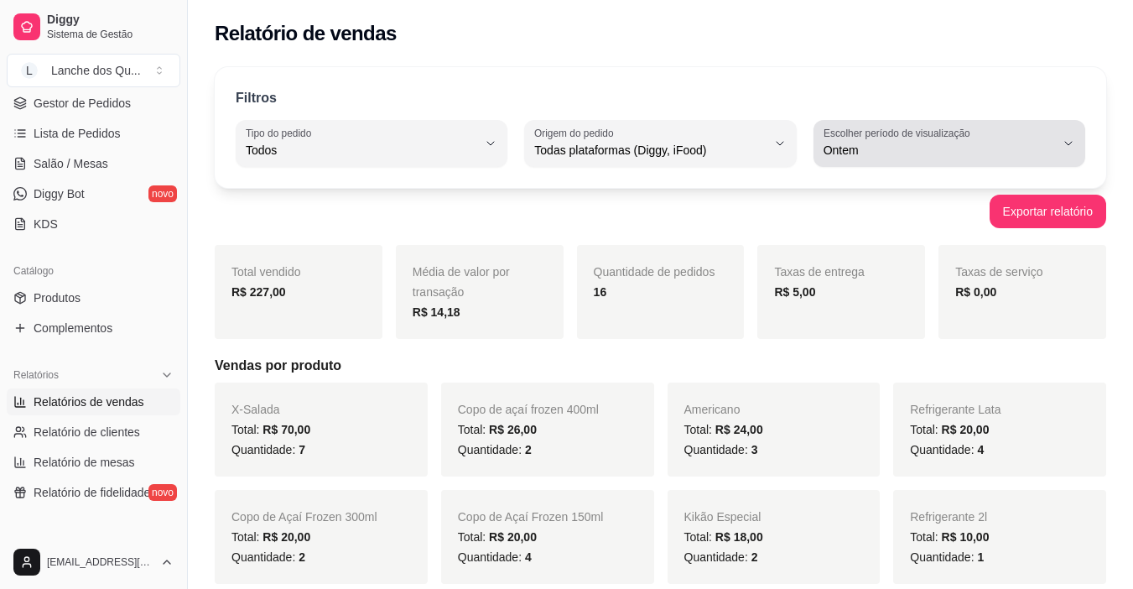
click at [880, 128] on label "Escolher período de visualização" at bounding box center [900, 133] width 152 height 14
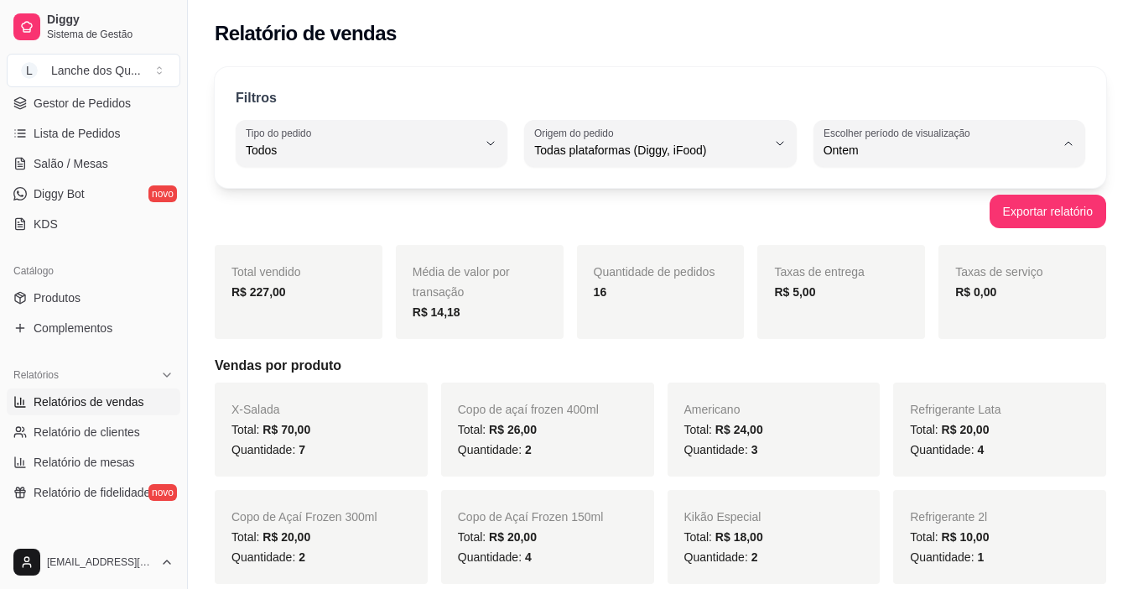
click at [870, 210] on li "Ontem" at bounding box center [949, 218] width 248 height 26
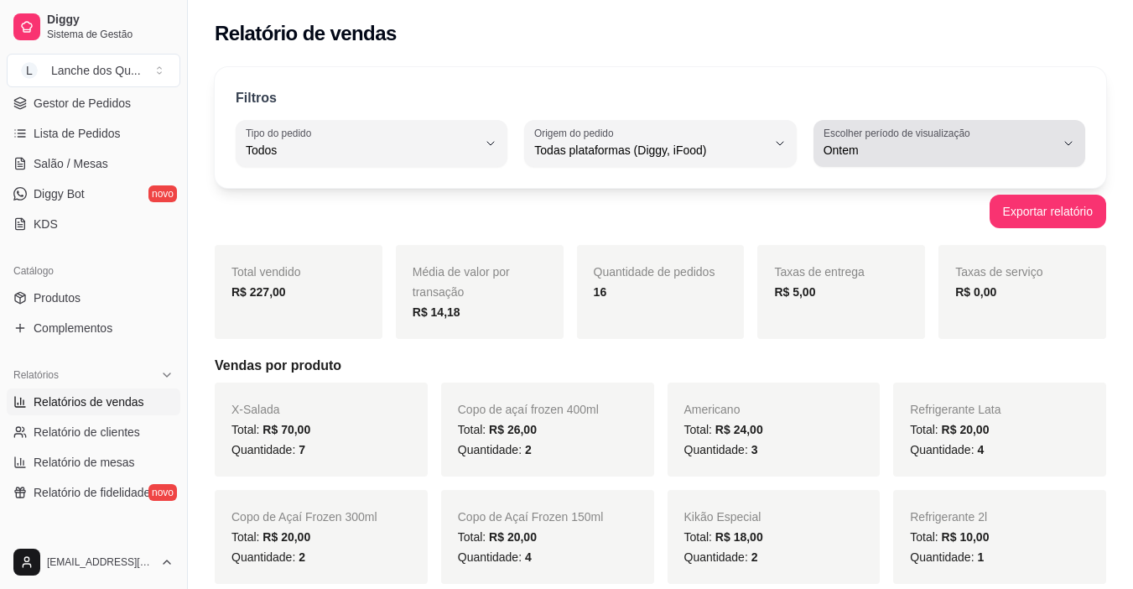
click at [880, 120] on button "Escolher período de visualização Ontem" at bounding box center [950, 143] width 272 height 47
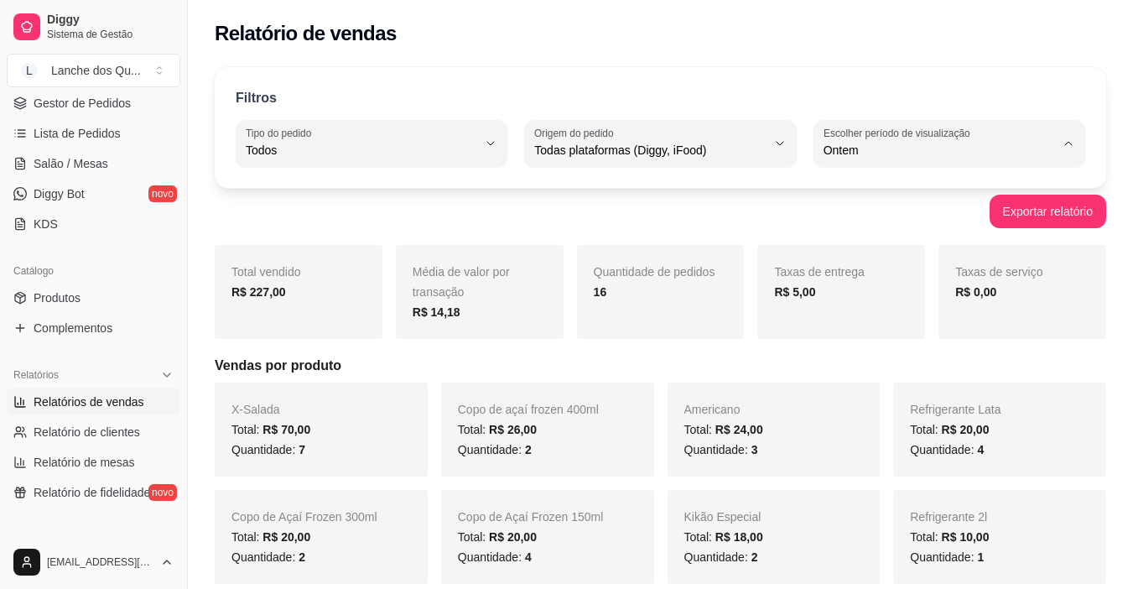
click at [851, 190] on span "Hoje" at bounding box center [940, 190] width 219 height 16
type input "0"
select select "0"
